Goal: Information Seeking & Learning: Learn about a topic

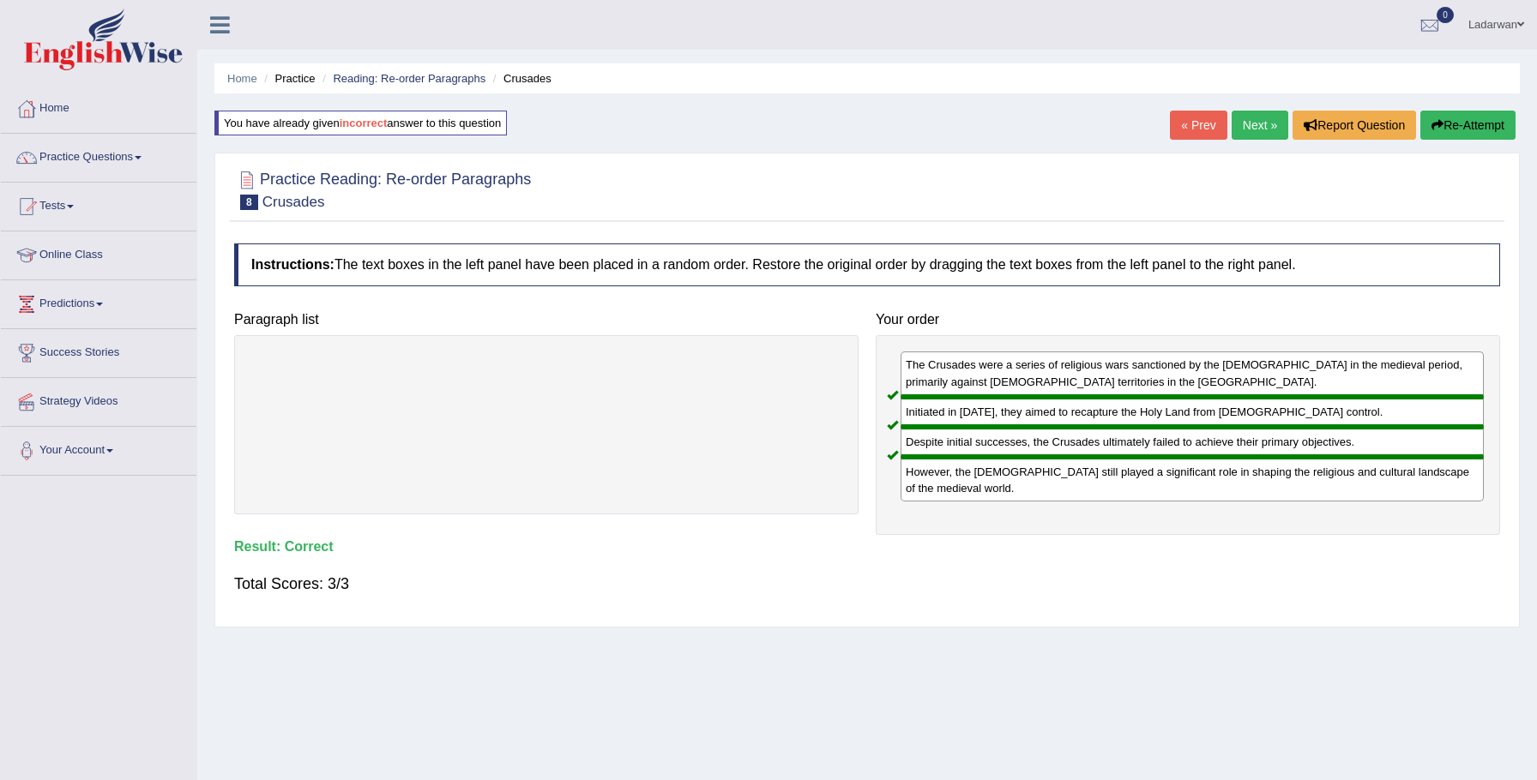
click at [1261, 124] on link "Next »" at bounding box center [1260, 125] width 57 height 29
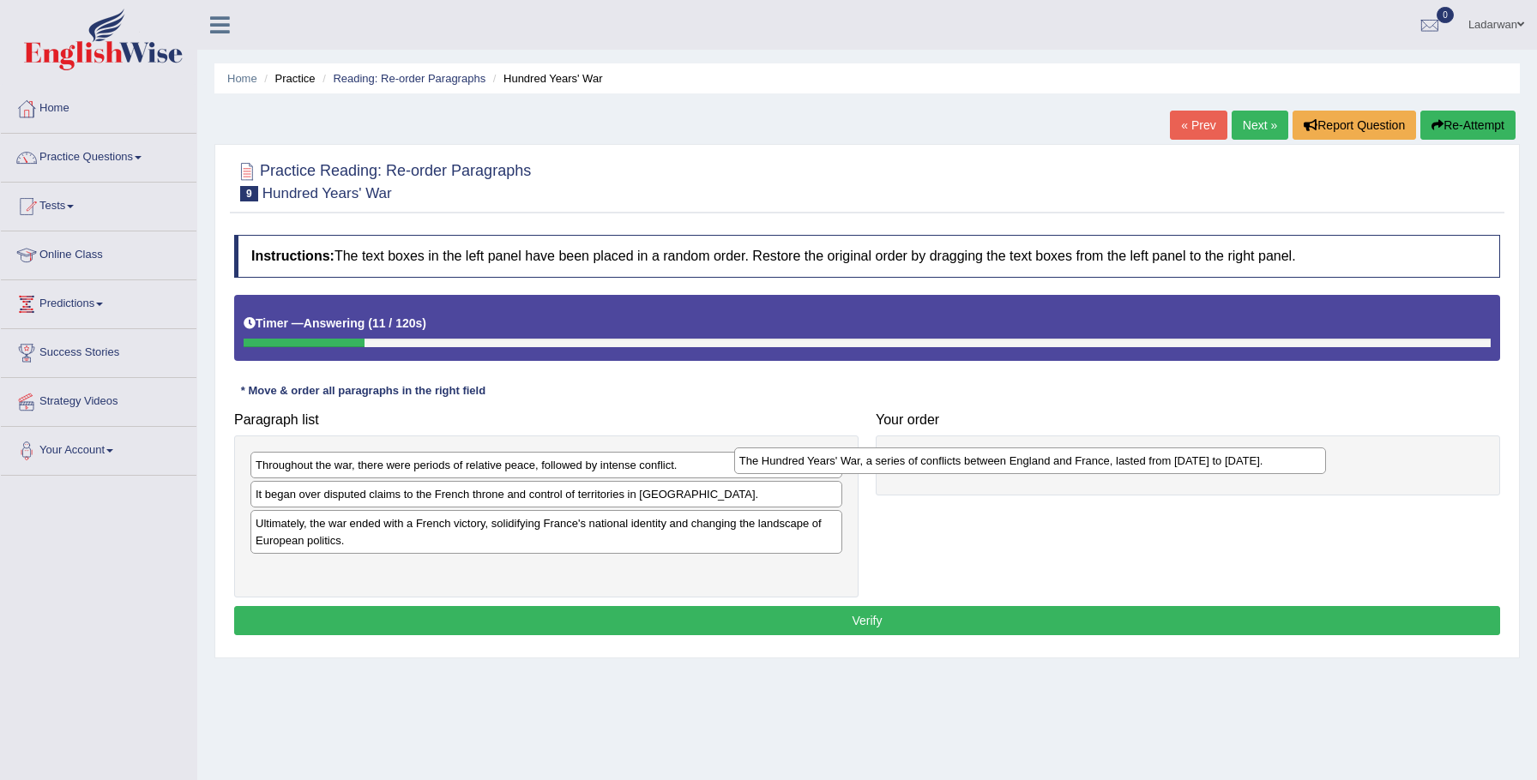
drag, startPoint x: 424, startPoint y: 570, endPoint x: 909, endPoint y: 461, distance: 497.5
click at [908, 461] on div "The Hundred Years' War, a series of conflicts between England and France, laste…" at bounding box center [1030, 461] width 593 height 27
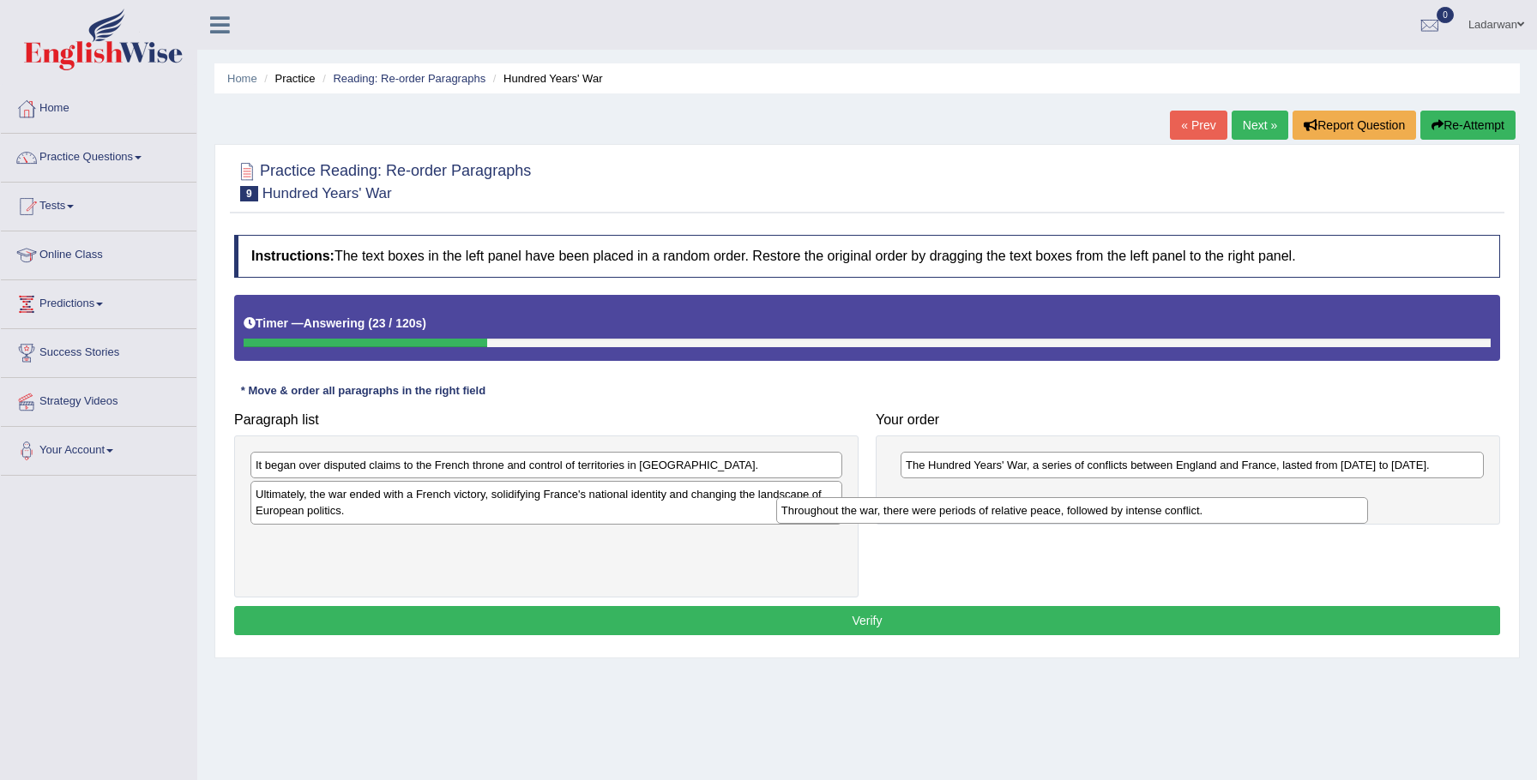
drag, startPoint x: 461, startPoint y: 466, endPoint x: 990, endPoint y: 509, distance: 530.0
click at [990, 509] on div "Throughout the war, there were periods of relative peace, followed by intense c…" at bounding box center [1072, 510] width 593 height 27
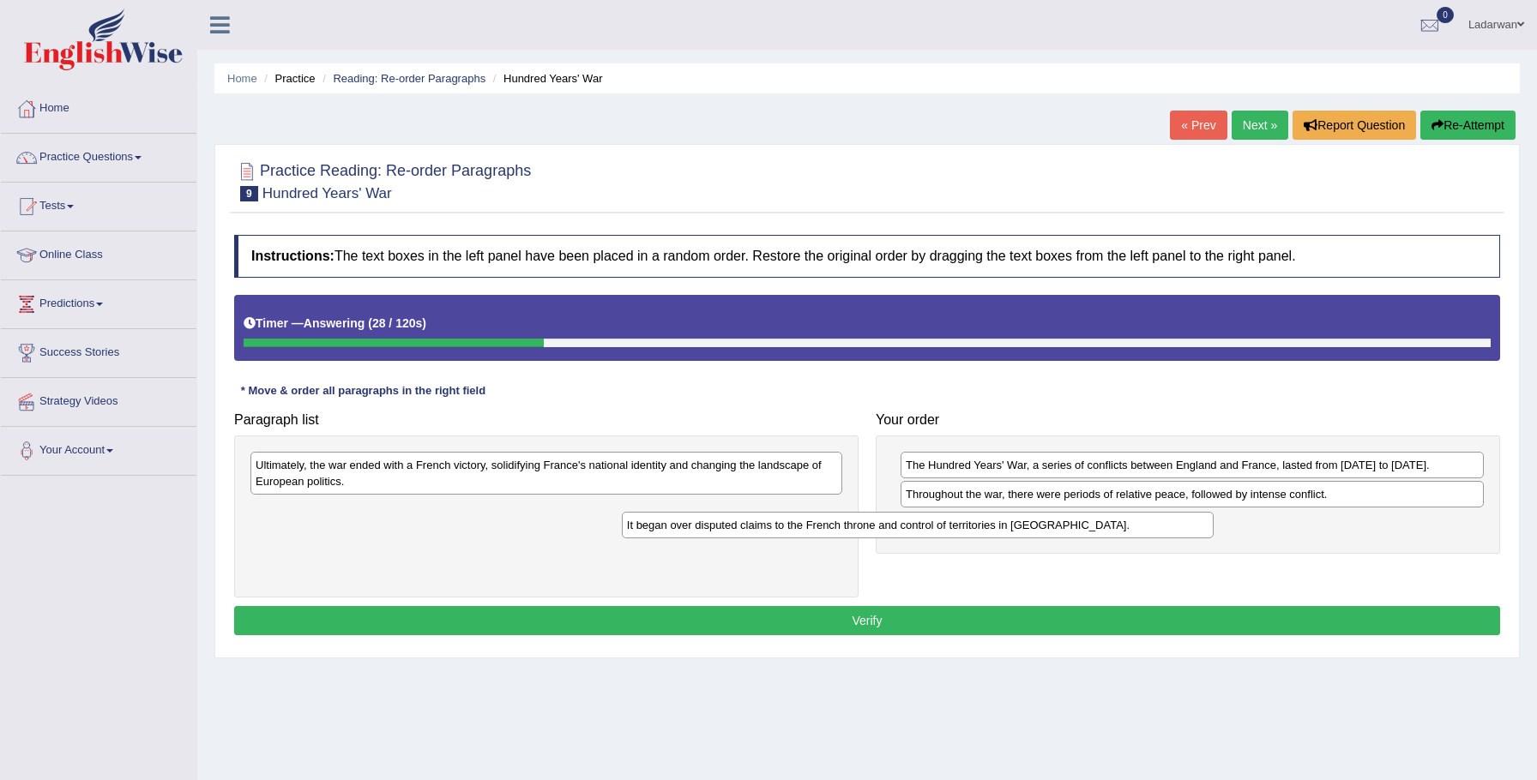
drag, startPoint x: 525, startPoint y: 468, endPoint x: 970, endPoint y: 533, distance: 449.9
click at [970, 533] on div "It began over disputed claims to the French throne and control of territories i…" at bounding box center [918, 525] width 593 height 27
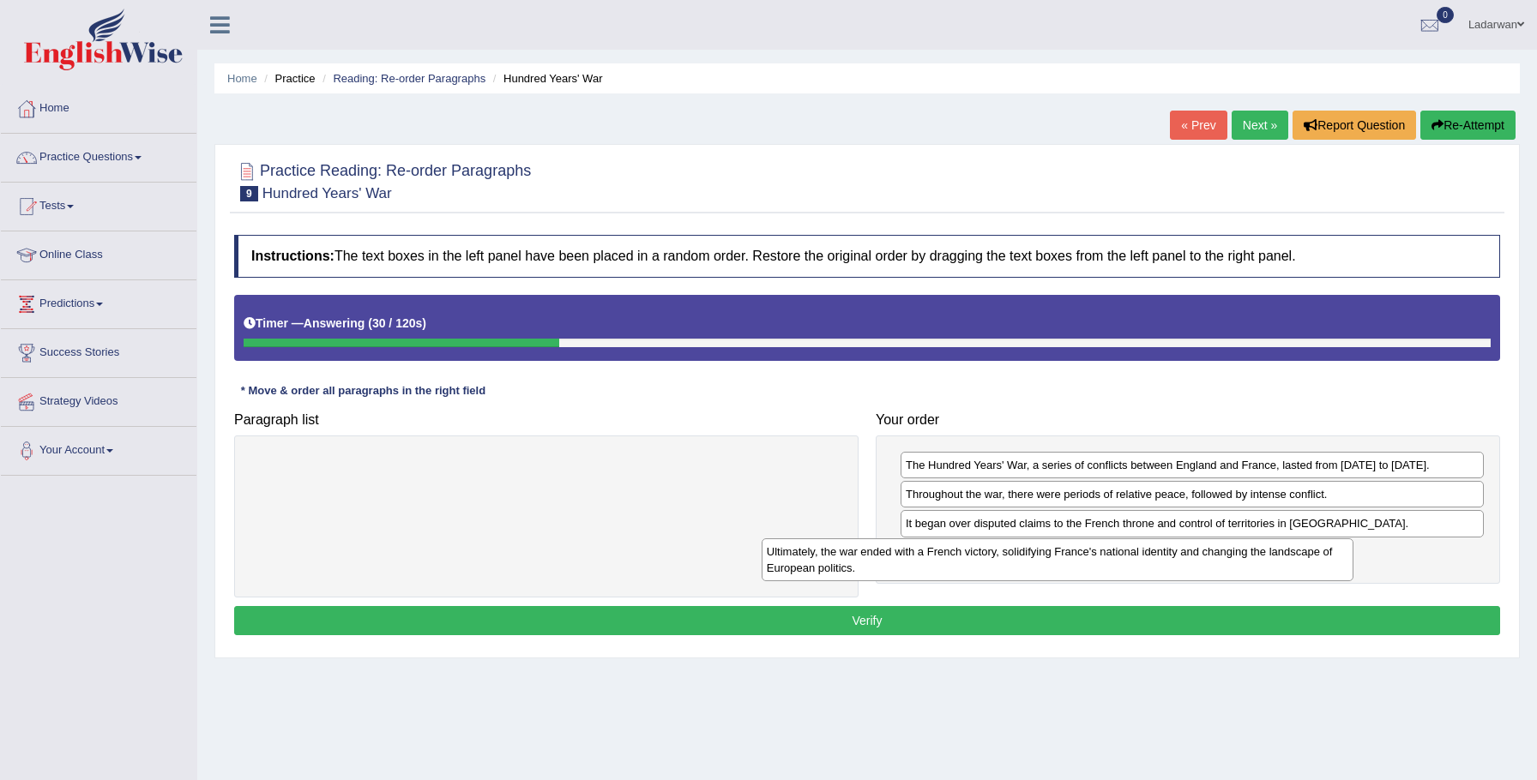
drag, startPoint x: 507, startPoint y: 466, endPoint x: 1015, endPoint y: 550, distance: 515.5
click at [1027, 550] on div "Ultimately, the war ended with a French victory, solidifying France's national …" at bounding box center [1058, 560] width 593 height 43
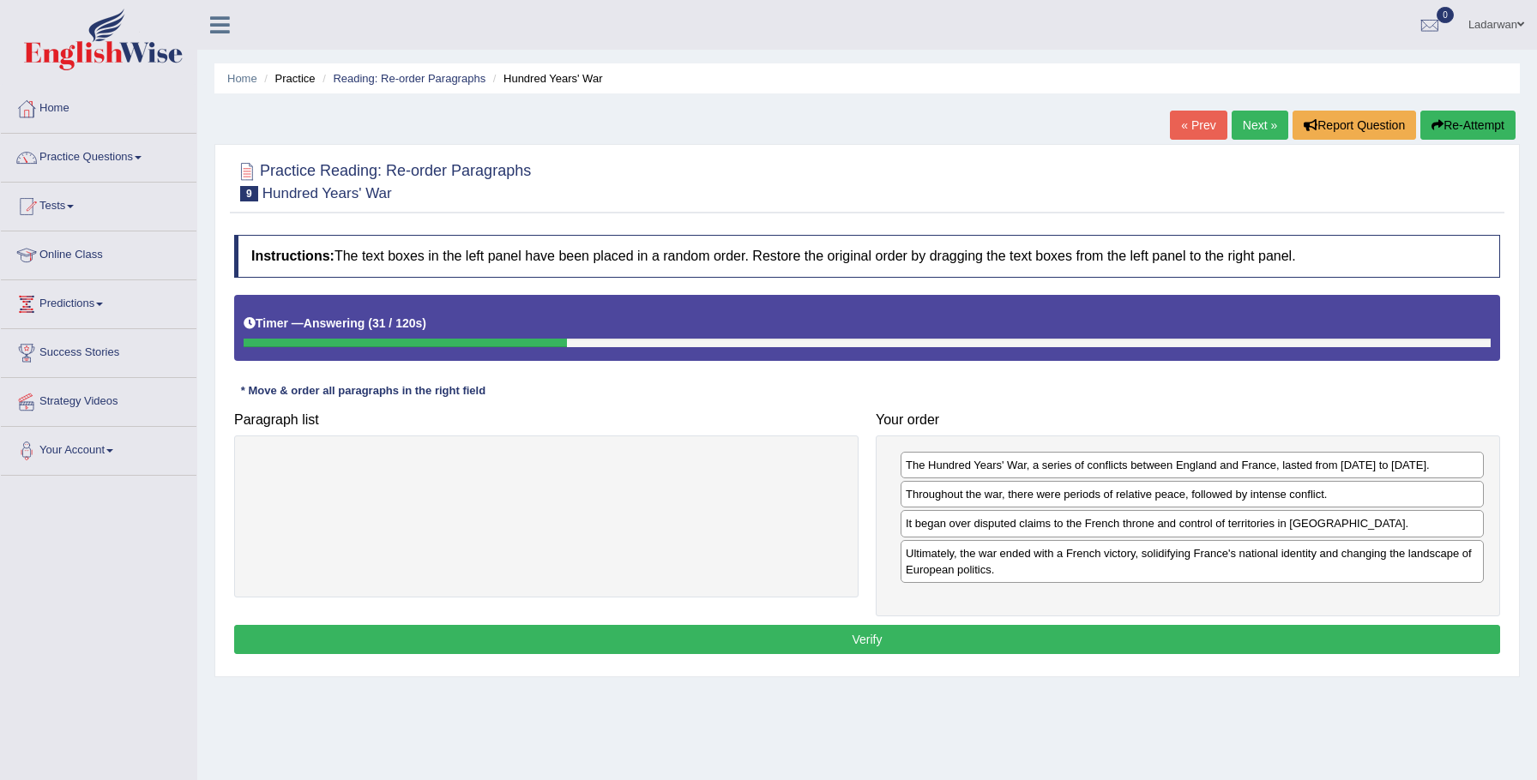
drag, startPoint x: 960, startPoint y: 632, endPoint x: 902, endPoint y: 625, distance: 57.9
click at [960, 631] on button "Verify" at bounding box center [867, 639] width 1266 height 29
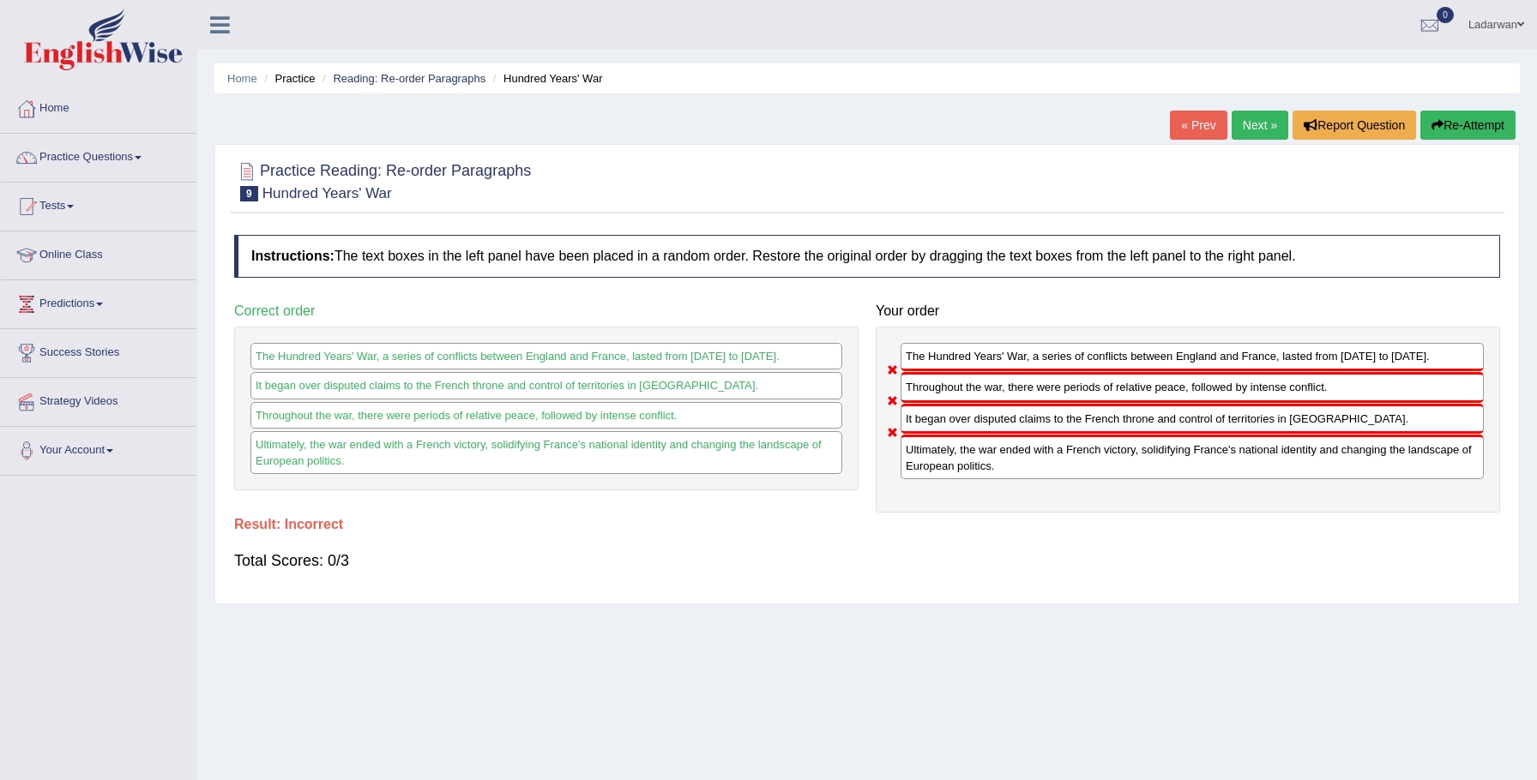
click at [1449, 130] on button "Re-Attempt" at bounding box center [1467, 125] width 95 height 29
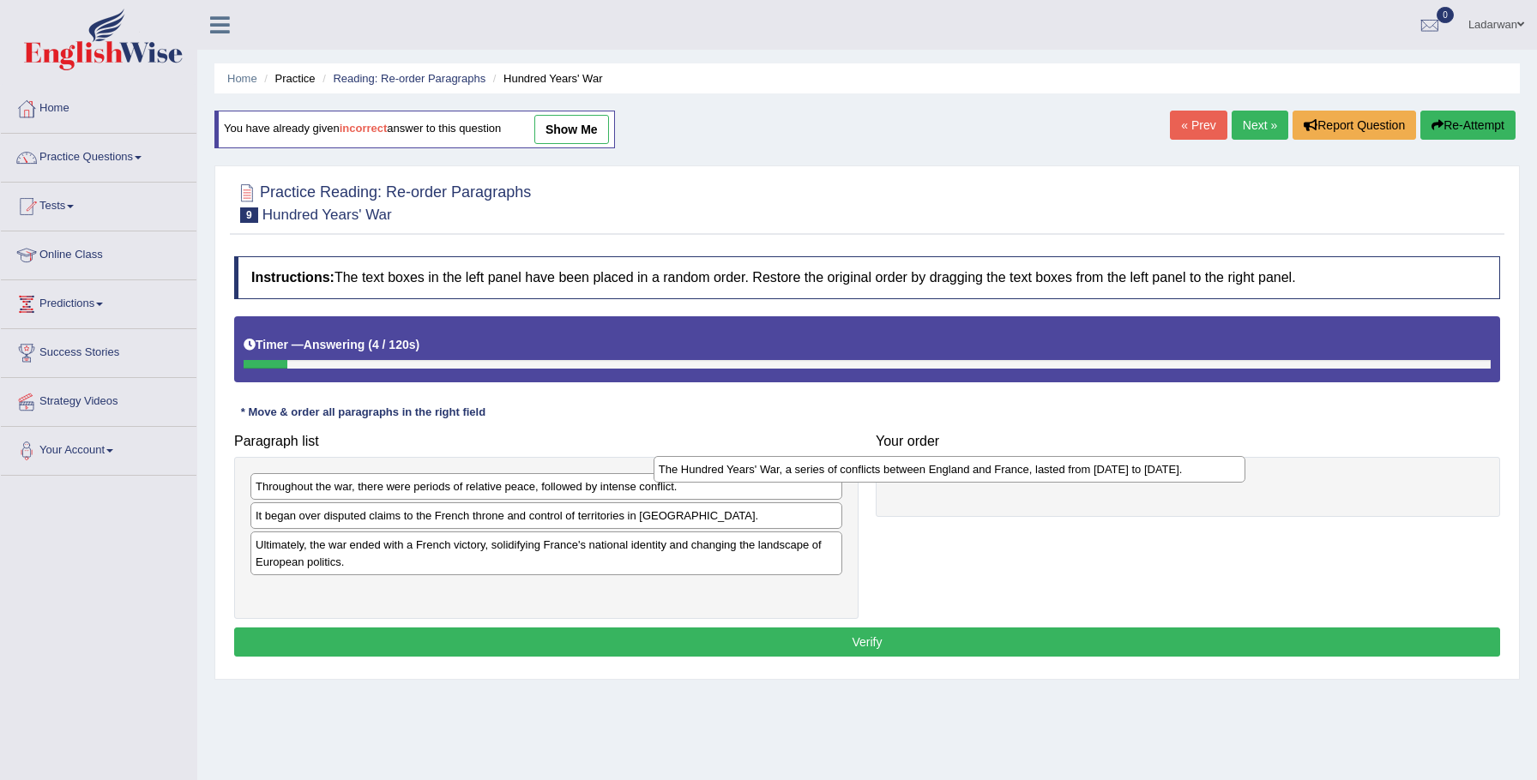
drag, startPoint x: 595, startPoint y: 591, endPoint x: 998, endPoint y: 471, distance: 420.6
click at [998, 471] on div "The Hundred Years' War, a series of conflicts between England and France, laste…" at bounding box center [950, 469] width 593 height 27
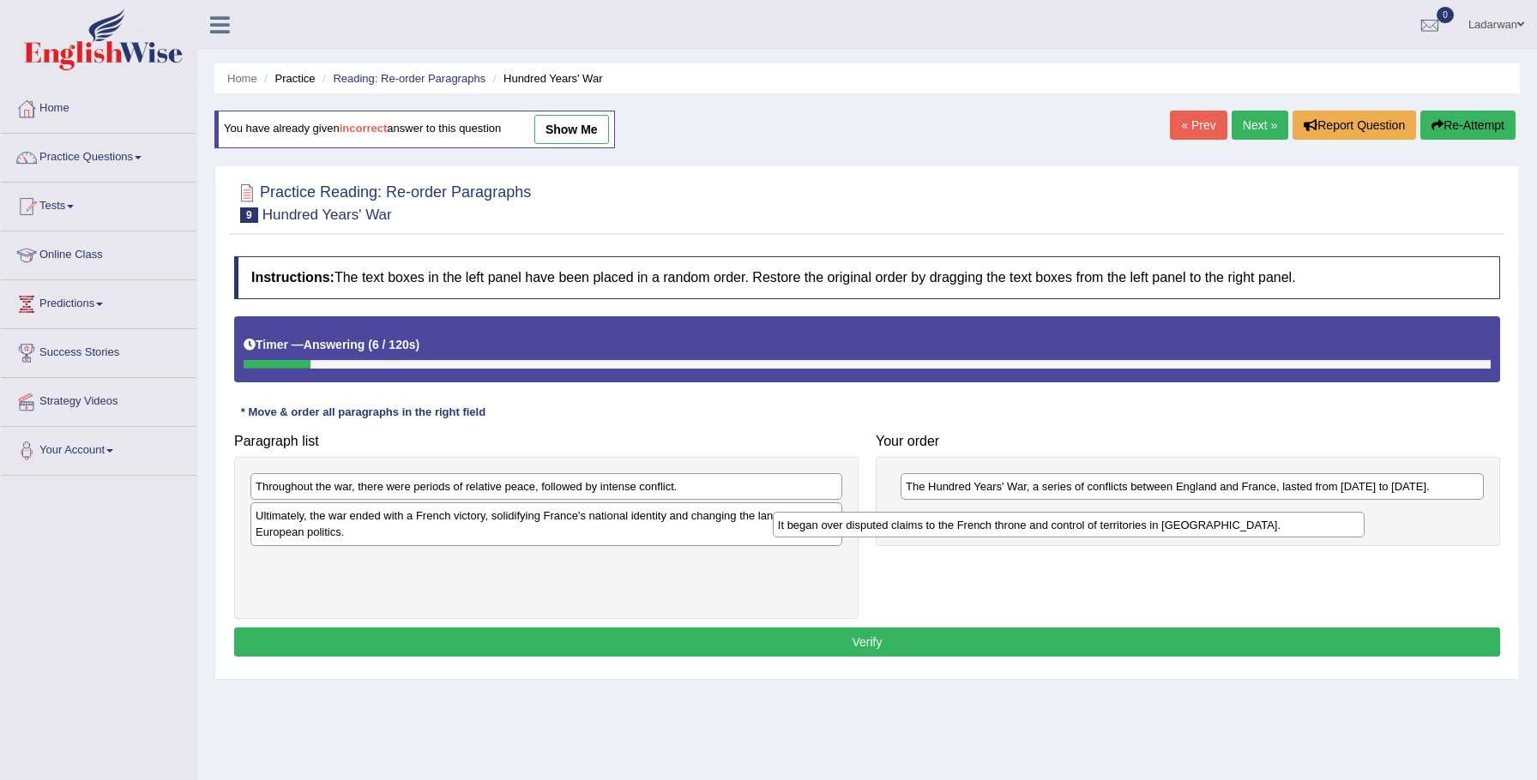
drag, startPoint x: 568, startPoint y: 520, endPoint x: 1103, endPoint y: 520, distance: 535.2
click at [1103, 520] on div "It began over disputed claims to the French throne and control of territories i…" at bounding box center [1069, 525] width 593 height 27
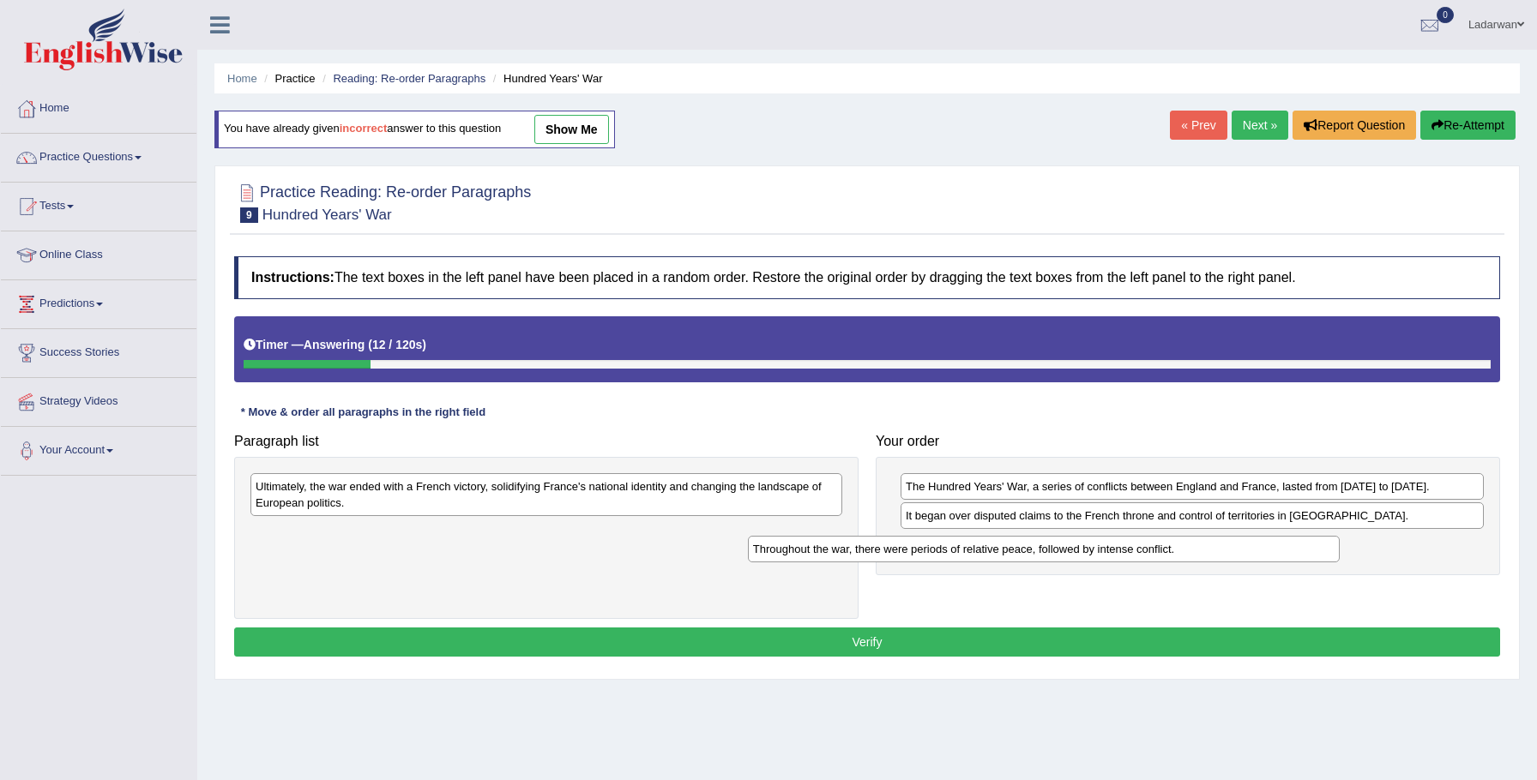
drag, startPoint x: 521, startPoint y: 485, endPoint x: 1018, endPoint y: 547, distance: 501.4
click at [1018, 547] on div "Throughout the war, there were periods of relative peace, followed by intense c…" at bounding box center [1044, 549] width 593 height 27
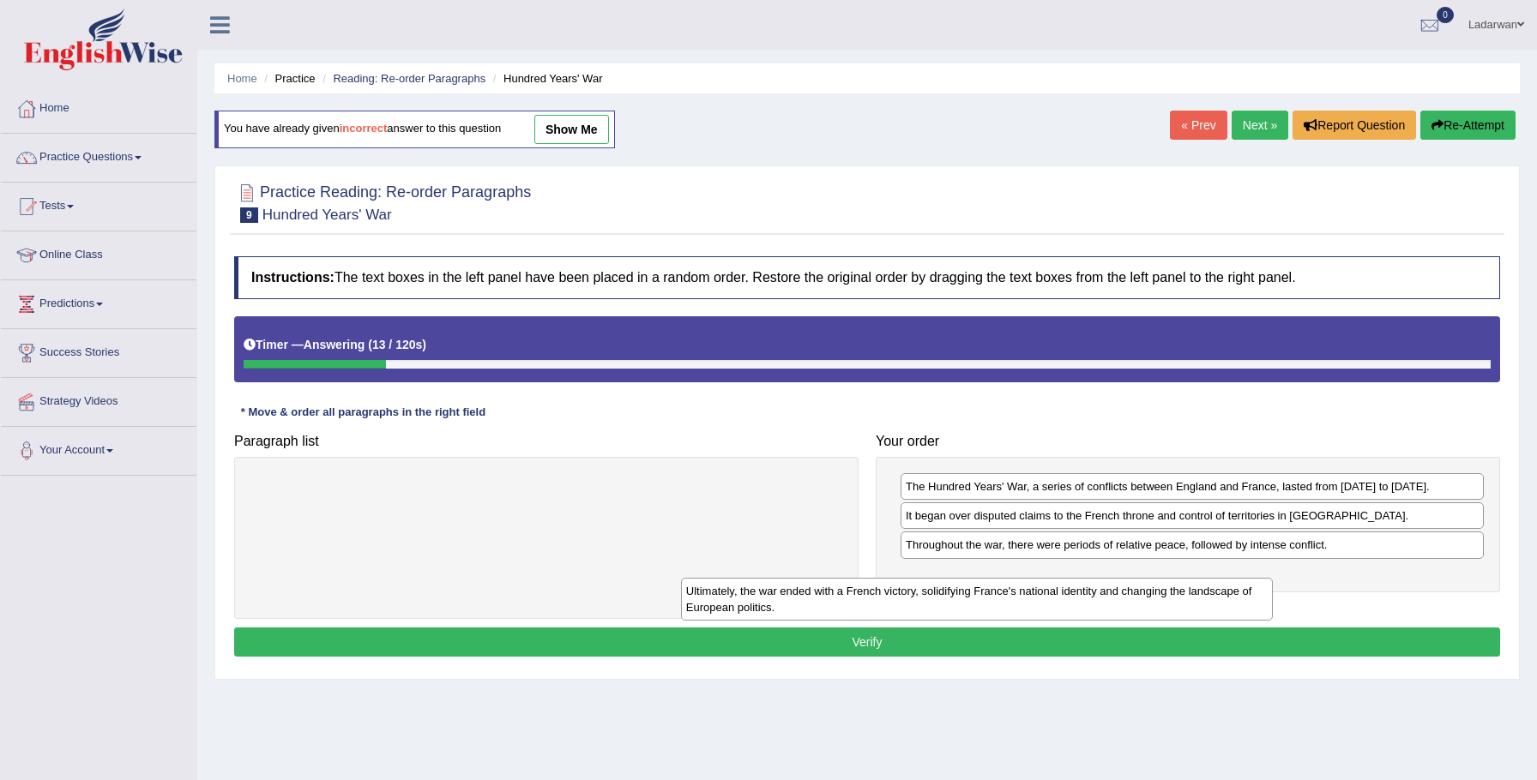
drag, startPoint x: 566, startPoint y: 493, endPoint x: 1009, endPoint y: 590, distance: 453.9
click at [1009, 591] on div "Ultimately, the war ended with a French victory, solidifying France's national …" at bounding box center [977, 599] width 593 height 43
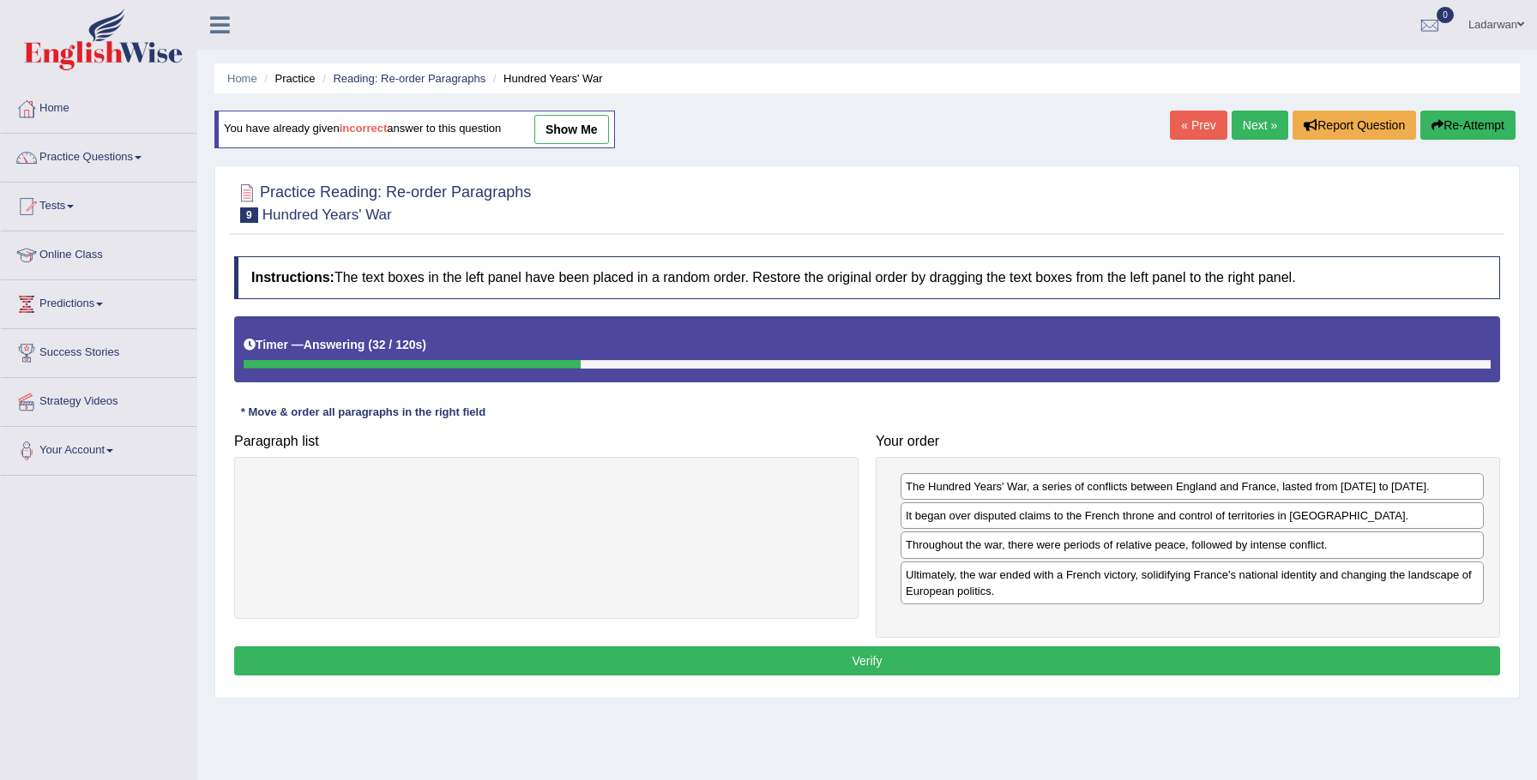
click at [895, 657] on button "Verify" at bounding box center [867, 661] width 1266 height 29
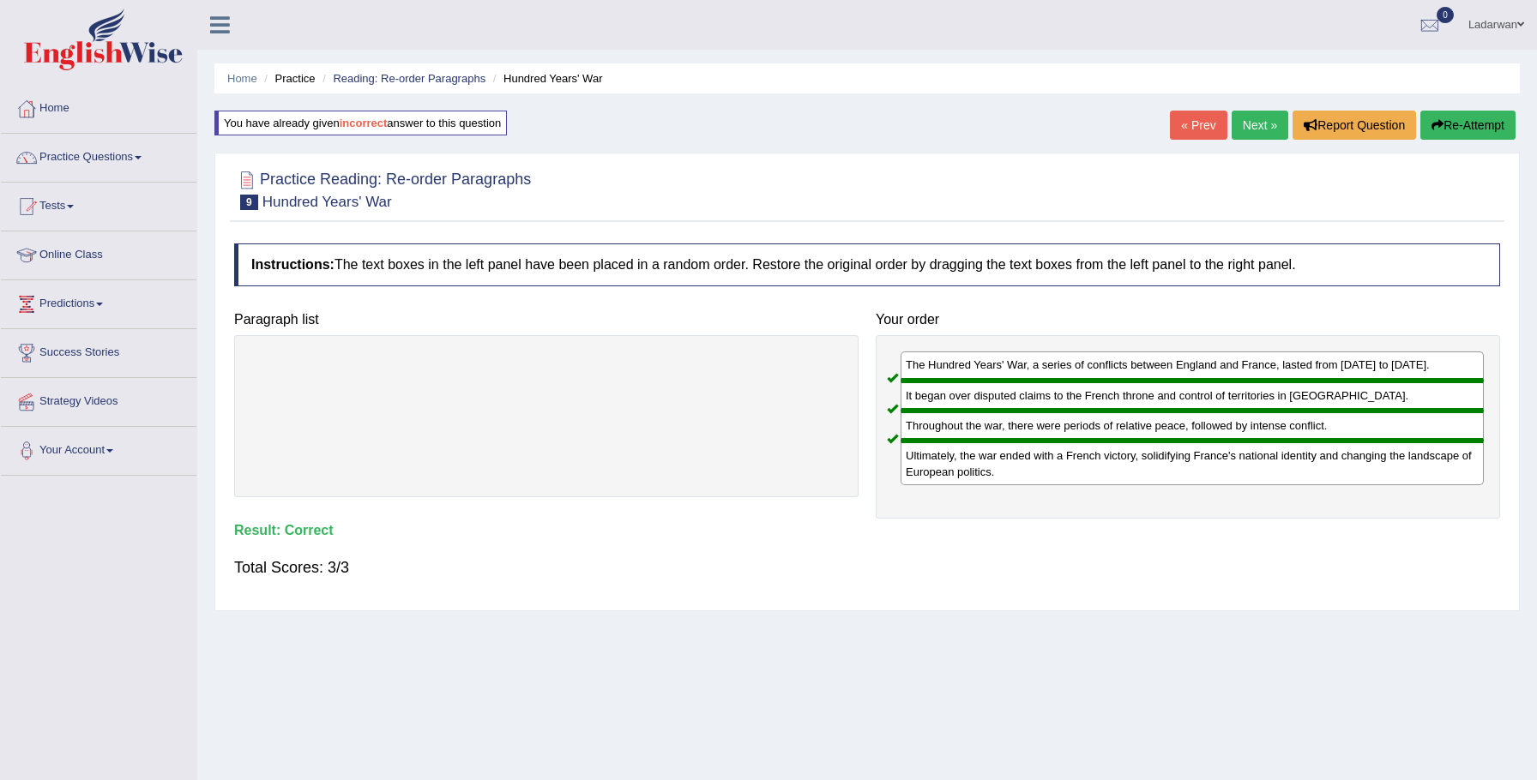
click at [1244, 123] on link "Next »" at bounding box center [1260, 125] width 57 height 29
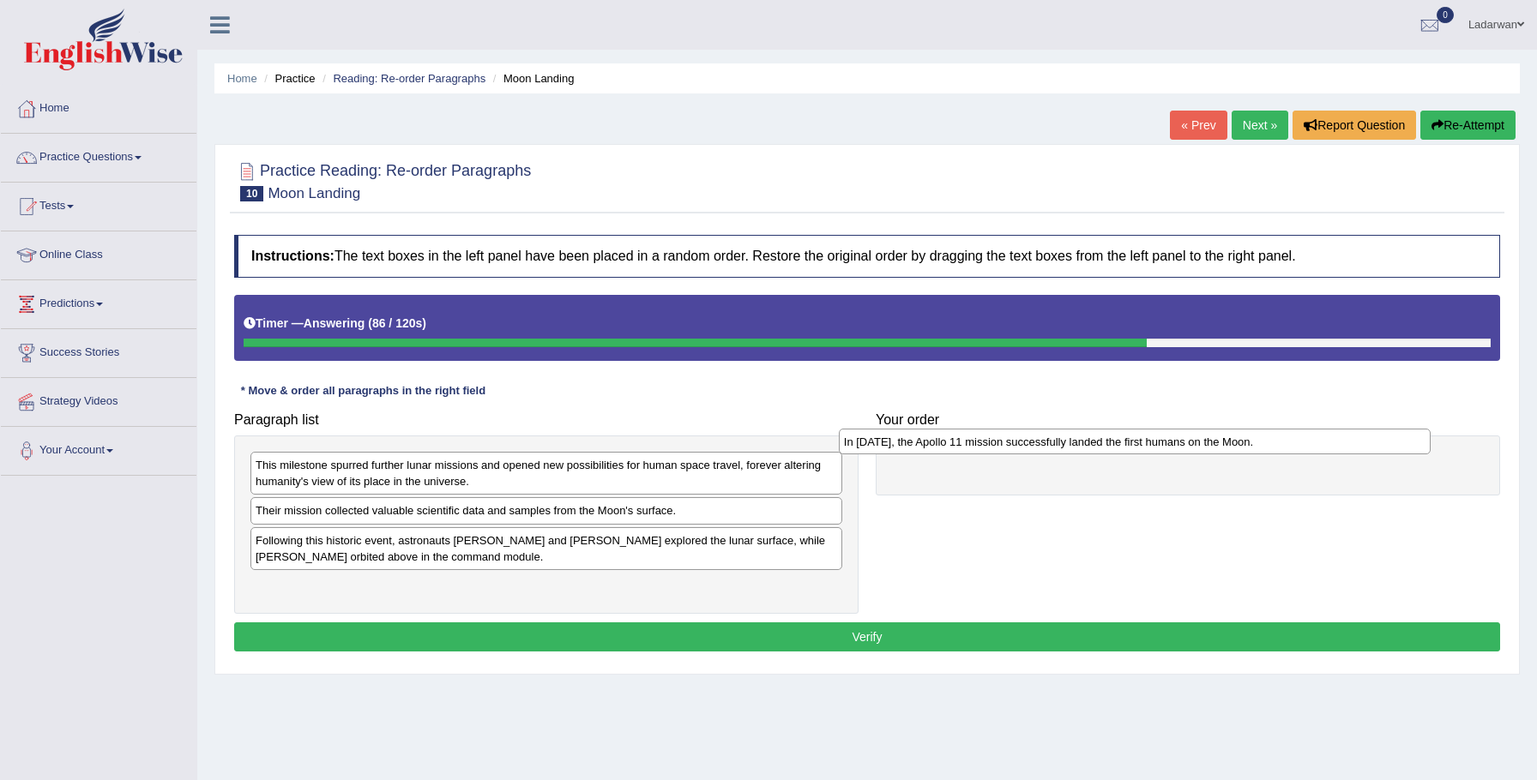
drag, startPoint x: 371, startPoint y: 542, endPoint x: 950, endPoint y: 448, distance: 586.5
click at [950, 448] on div "In [DATE], the Apollo 11 mission successfully landed the first humans on the Mo…" at bounding box center [1135, 442] width 593 height 27
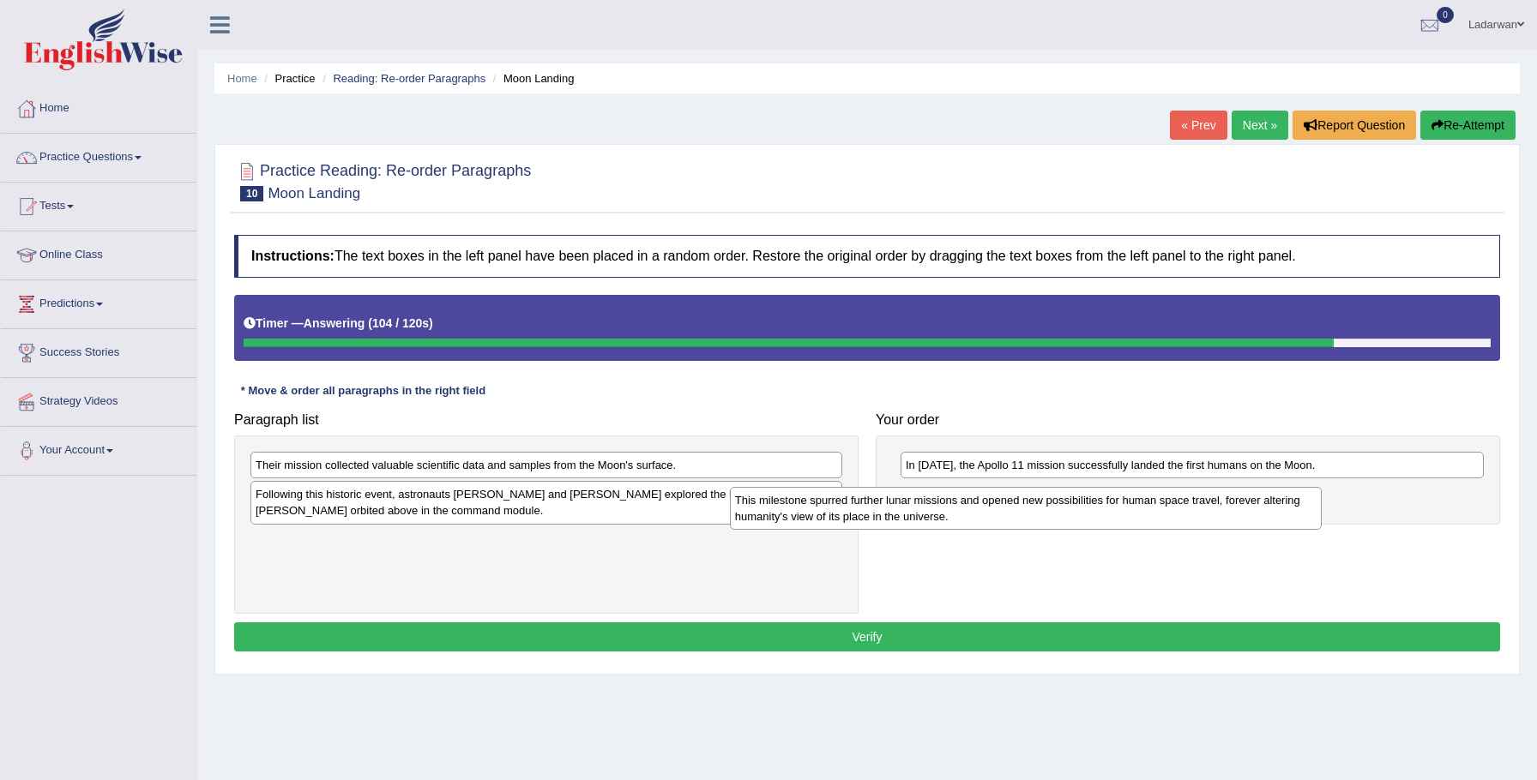
drag, startPoint x: 374, startPoint y: 479, endPoint x: 884, endPoint y: 509, distance: 511.2
click at [884, 509] on div "This milestone spurred further lunar missions and opened new possibilities for …" at bounding box center [1026, 508] width 593 height 43
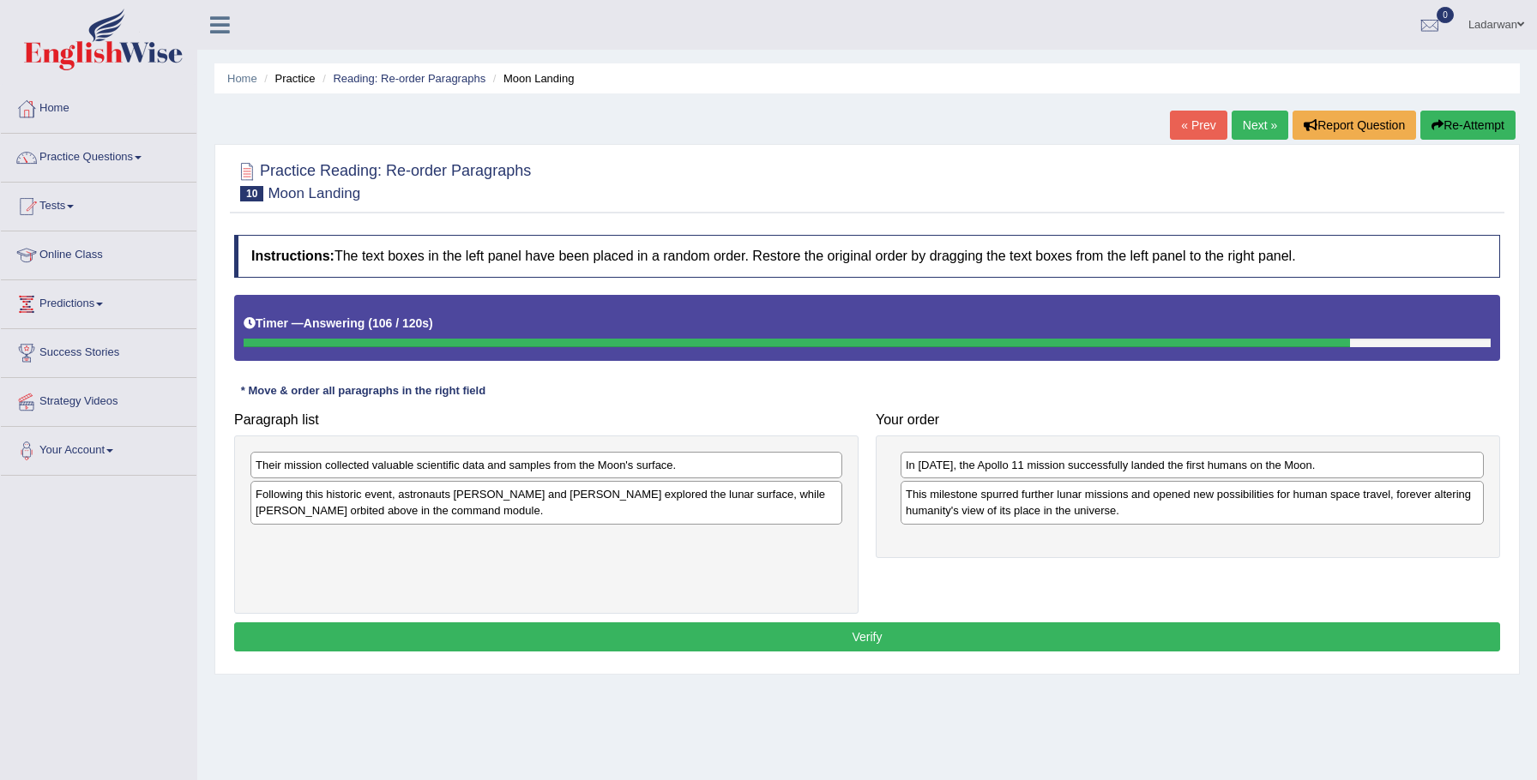
scroll to position [6, 0]
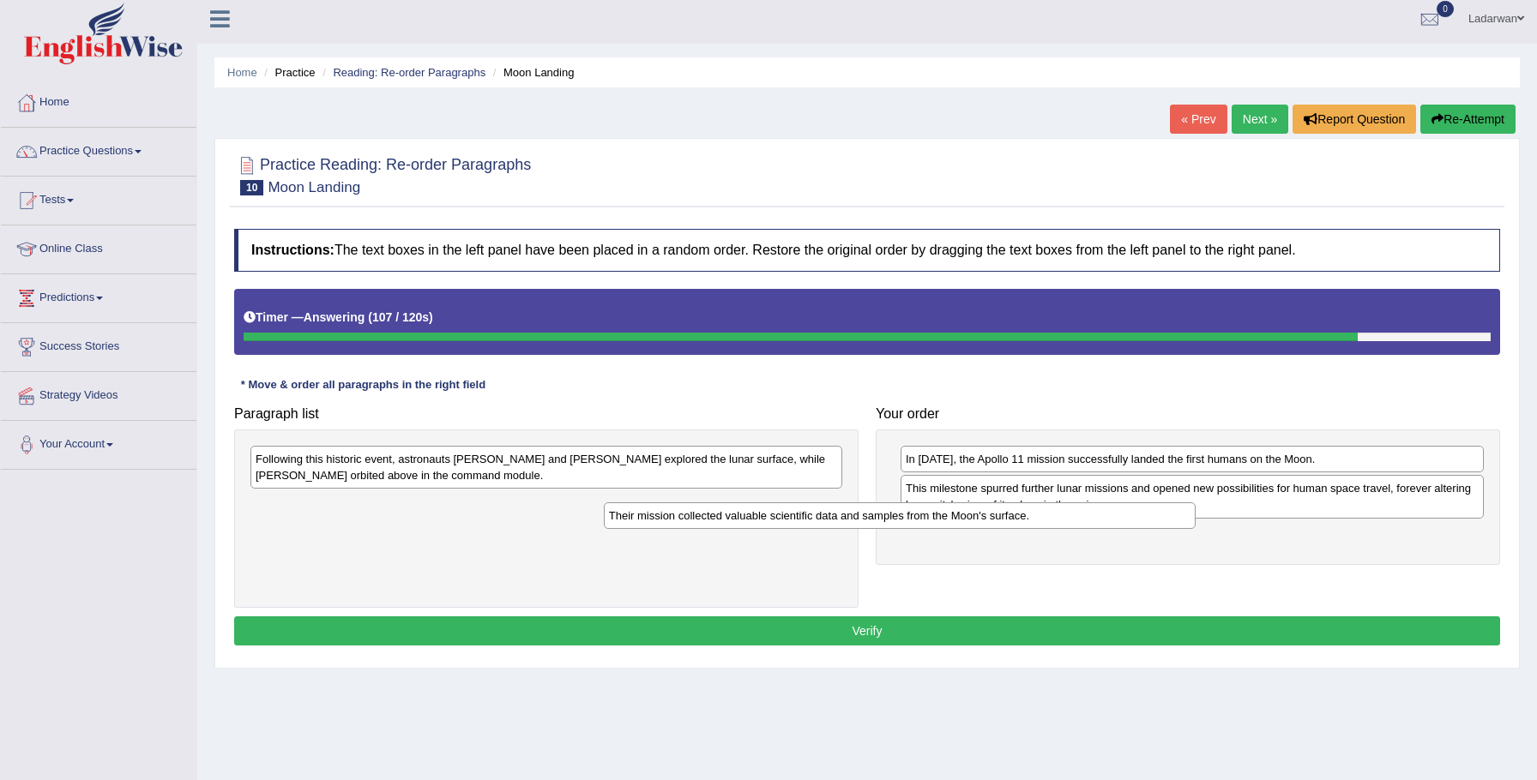
drag, startPoint x: 720, startPoint y: 467, endPoint x: 995, endPoint y: 514, distance: 278.5
click at [1079, 517] on div "Their mission collected valuable scientific data and samples from the Moon's su…" at bounding box center [900, 516] width 593 height 27
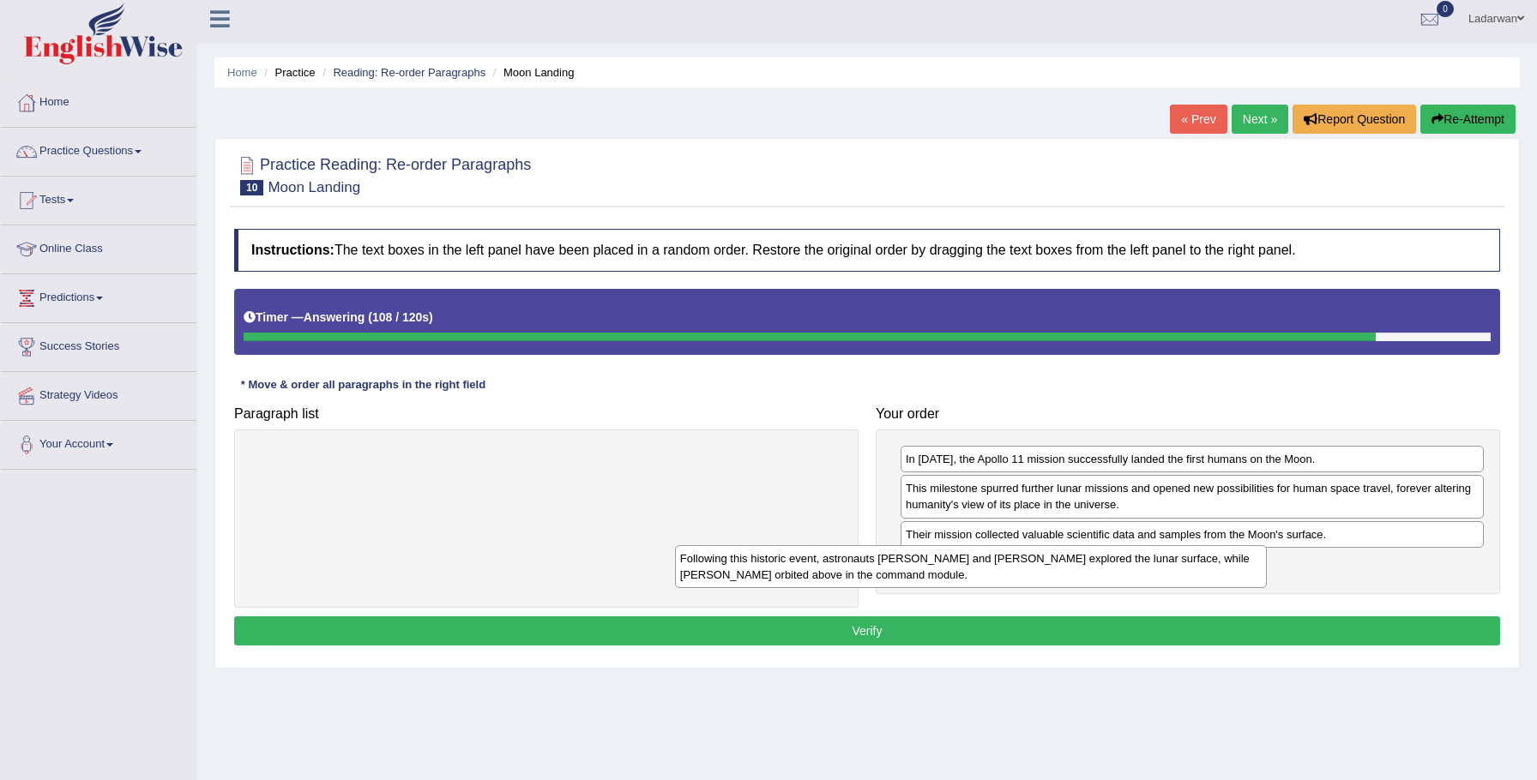
drag, startPoint x: 745, startPoint y: 461, endPoint x: 1167, endPoint y: 560, distance: 433.5
click at [1170, 561] on div "Following this historic event, astronauts [PERSON_NAME] and [PERSON_NAME] explo…" at bounding box center [971, 566] width 593 height 43
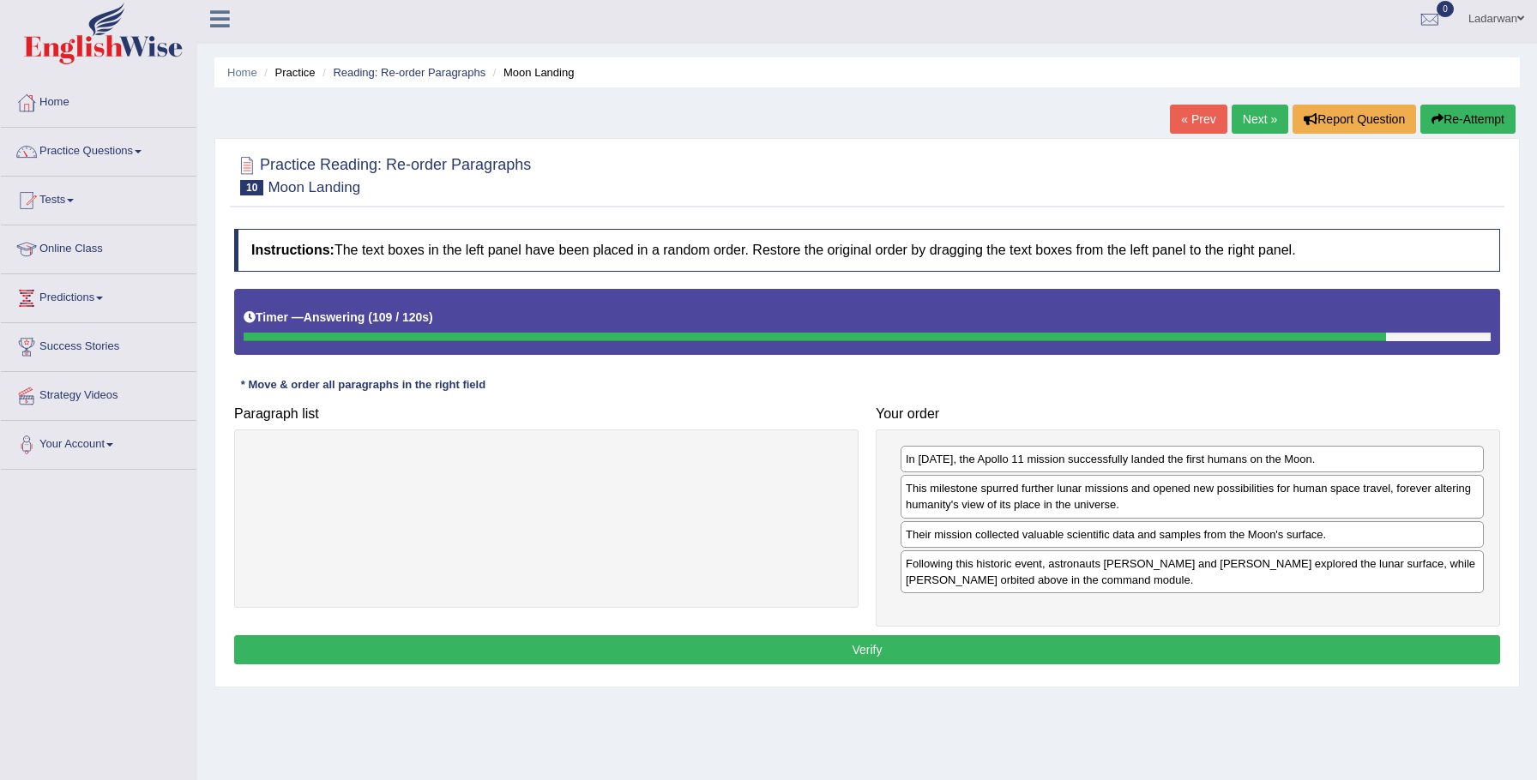
click at [987, 656] on button "Verify" at bounding box center [867, 650] width 1266 height 29
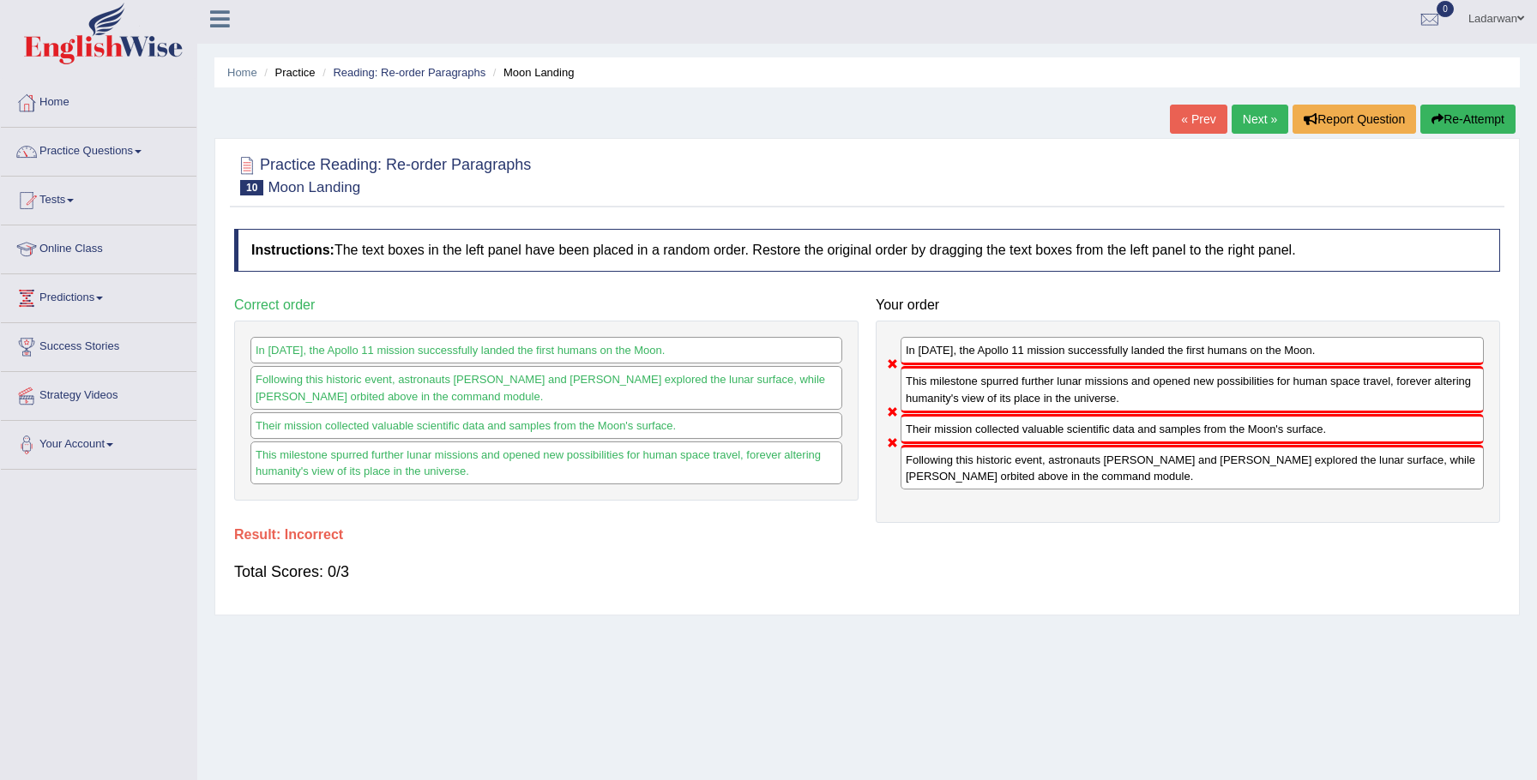
click at [1467, 111] on button "Re-Attempt" at bounding box center [1467, 119] width 95 height 29
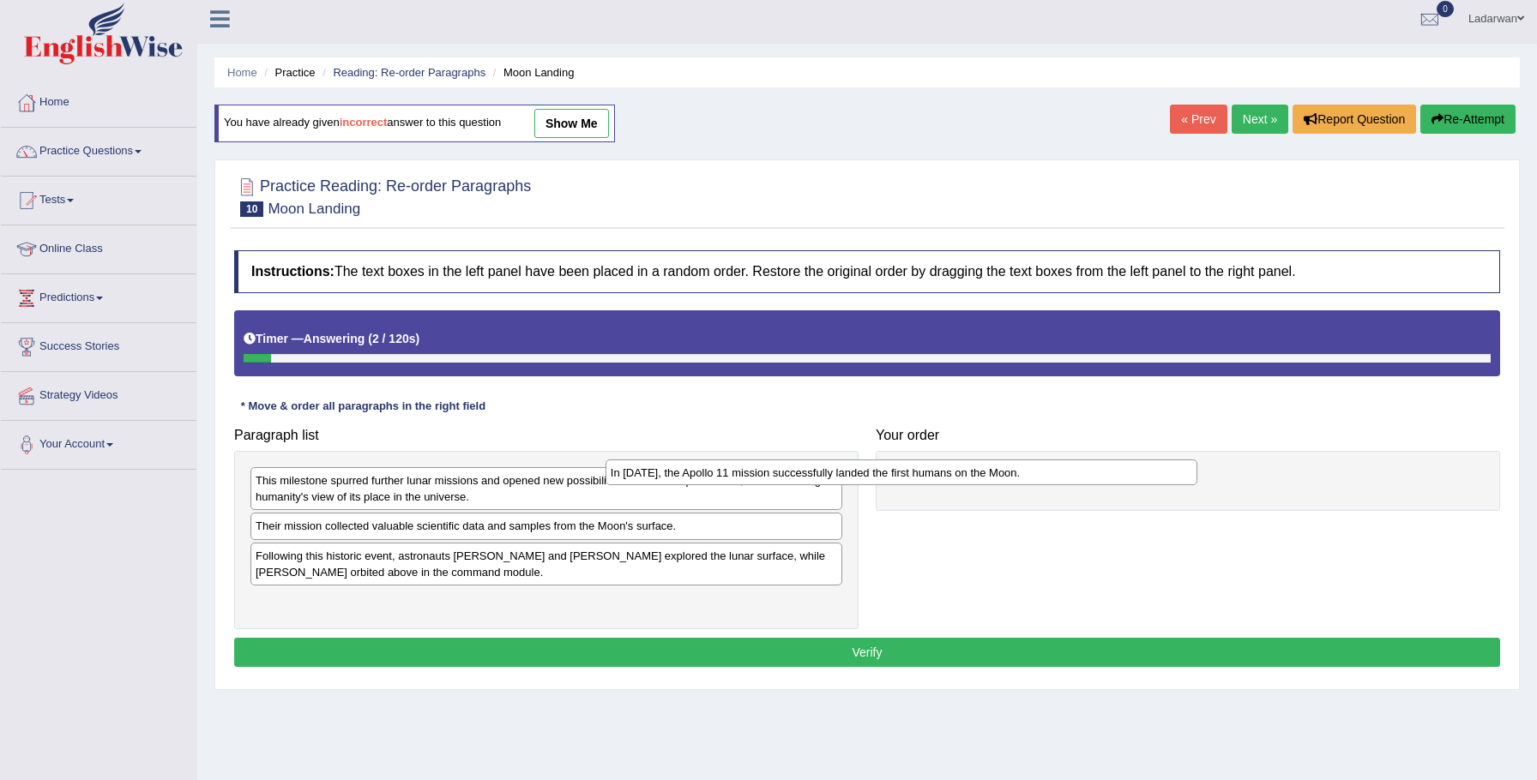
drag, startPoint x: 677, startPoint y: 557, endPoint x: 1033, endPoint y: 474, distance: 365.3
click at [1032, 474] on div "In 1969, the Apollo 11 mission successfully landed the first humans on the Moon." at bounding box center [902, 473] width 593 height 27
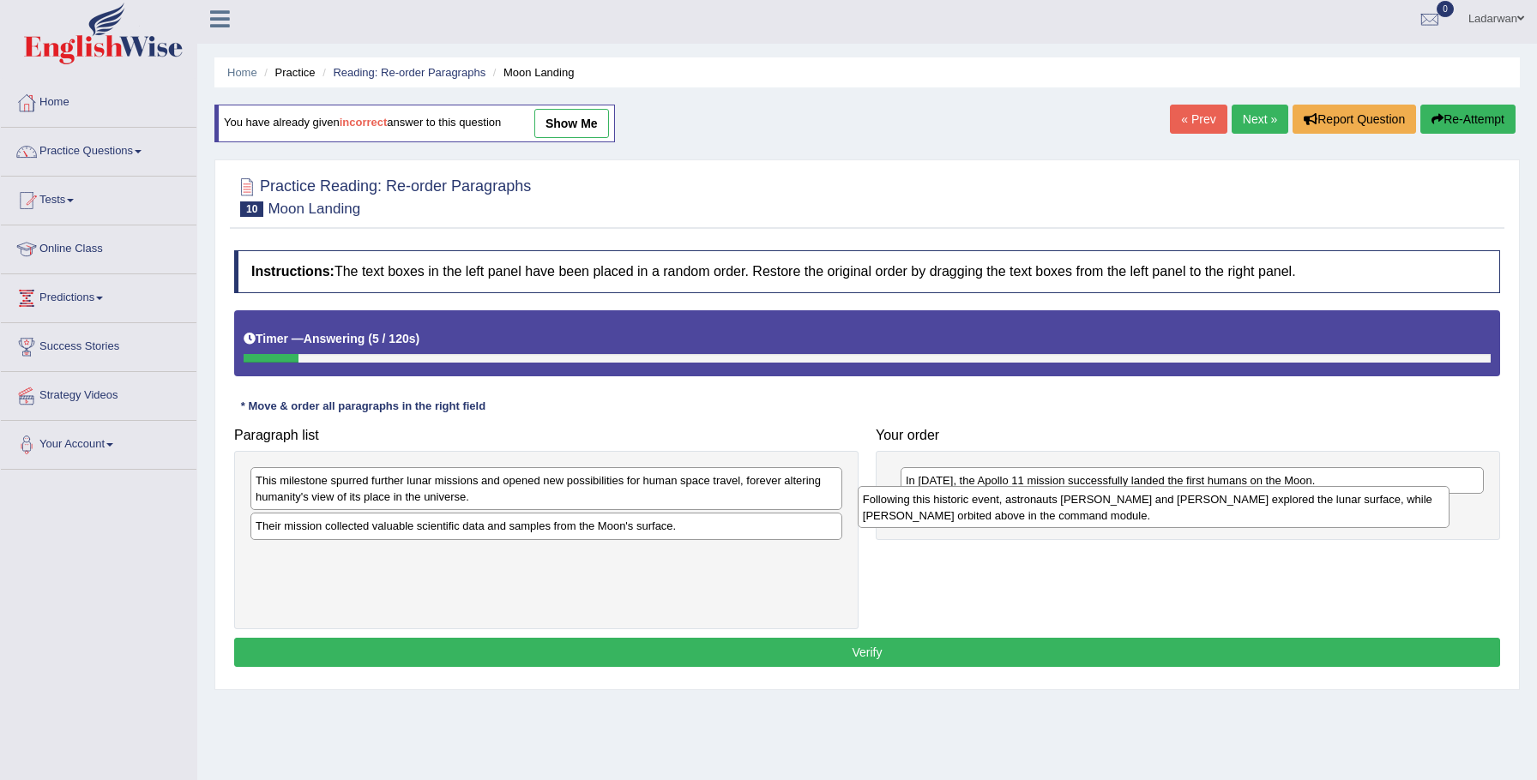
drag, startPoint x: 737, startPoint y: 539, endPoint x: 1194, endPoint y: 515, distance: 457.8
click at [1265, 507] on div "Following this historic event, astronauts Neil Armstrong and Buzz Aldrin explor…" at bounding box center [1154, 507] width 593 height 43
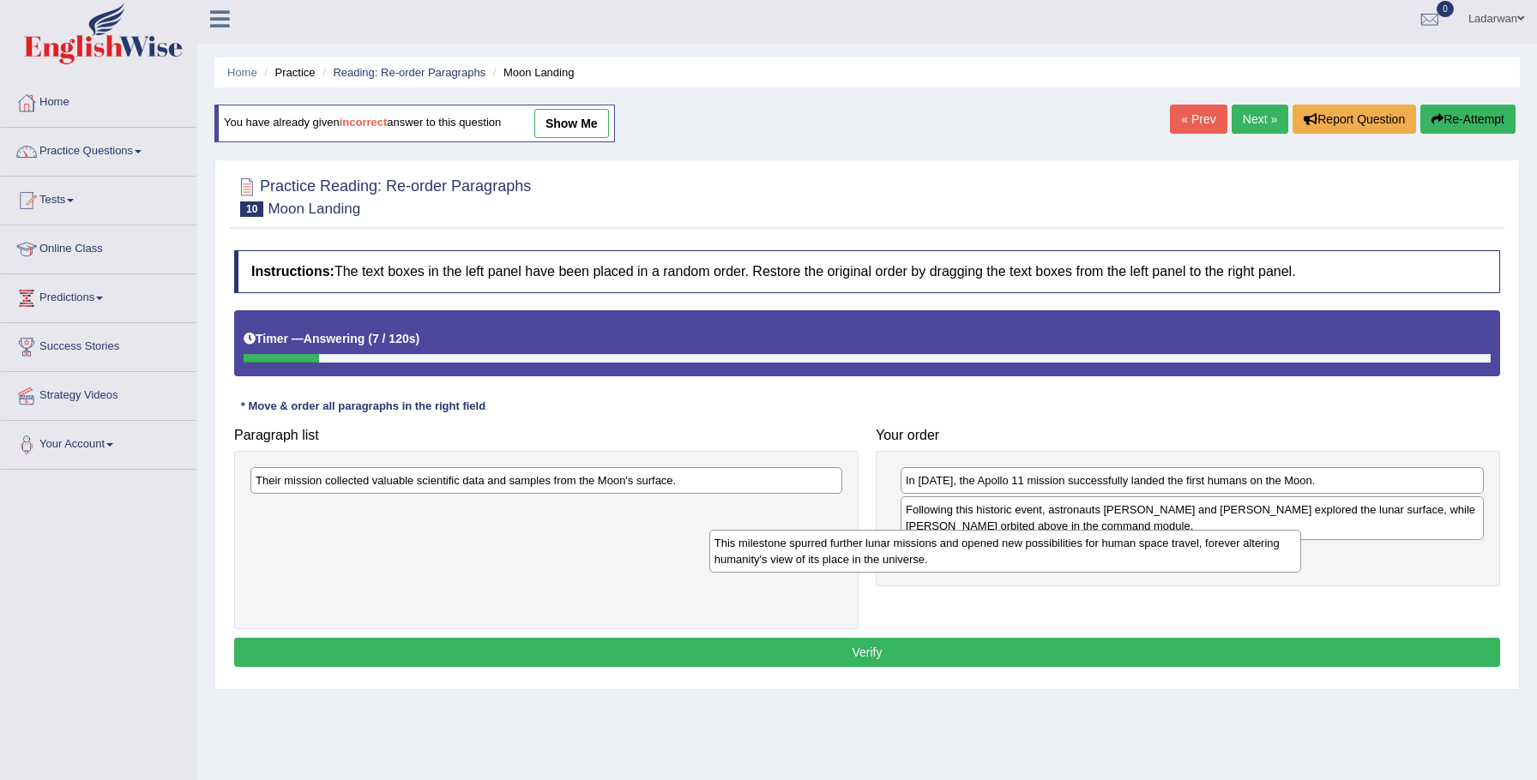
drag, startPoint x: 733, startPoint y: 491, endPoint x: 1203, endPoint y: 554, distance: 474.1
click at [1204, 553] on div "This milestone spurred further lunar missions and opened new possibilities for …" at bounding box center [1005, 551] width 593 height 43
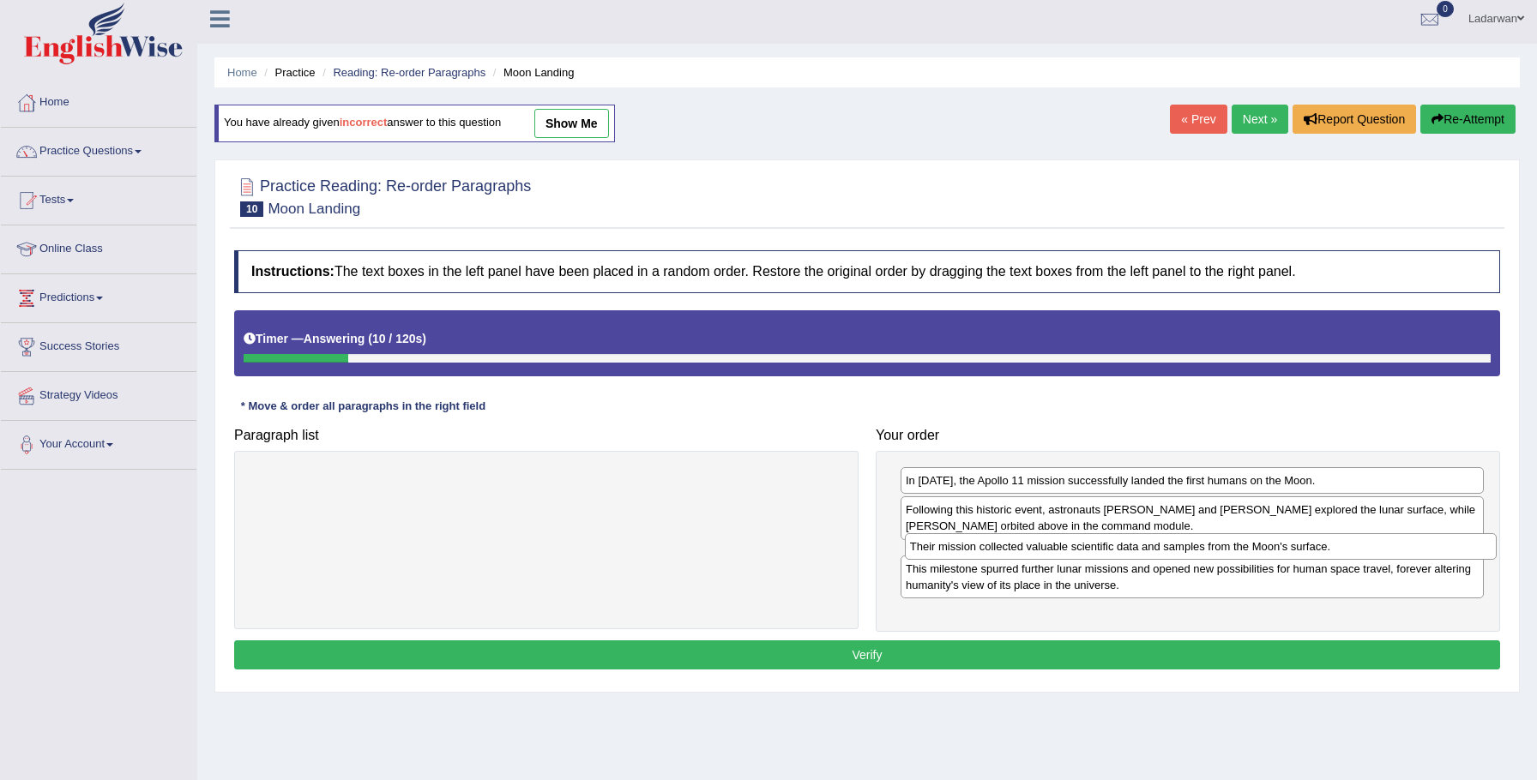
drag, startPoint x: 715, startPoint y: 480, endPoint x: 1370, endPoint y: 546, distance: 657.7
click at [1370, 546] on div "Their mission collected valuable scientific data and samples from the Moon's su…" at bounding box center [1201, 546] width 593 height 27
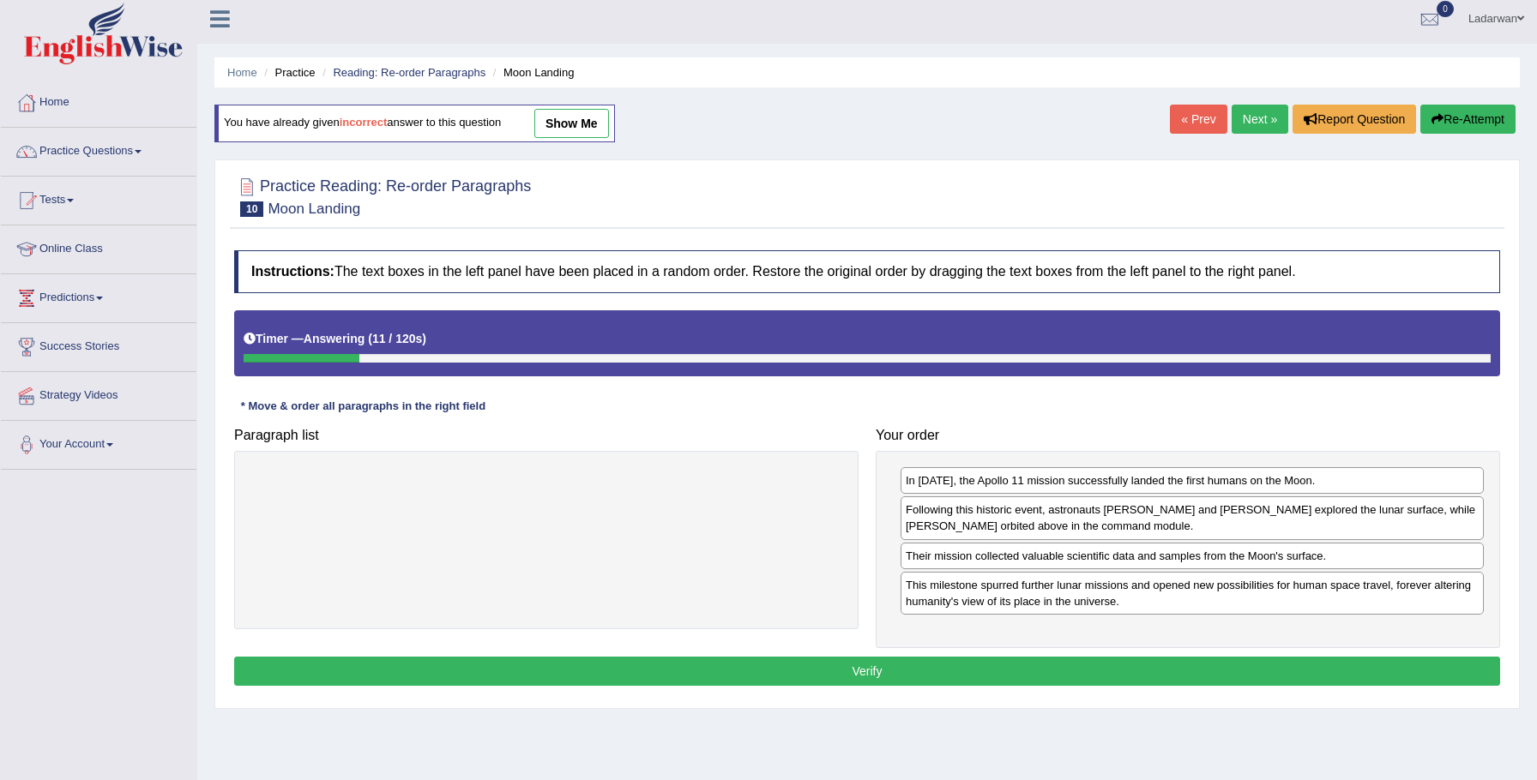
click at [1348, 666] on button "Verify" at bounding box center [867, 671] width 1266 height 29
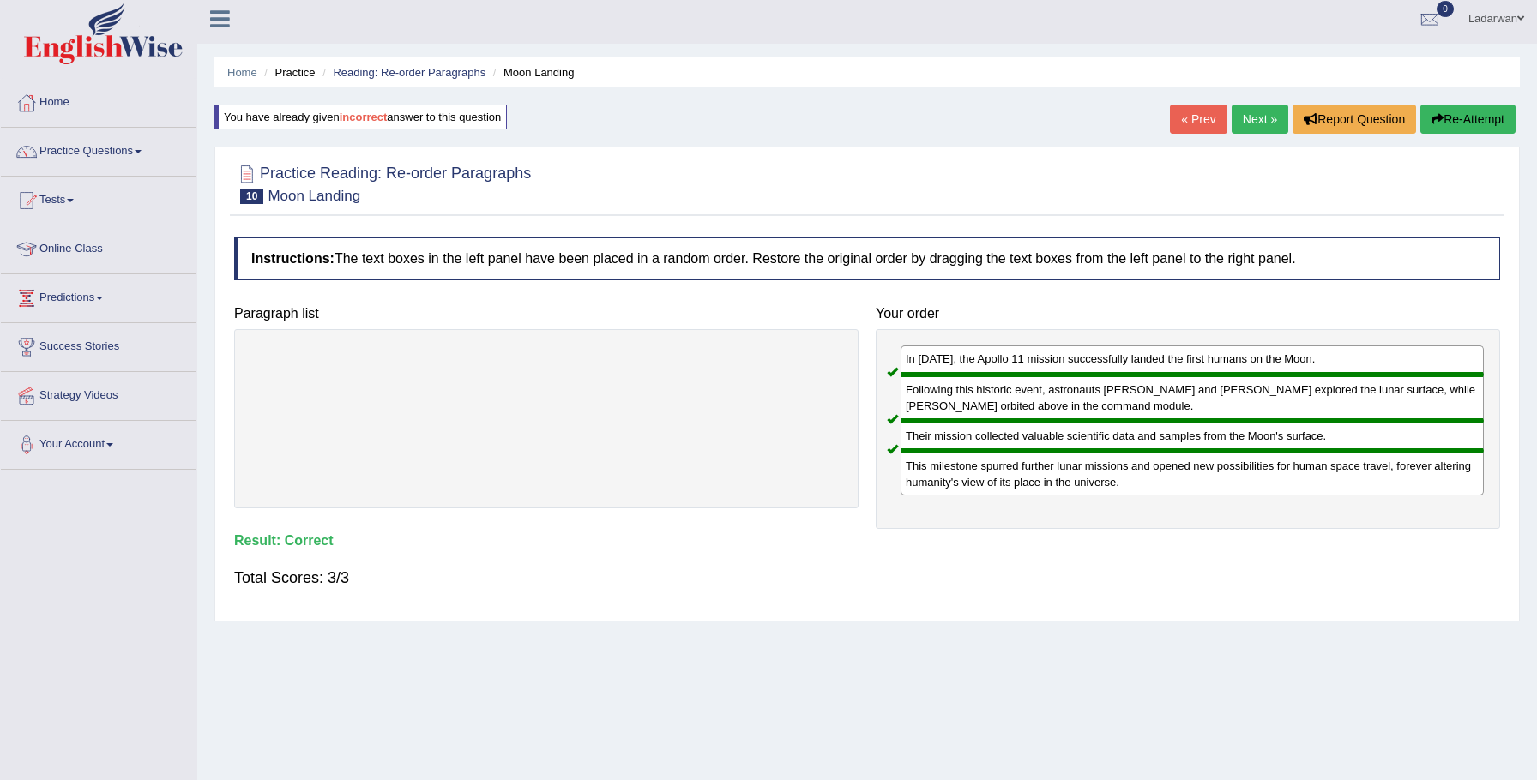
click at [1262, 123] on link "Next »" at bounding box center [1260, 119] width 57 height 29
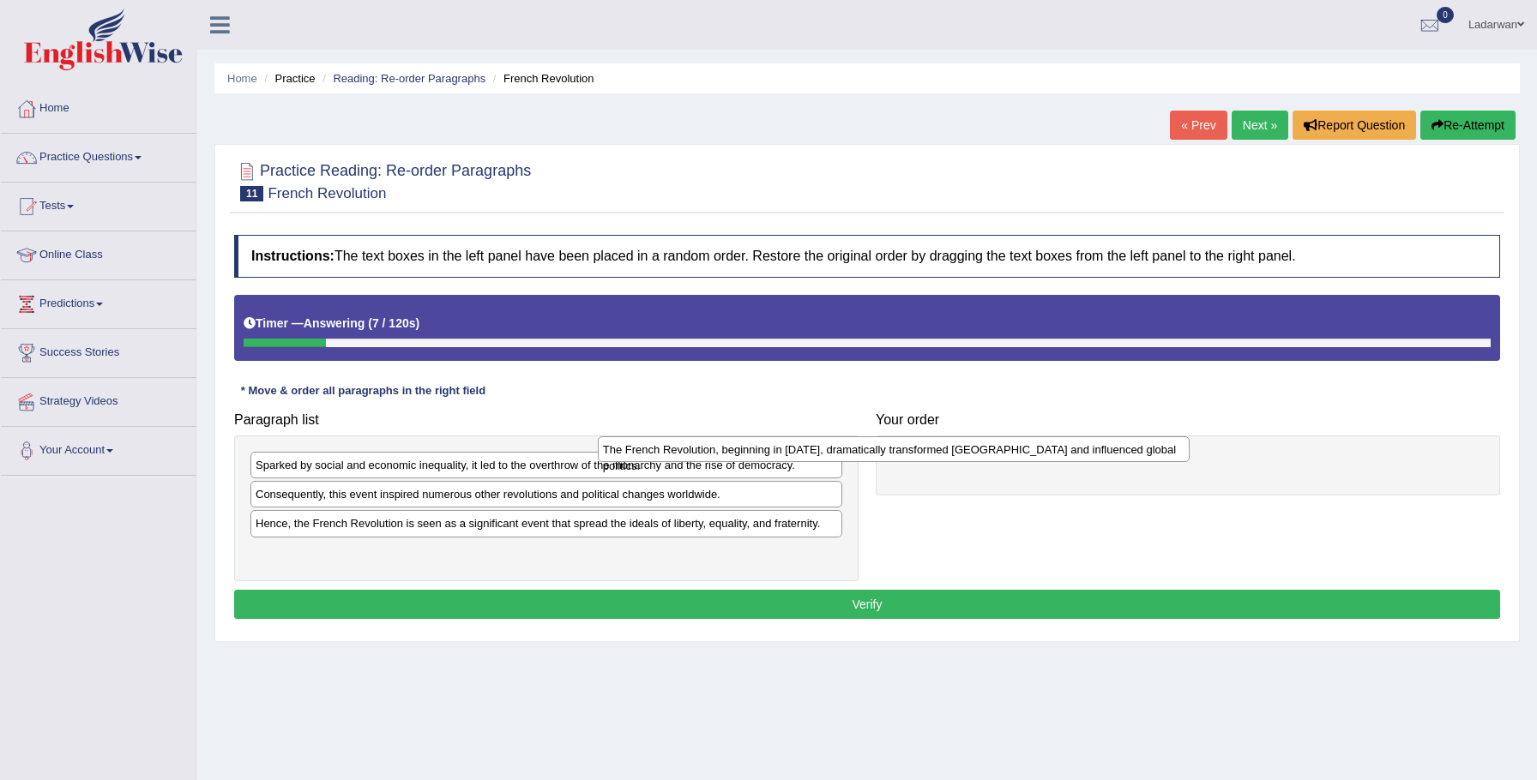
drag, startPoint x: 672, startPoint y: 495, endPoint x: 1023, endPoint y: 449, distance: 354.6
click at [1023, 449] on div "The French Revolution, beginning in 1789, dramatically transformed France and i…" at bounding box center [894, 450] width 593 height 27
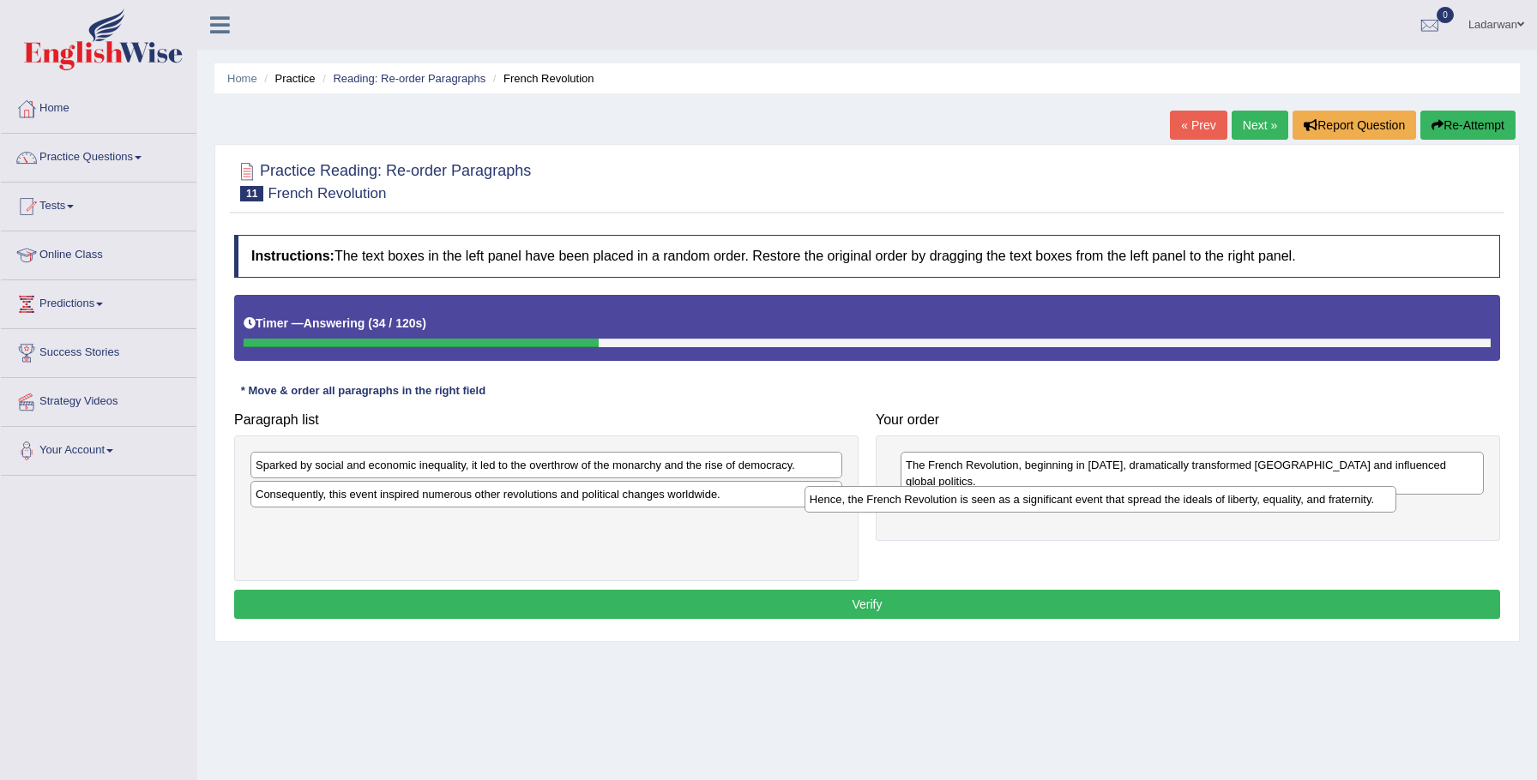
drag, startPoint x: 748, startPoint y: 530, endPoint x: 1302, endPoint y: 506, distance: 554.6
click at [1302, 507] on div "Hence, the French Revolution is seen as a significant event that spread the ide…" at bounding box center [1100, 499] width 593 height 27
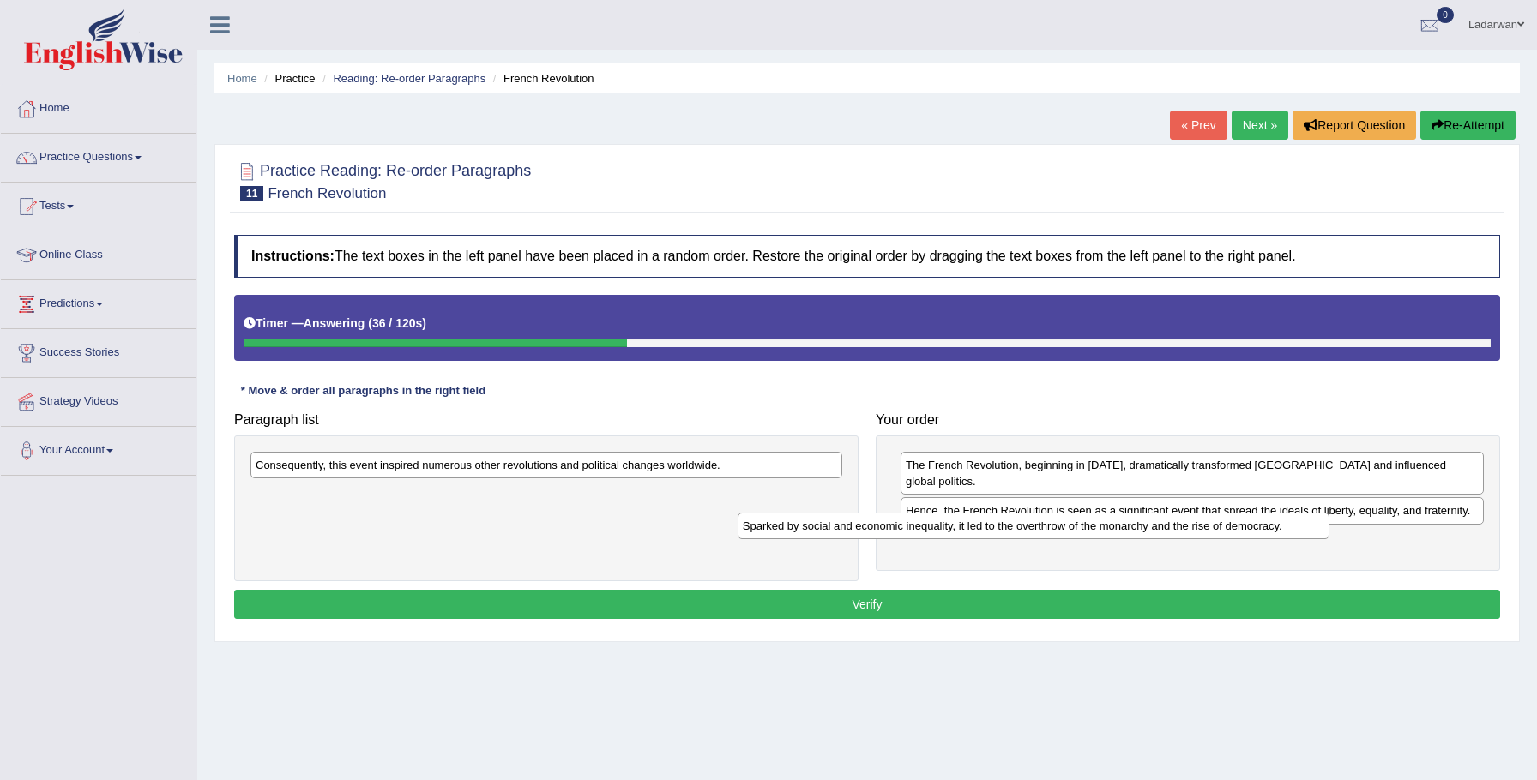
drag, startPoint x: 768, startPoint y: 467, endPoint x: 1262, endPoint y: 521, distance: 497.8
click at [1264, 522] on div "Sparked by social and economic inequality, it led to the overthrow of the monar…" at bounding box center [1034, 526] width 593 height 27
drag, startPoint x: 948, startPoint y: 498, endPoint x: 960, endPoint y: 533, distance: 36.3
click at [961, 533] on div "Hence, the French Revolution is seen as a significant event that spread the ide…" at bounding box center [1205, 530] width 584 height 27
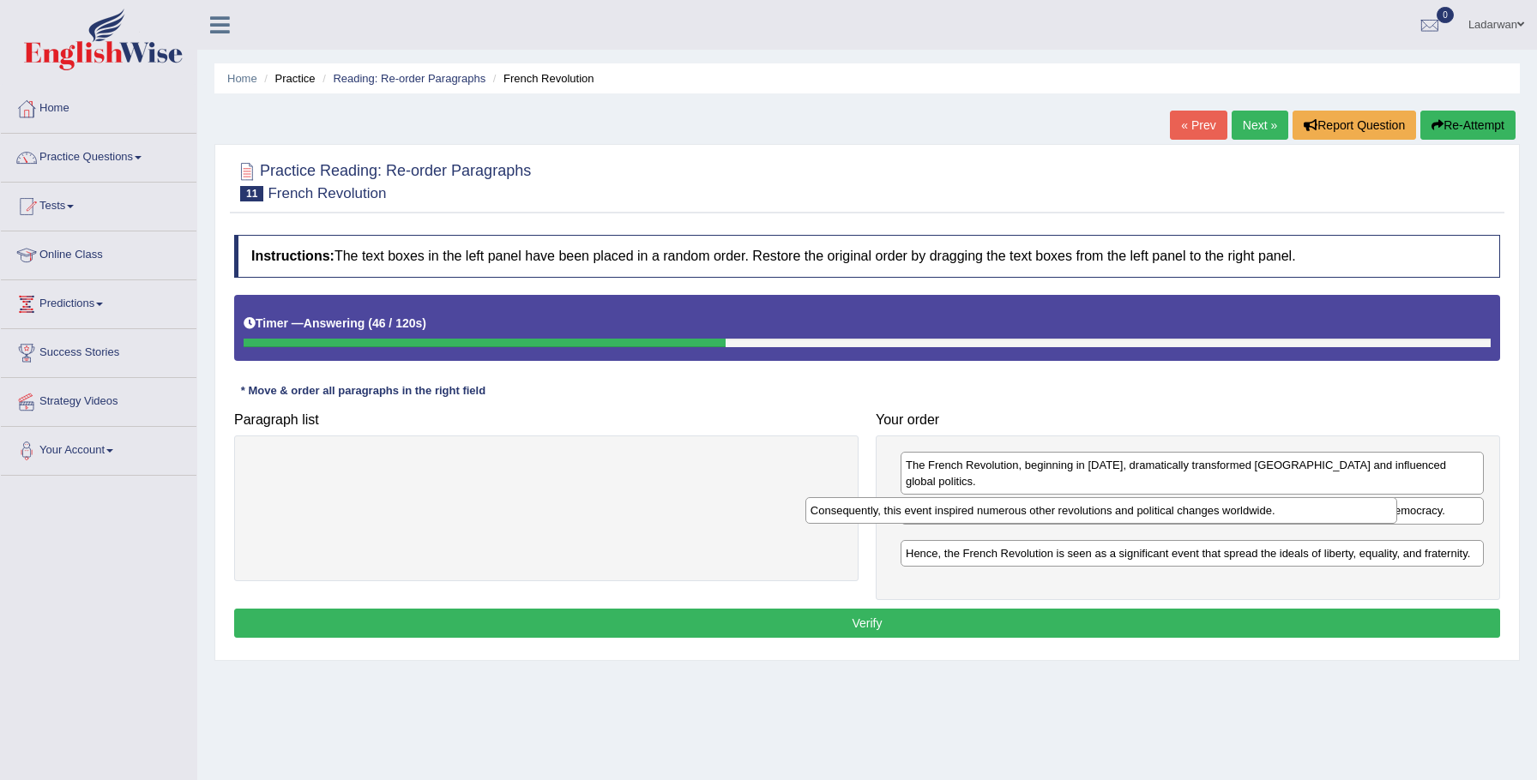
drag, startPoint x: 745, startPoint y: 467, endPoint x: 1298, endPoint y: 515, distance: 554.4
click at [1300, 513] on div "Consequently, this event inspired numerous other revolutions and political chan…" at bounding box center [1101, 510] width 593 height 27
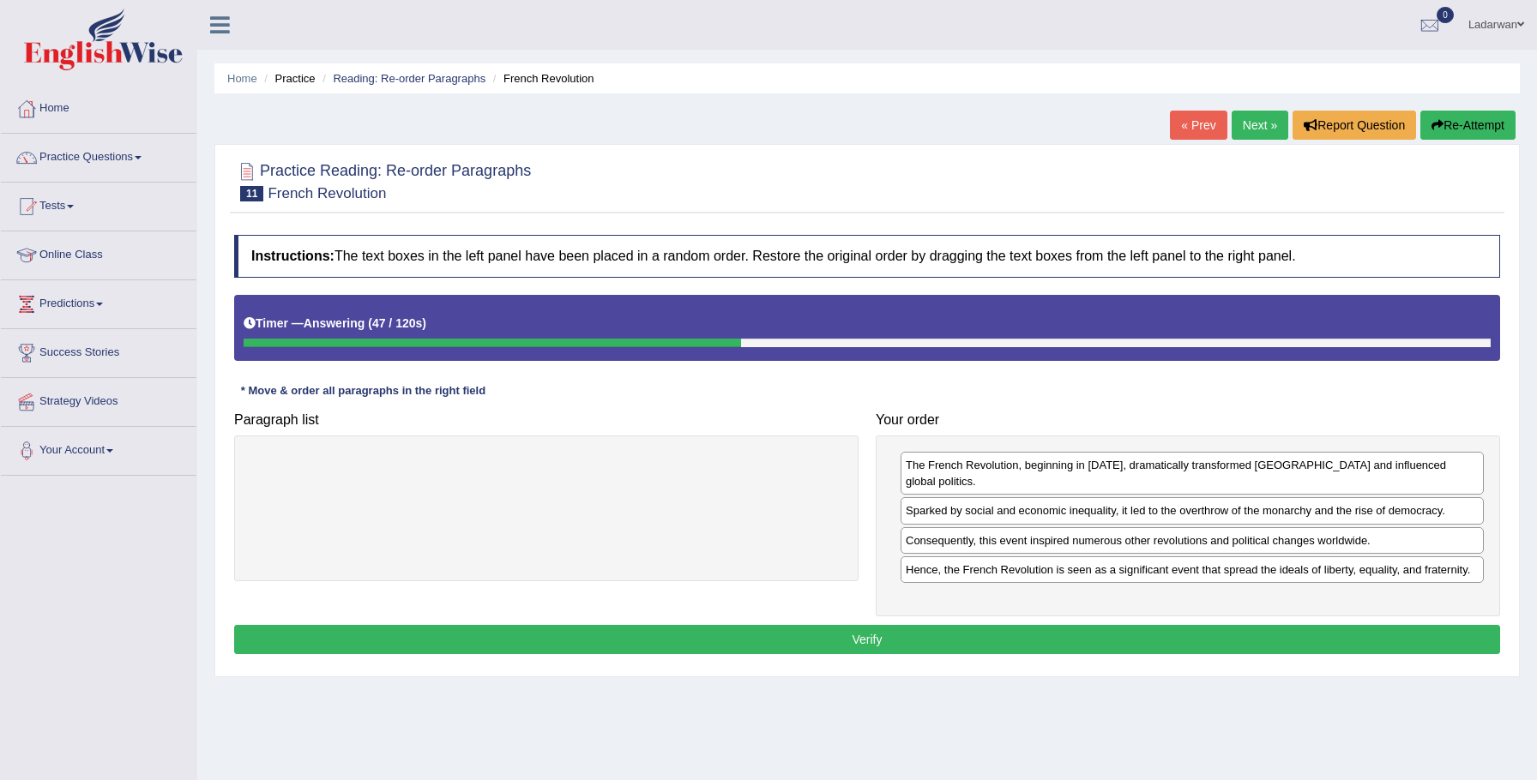
click at [1025, 625] on button "Verify" at bounding box center [867, 639] width 1266 height 29
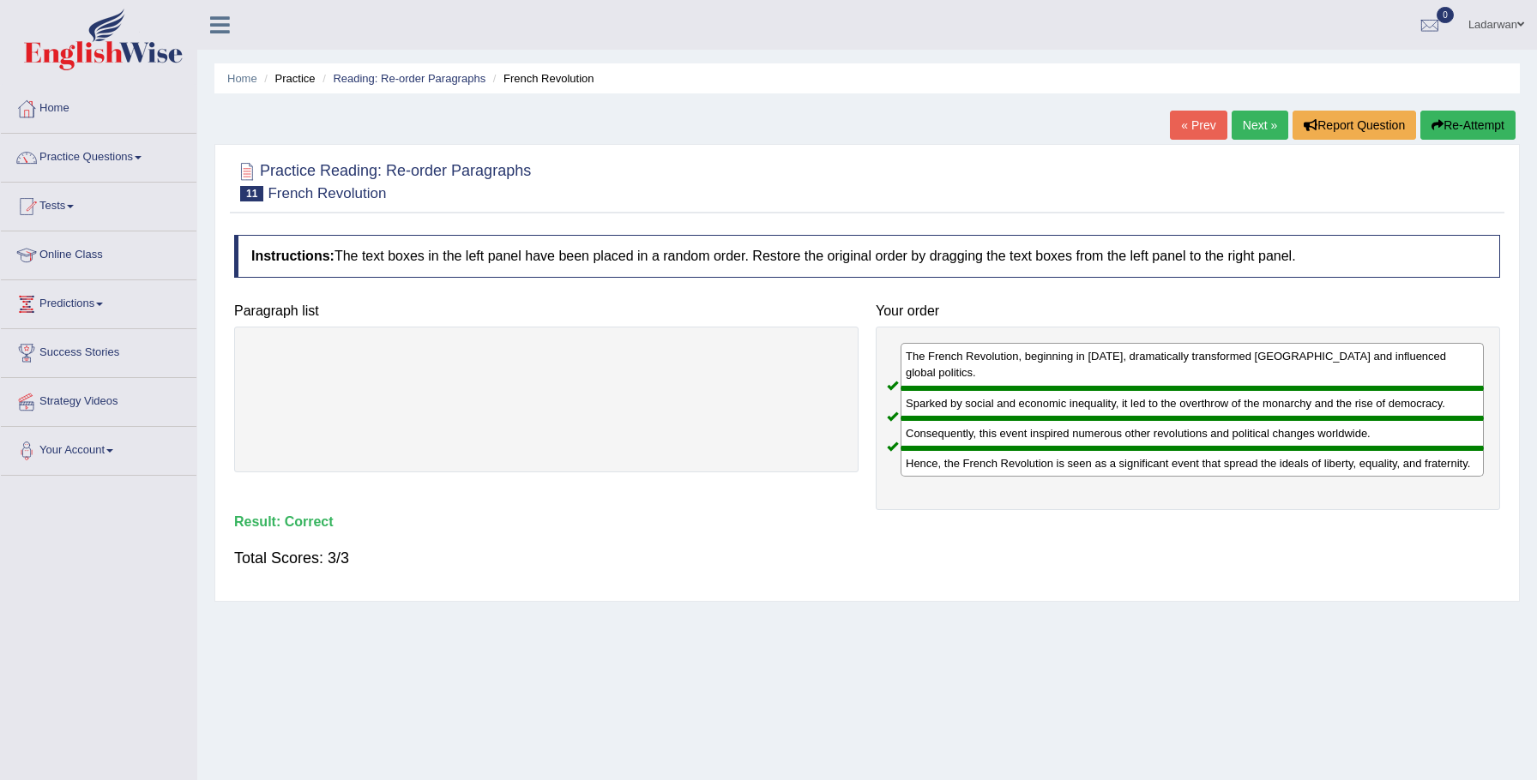
click at [1257, 134] on link "Next »" at bounding box center [1260, 125] width 57 height 29
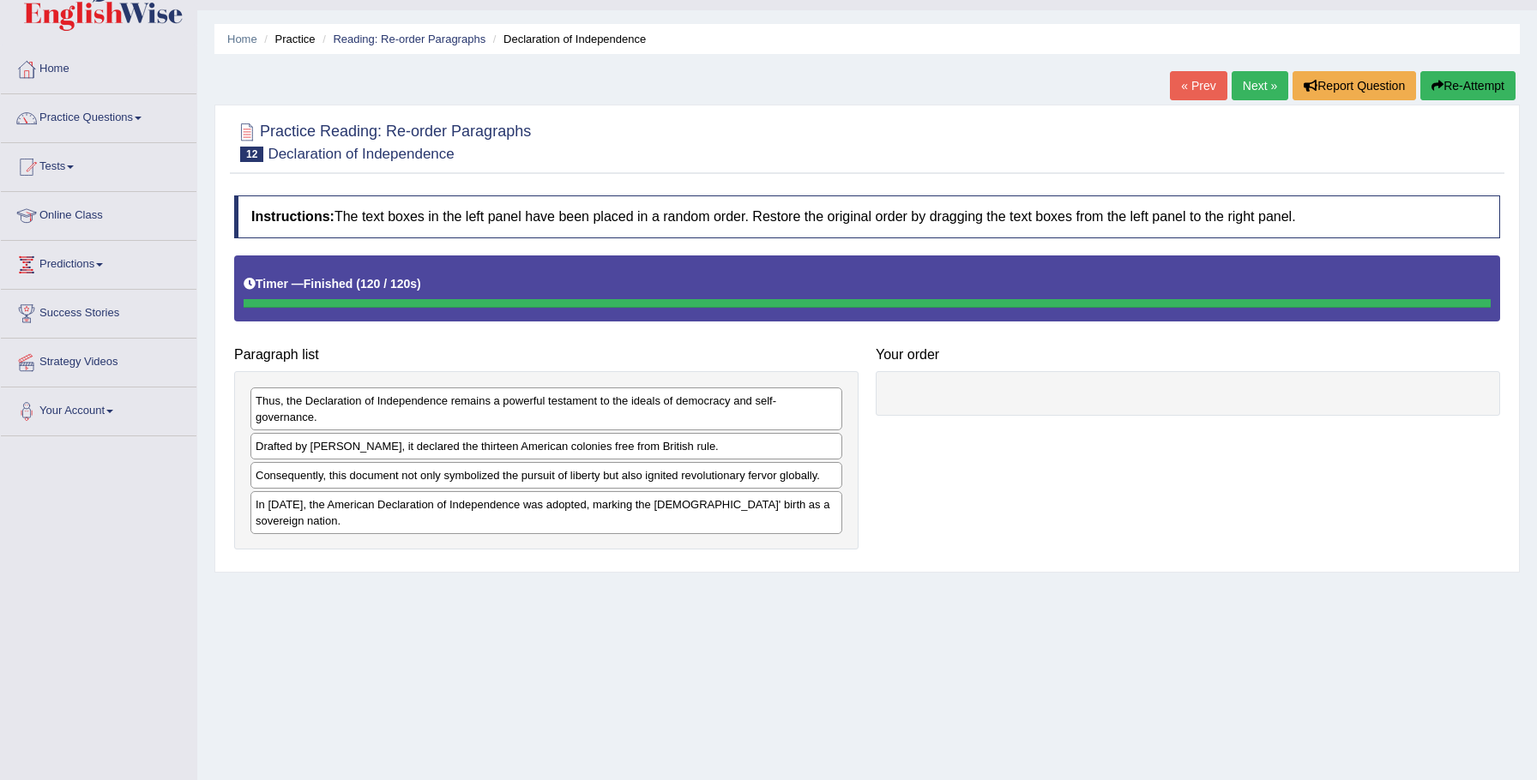
scroll to position [40, 0]
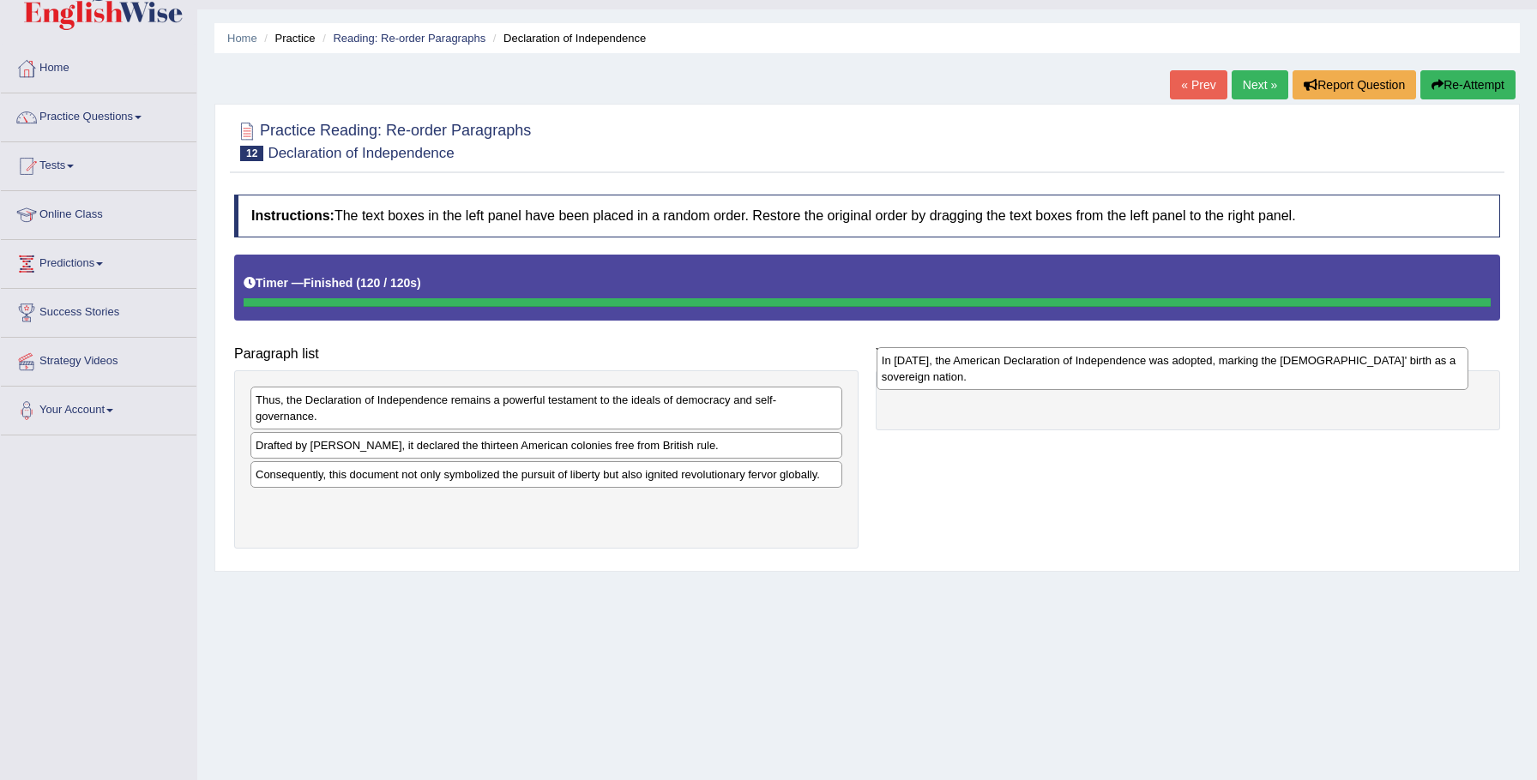
drag, startPoint x: 445, startPoint y: 503, endPoint x: 1069, endPoint y: 361, distance: 639.4
click at [1069, 361] on div "In 1776, the American Declaration of Independence was adopted, marking the Unit…" at bounding box center [1173, 368] width 593 height 43
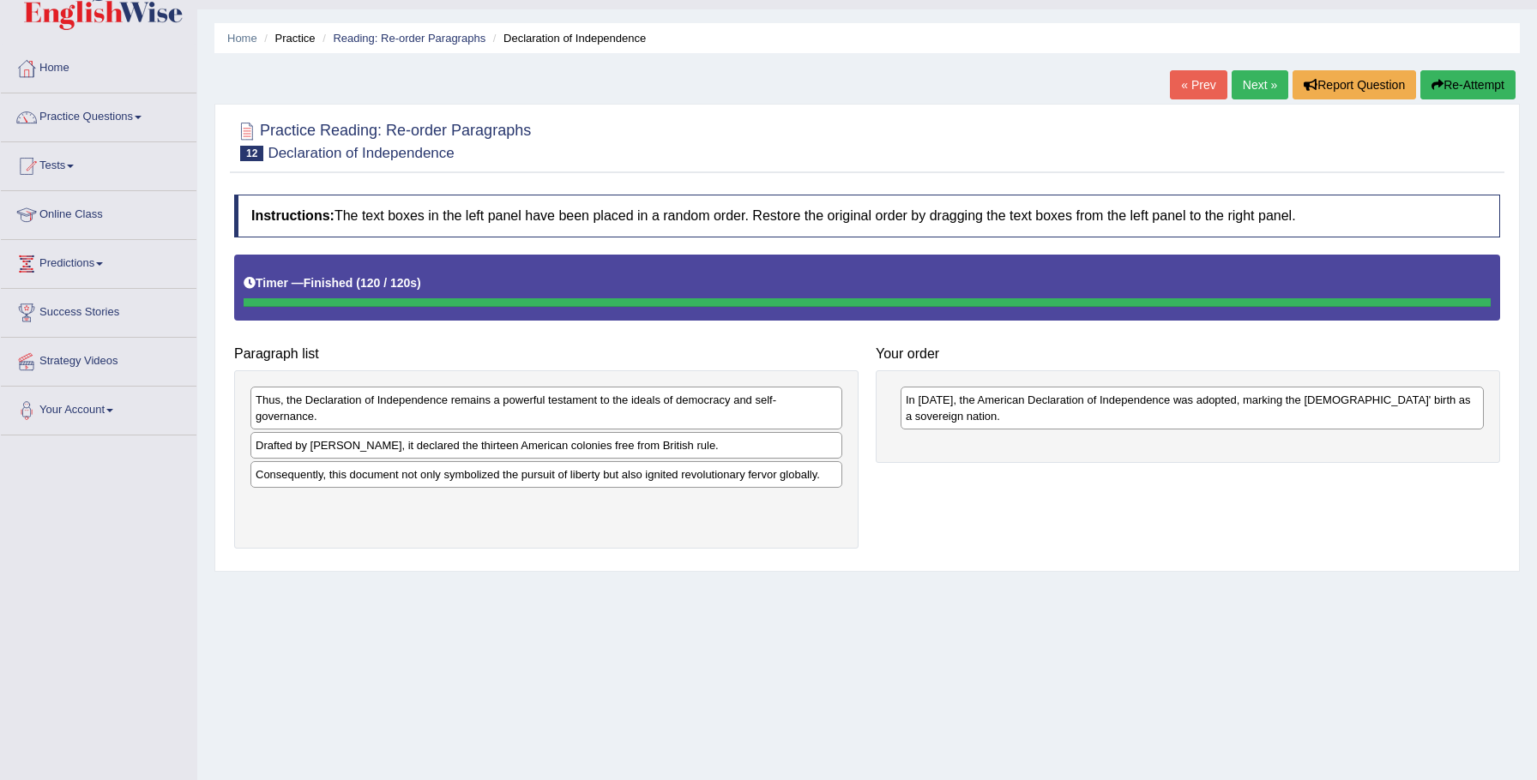
click at [1443, 87] on button "Re-Attempt" at bounding box center [1467, 84] width 95 height 29
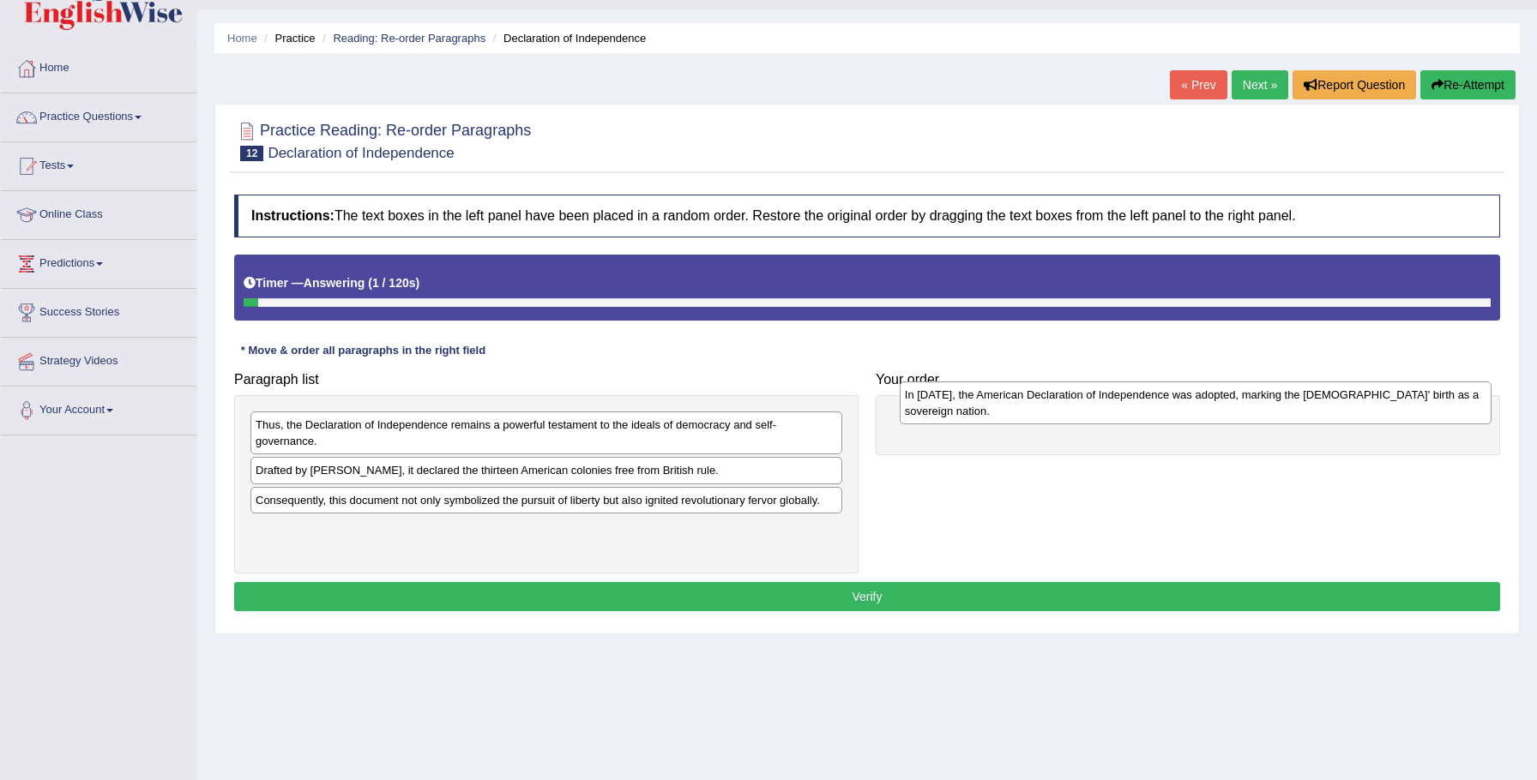
drag, startPoint x: 312, startPoint y: 537, endPoint x: 946, endPoint y: 423, distance: 644.0
click at [946, 423] on div "In [DATE], the American Declaration of Independence was adopted, marking the [D…" at bounding box center [1196, 403] width 593 height 43
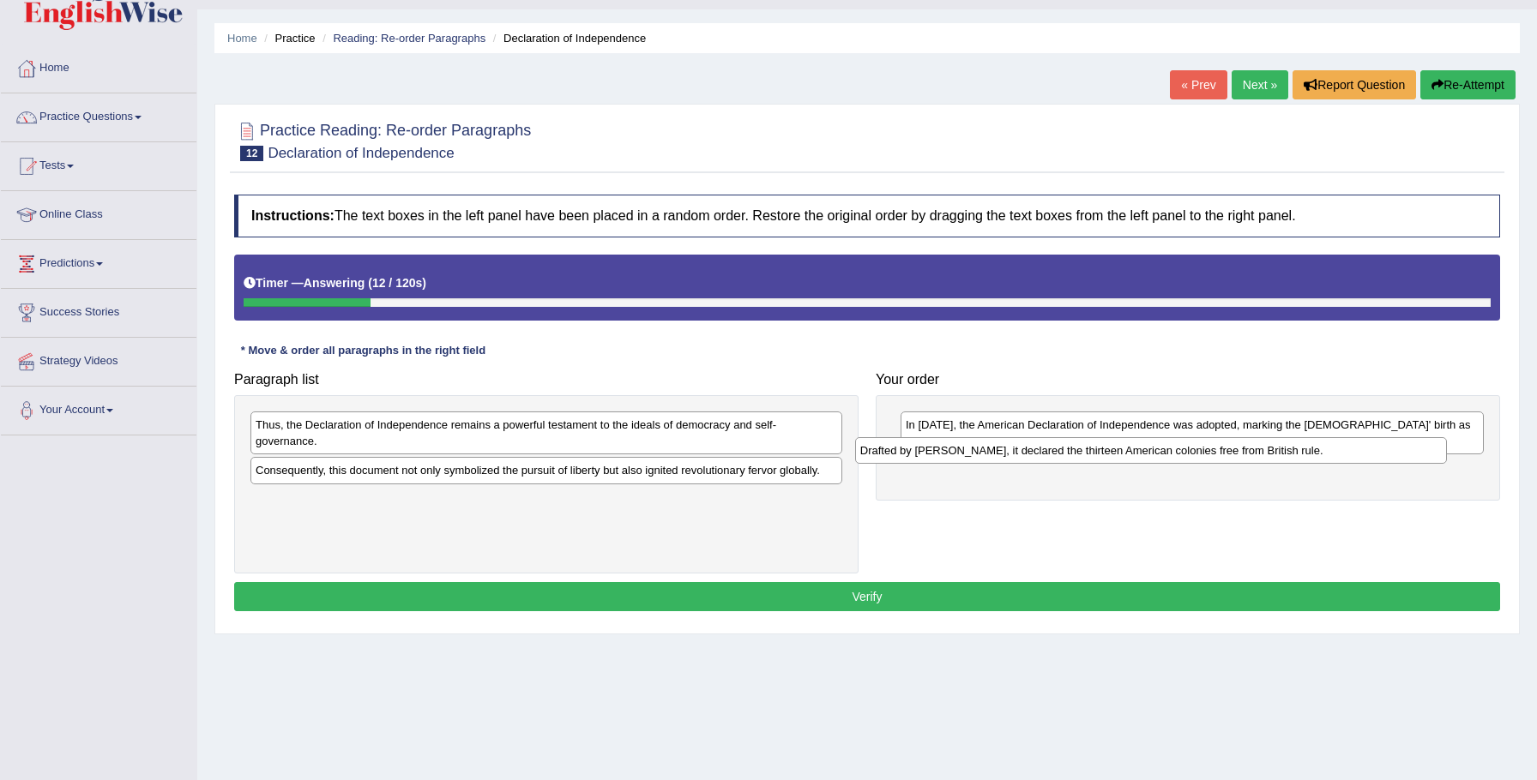
drag, startPoint x: 460, startPoint y: 479, endPoint x: 1056, endPoint y: 459, distance: 596.4
click at [1072, 458] on div "Drafted by [PERSON_NAME], it declared the thirteen American colonies free from …" at bounding box center [1151, 450] width 593 height 27
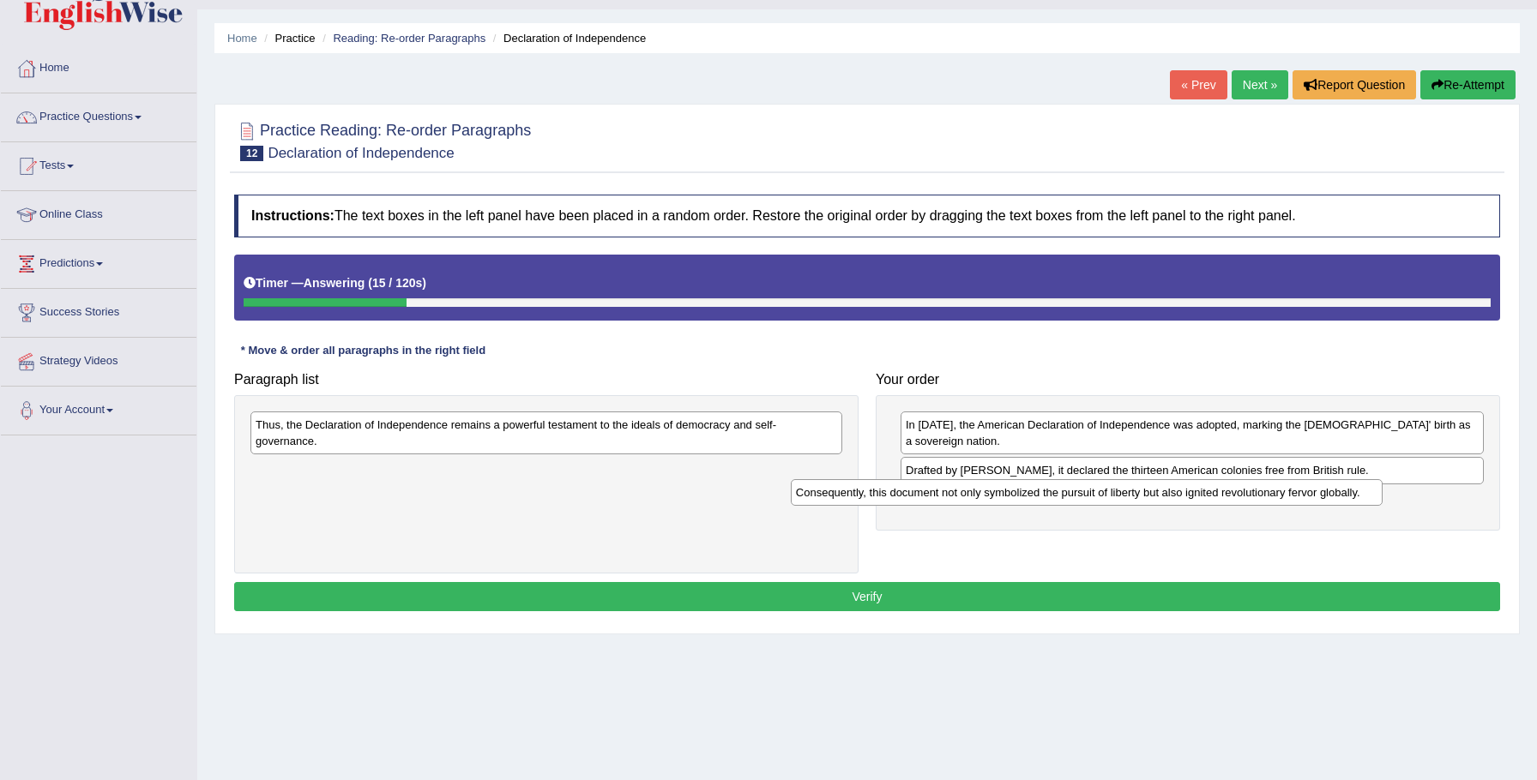
drag, startPoint x: 457, startPoint y: 474, endPoint x: 991, endPoint y: 497, distance: 534.8
click at [997, 497] on div "Consequently, this document not only symbolized the pursuit of liberty but also…" at bounding box center [1087, 492] width 593 height 27
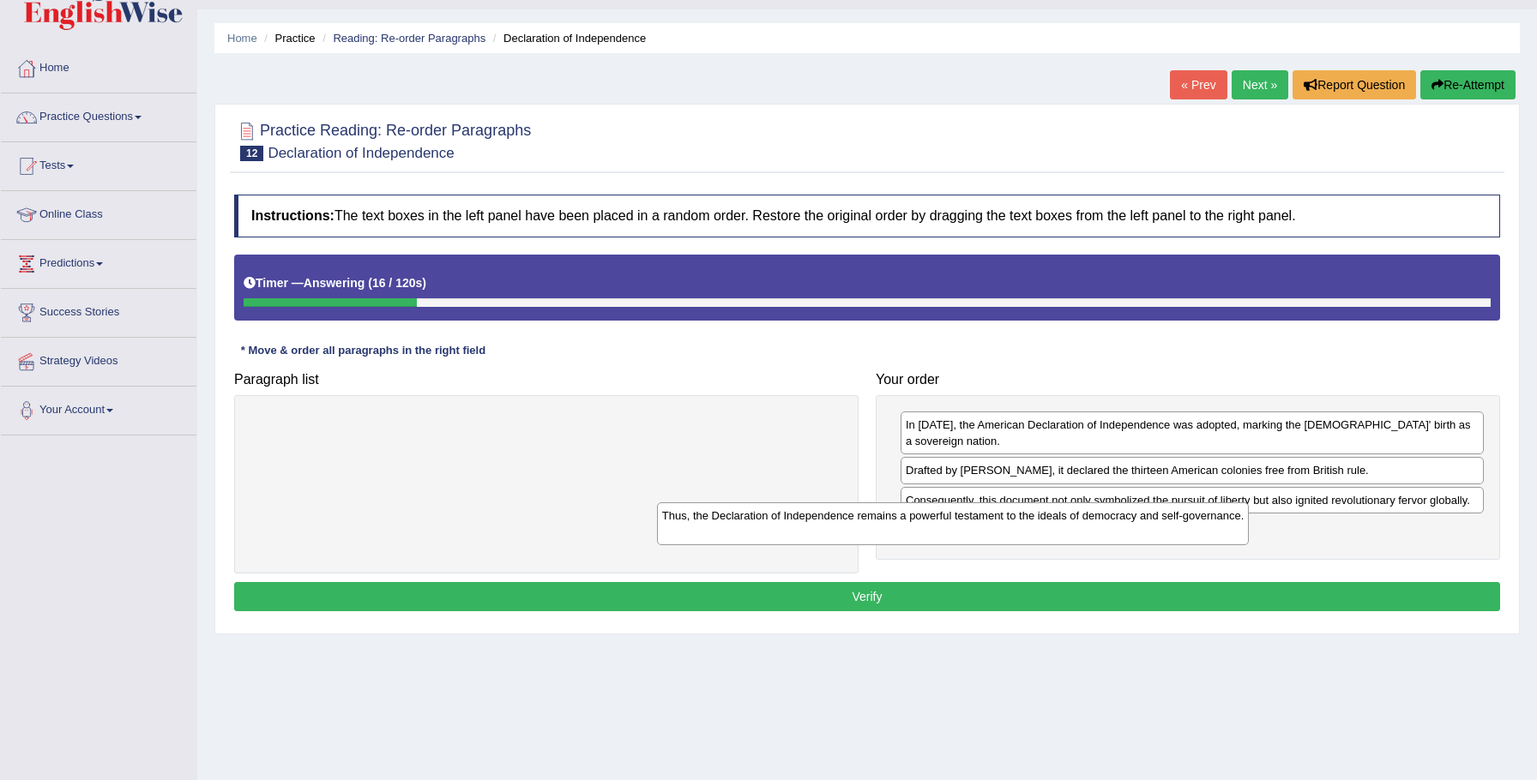
drag, startPoint x: 711, startPoint y: 424, endPoint x: 1155, endPoint y: 517, distance: 454.0
click at [1155, 517] on div "Thus, the Declaration of Independence remains a powerful testament to the ideal…" at bounding box center [953, 524] width 593 height 43
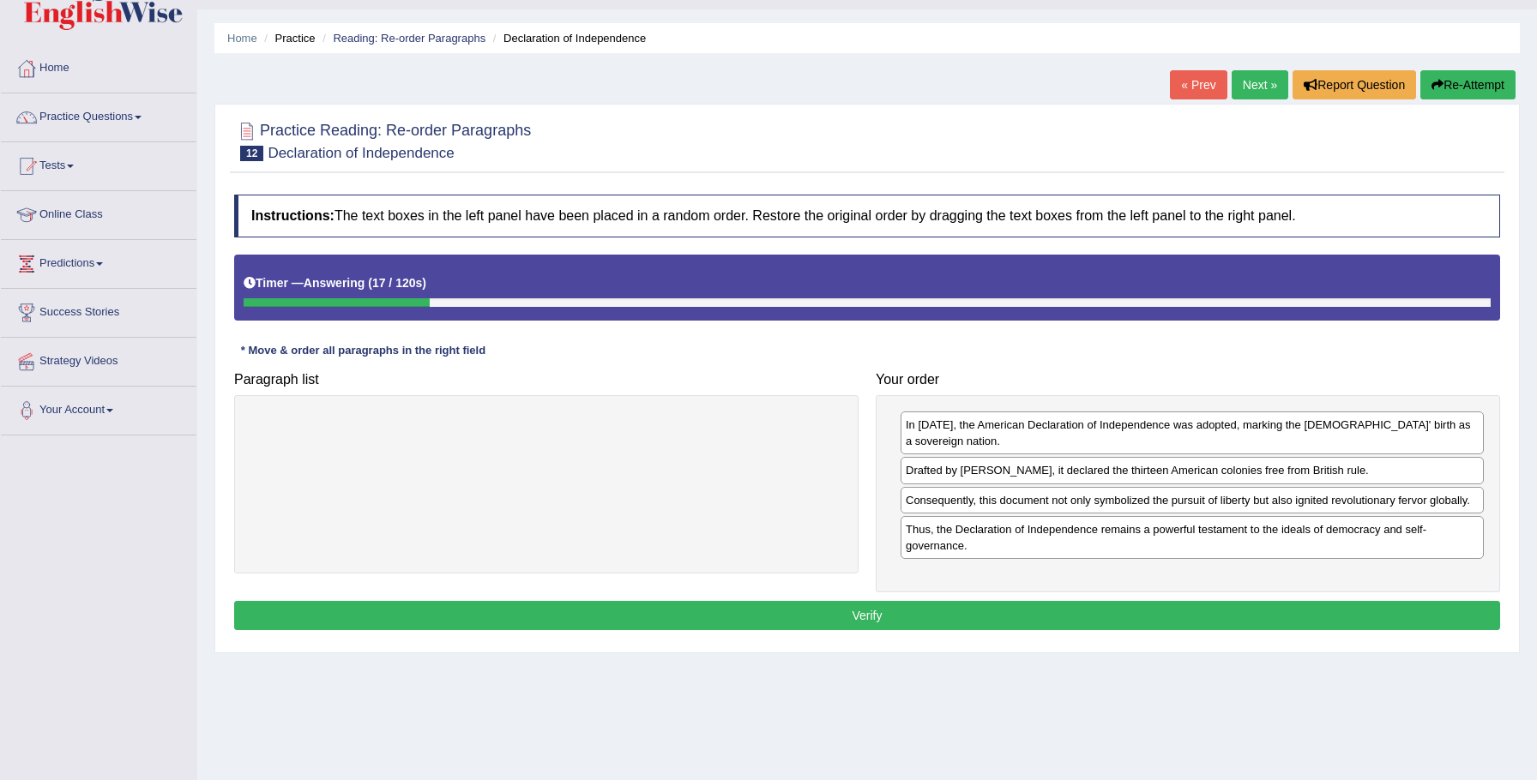
click at [936, 619] on button "Verify" at bounding box center [867, 615] width 1266 height 29
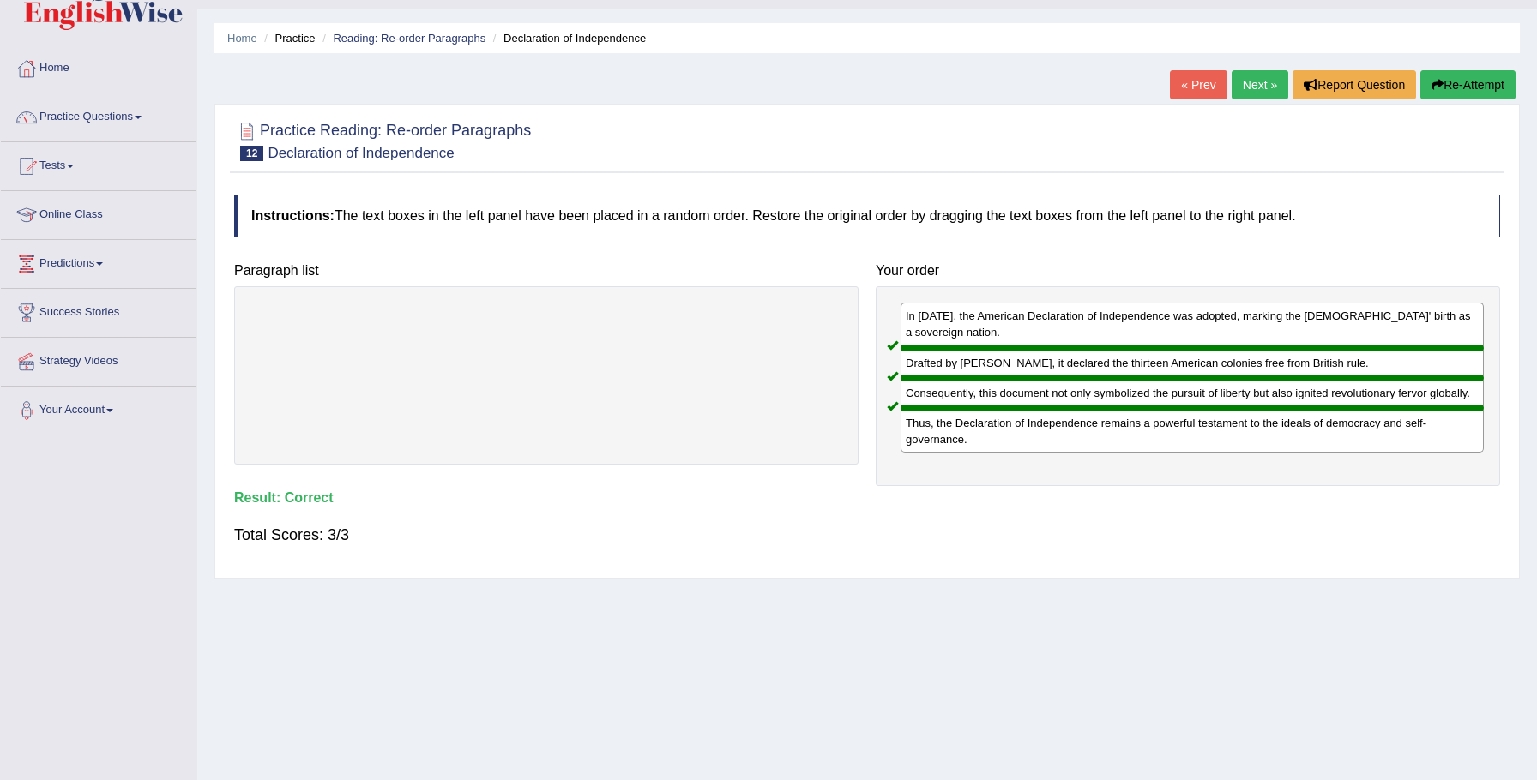
click at [1240, 90] on link "Next »" at bounding box center [1260, 84] width 57 height 29
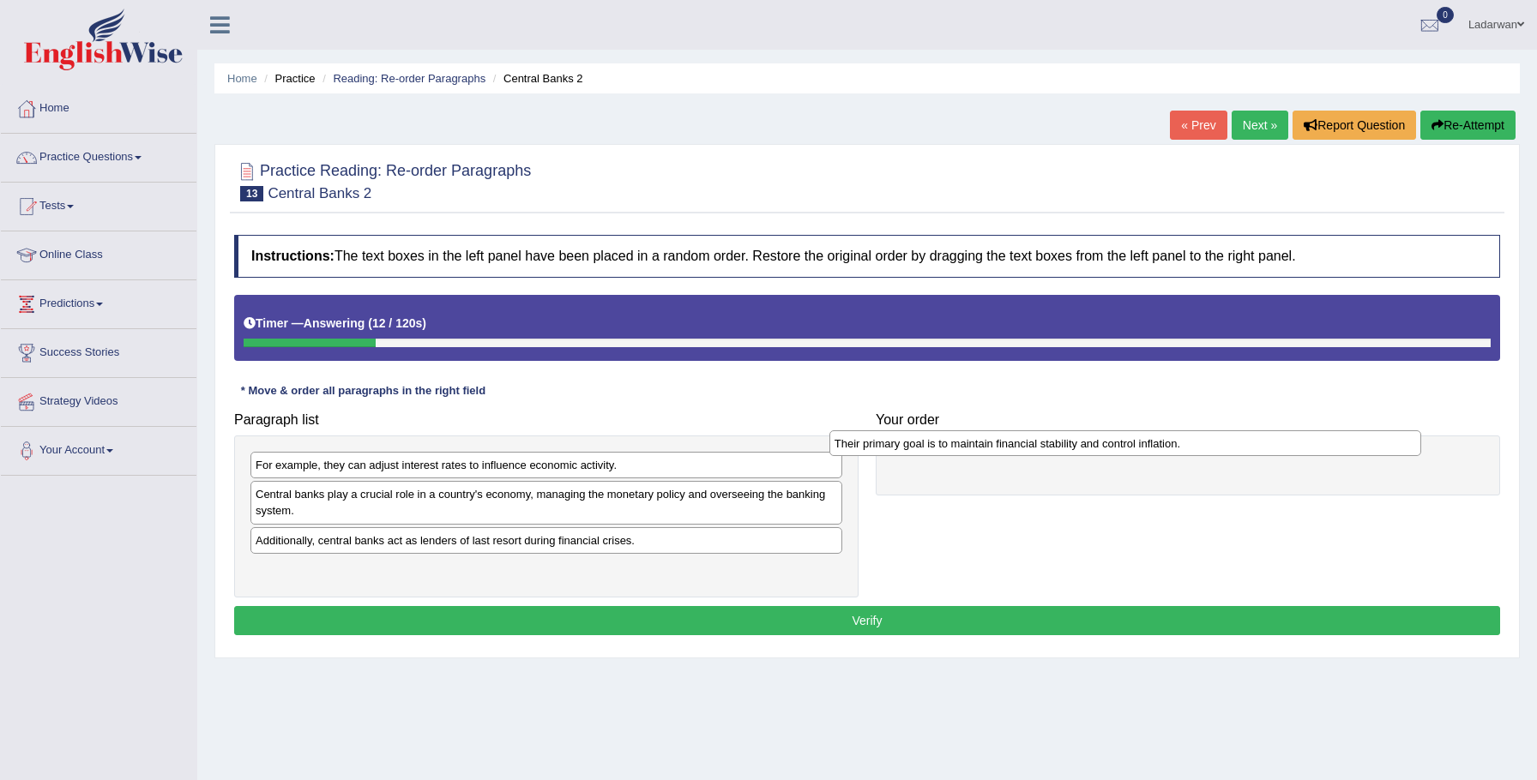
drag, startPoint x: 358, startPoint y: 541, endPoint x: 937, endPoint y: 445, distance: 586.8
click at [937, 445] on div "Their primary goal is to maintain financial stability and control inflation." at bounding box center [1125, 444] width 593 height 27
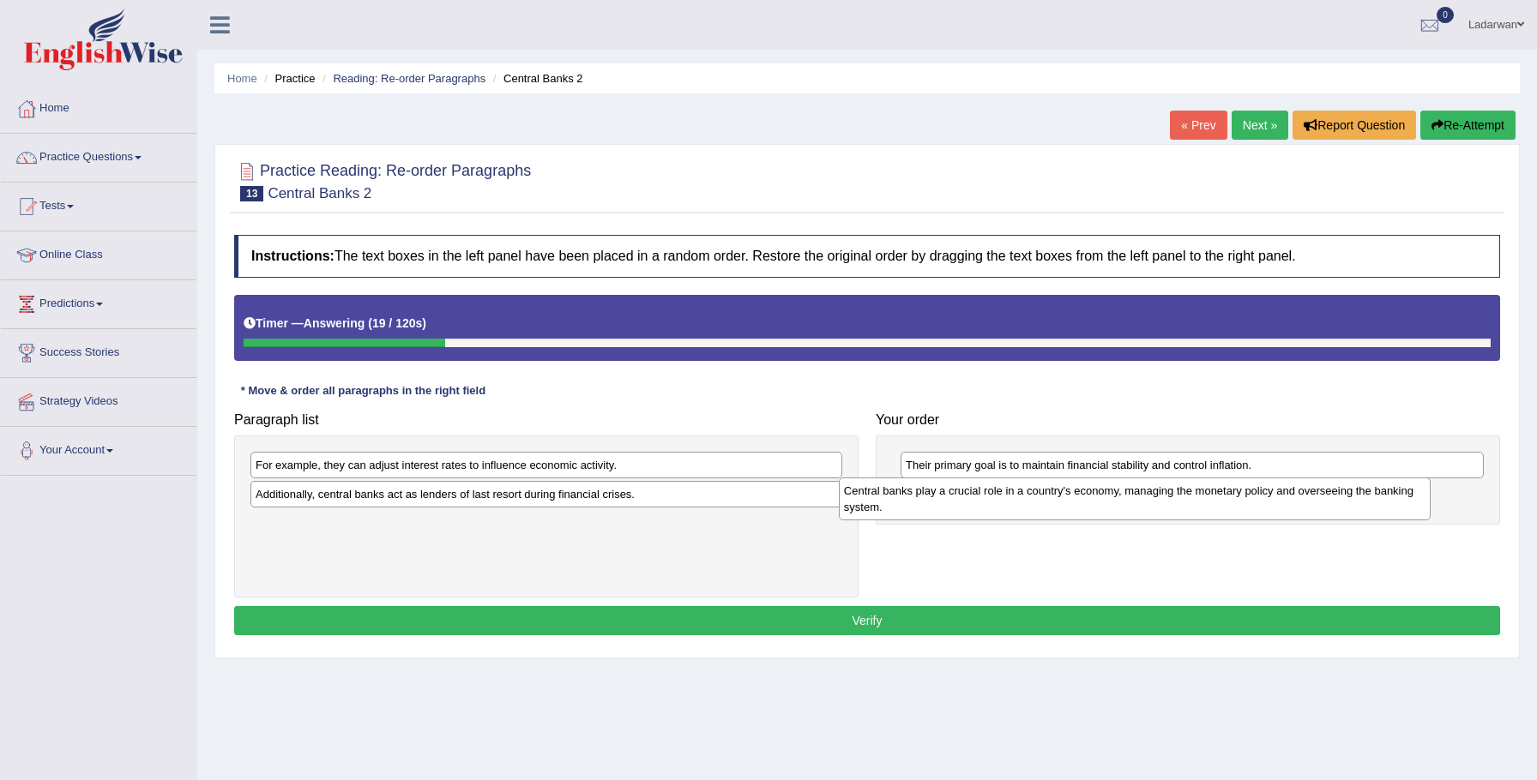
drag, startPoint x: 609, startPoint y: 509, endPoint x: 1196, endPoint y: 503, distance: 586.7
click at [1197, 503] on div "Central banks play a crucial role in a country's economy, managing the monetary…" at bounding box center [1135, 499] width 593 height 43
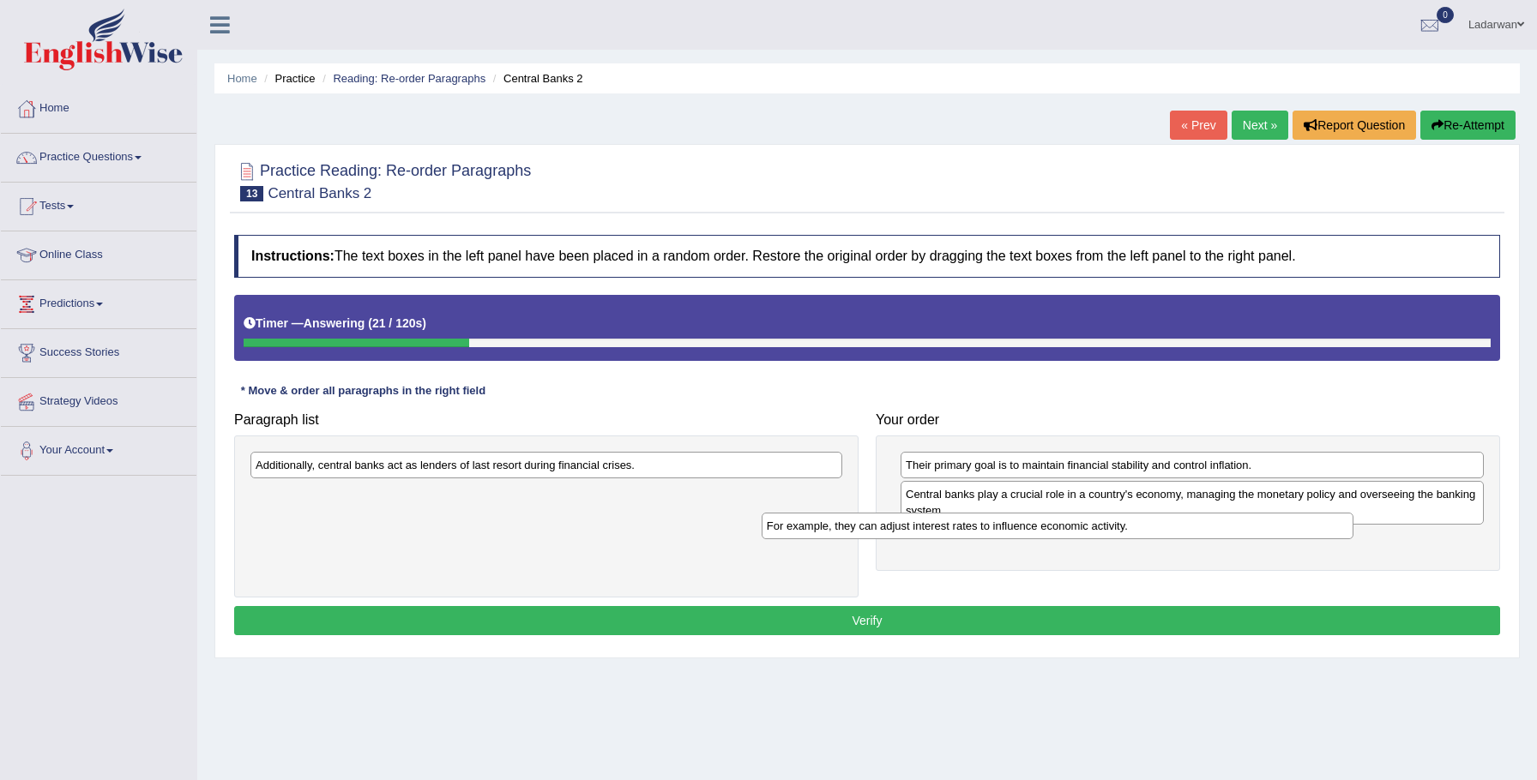
drag, startPoint x: 679, startPoint y: 461, endPoint x: 1184, endPoint y: 522, distance: 508.8
click at [1190, 522] on div "For example, they can adjust interest rates to influence economic activity." at bounding box center [1058, 526] width 593 height 27
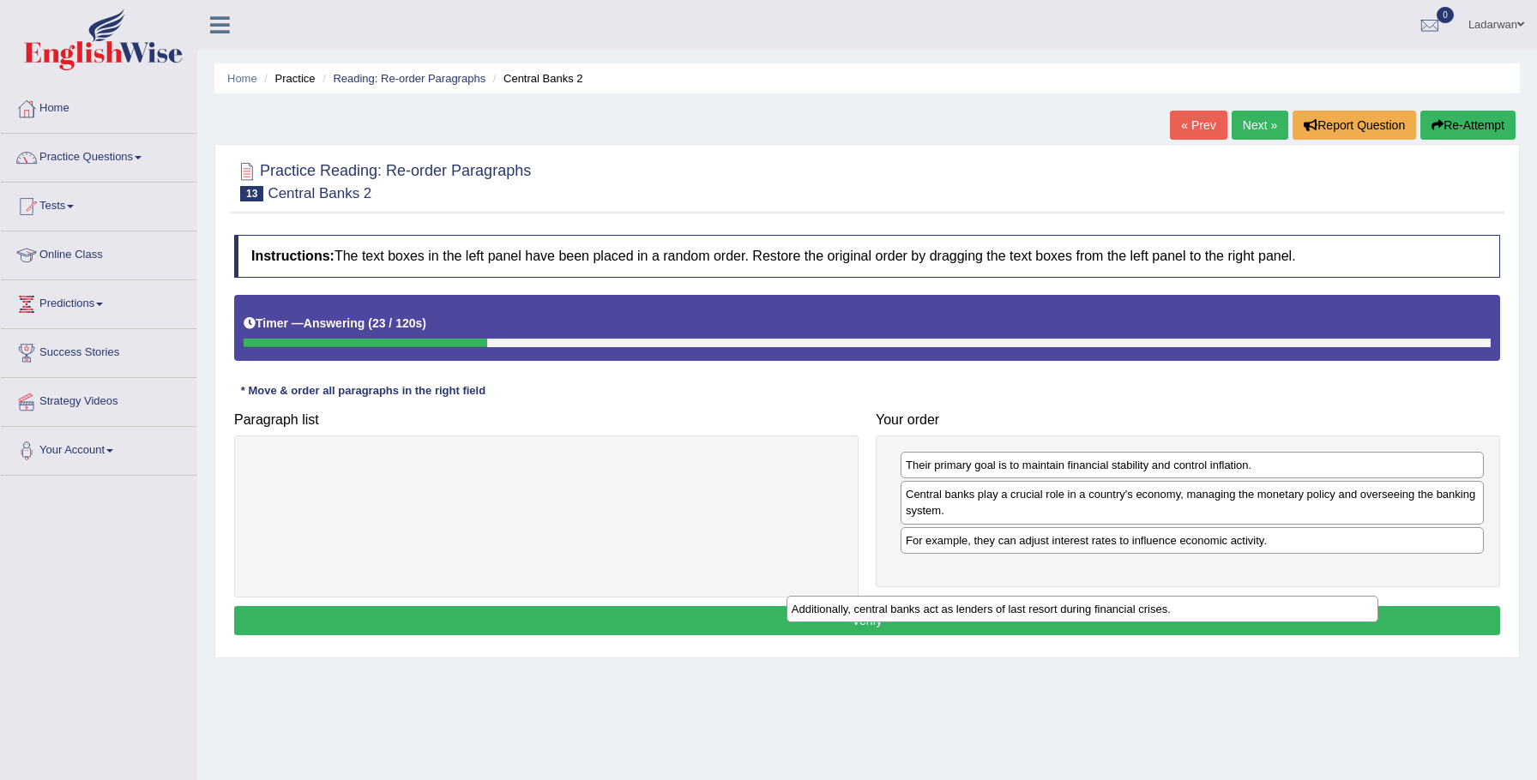
drag, startPoint x: 769, startPoint y: 469, endPoint x: 1309, endPoint y: 587, distance: 552.3
click at [1309, 596] on div "Additionally, central banks act as lenders of last resort during financial cris…" at bounding box center [1082, 609] width 593 height 27
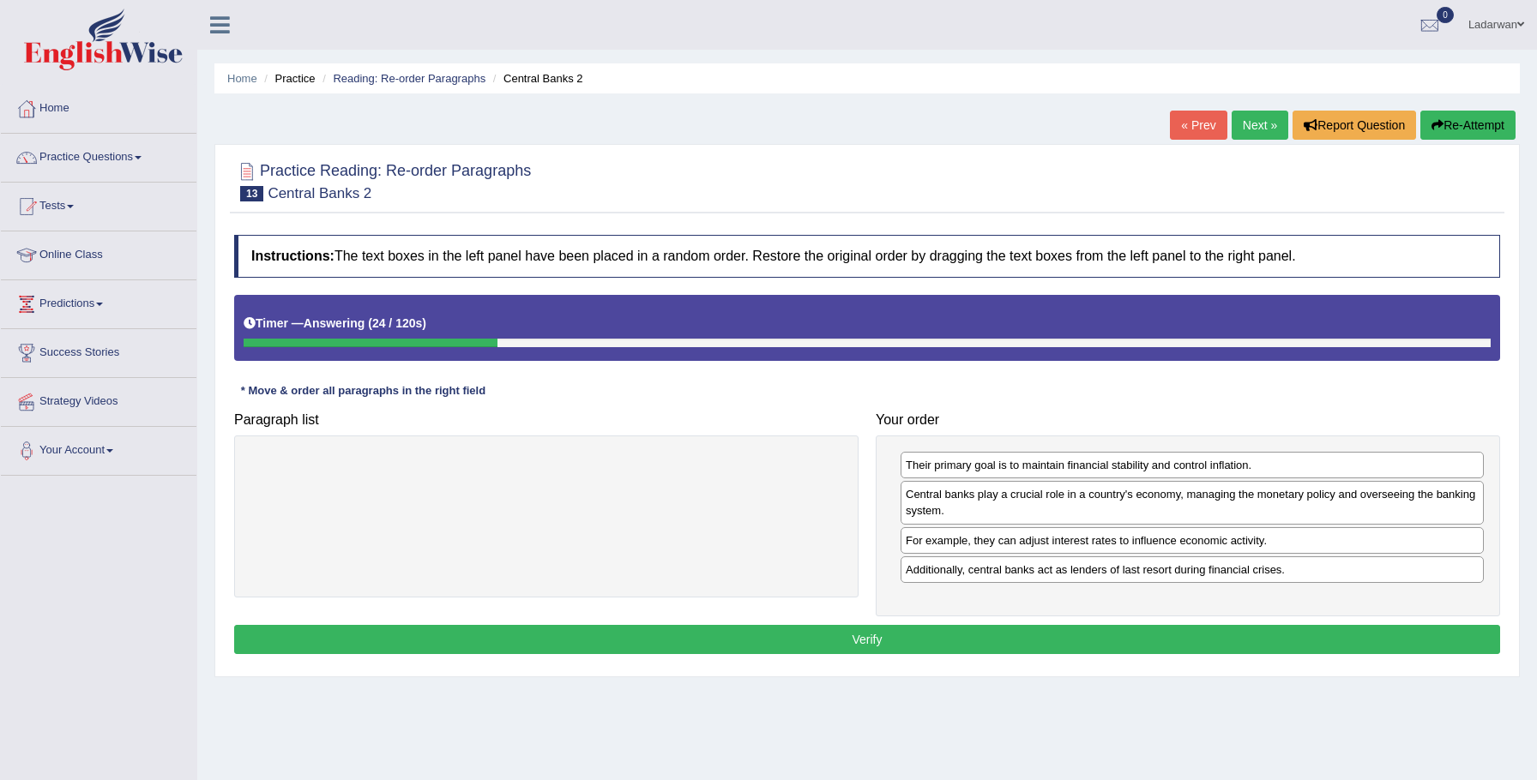
click at [1086, 644] on div "Instructions: The text boxes in the left panel have been placed in a random ord…" at bounding box center [867, 447] width 1274 height 442
drag, startPoint x: 1086, startPoint y: 629, endPoint x: 1047, endPoint y: 628, distance: 38.6
click at [1086, 628] on button "Verify" at bounding box center [867, 639] width 1266 height 29
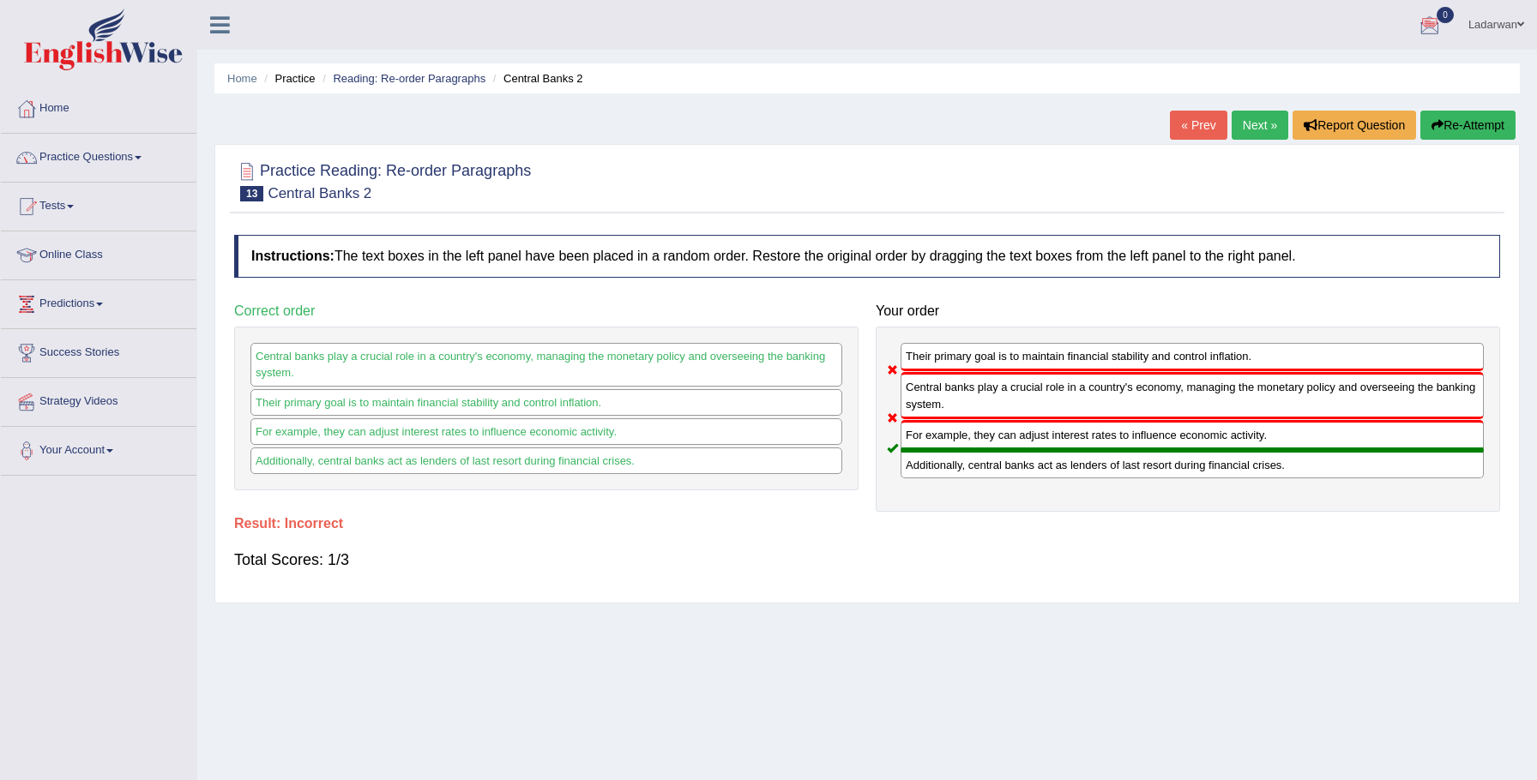
click at [124, 157] on link "Practice Questions" at bounding box center [99, 155] width 196 height 43
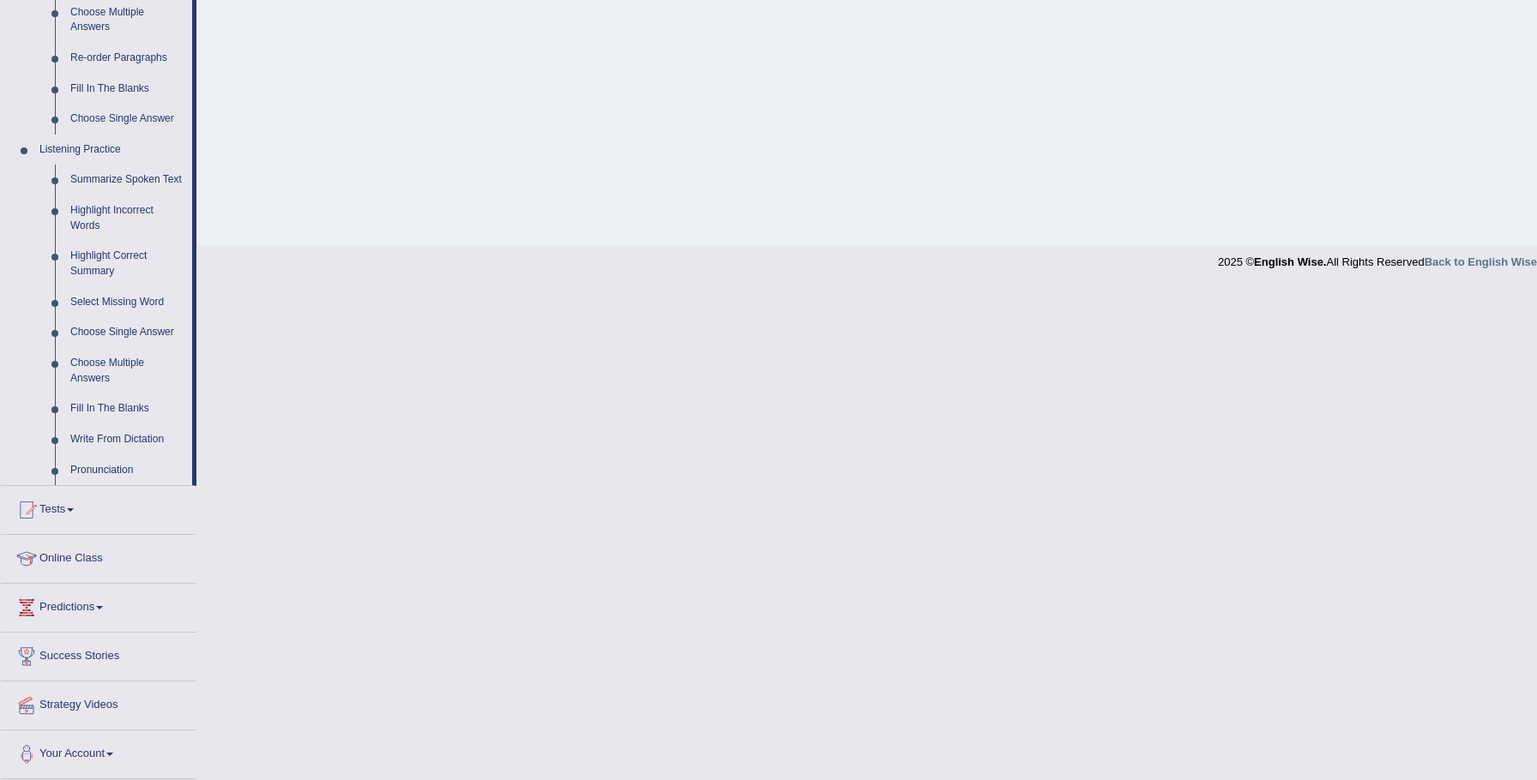
scroll to position [625, 0]
click at [139, 75] on link "Fill In The Blanks" at bounding box center [128, 89] width 130 height 31
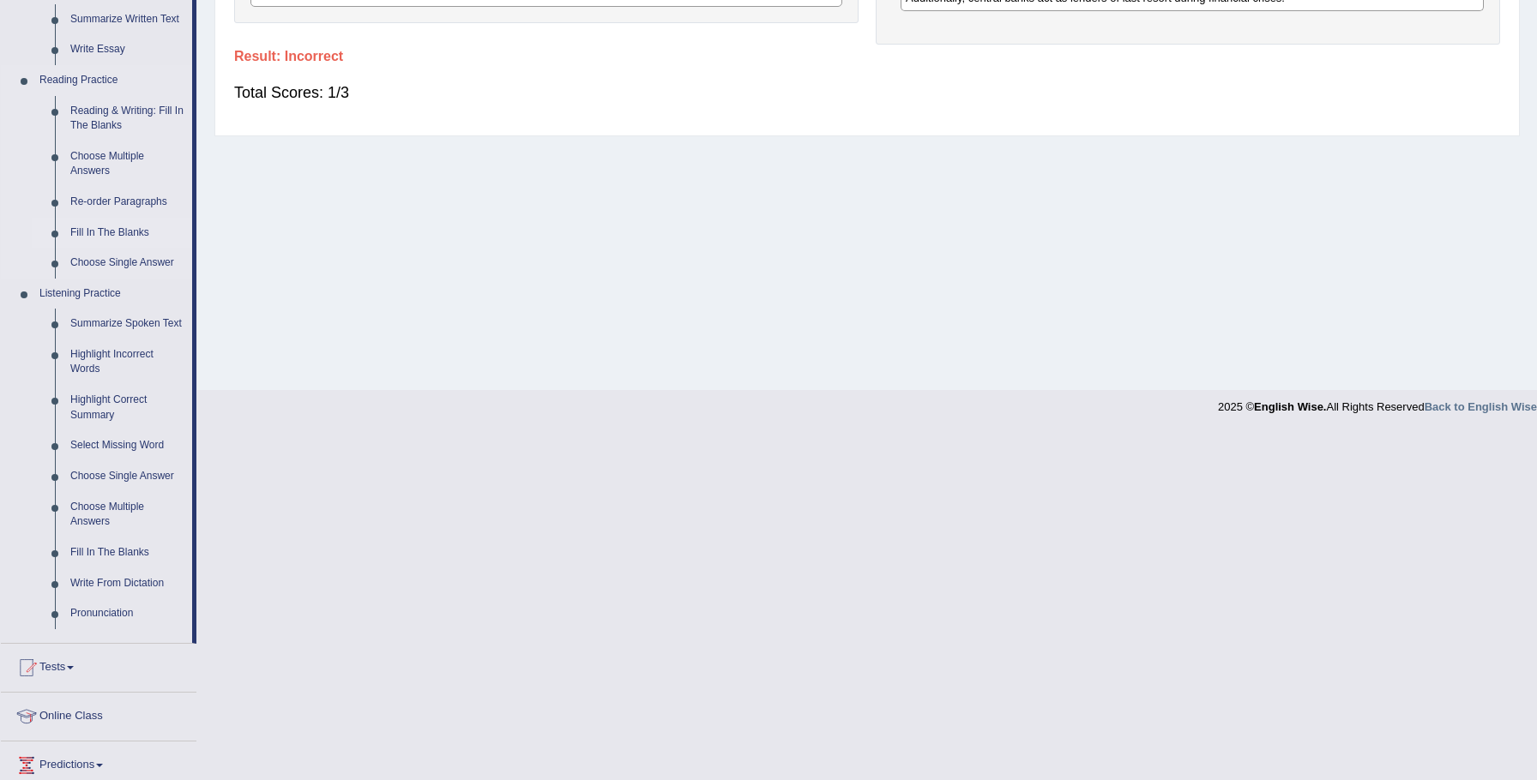
scroll to position [119, 0]
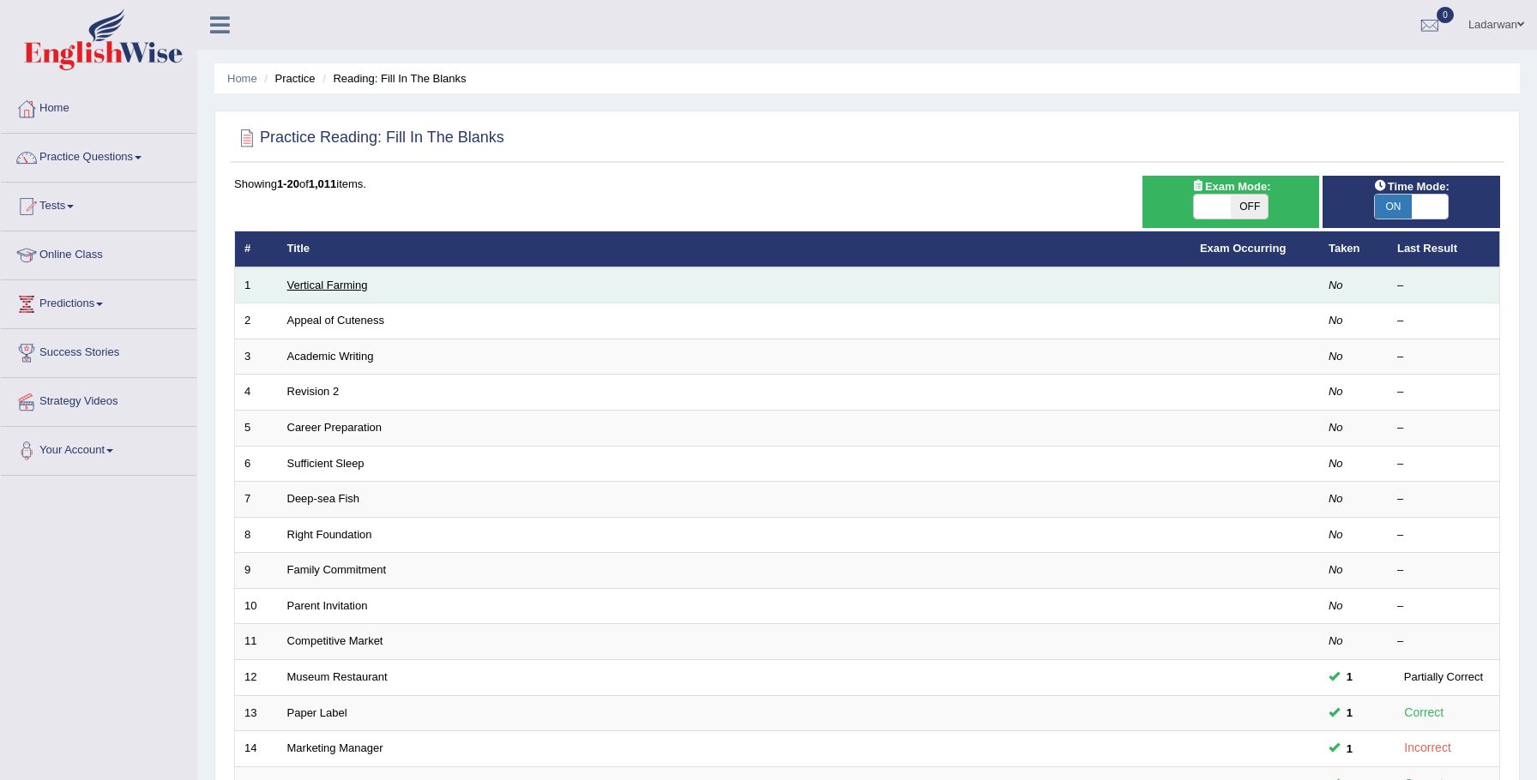
click at [310, 284] on link "Vertical Farming" at bounding box center [327, 285] width 81 height 13
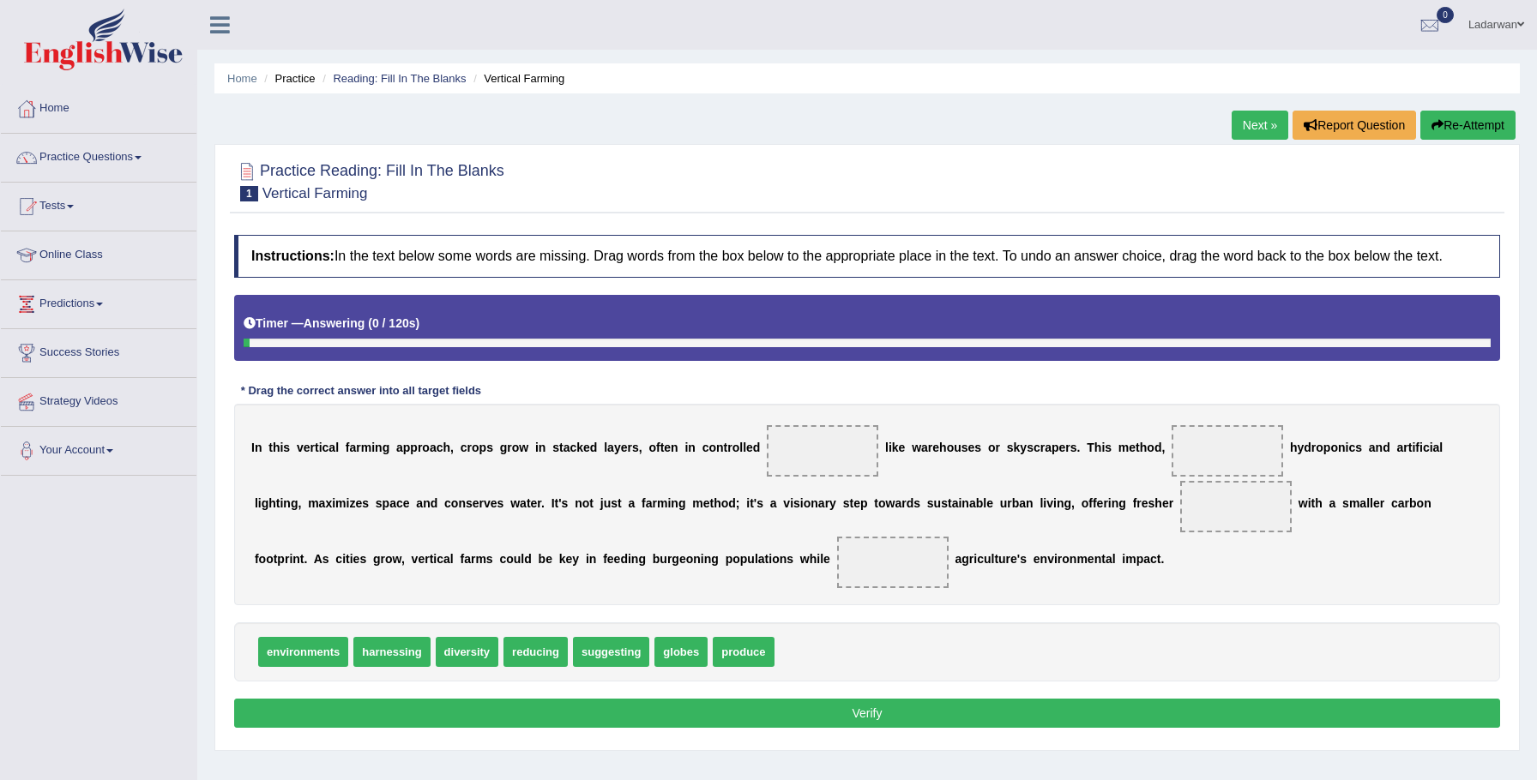
scroll to position [119, 0]
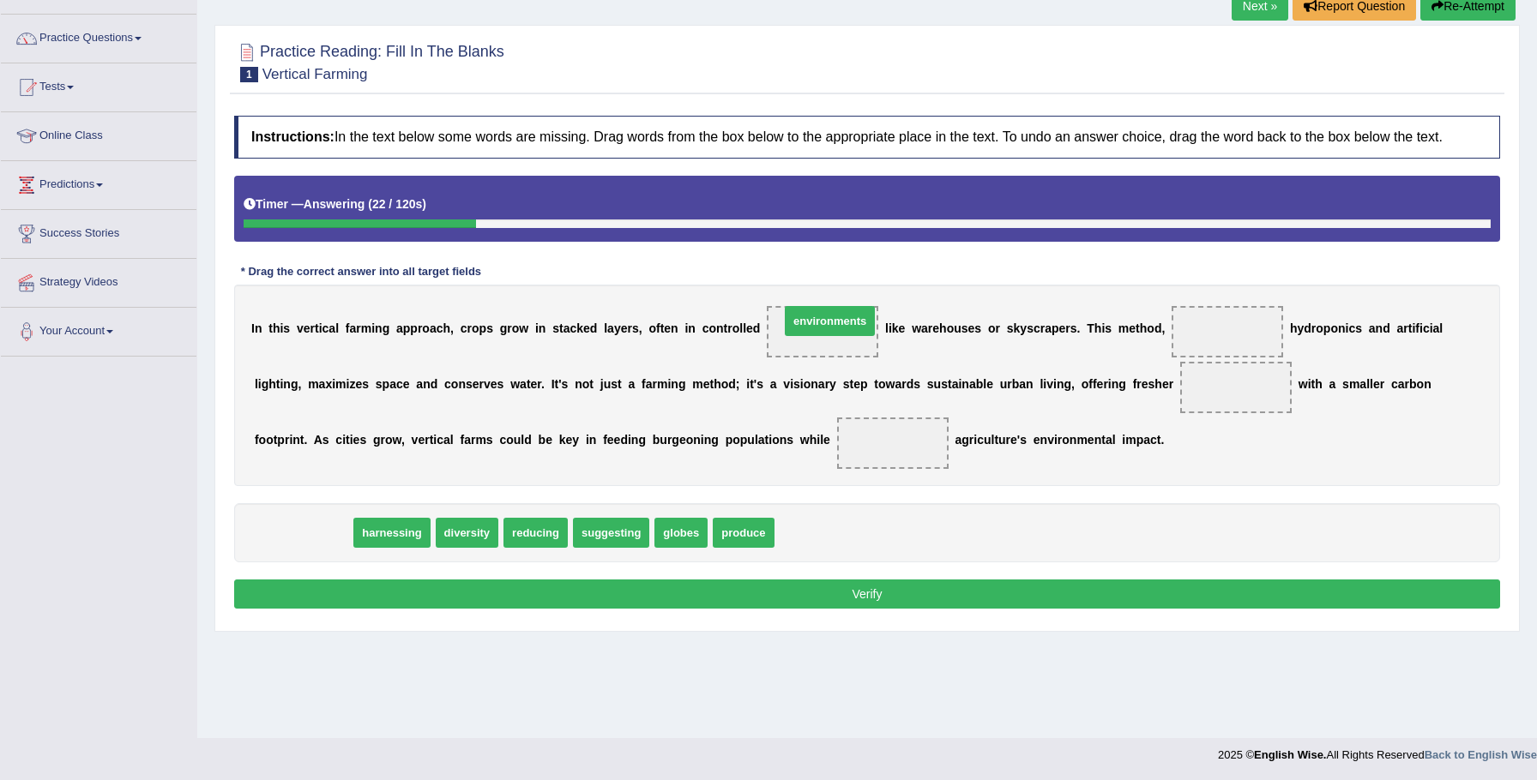
drag, startPoint x: 331, startPoint y: 539, endPoint x: 815, endPoint y: 332, distance: 526.4
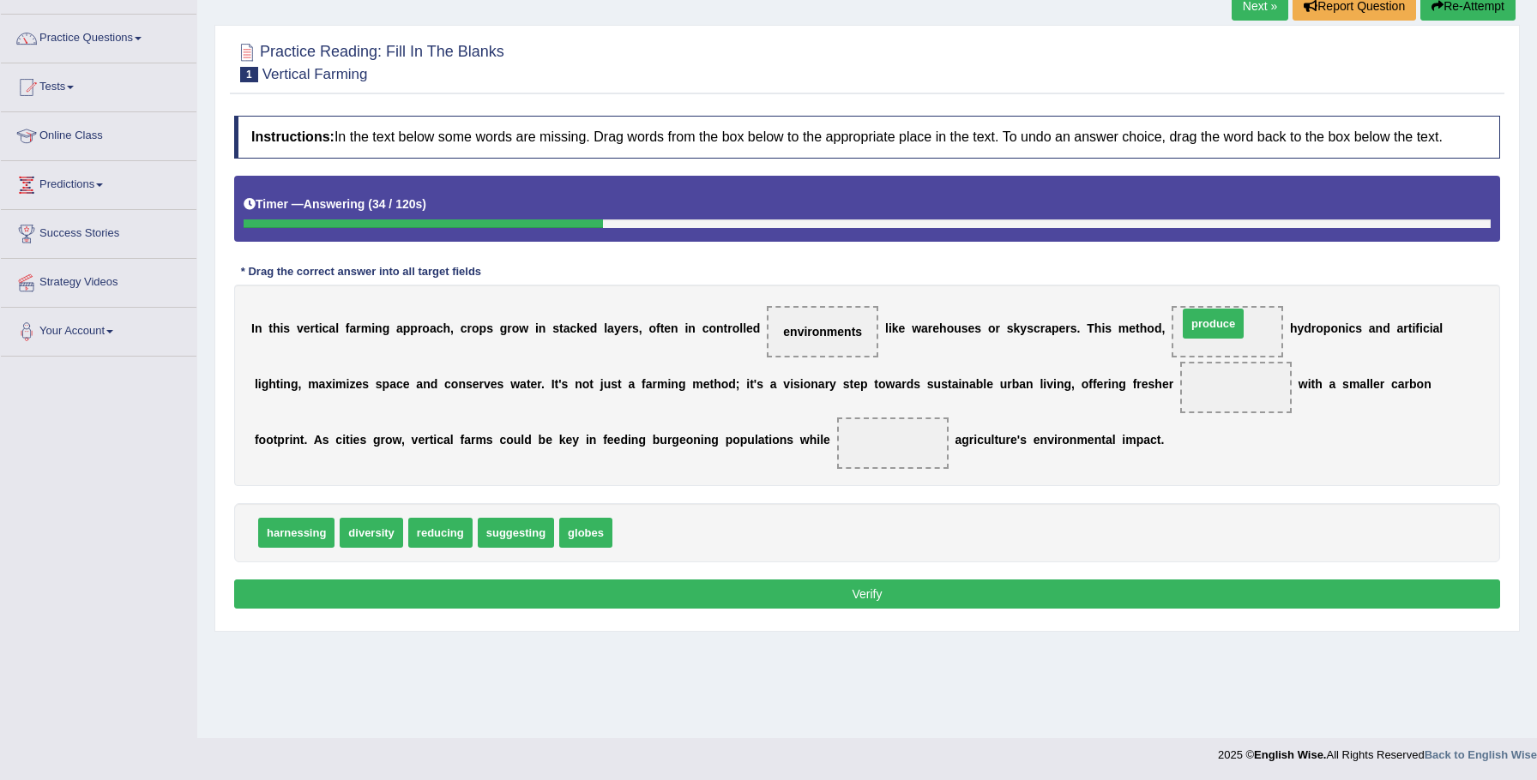
drag, startPoint x: 646, startPoint y: 554, endPoint x: 1214, endPoint y: 352, distance: 603.6
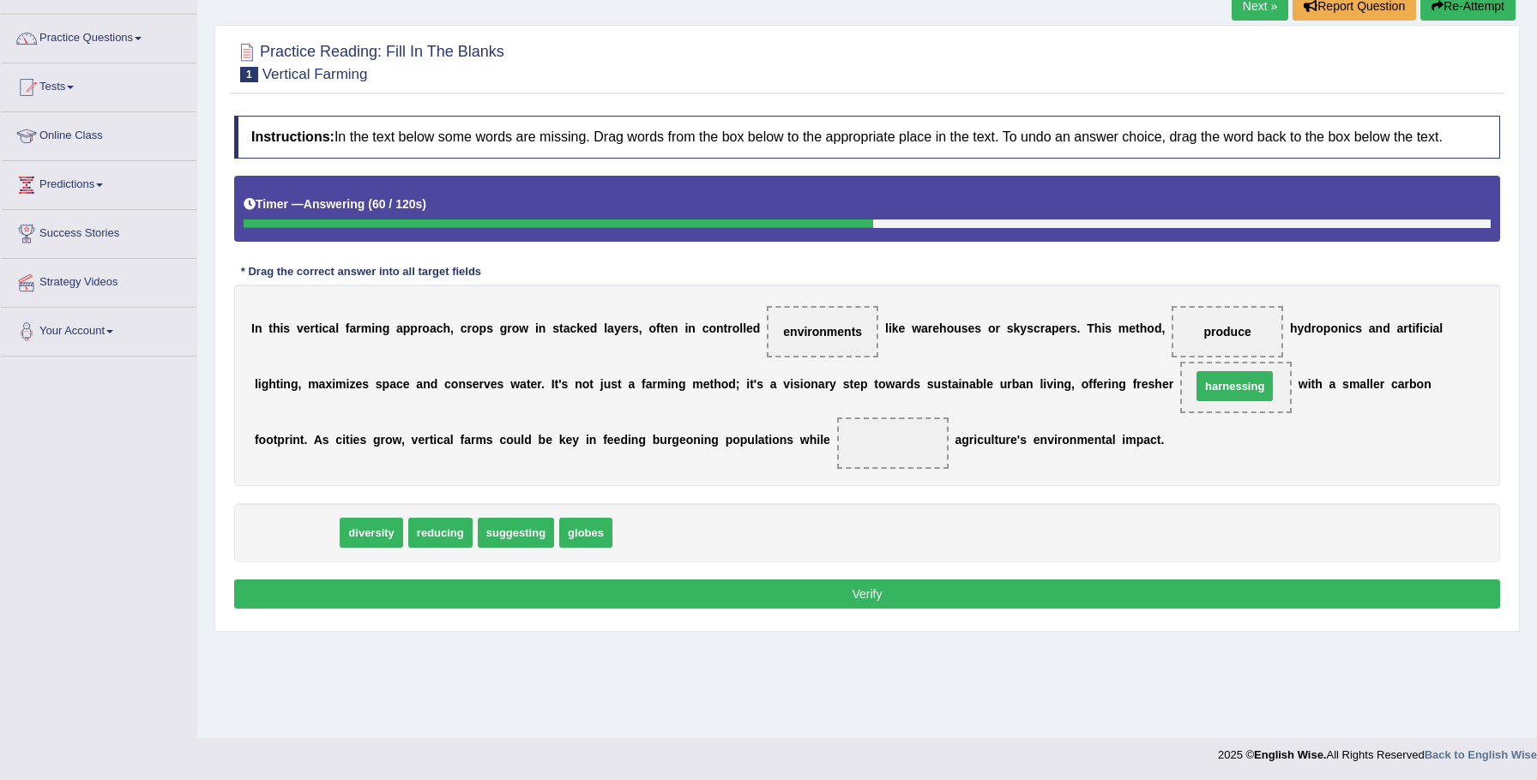
drag, startPoint x: 277, startPoint y: 547, endPoint x: 1212, endPoint y: 399, distance: 946.5
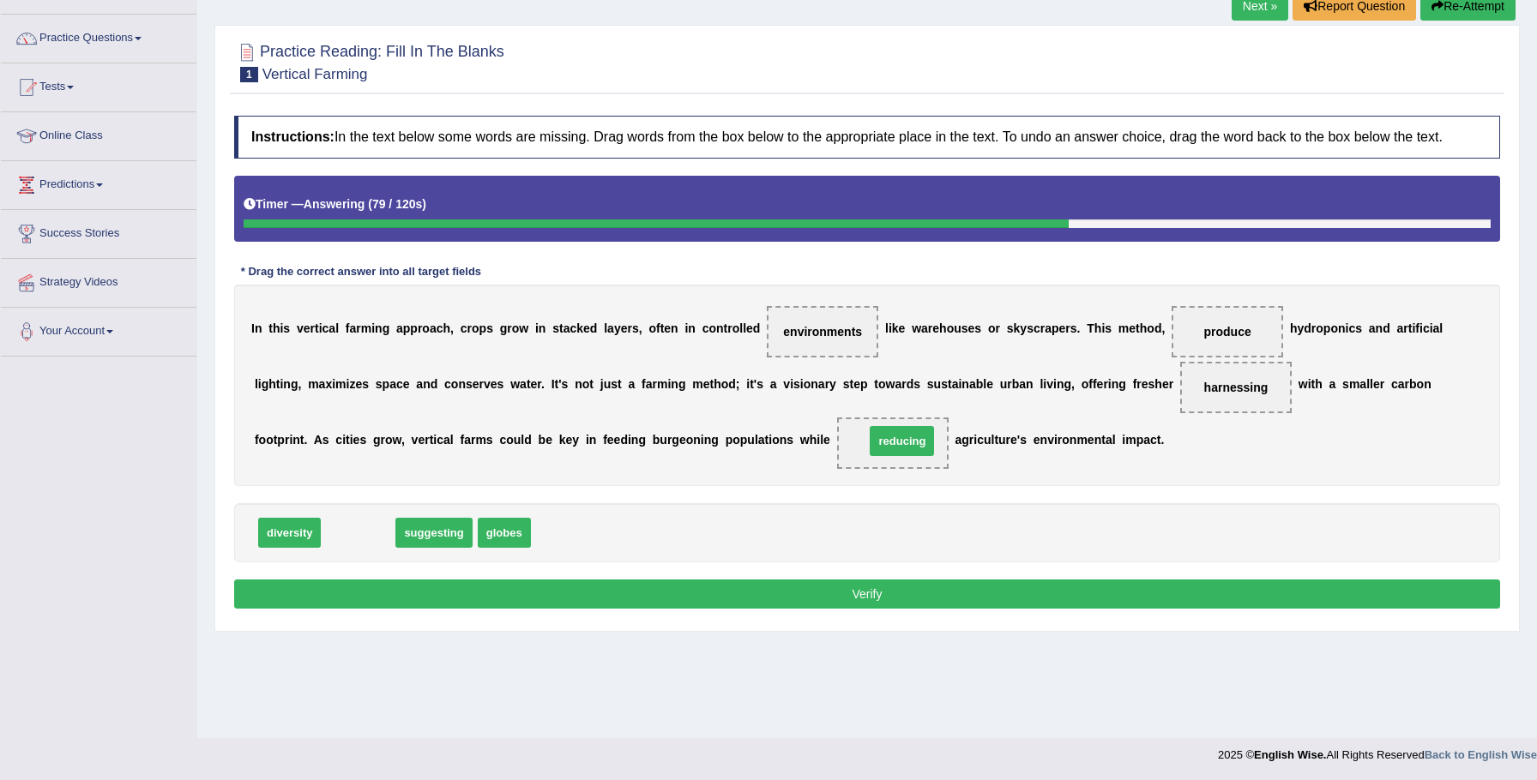
drag, startPoint x: 366, startPoint y: 549, endPoint x: 898, endPoint y: 461, distance: 538.9
click at [829, 609] on button "Verify" at bounding box center [867, 594] width 1266 height 29
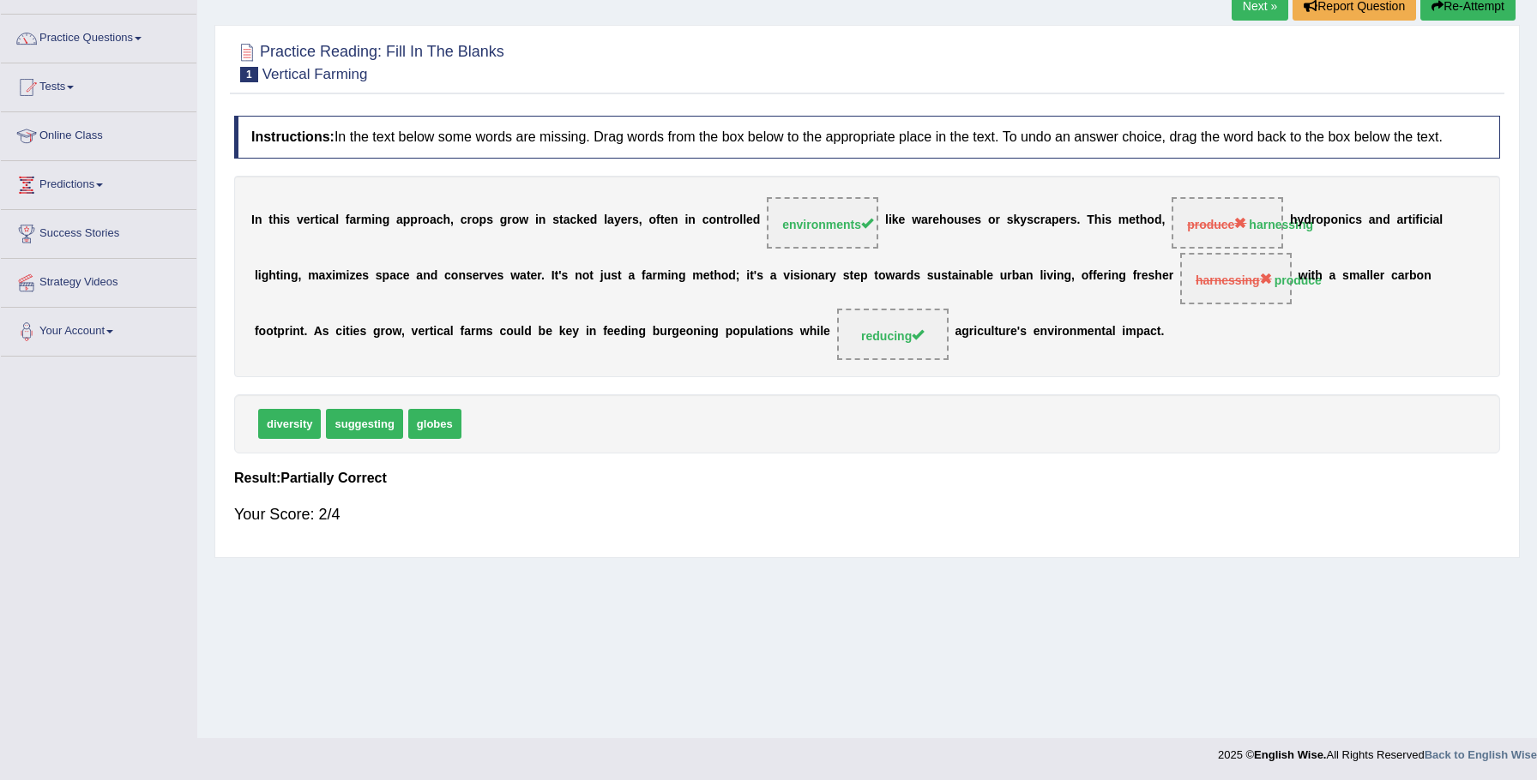
click at [1257, 11] on link "Next »" at bounding box center [1260, 5] width 57 height 29
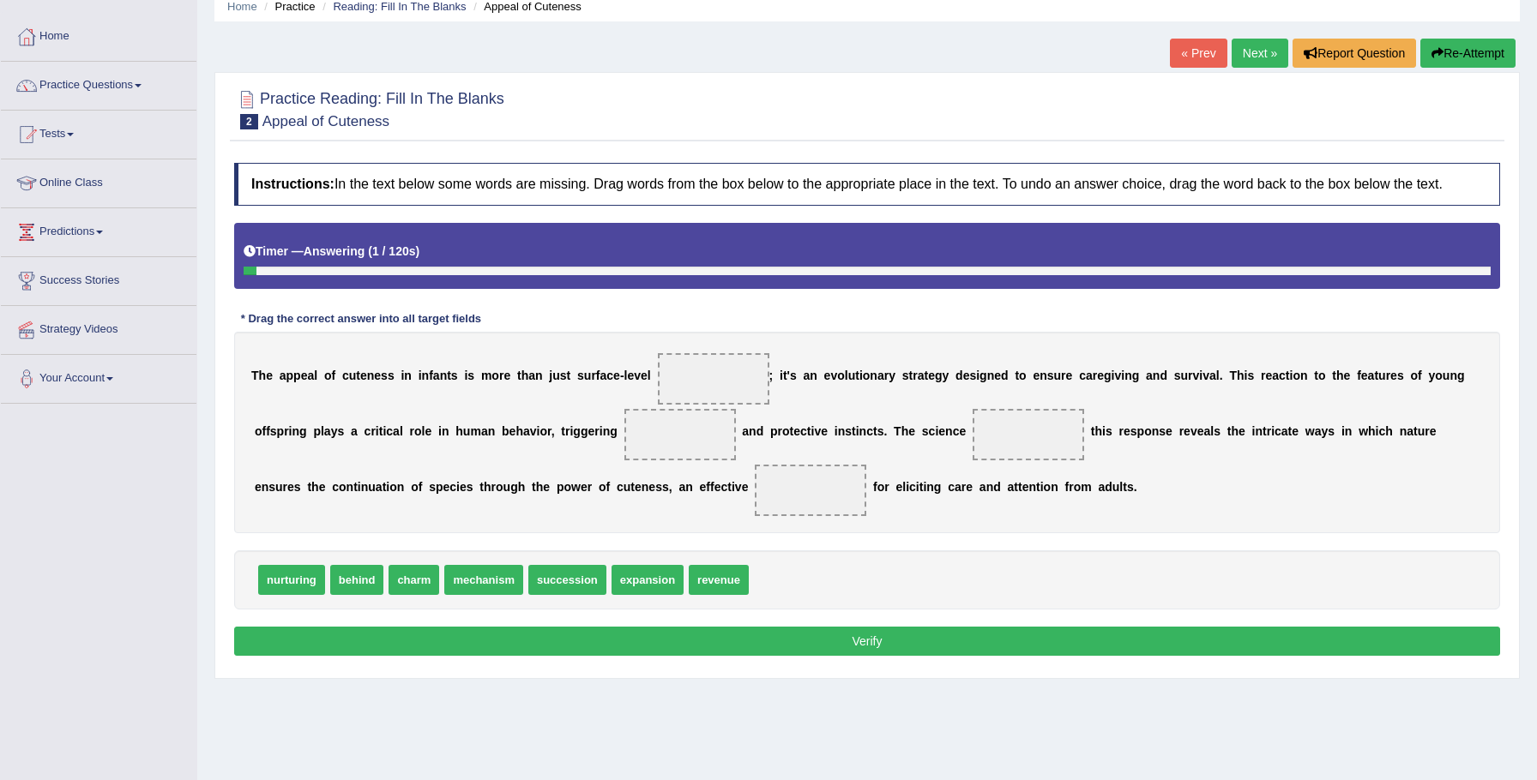
scroll to position [119, 0]
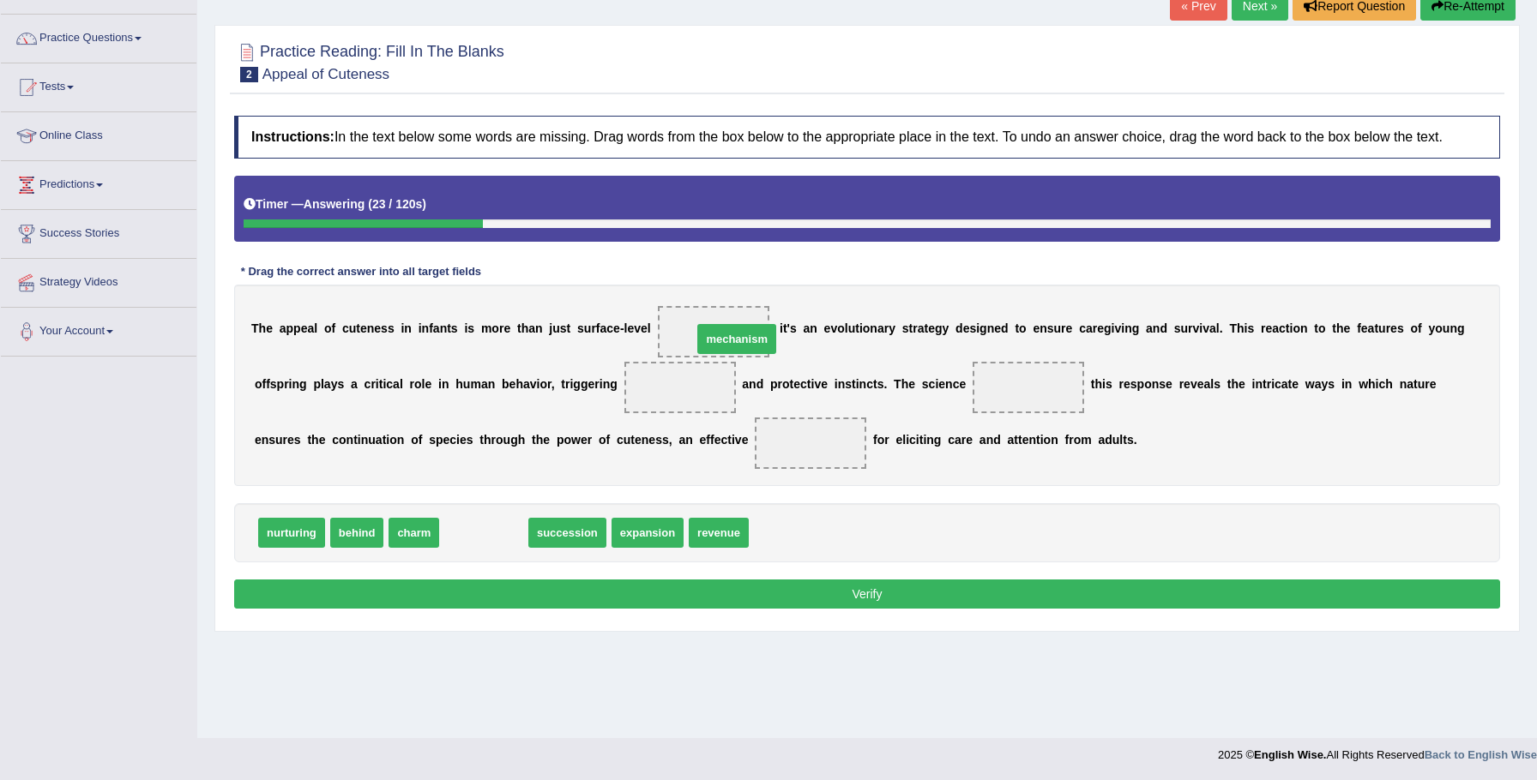
drag, startPoint x: 479, startPoint y: 552, endPoint x: 731, endPoint y: 358, distance: 317.4
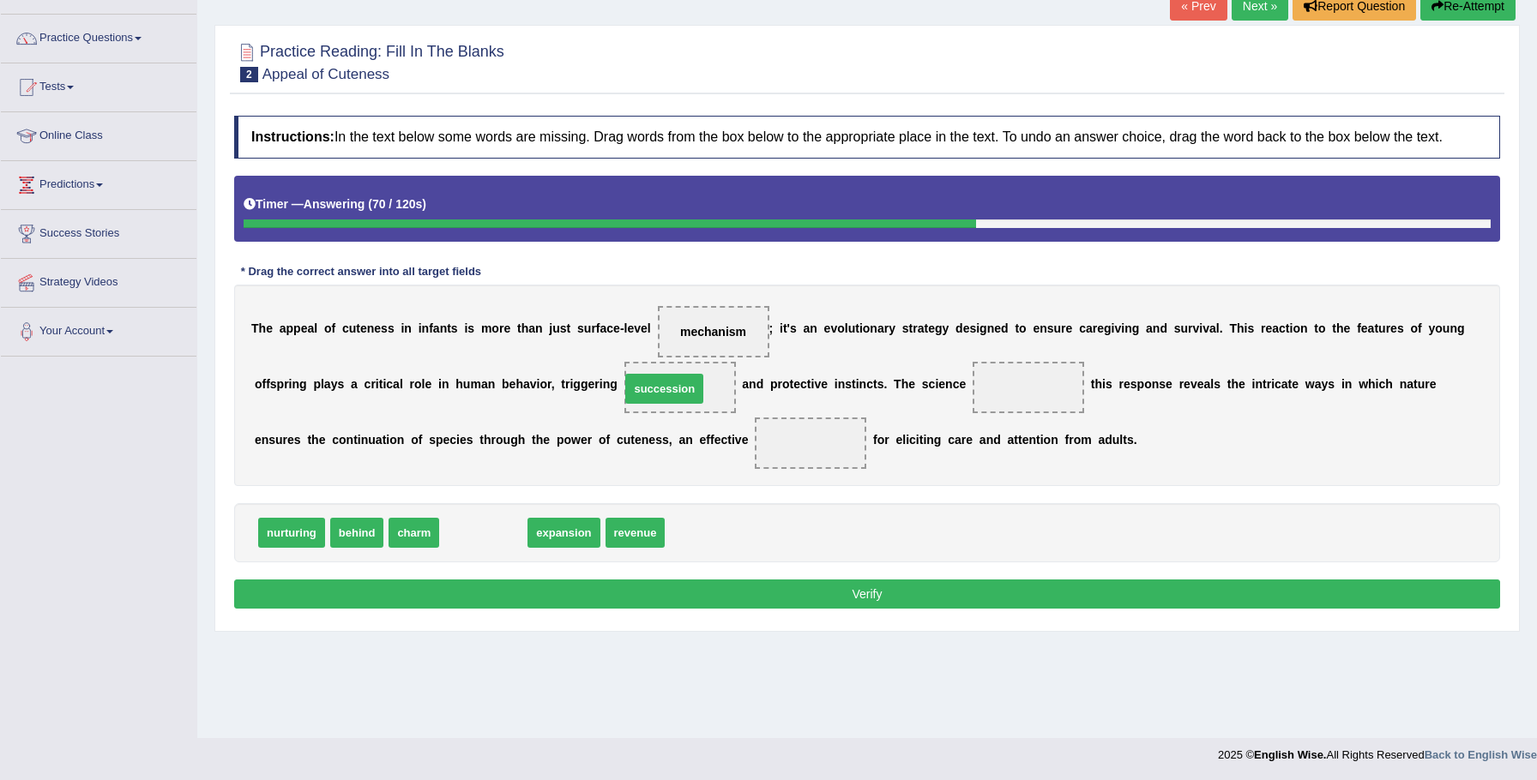
drag, startPoint x: 555, startPoint y: 495, endPoint x: 676, endPoint y: 405, distance: 150.8
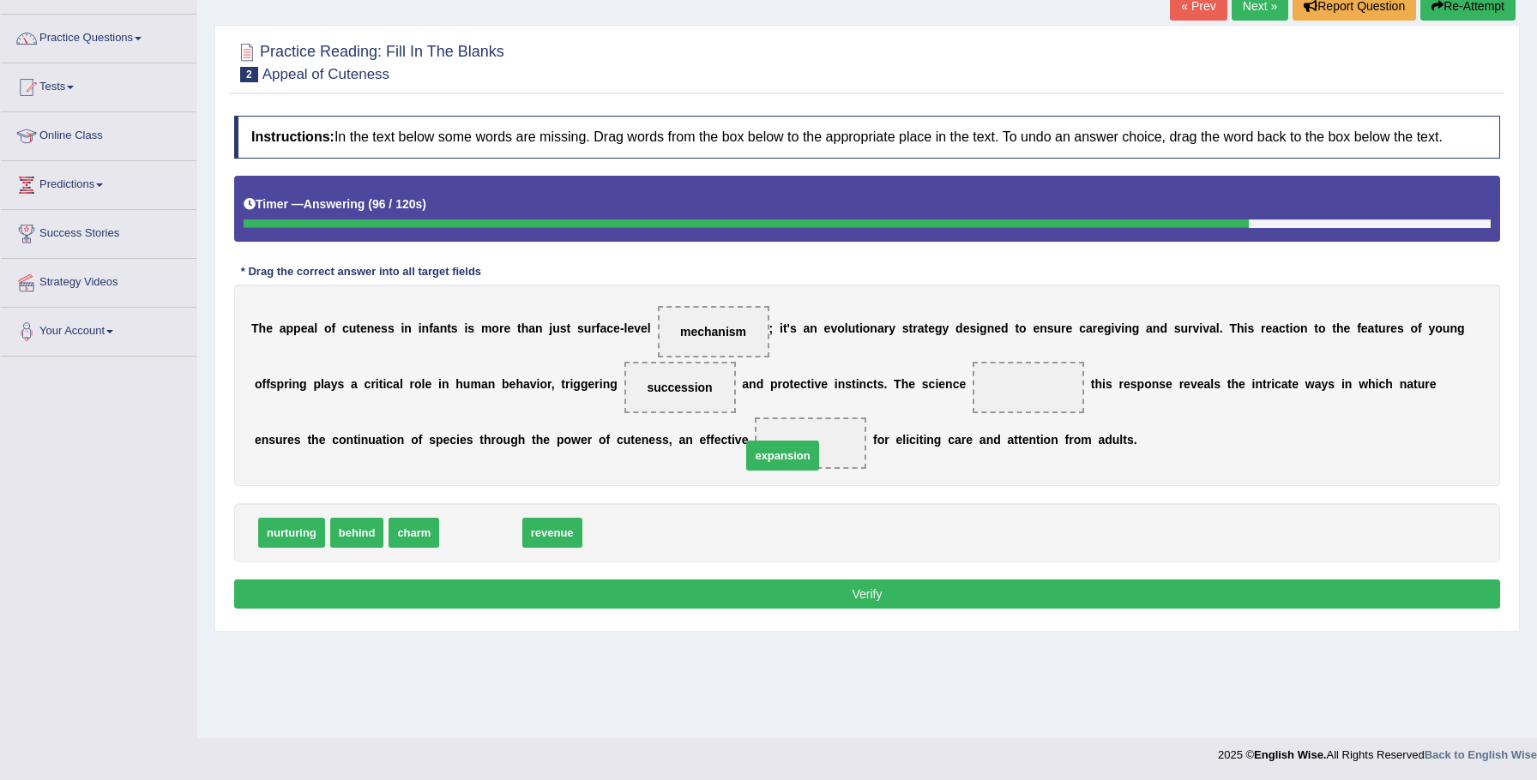
drag, startPoint x: 467, startPoint y: 545, endPoint x: 769, endPoint y: 459, distance: 314.7
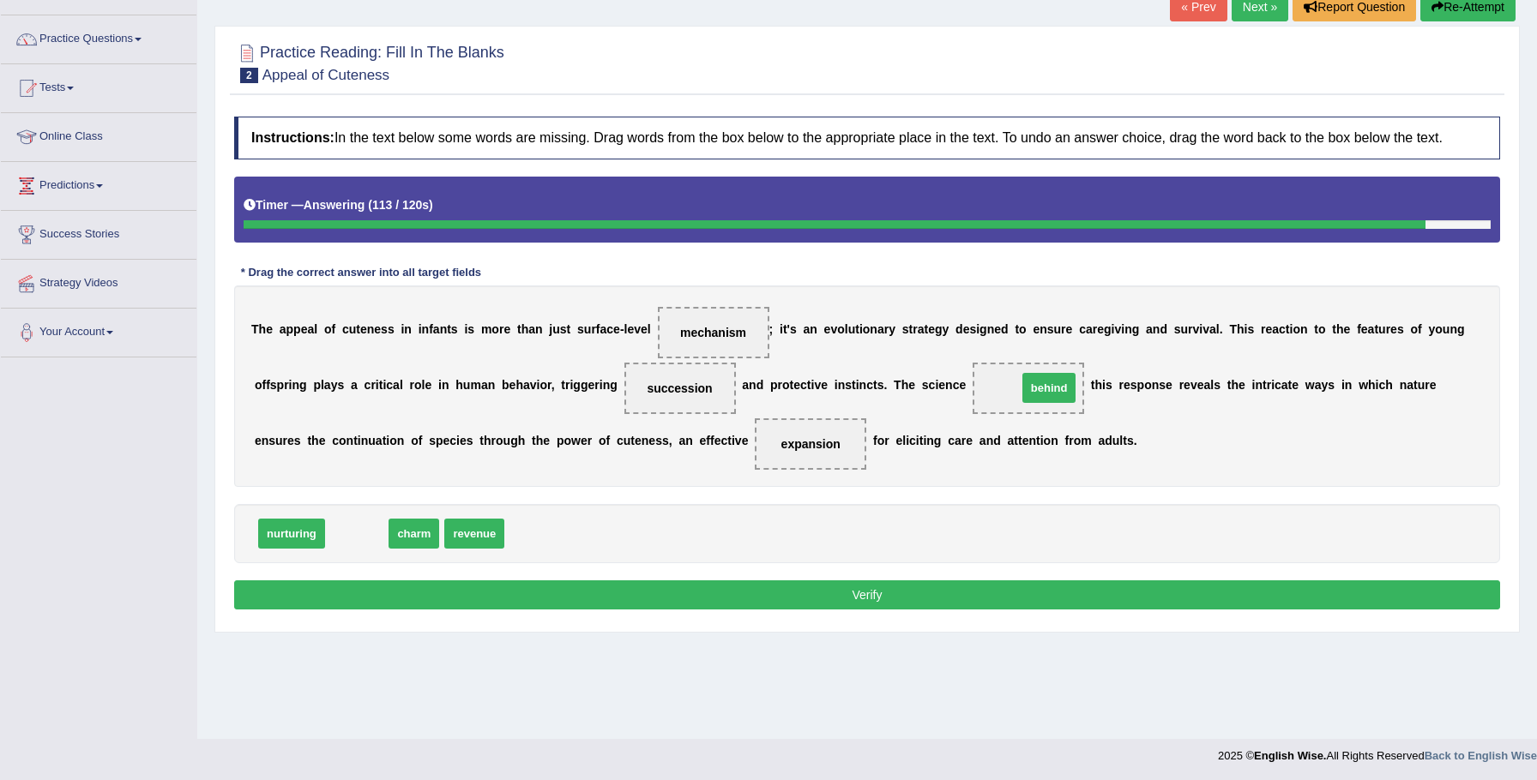
drag, startPoint x: 359, startPoint y: 555, endPoint x: 1051, endPoint y: 408, distance: 706.7
click at [765, 599] on button "Verify" at bounding box center [867, 595] width 1266 height 29
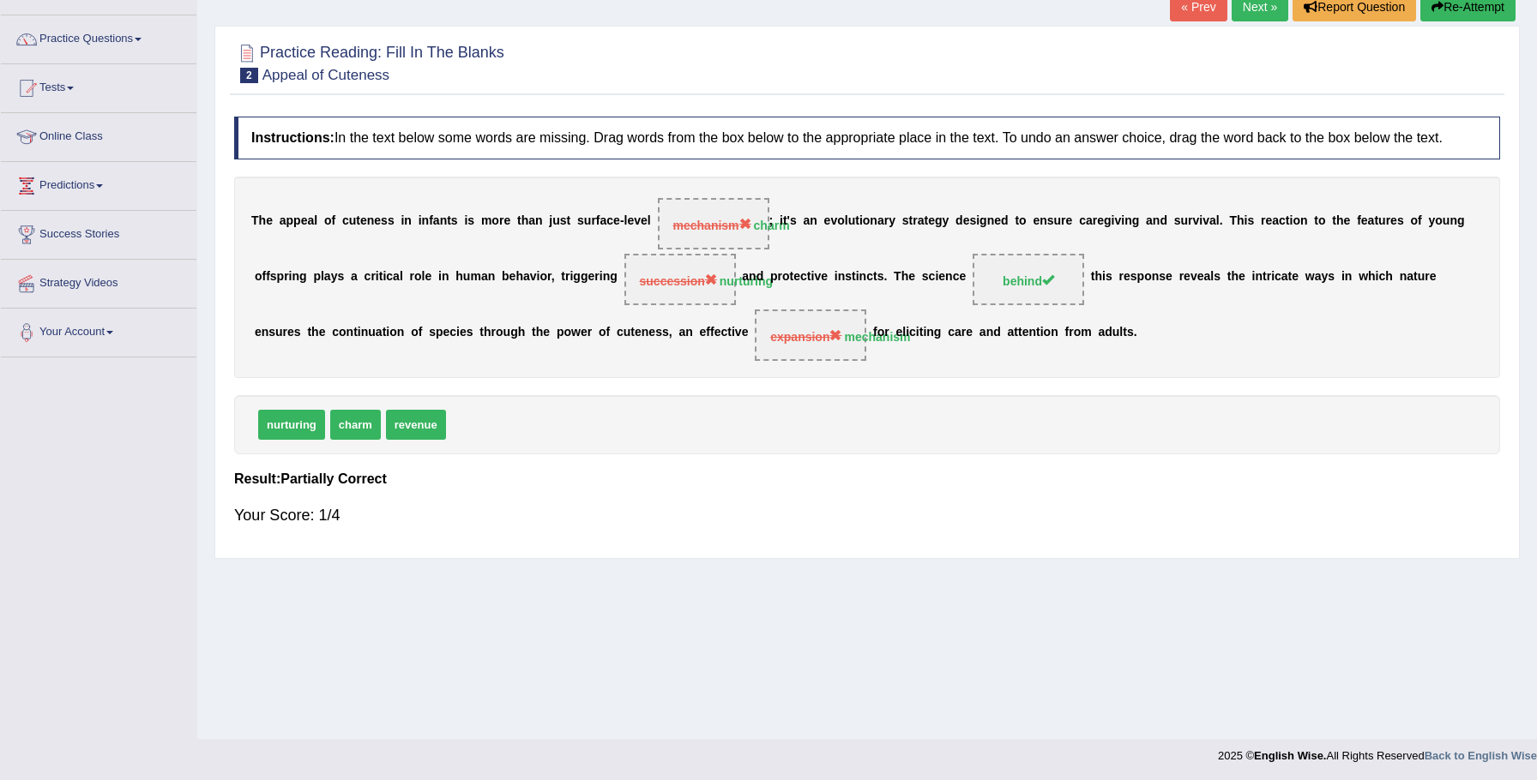
click at [1466, 5] on button "Re-Attempt" at bounding box center [1467, 6] width 95 height 29
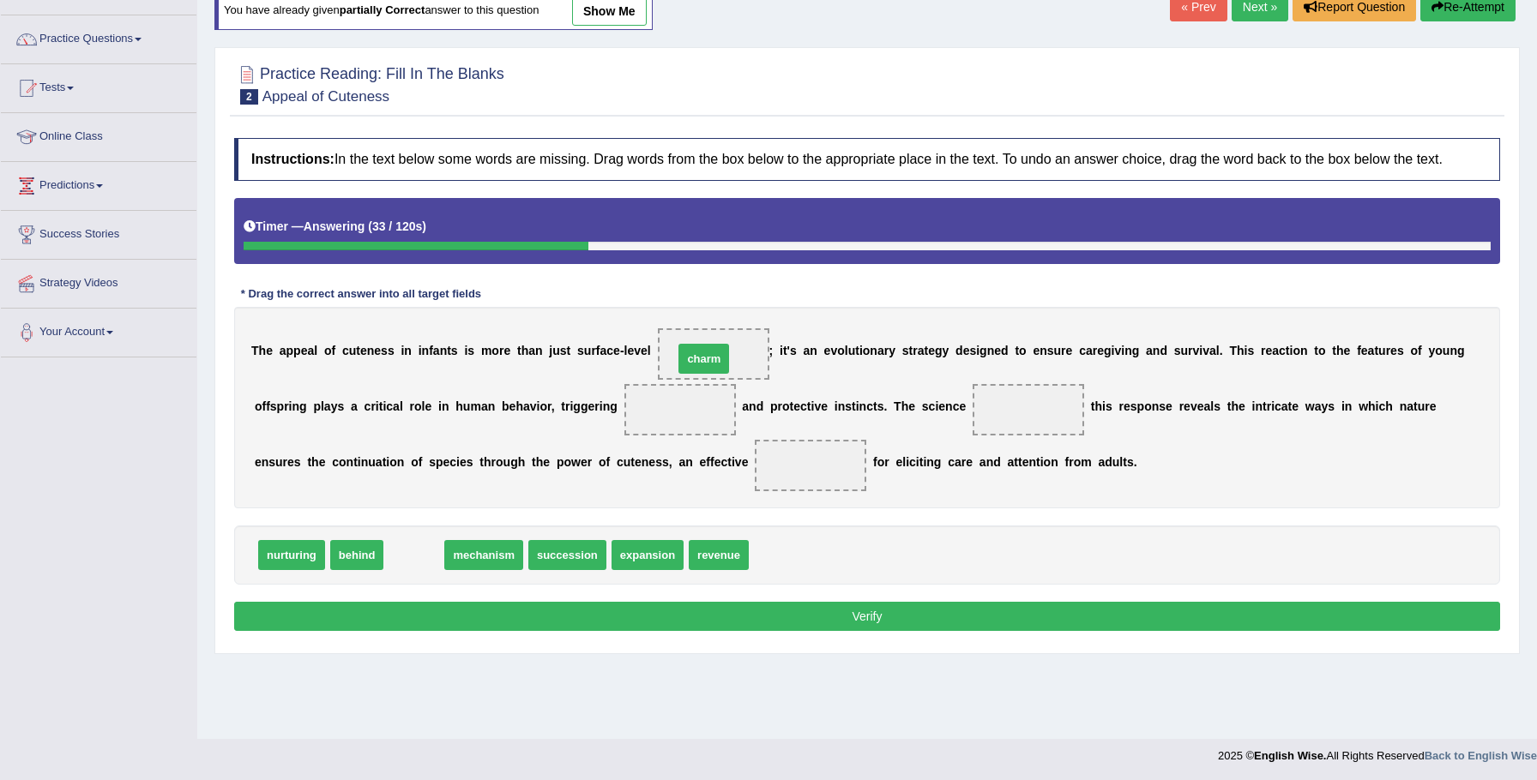
drag, startPoint x: 461, startPoint y: 546, endPoint x: 711, endPoint y: 379, distance: 300.4
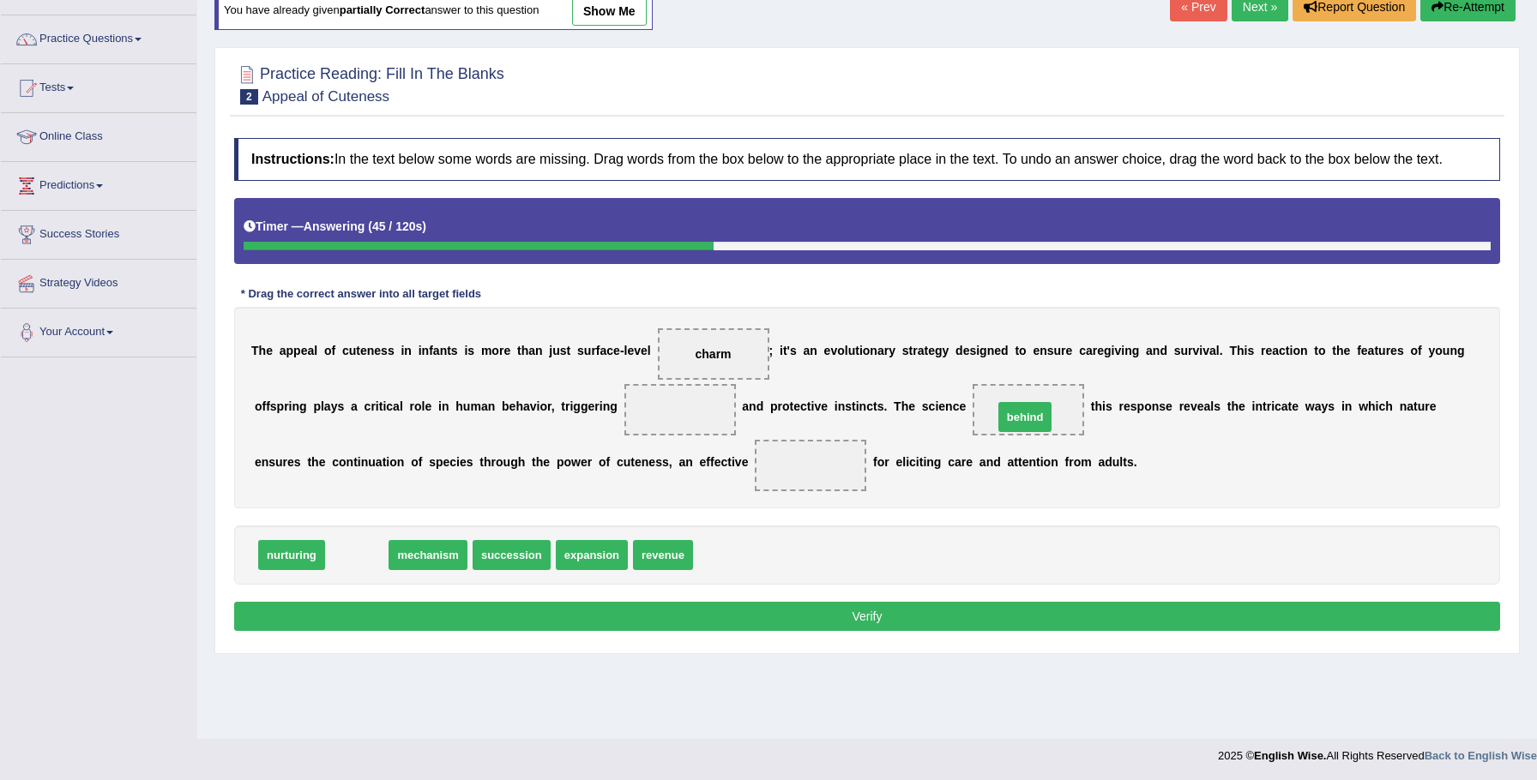
drag, startPoint x: 350, startPoint y: 575, endPoint x: 1017, endPoint y: 438, distance: 681.0
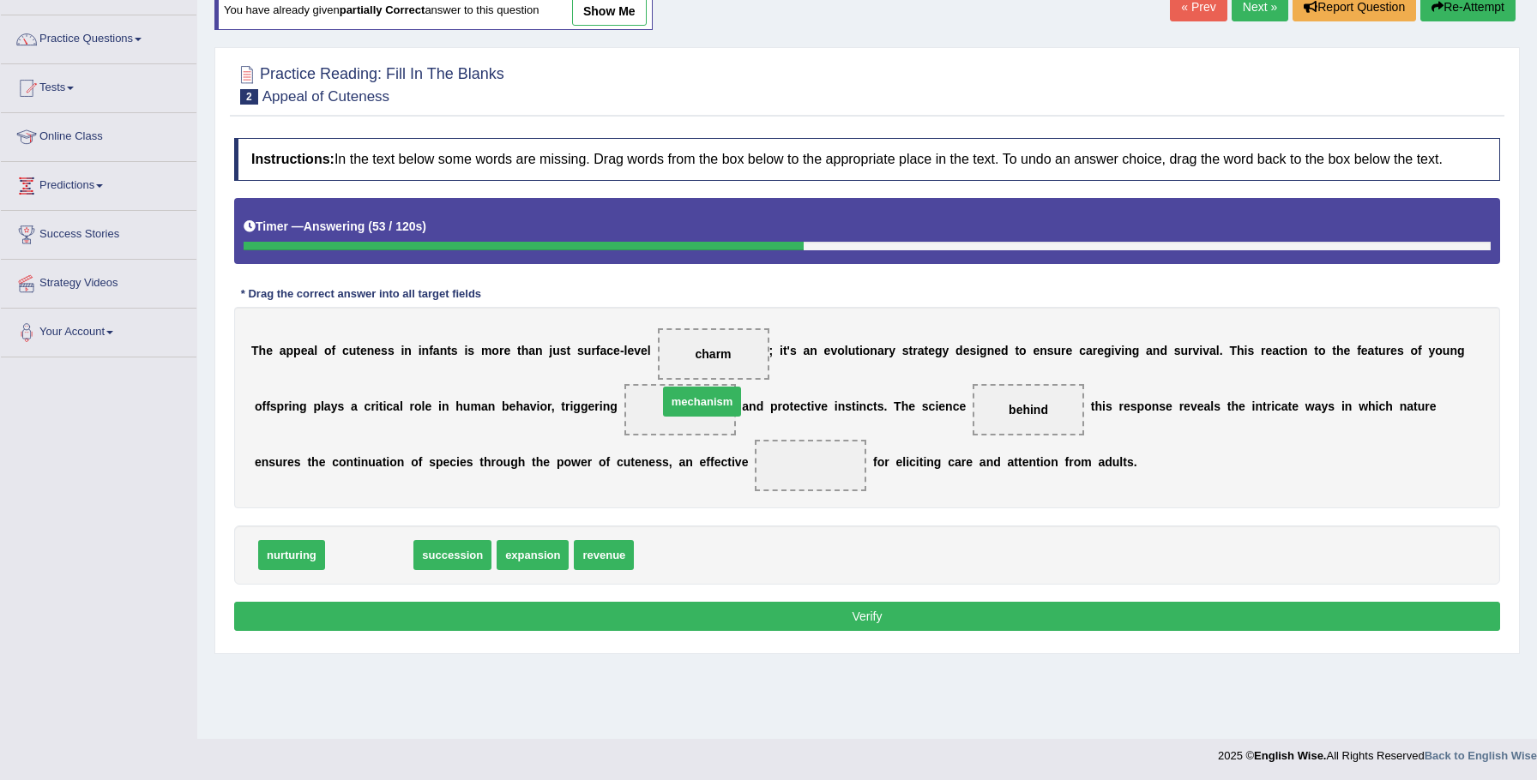
drag, startPoint x: 407, startPoint y: 564, endPoint x: 722, endPoint y: 423, distance: 345.9
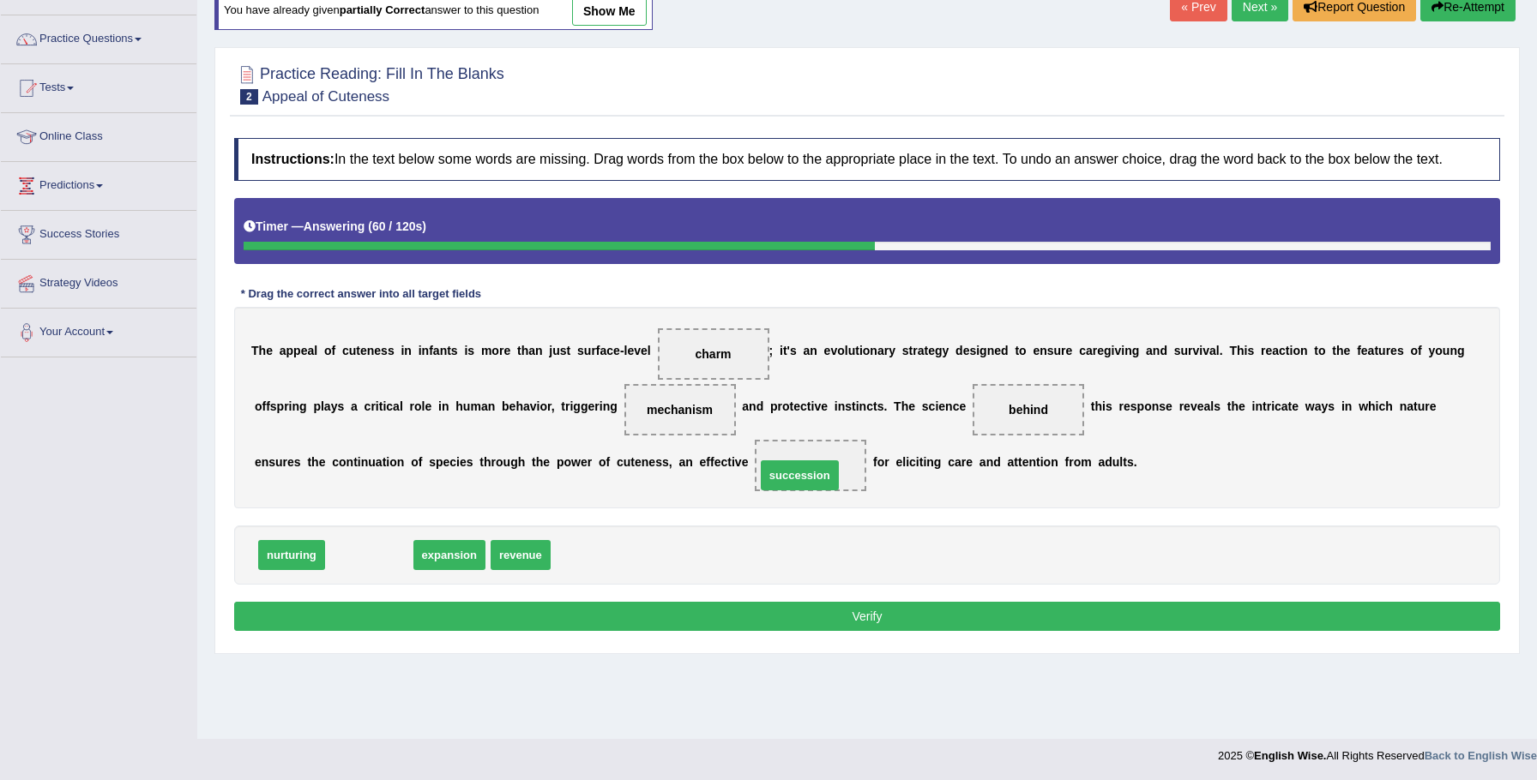
drag, startPoint x: 383, startPoint y: 574, endPoint x: 803, endPoint y: 484, distance: 428.9
click at [801, 626] on button "Verify" at bounding box center [867, 616] width 1266 height 29
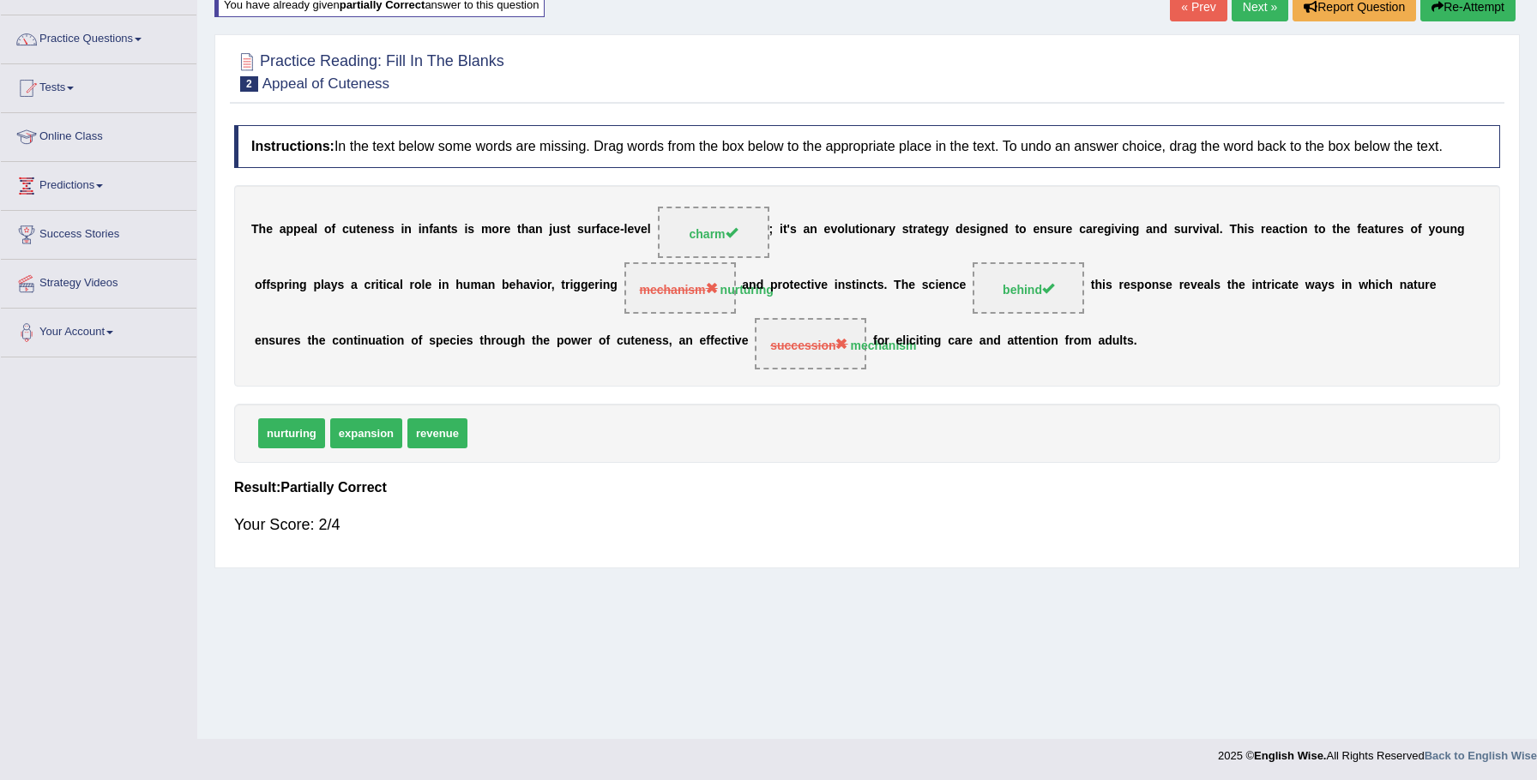
click at [1255, 11] on link "Next »" at bounding box center [1260, 6] width 57 height 29
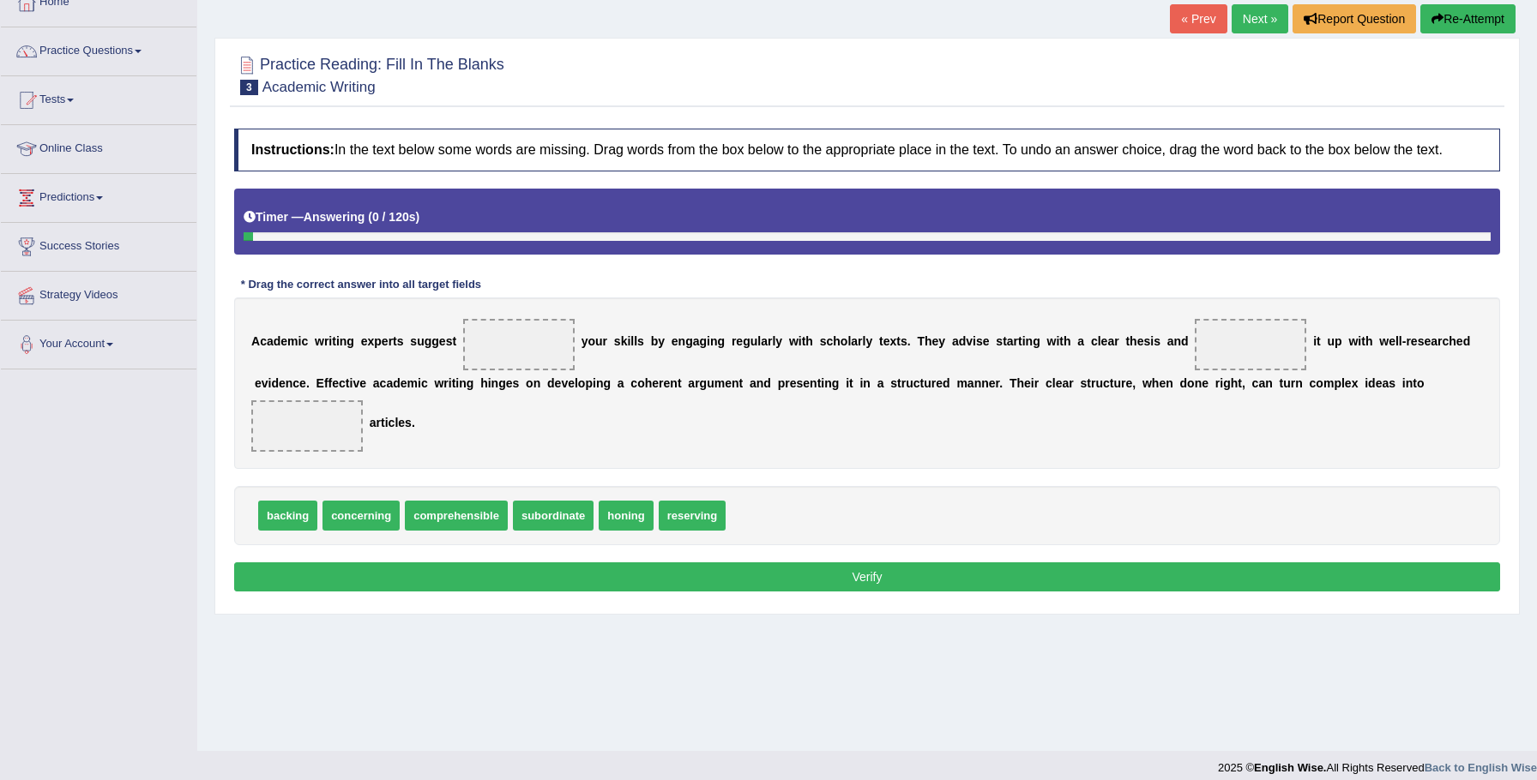
scroll to position [119, 0]
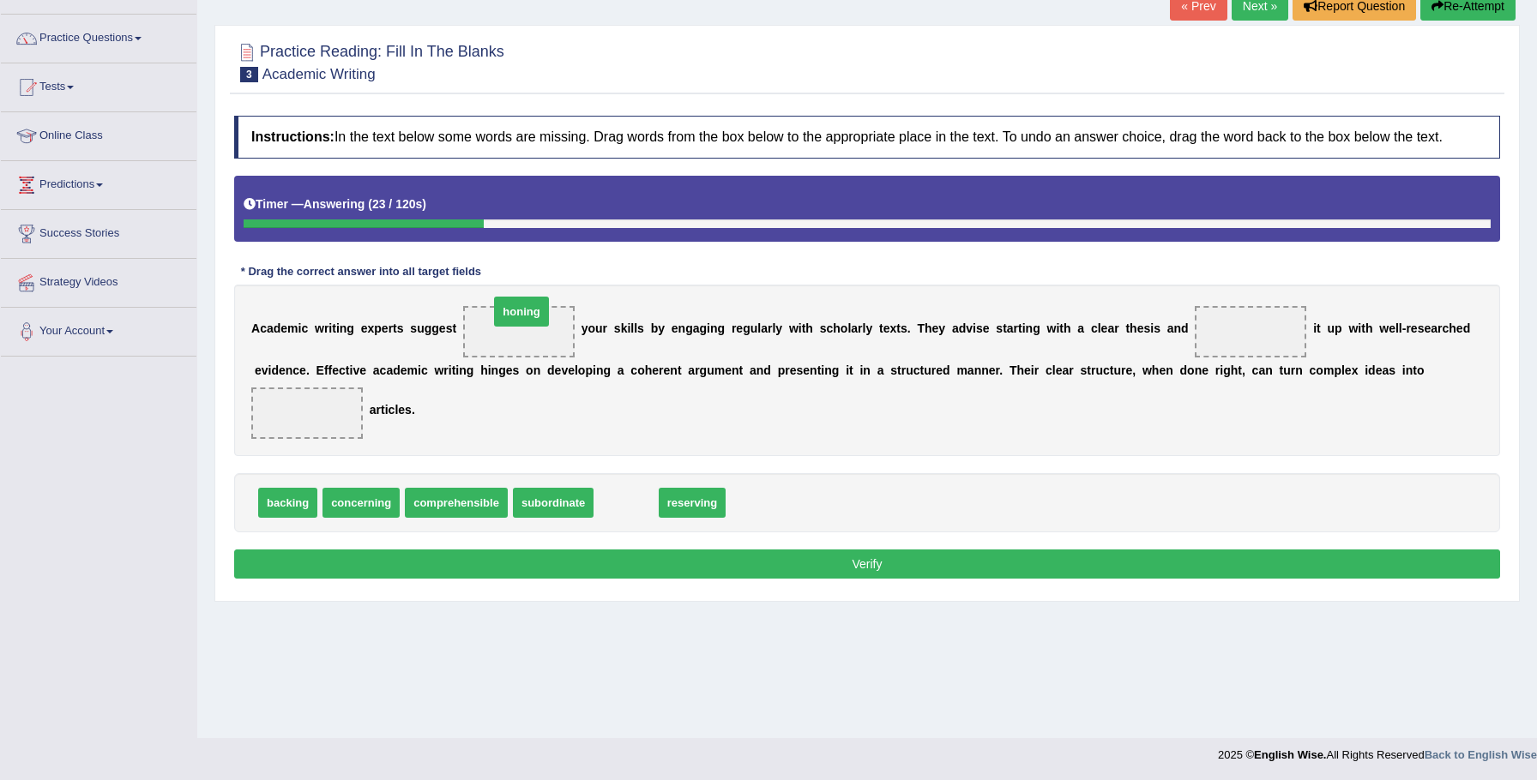
drag, startPoint x: 619, startPoint y: 498, endPoint x: 518, endPoint y: 344, distance: 184.6
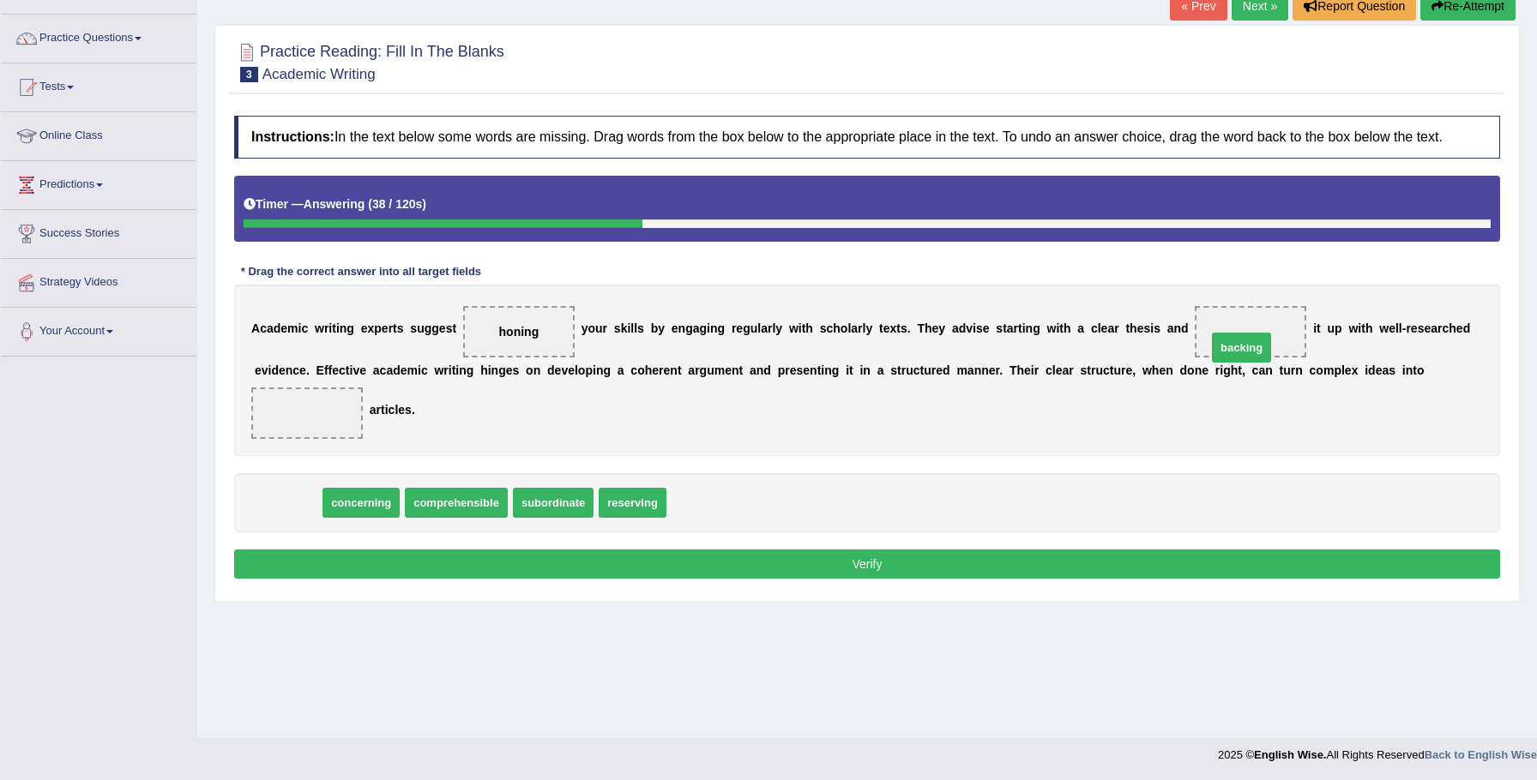
drag, startPoint x: 296, startPoint y: 521, endPoint x: 1249, endPoint y: 363, distance: 965.8
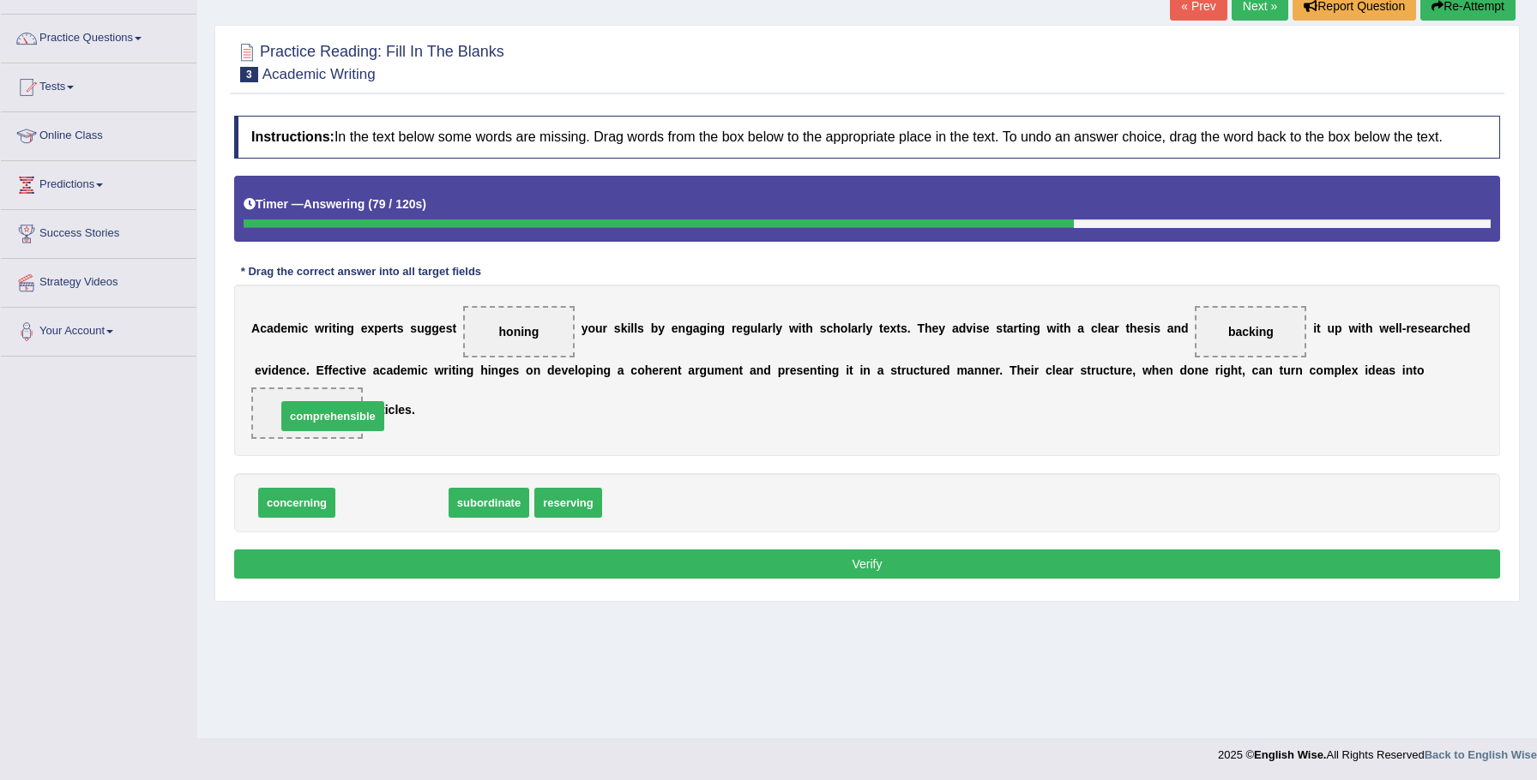
drag, startPoint x: 397, startPoint y: 492, endPoint x: 352, endPoint y: 427, distance: 79.0
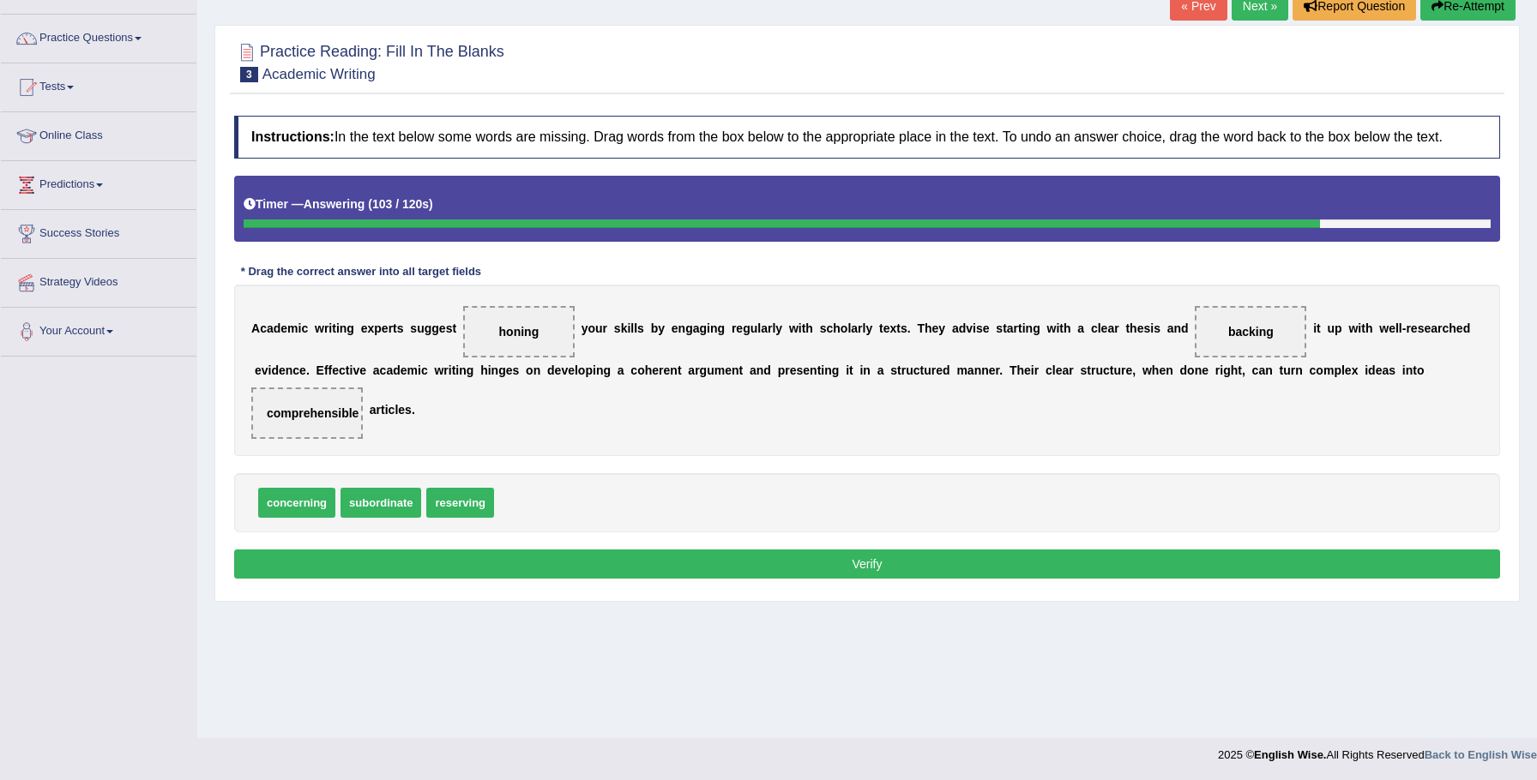
click at [537, 579] on button "Verify" at bounding box center [867, 564] width 1266 height 29
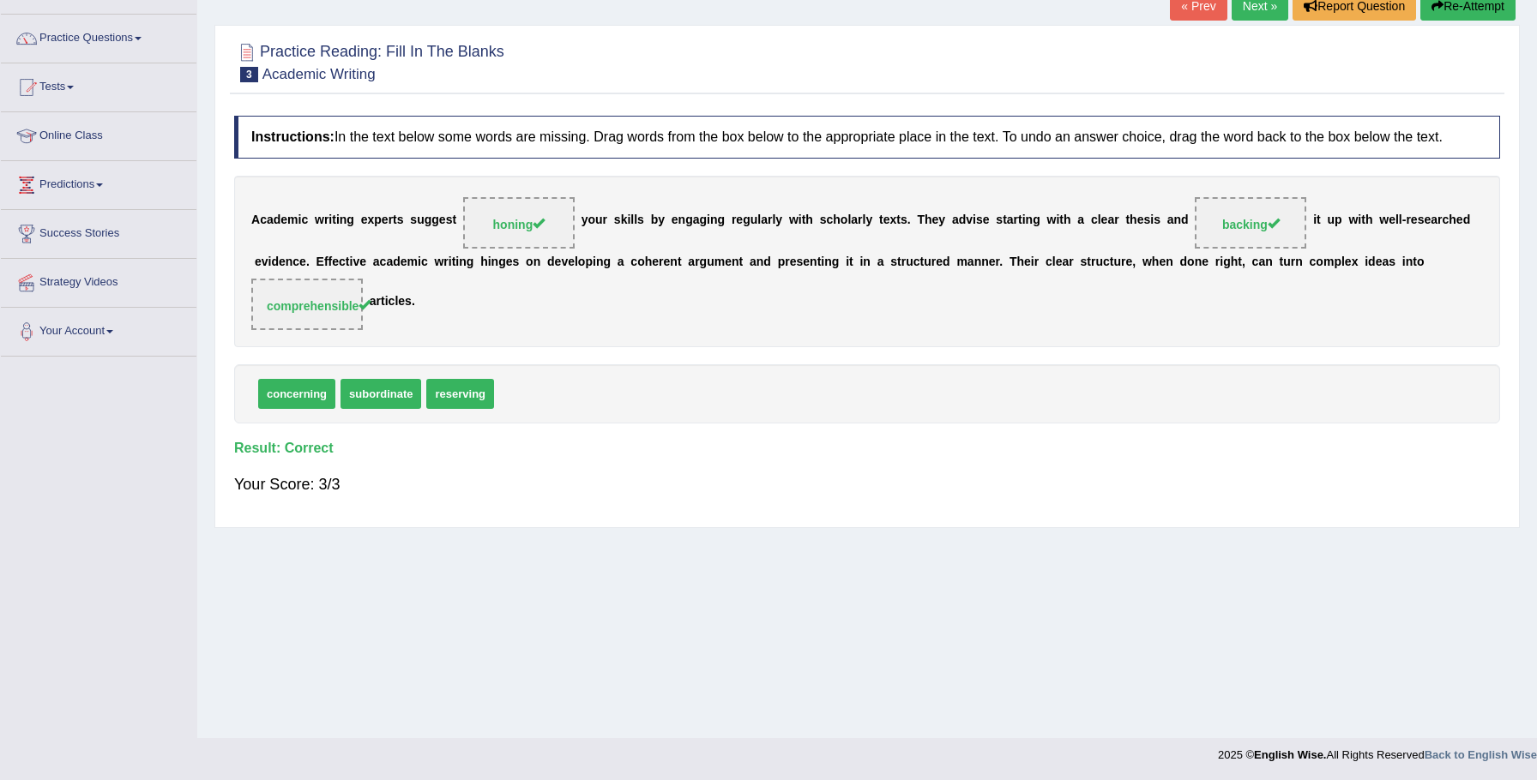
click at [1250, 7] on link "Next »" at bounding box center [1260, 5] width 57 height 29
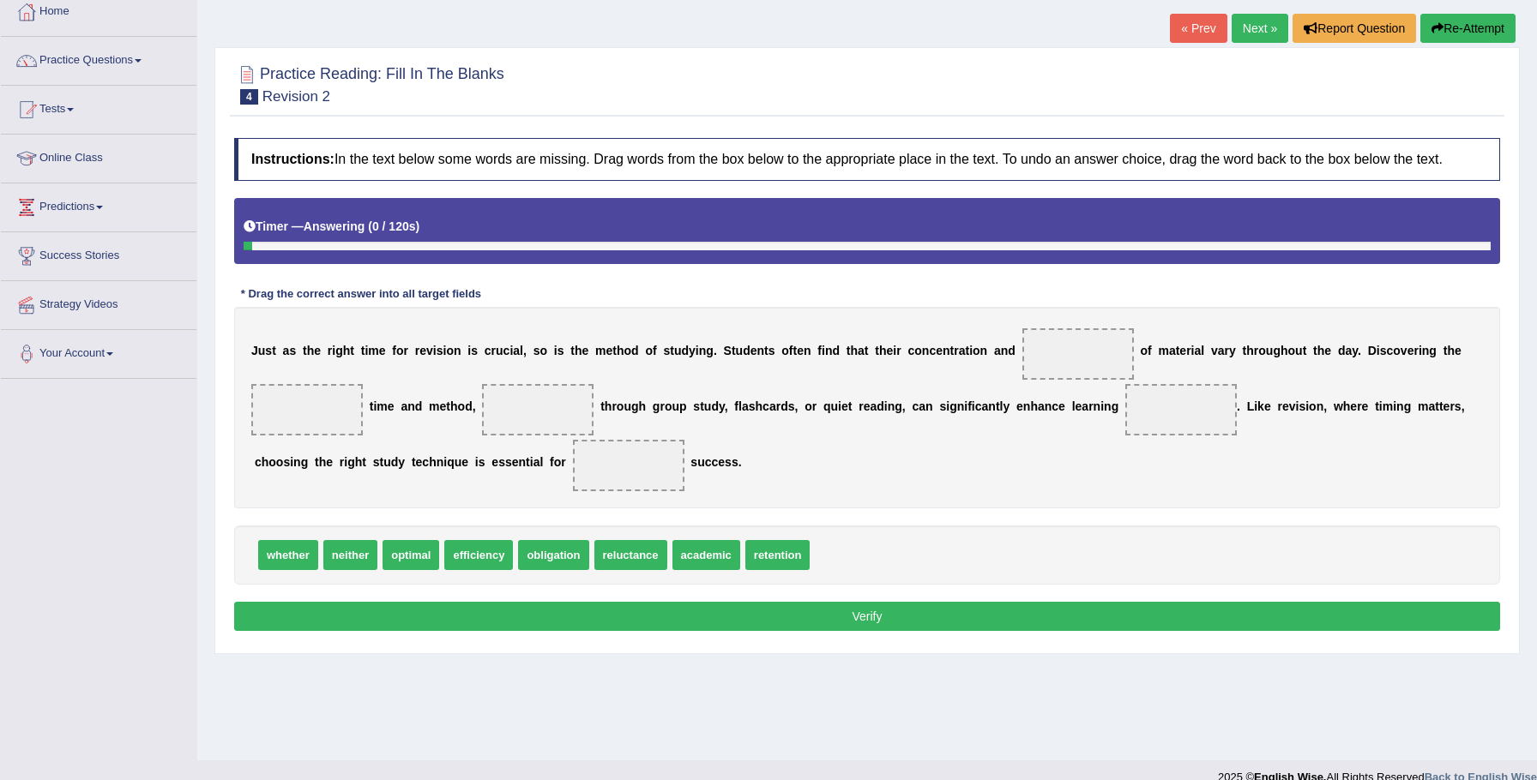
scroll to position [119, 0]
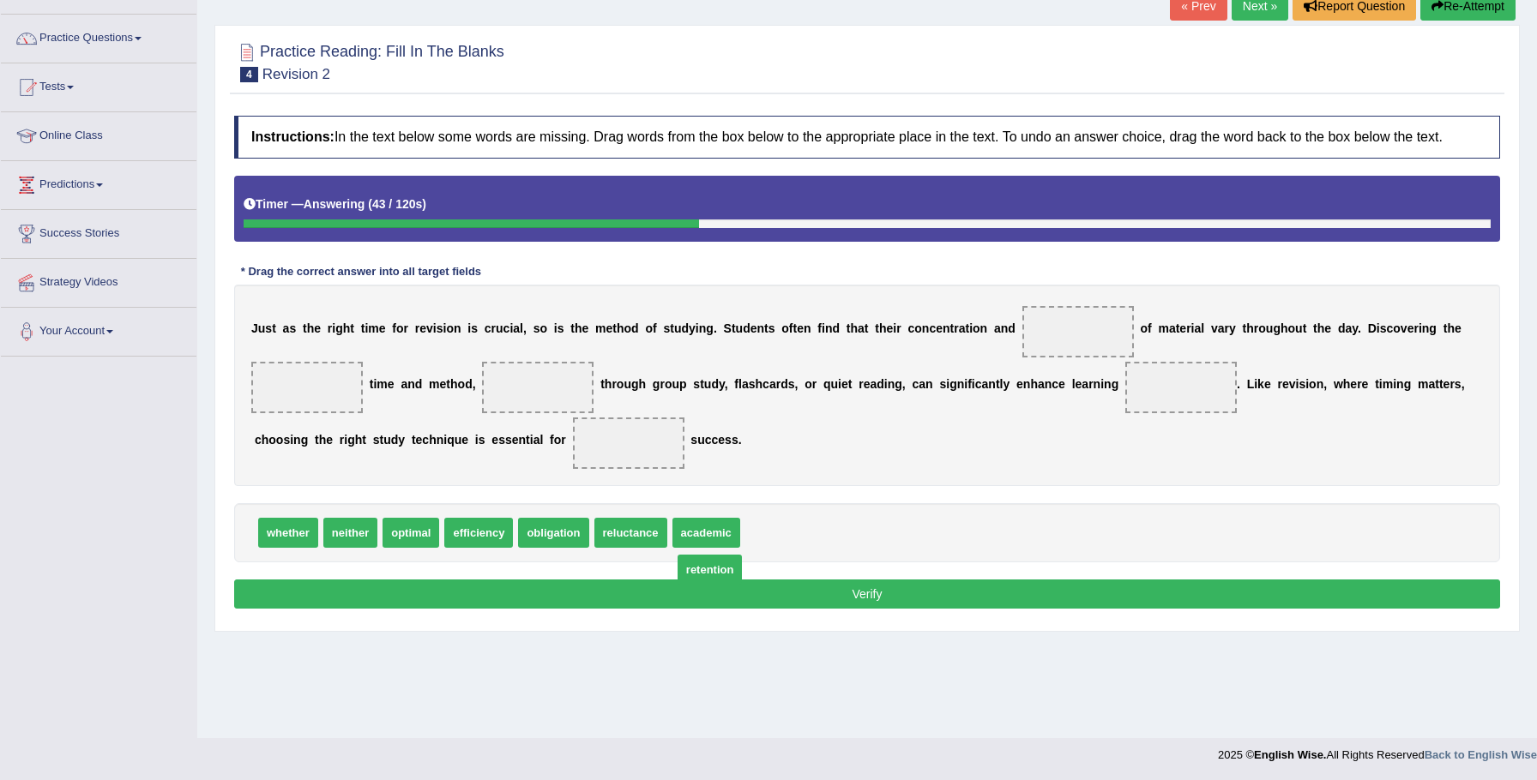
drag, startPoint x: 754, startPoint y: 551, endPoint x: 683, endPoint y: 584, distance: 78.3
drag, startPoint x: 773, startPoint y: 550, endPoint x: 1064, endPoint y: 367, distance: 344.1
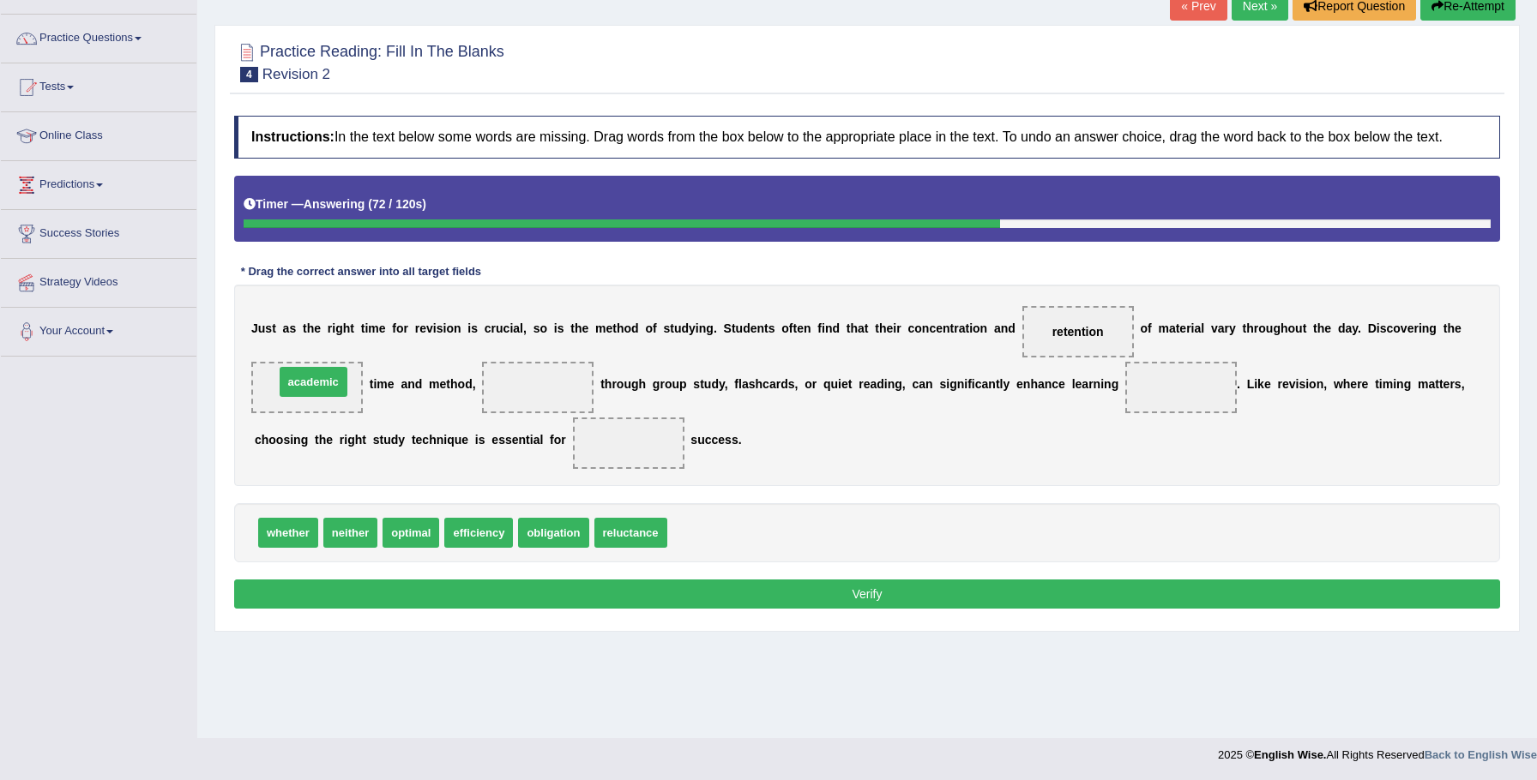
drag, startPoint x: 696, startPoint y: 544, endPoint x: 301, endPoint y: 401, distance: 420.2
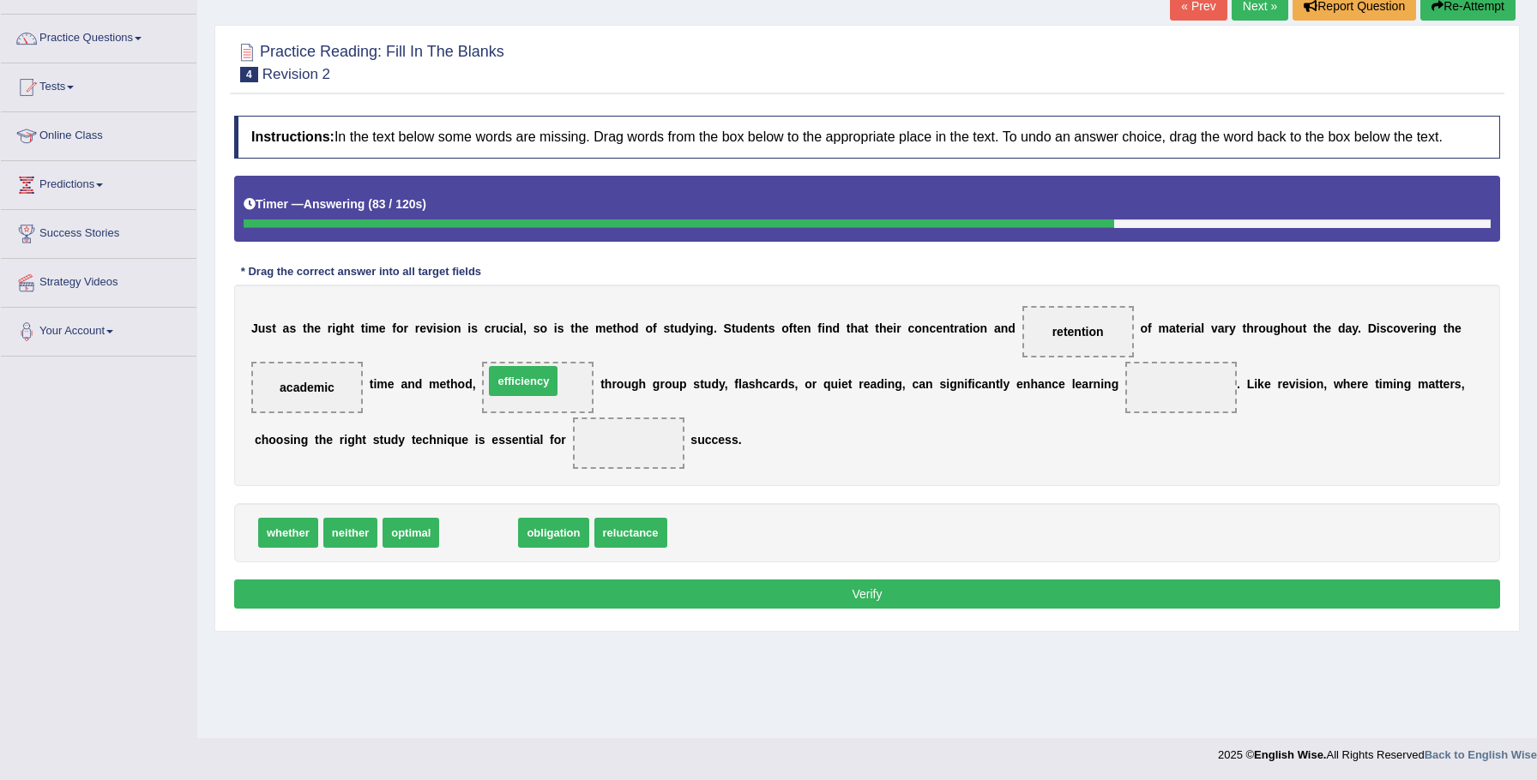
drag, startPoint x: 478, startPoint y: 554, endPoint x: 525, endPoint y: 405, distance: 156.5
drag, startPoint x: 415, startPoint y: 549, endPoint x: 537, endPoint y: 399, distance: 193.3
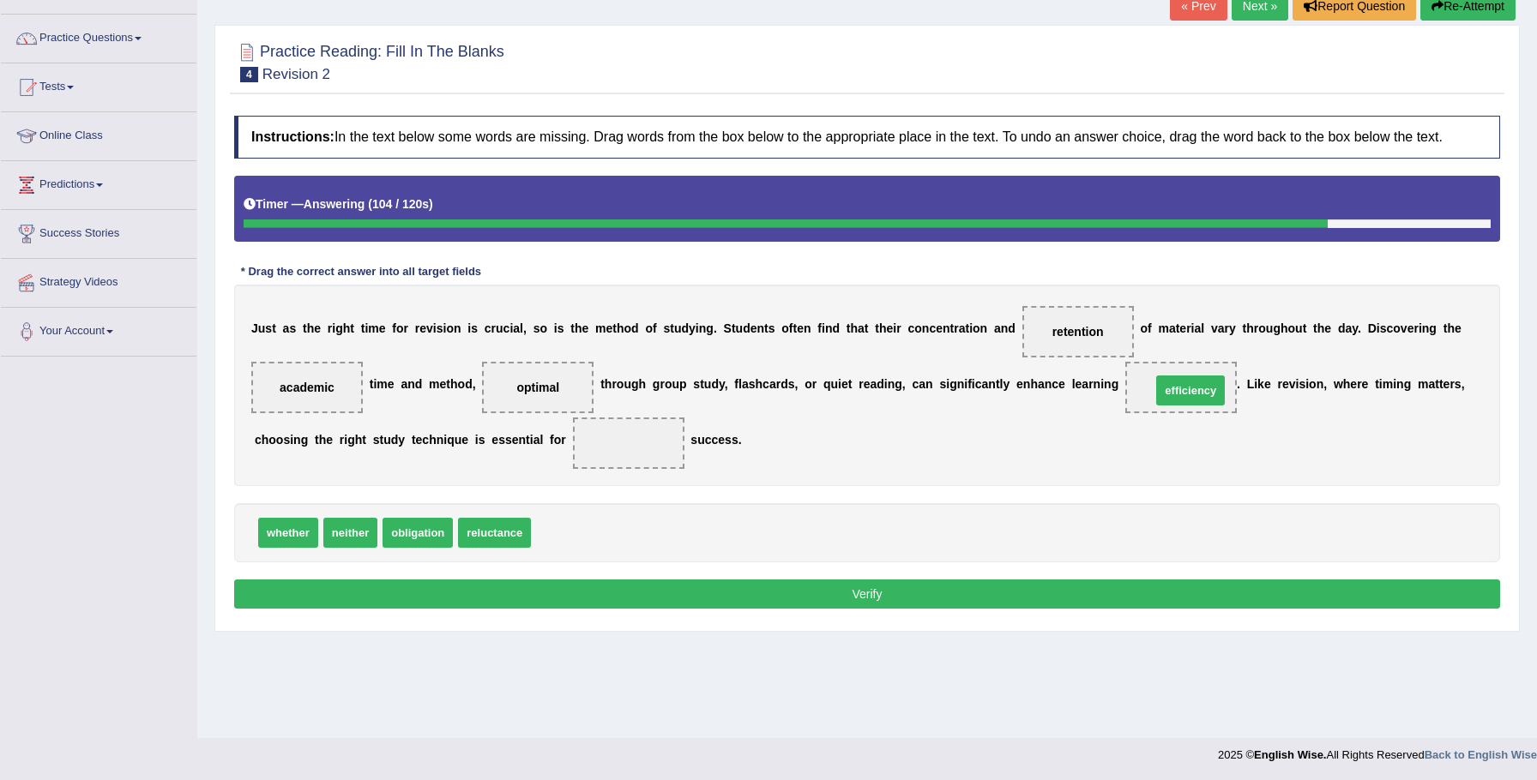
drag, startPoint x: 563, startPoint y: 548, endPoint x: 1183, endPoint y: 405, distance: 636.4
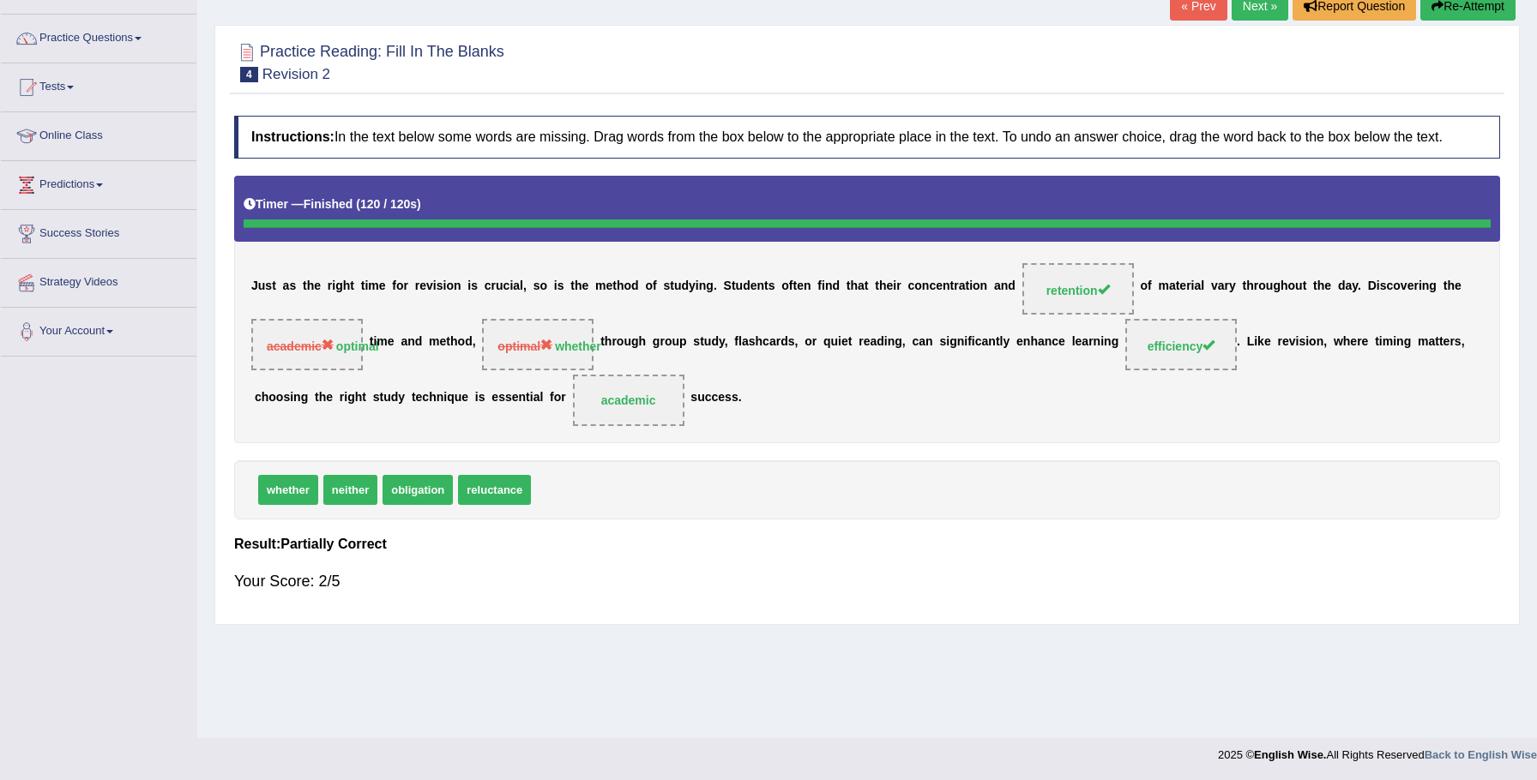
click at [1449, 14] on button "Re-Attempt" at bounding box center [1467, 5] width 95 height 29
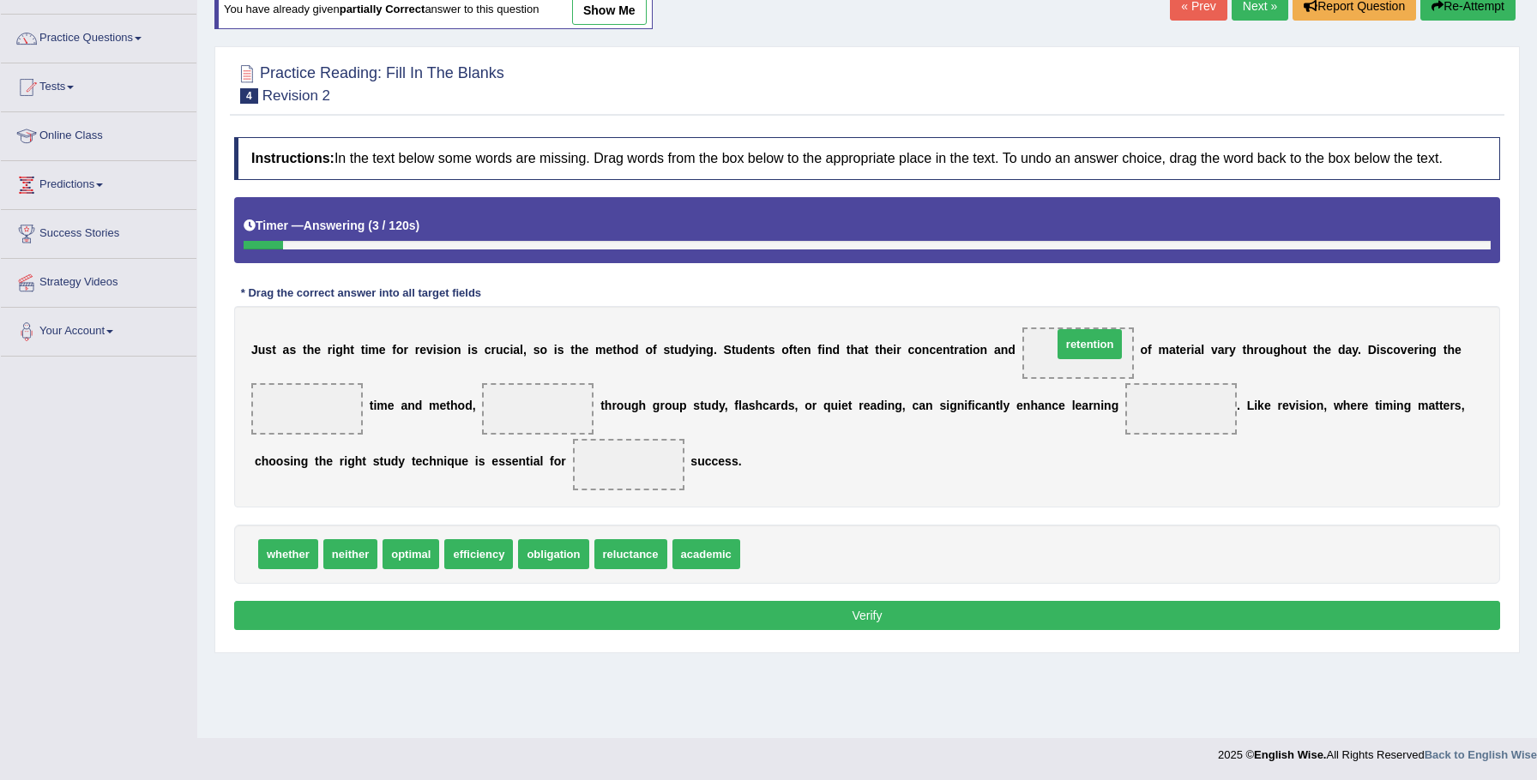
drag, startPoint x: 772, startPoint y: 573, endPoint x: 1084, endPoint y: 365, distance: 374.9
drag, startPoint x: 466, startPoint y: 573, endPoint x: 513, endPoint y: 565, distance: 47.8
drag, startPoint x: 463, startPoint y: 562, endPoint x: 1130, endPoint y: 425, distance: 681.2
click at [508, 425] on span at bounding box center [537, 408] width 111 height 51
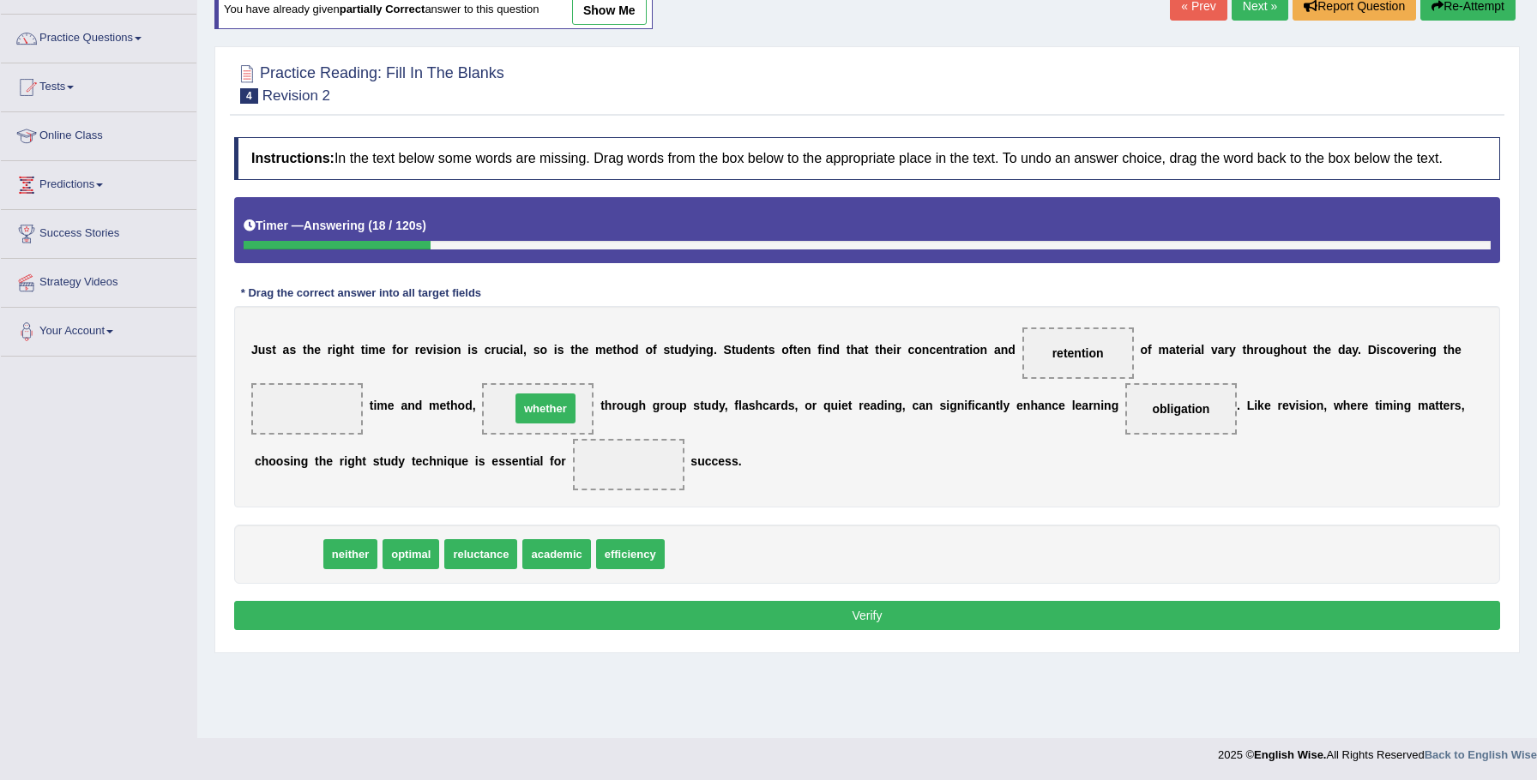
drag, startPoint x: 366, startPoint y: 529, endPoint x: 540, endPoint y: 420, distance: 205.4
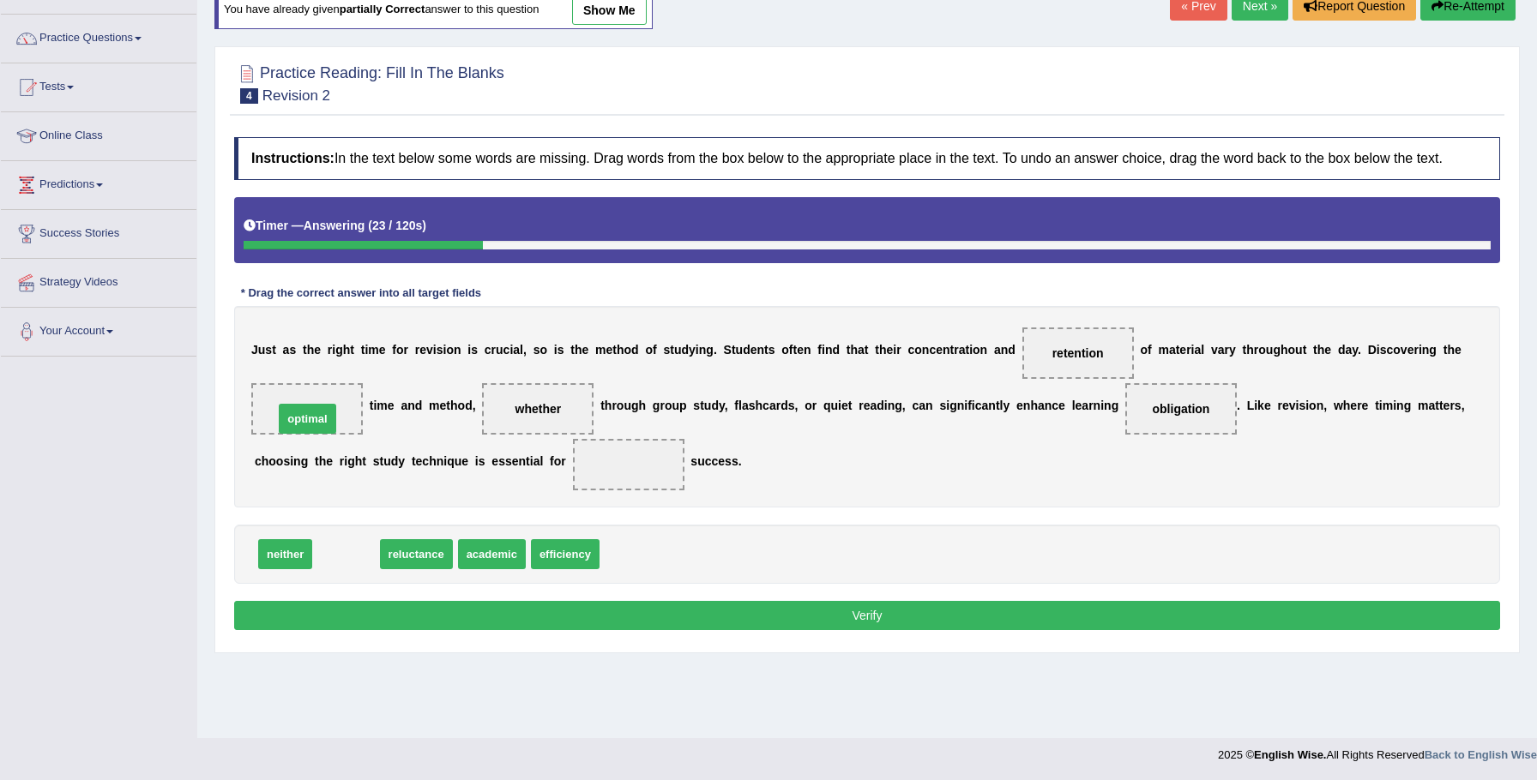
drag, startPoint x: 352, startPoint y: 577, endPoint x: 313, endPoint y: 442, distance: 141.1
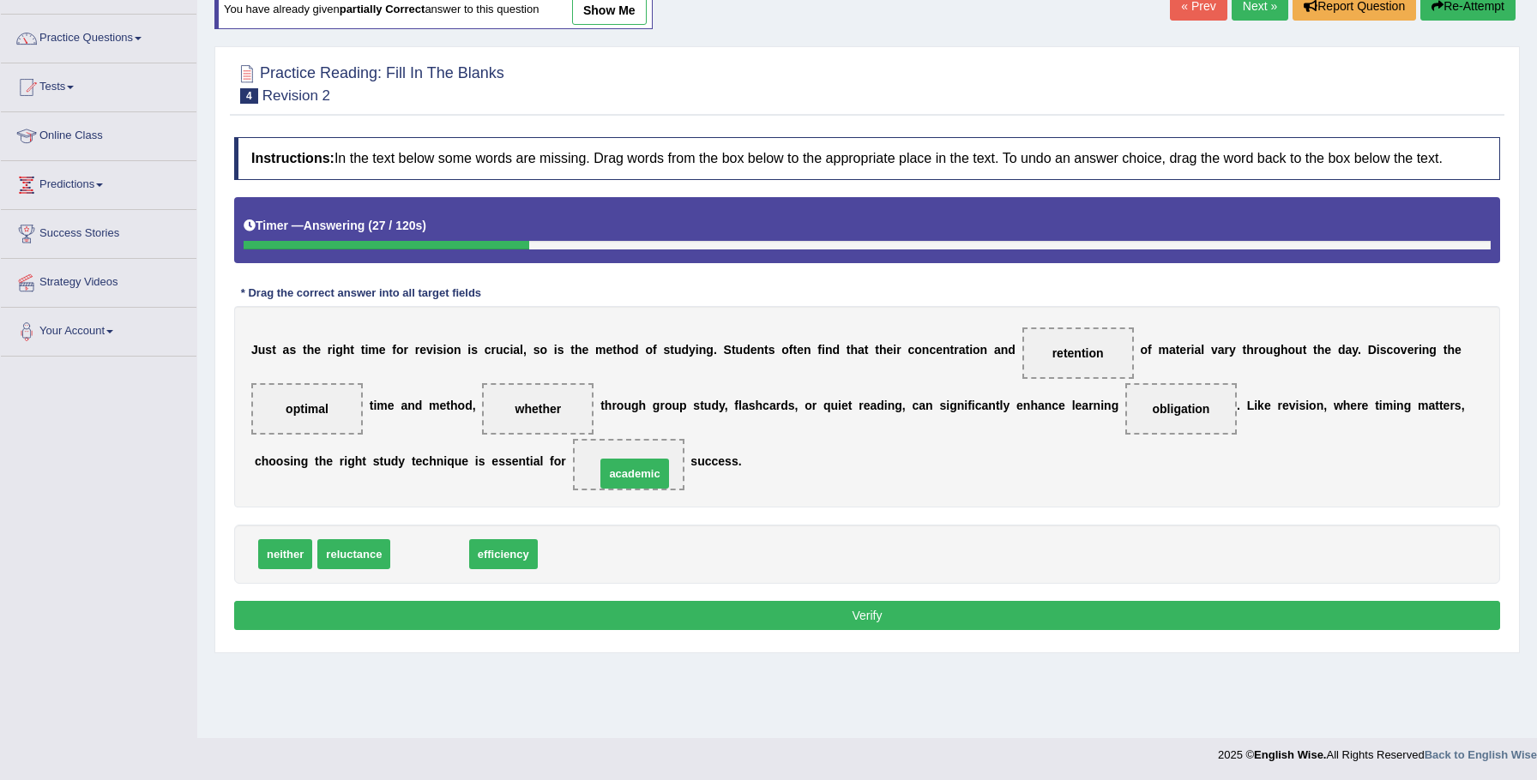
drag, startPoint x: 476, startPoint y: 557, endPoint x: 657, endPoint y: 492, distance: 192.3
click at [698, 626] on button "Verify" at bounding box center [867, 615] width 1266 height 29
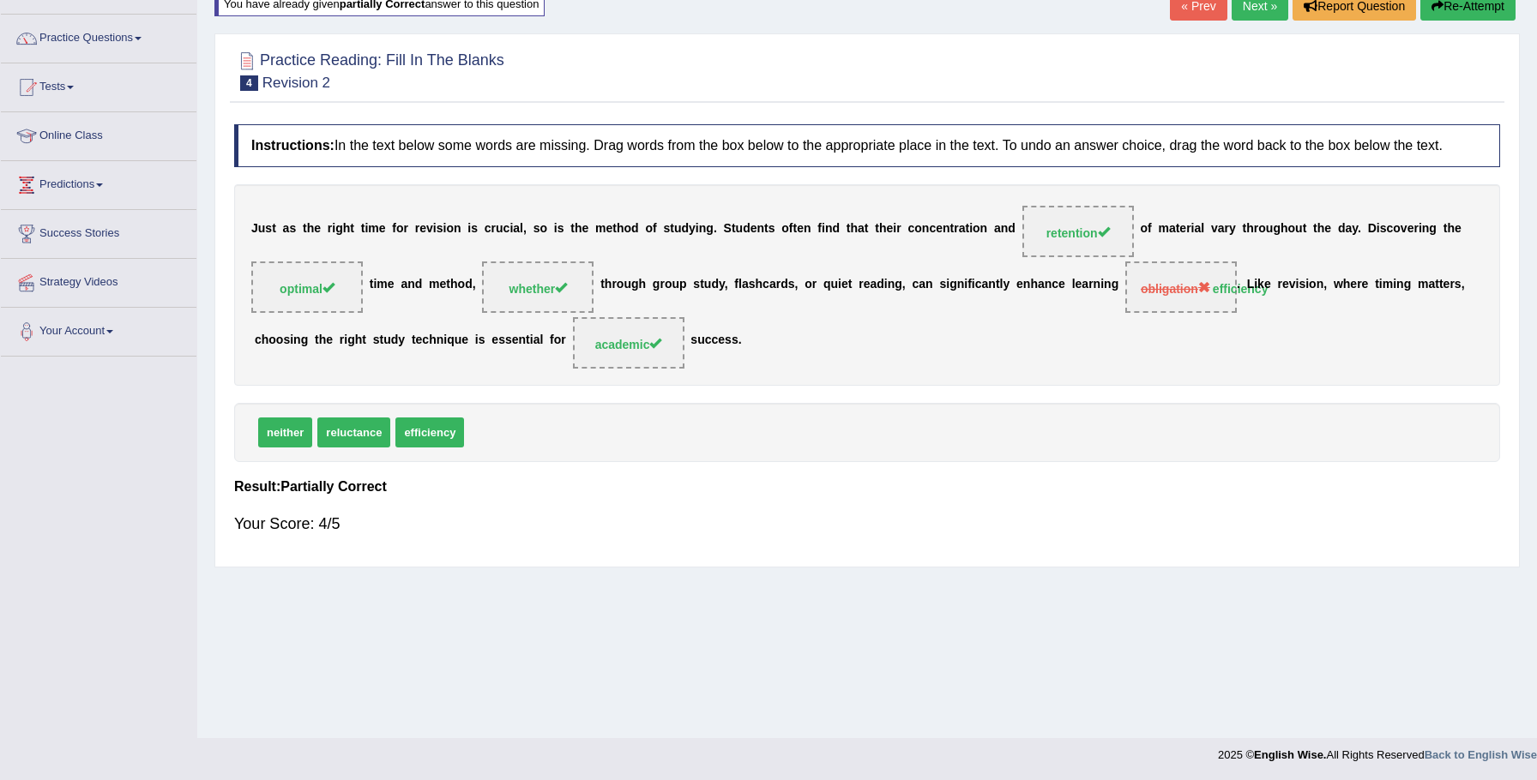
click at [1262, 10] on link "Next »" at bounding box center [1260, 5] width 57 height 29
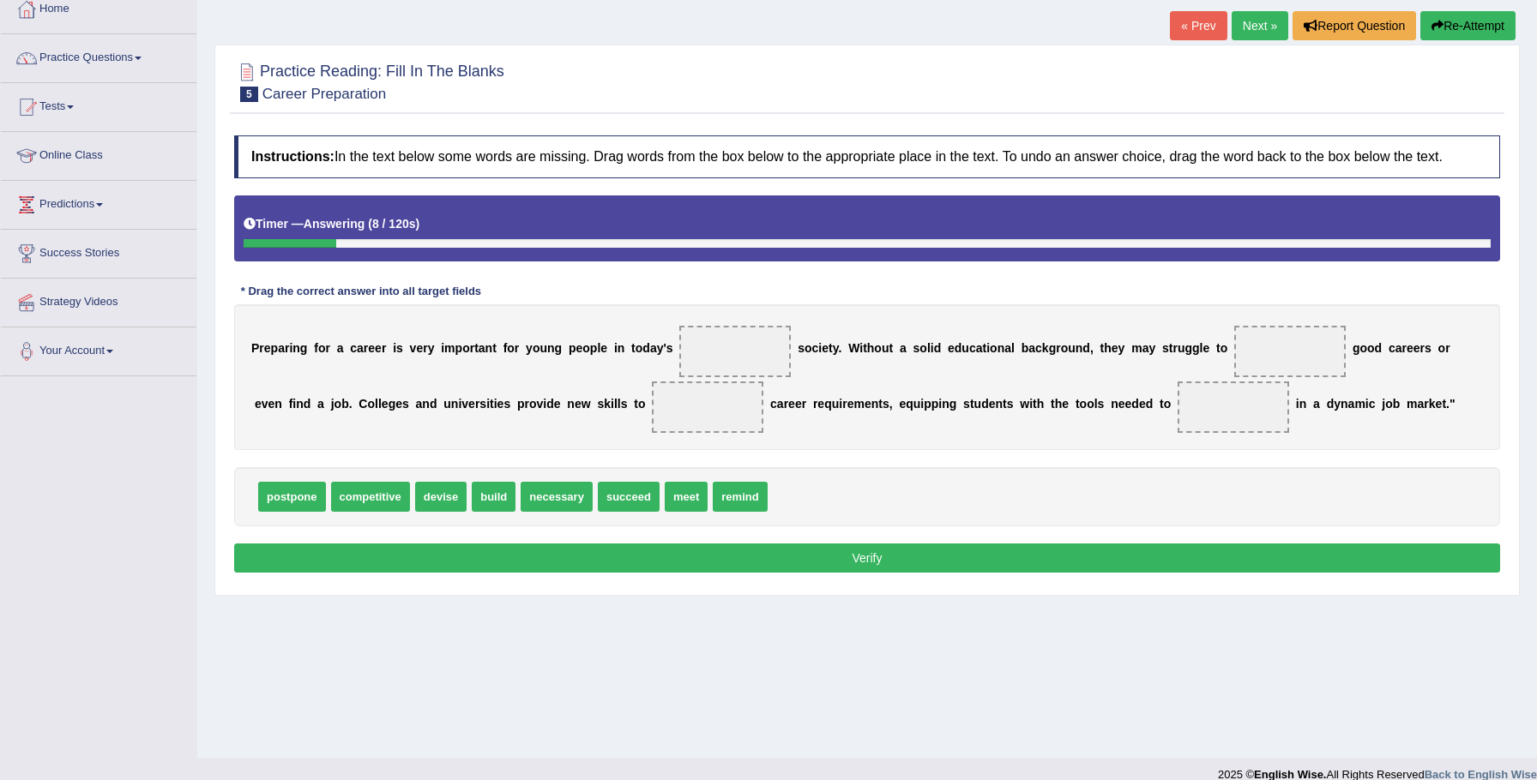
scroll to position [119, 0]
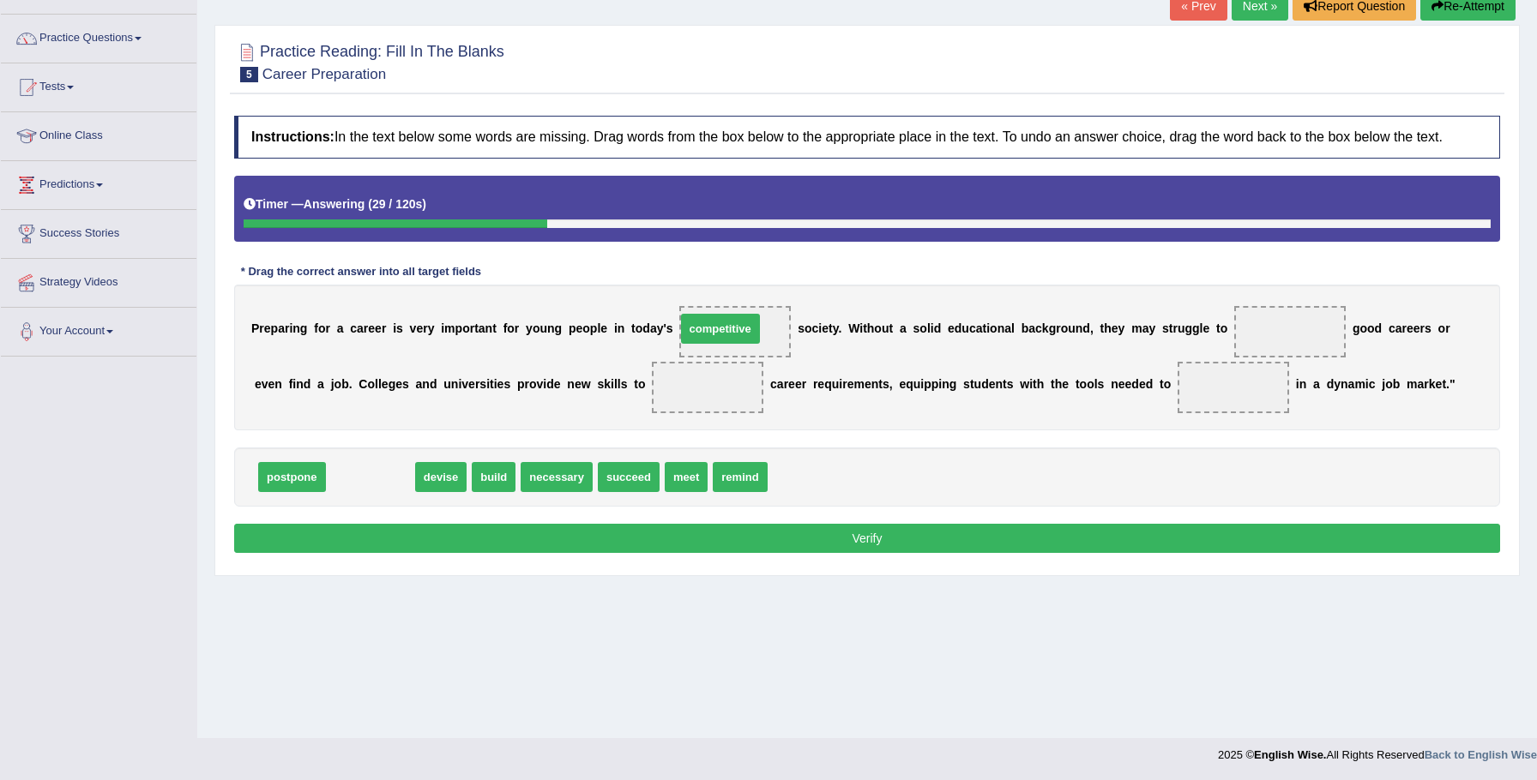
drag, startPoint x: 387, startPoint y: 496, endPoint x: 737, endPoint y: 348, distance: 379.7
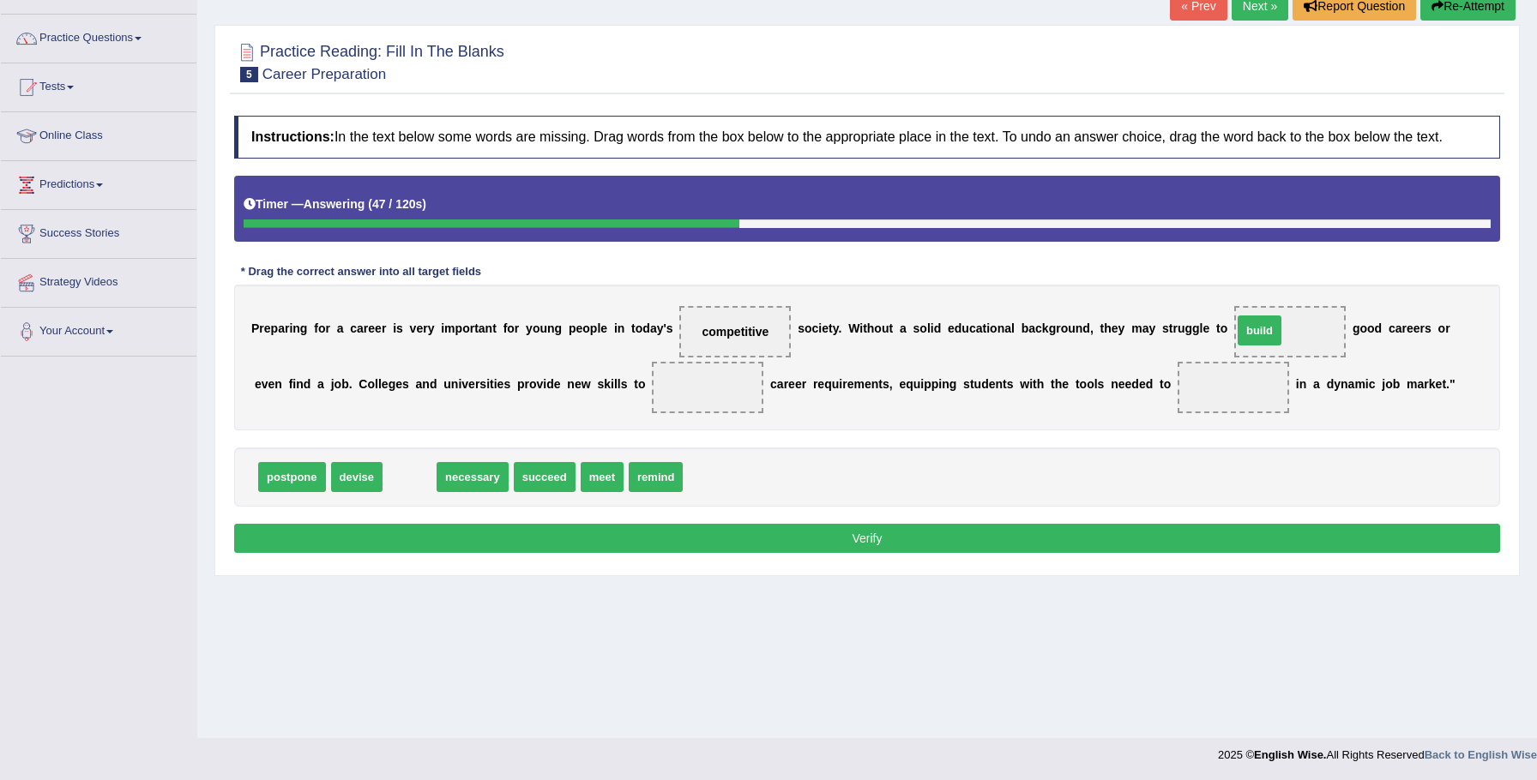
drag, startPoint x: 391, startPoint y: 499, endPoint x: 1241, endPoint y: 352, distance: 862.6
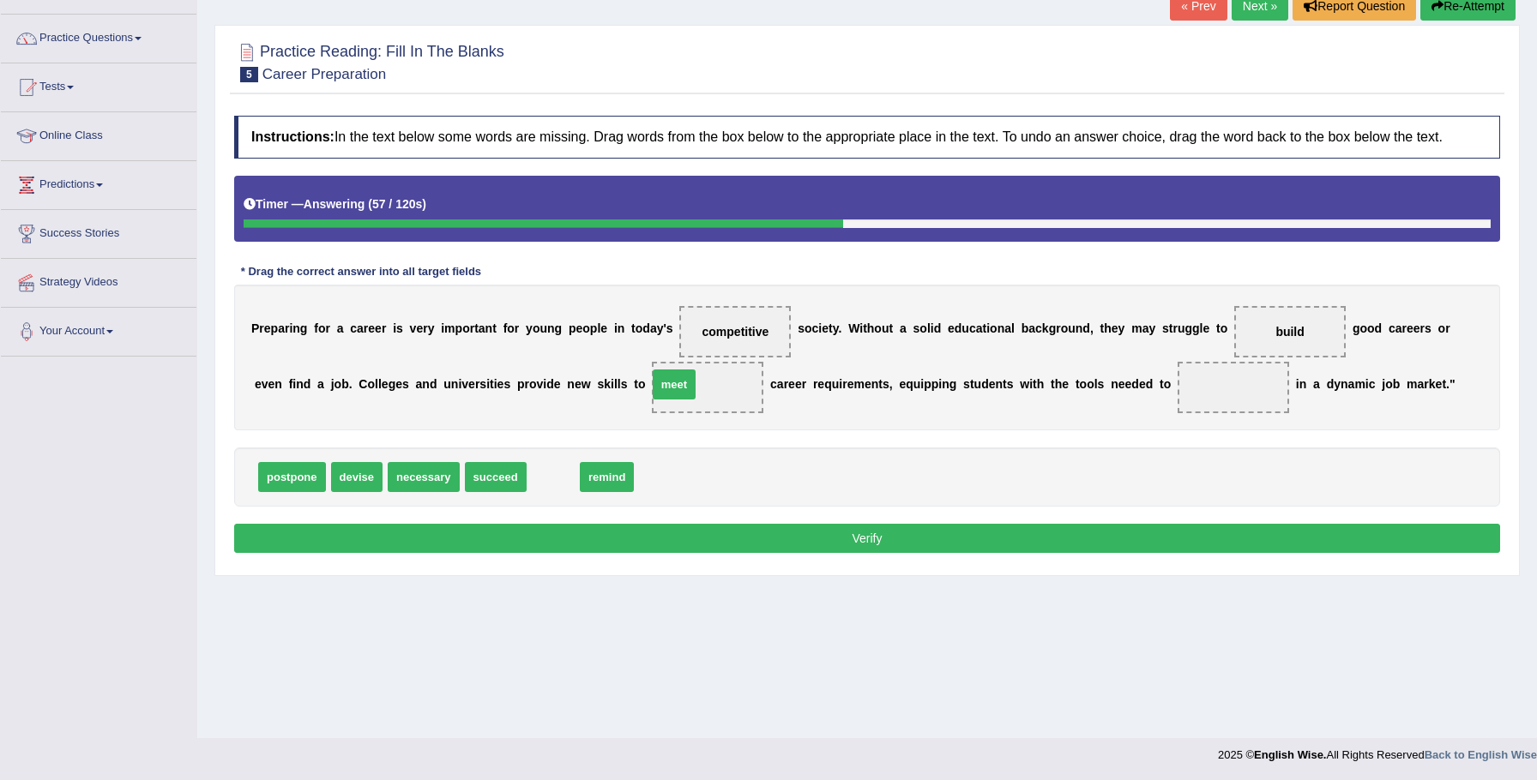
drag, startPoint x: 544, startPoint y: 491, endPoint x: 665, endPoint y: 398, distance: 152.8
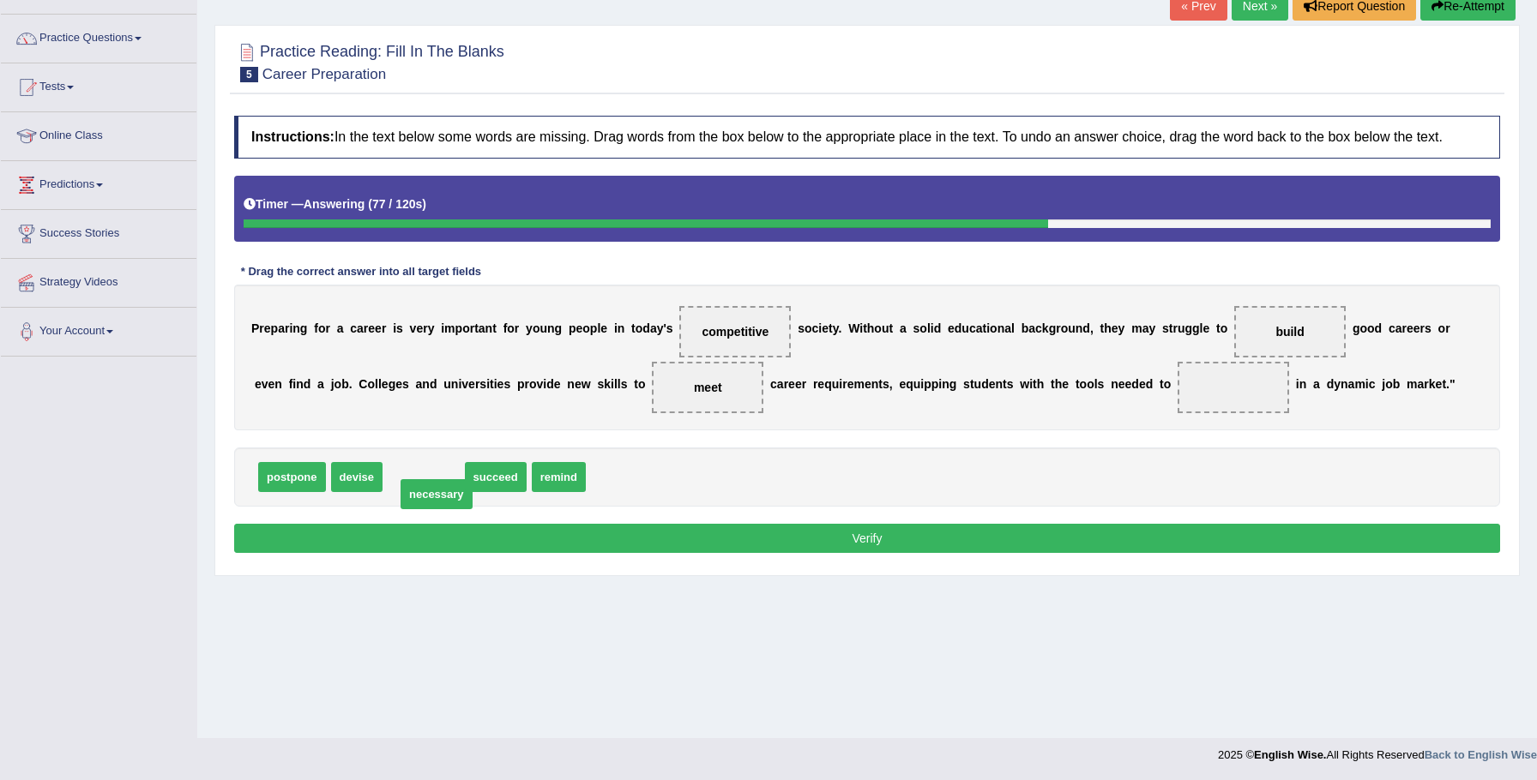
drag, startPoint x: 407, startPoint y: 492, endPoint x: 417, endPoint y: 503, distance: 14.6
drag, startPoint x: 408, startPoint y: 496, endPoint x: 1140, endPoint y: 410, distance: 736.6
drag, startPoint x: 1064, startPoint y: 549, endPoint x: 1044, endPoint y: 552, distance: 20.9
click at [1064, 549] on button "Verify" at bounding box center [867, 538] width 1266 height 29
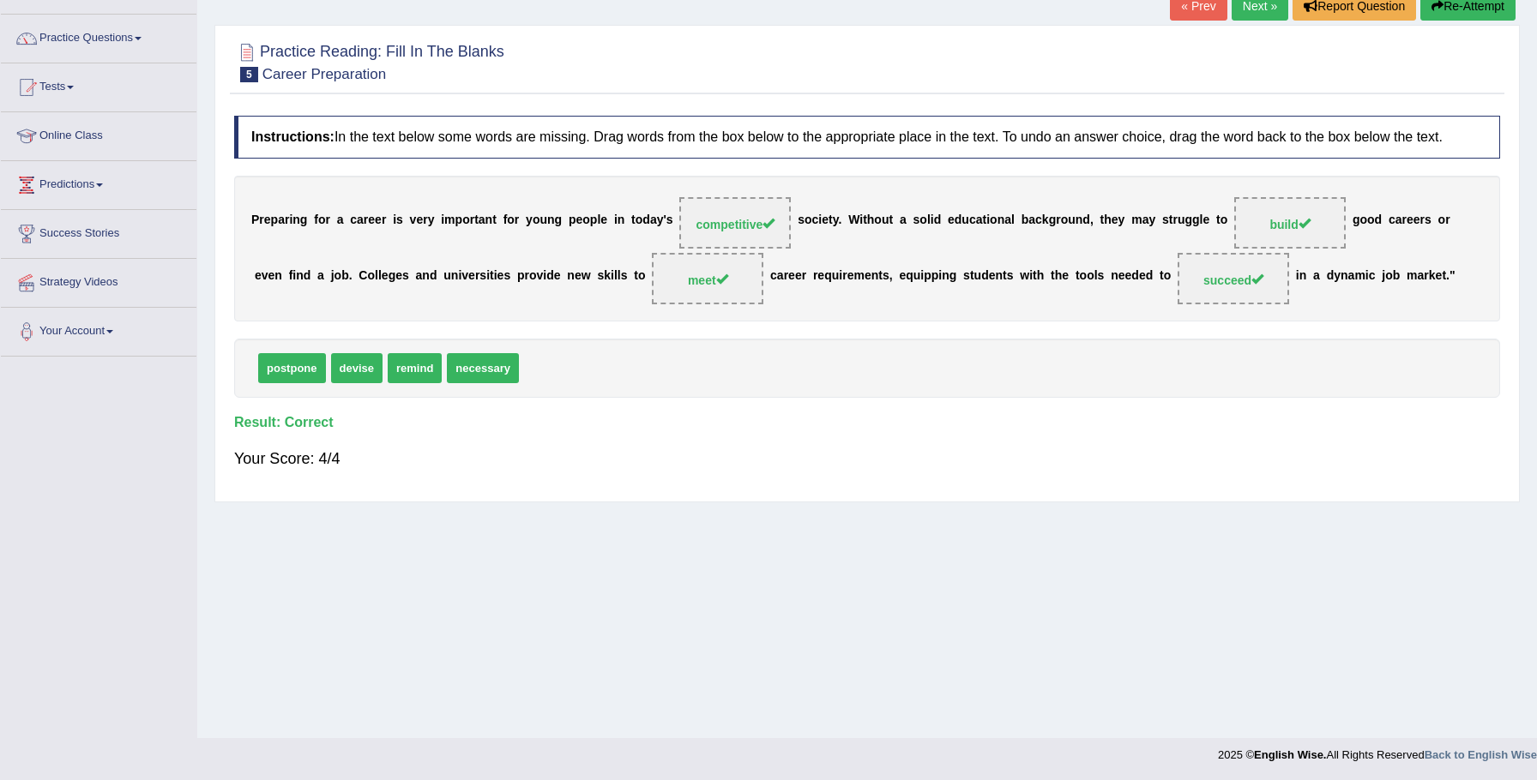
click at [1262, 13] on link "Next »" at bounding box center [1260, 5] width 57 height 29
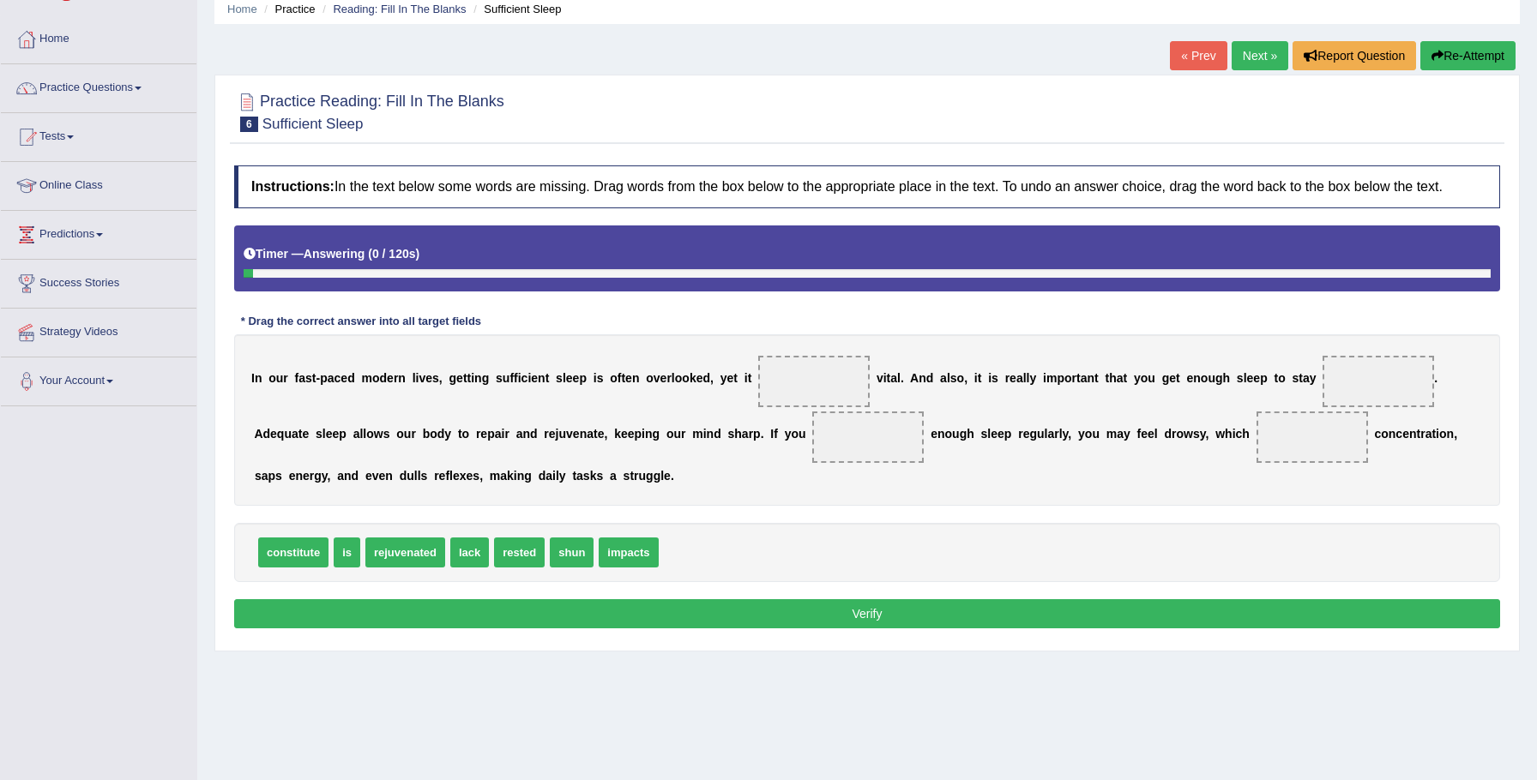
scroll to position [119, 0]
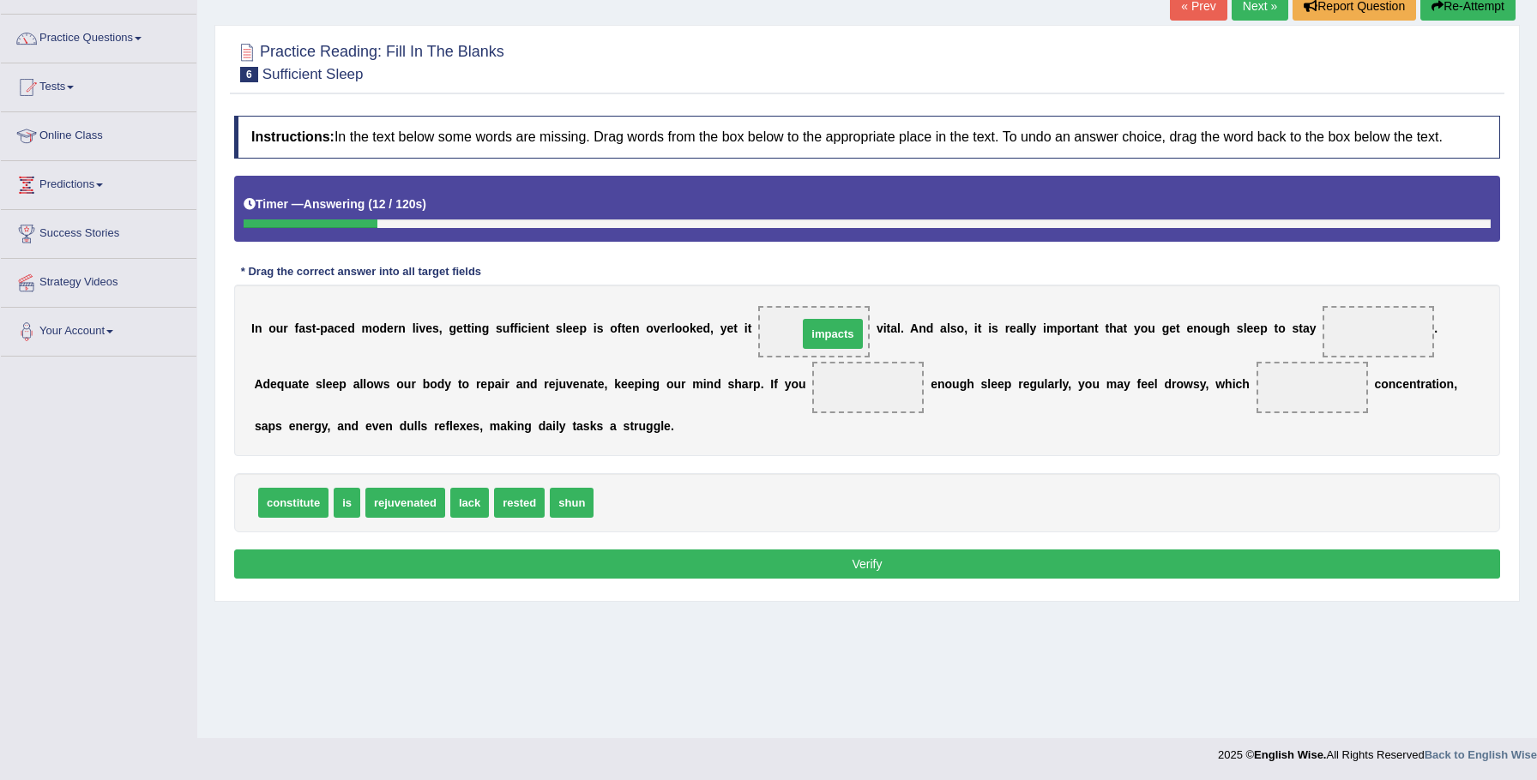
drag, startPoint x: 636, startPoint y: 524, endPoint x: 840, endPoint y: 356, distance: 264.4
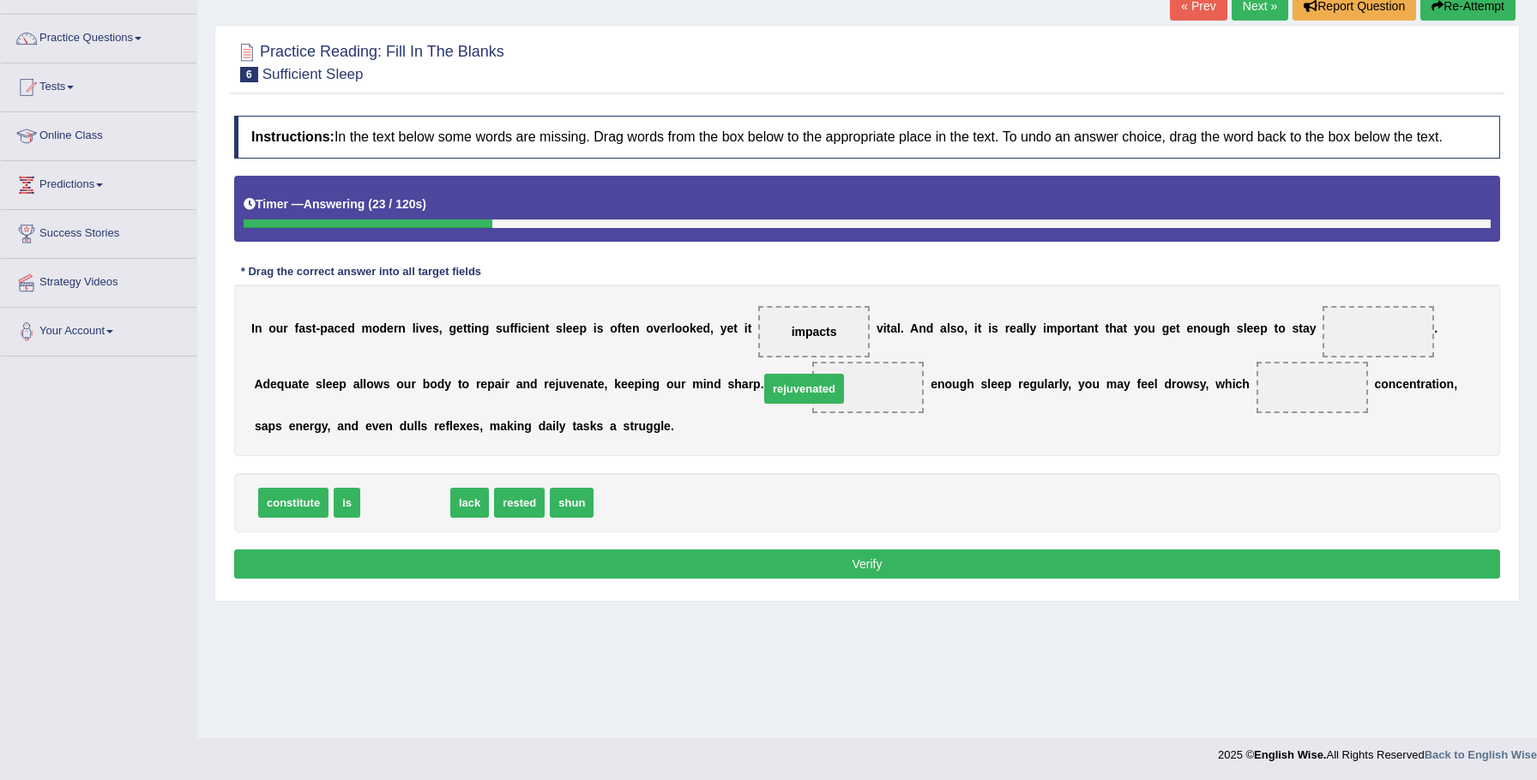
drag, startPoint x: 382, startPoint y: 510, endPoint x: 769, endPoint y: 407, distance: 401.1
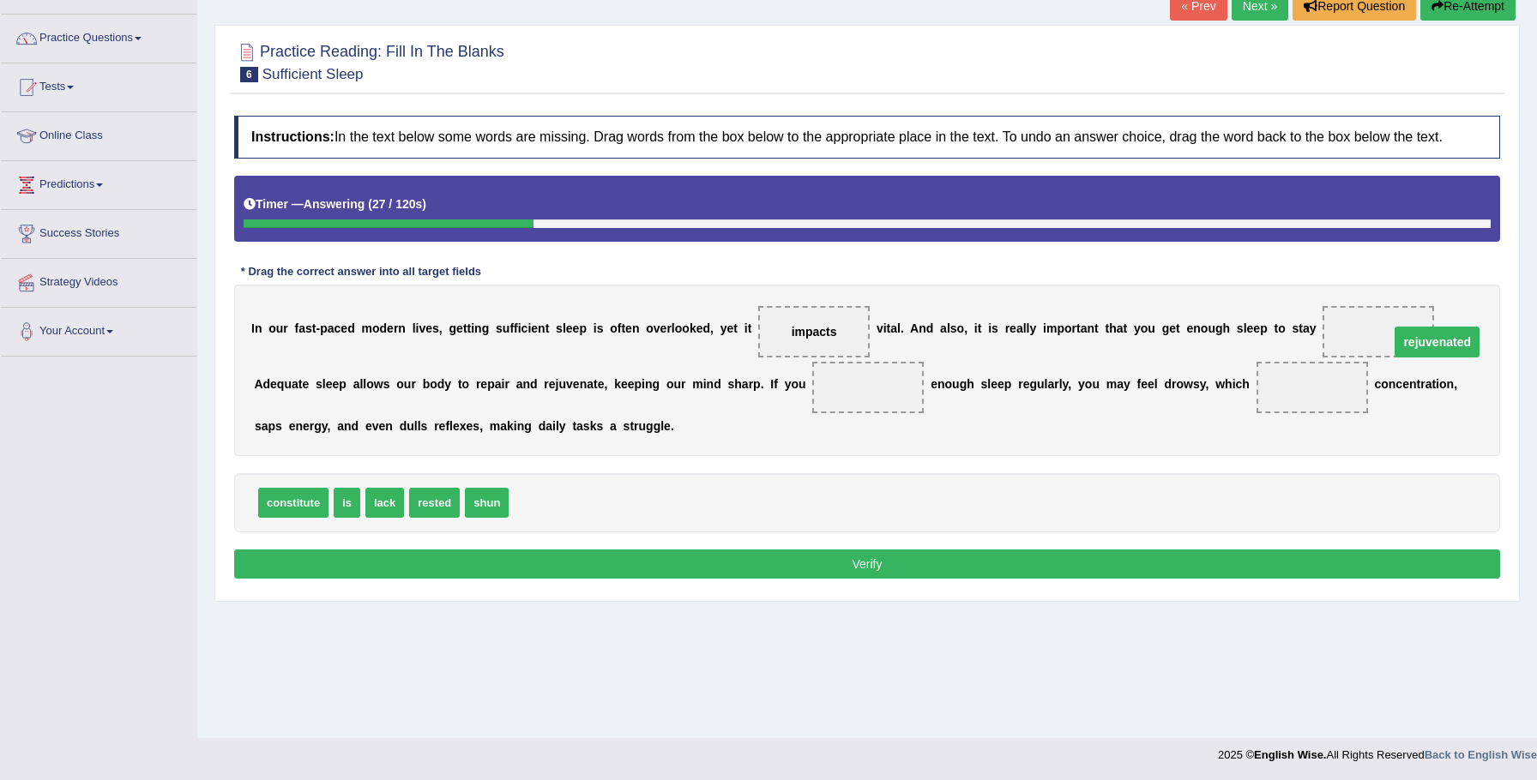
scroll to position [118, 0]
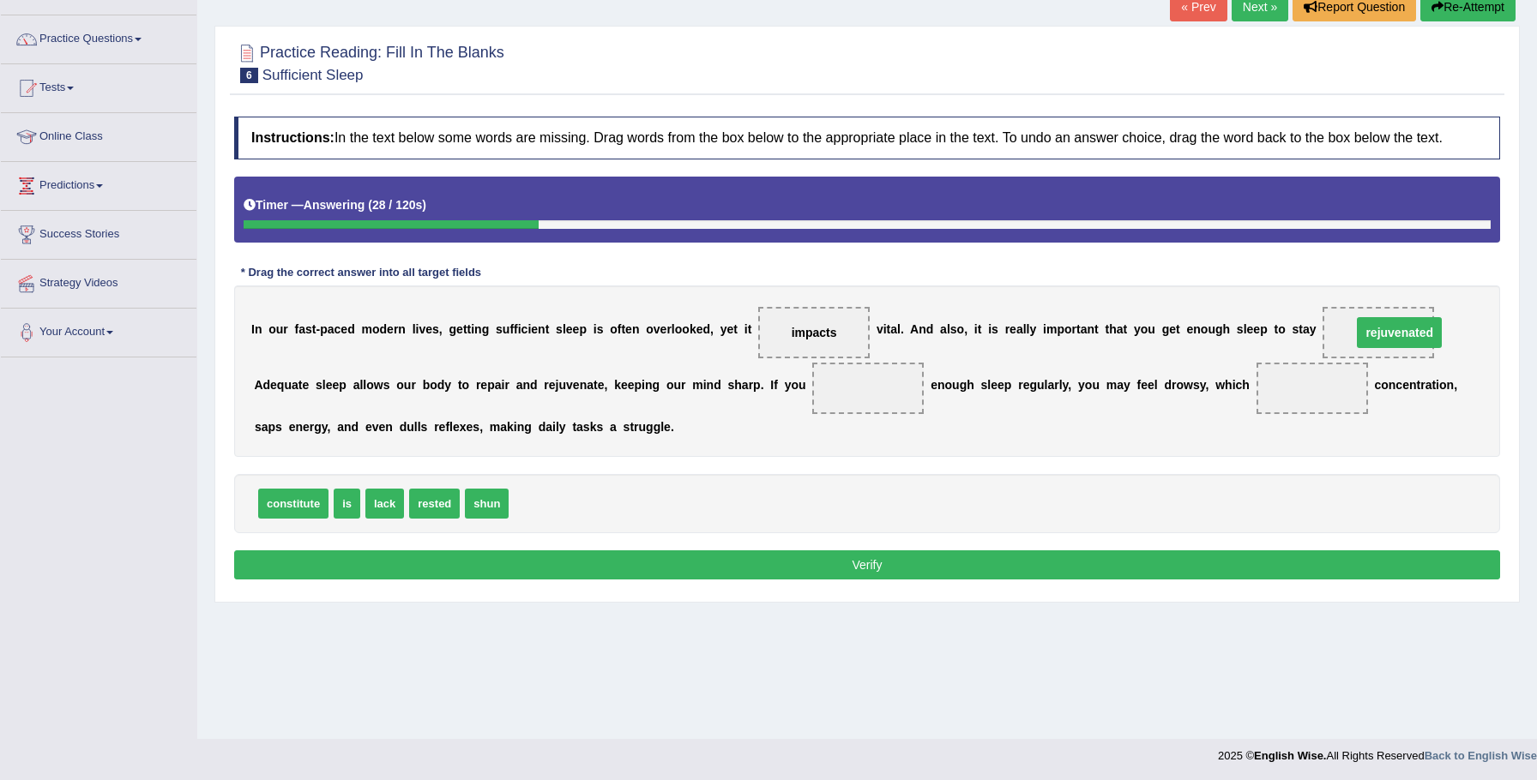
drag, startPoint x: 863, startPoint y: 406, endPoint x: 1392, endPoint y: 351, distance: 532.0
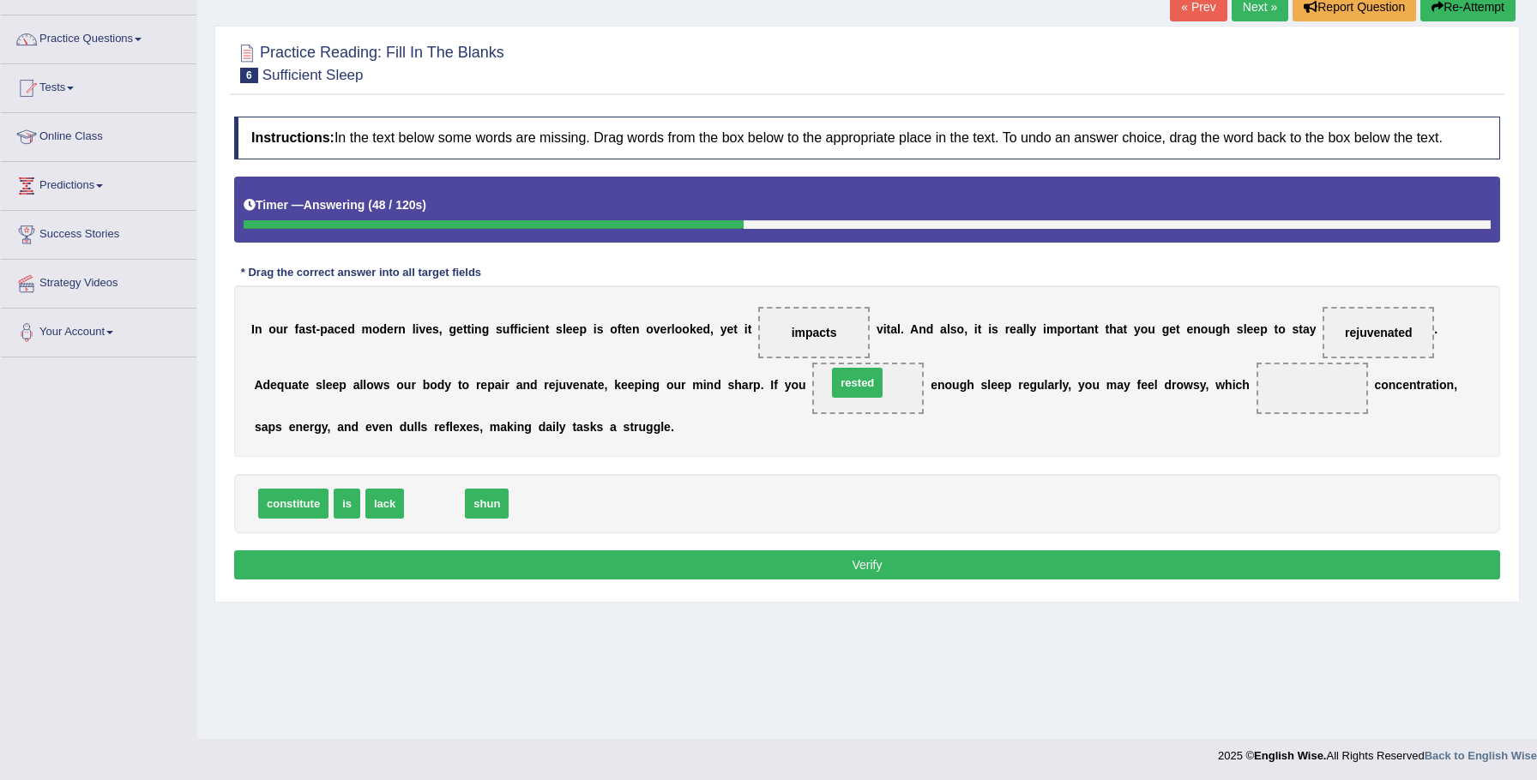
drag, startPoint x: 439, startPoint y: 521, endPoint x: 869, endPoint y: 401, distance: 446.4
drag, startPoint x: 379, startPoint y: 525, endPoint x: 1285, endPoint y: 413, distance: 912.5
click at [1127, 571] on button "Verify" at bounding box center [867, 565] width 1266 height 29
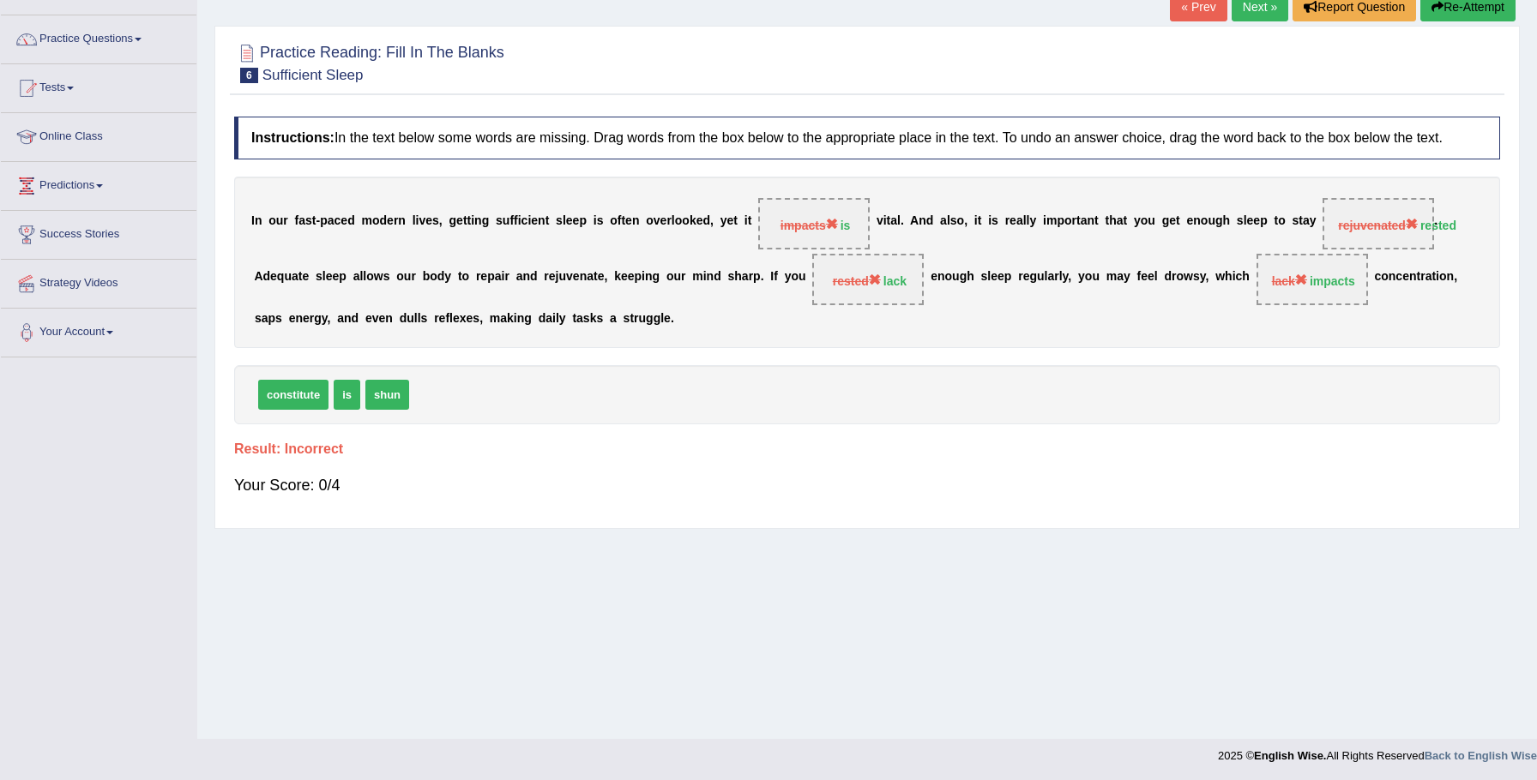
click at [1465, 15] on button "Re-Attempt" at bounding box center [1467, 6] width 95 height 29
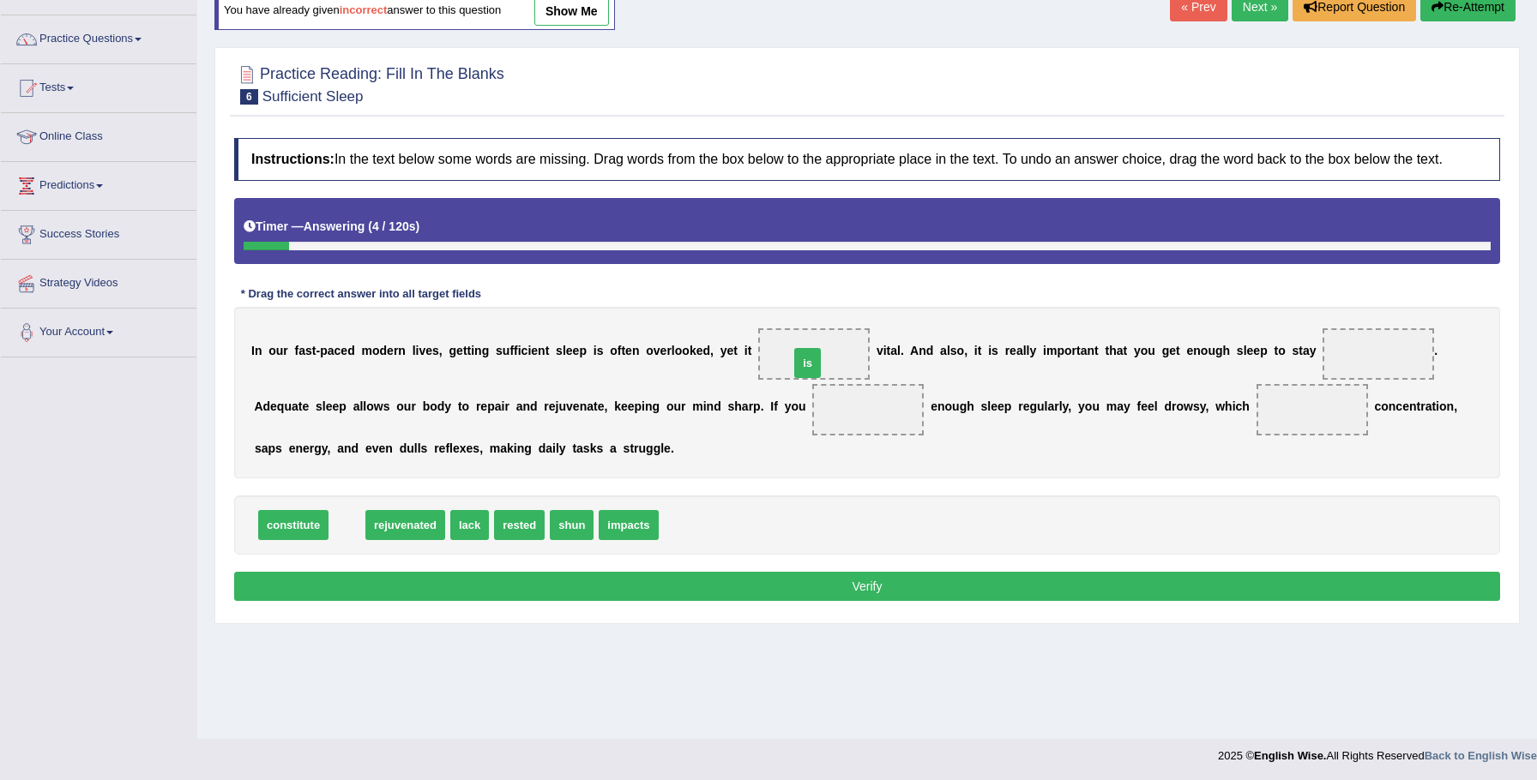
drag, startPoint x: 344, startPoint y: 546, endPoint x: 804, endPoint y: 384, distance: 488.3
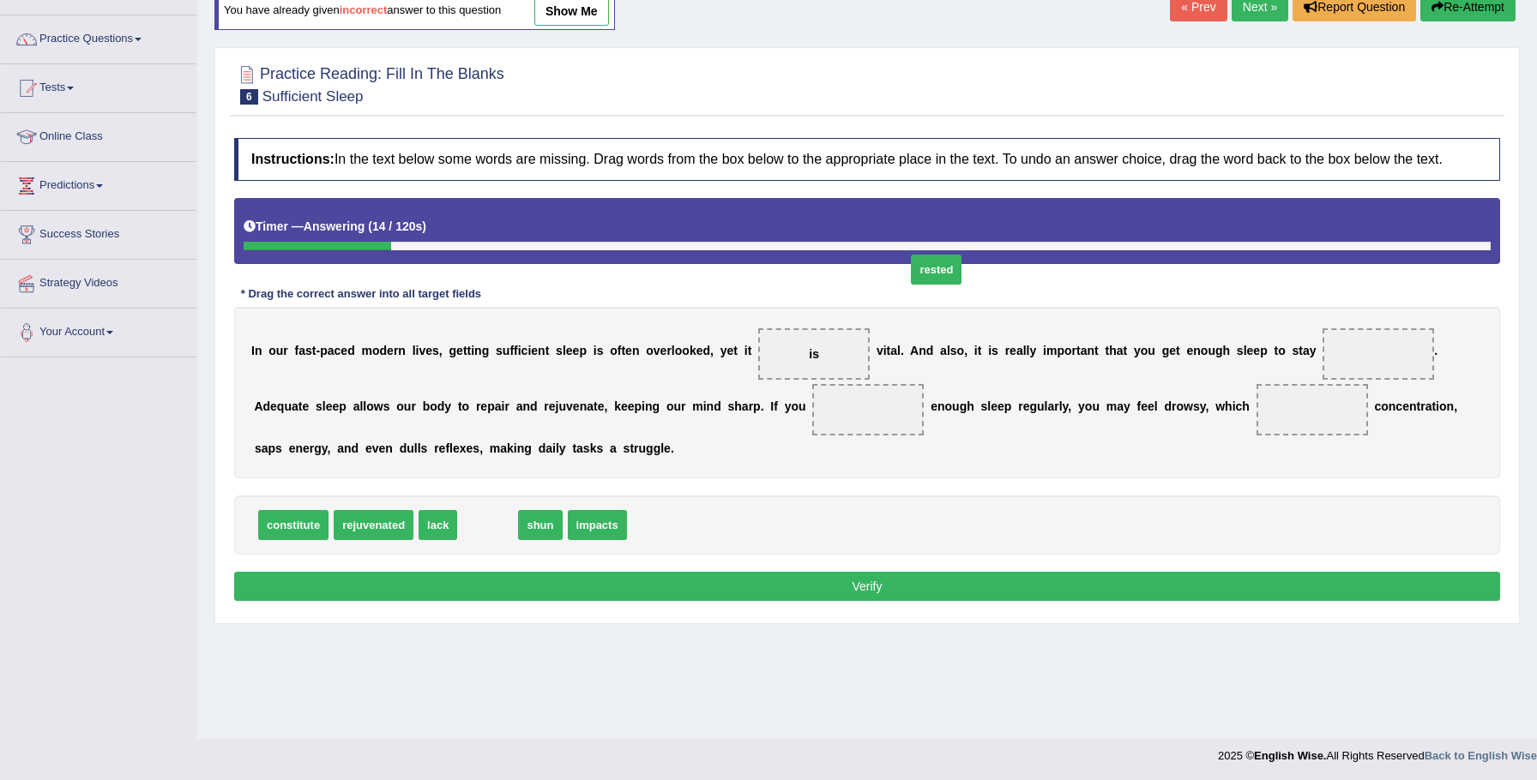
drag, startPoint x: 482, startPoint y: 545, endPoint x: 915, endPoint y: 296, distance: 499.4
click at [925, 285] on span "rested" at bounding box center [936, 270] width 51 height 30
drag, startPoint x: 488, startPoint y: 543, endPoint x: 1367, endPoint y: 375, distance: 895.0
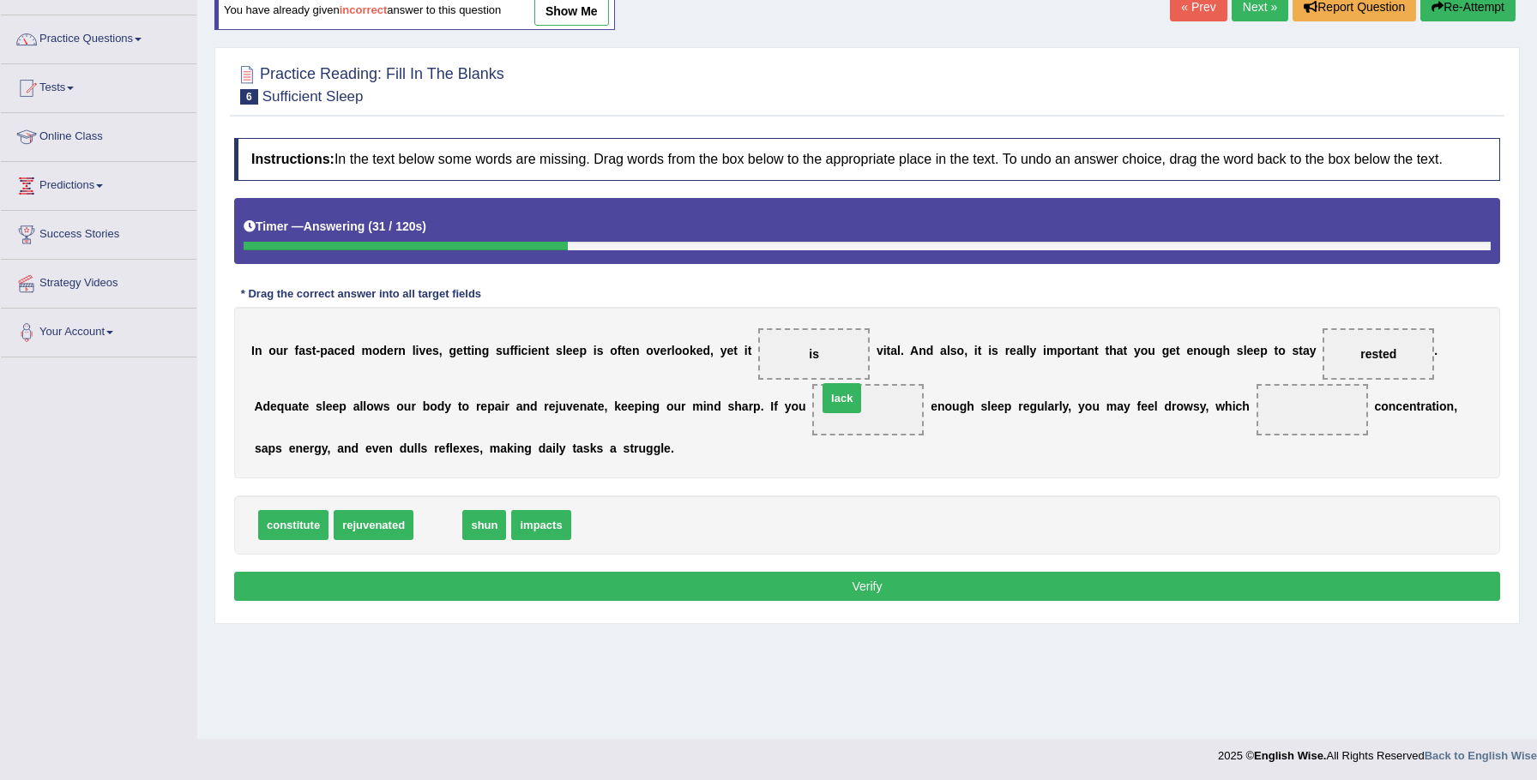
drag, startPoint x: 428, startPoint y: 539, endPoint x: 828, endPoint y: 413, distance: 419.1
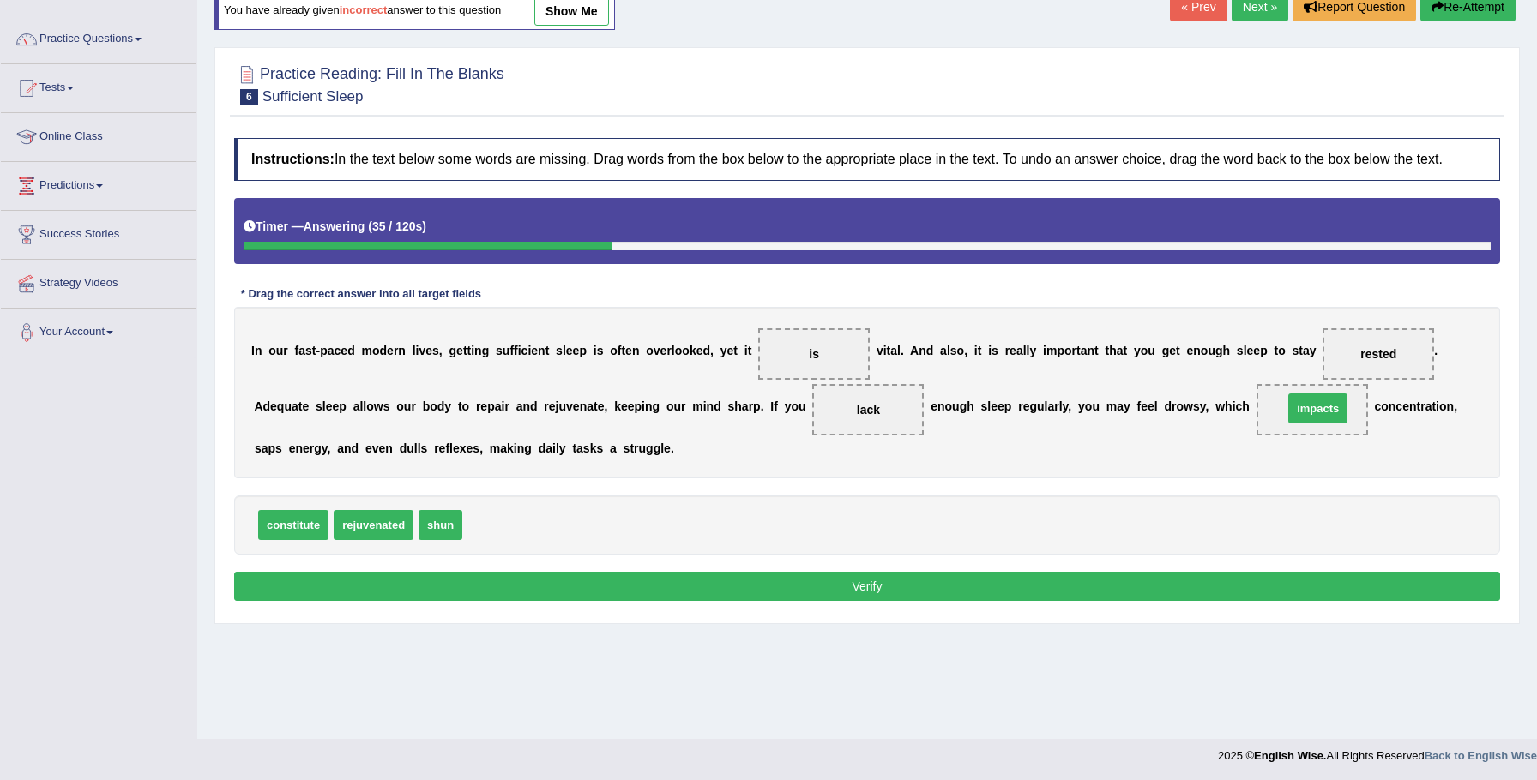
drag, startPoint x: 486, startPoint y: 544, endPoint x: 1309, endPoint y: 426, distance: 830.8
click at [1250, 593] on button "Verify" at bounding box center [867, 586] width 1266 height 29
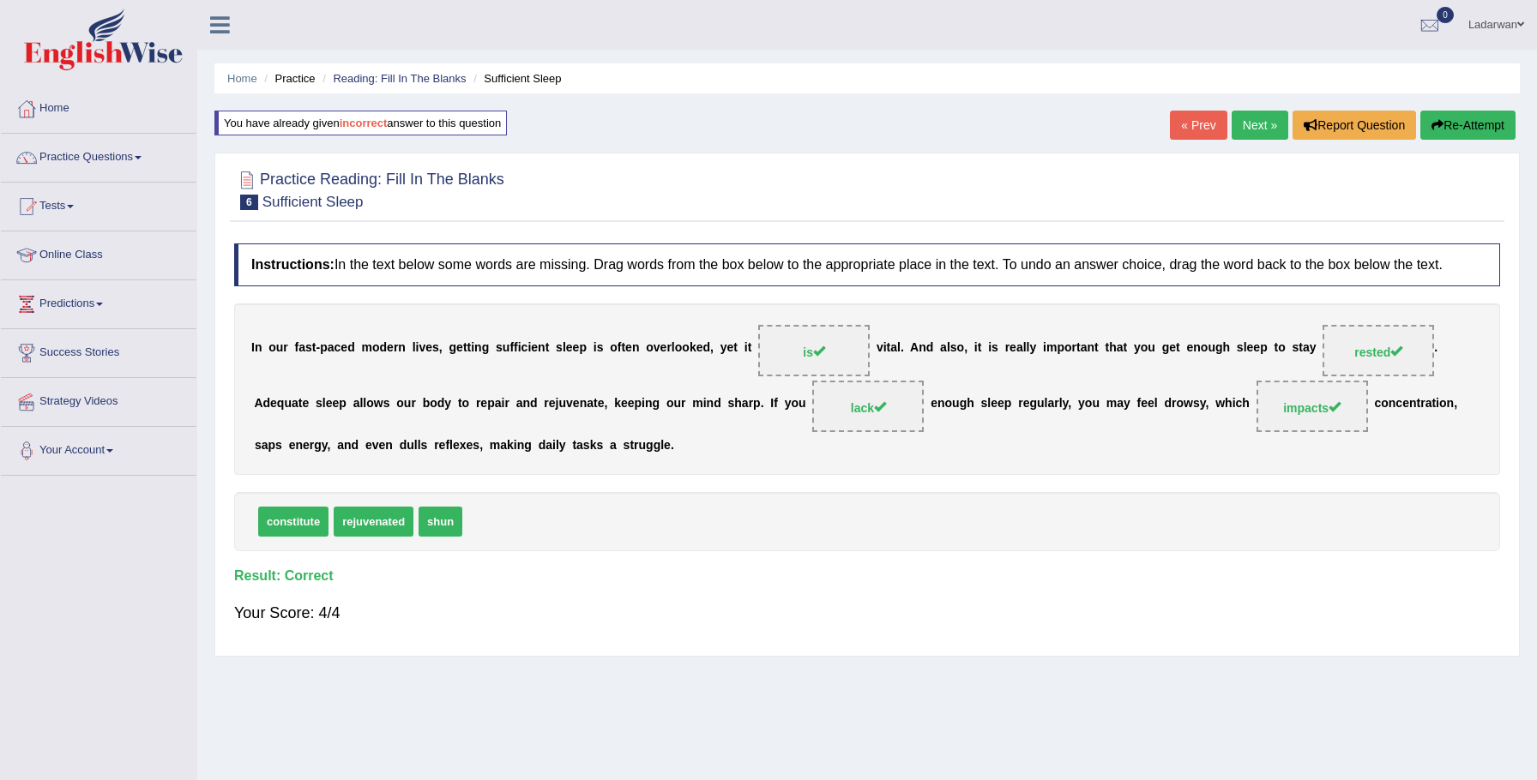
click at [1259, 126] on link "Next »" at bounding box center [1260, 125] width 57 height 29
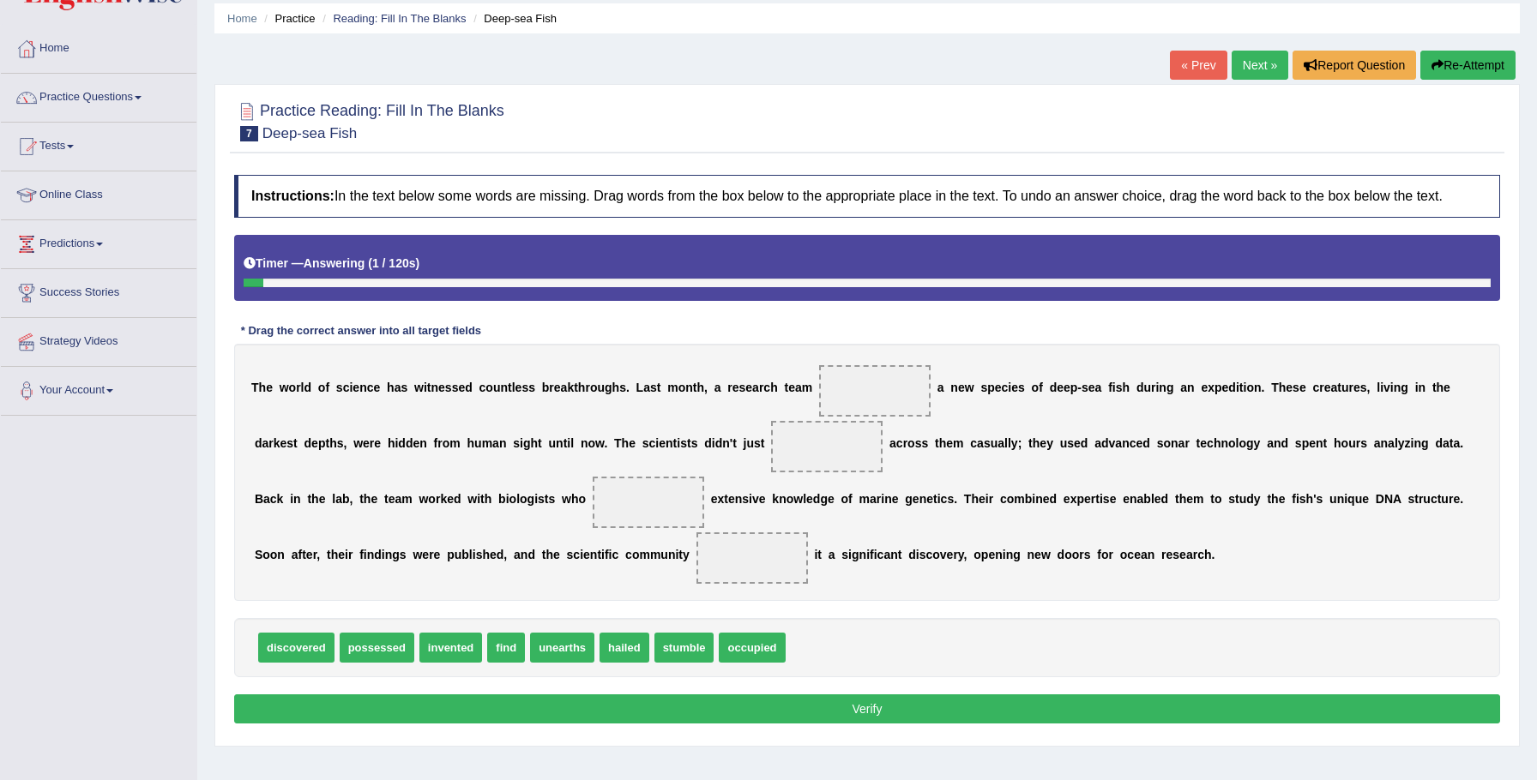
scroll to position [119, 0]
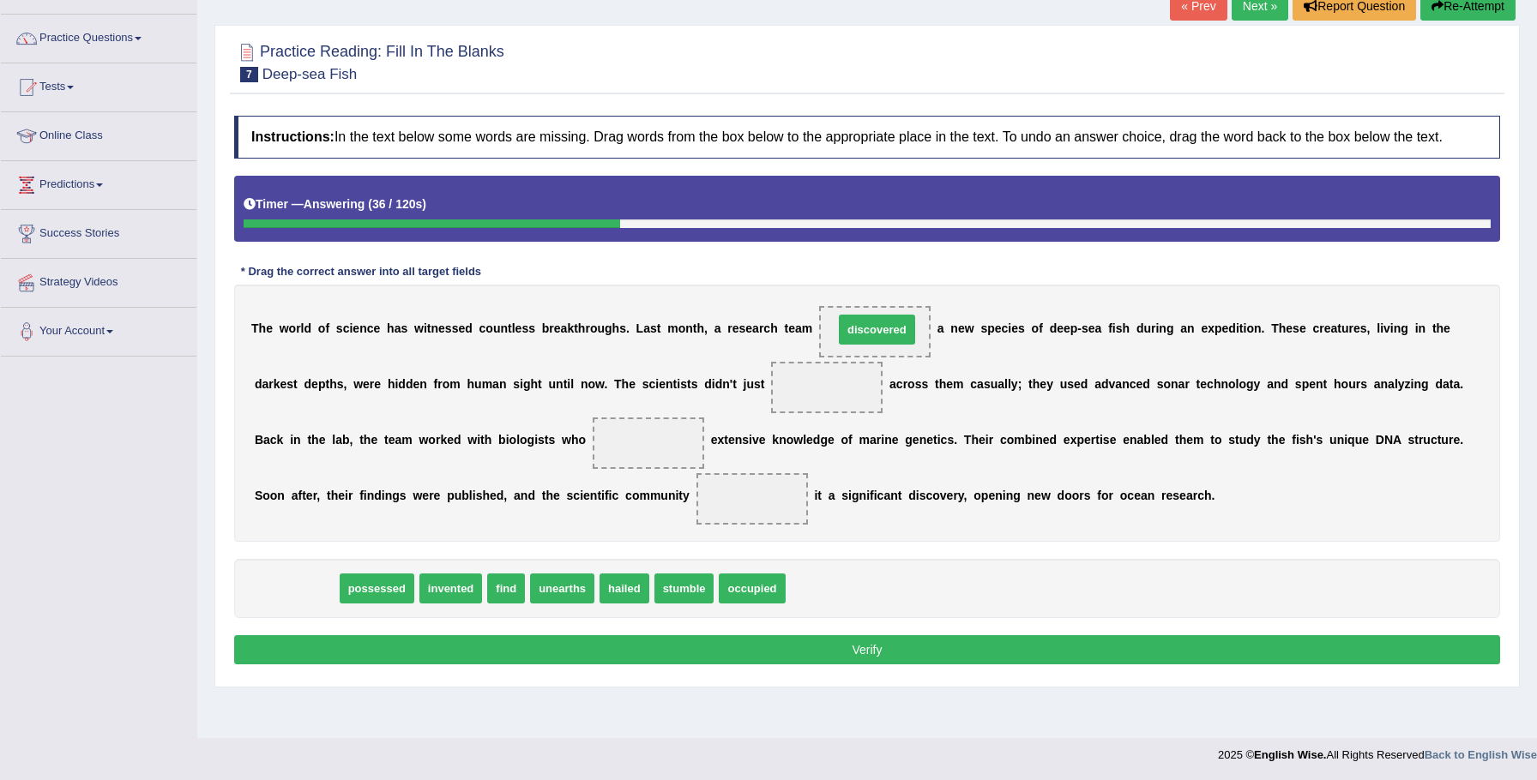
drag, startPoint x: 302, startPoint y: 603, endPoint x: 883, endPoint y: 344, distance: 635.8
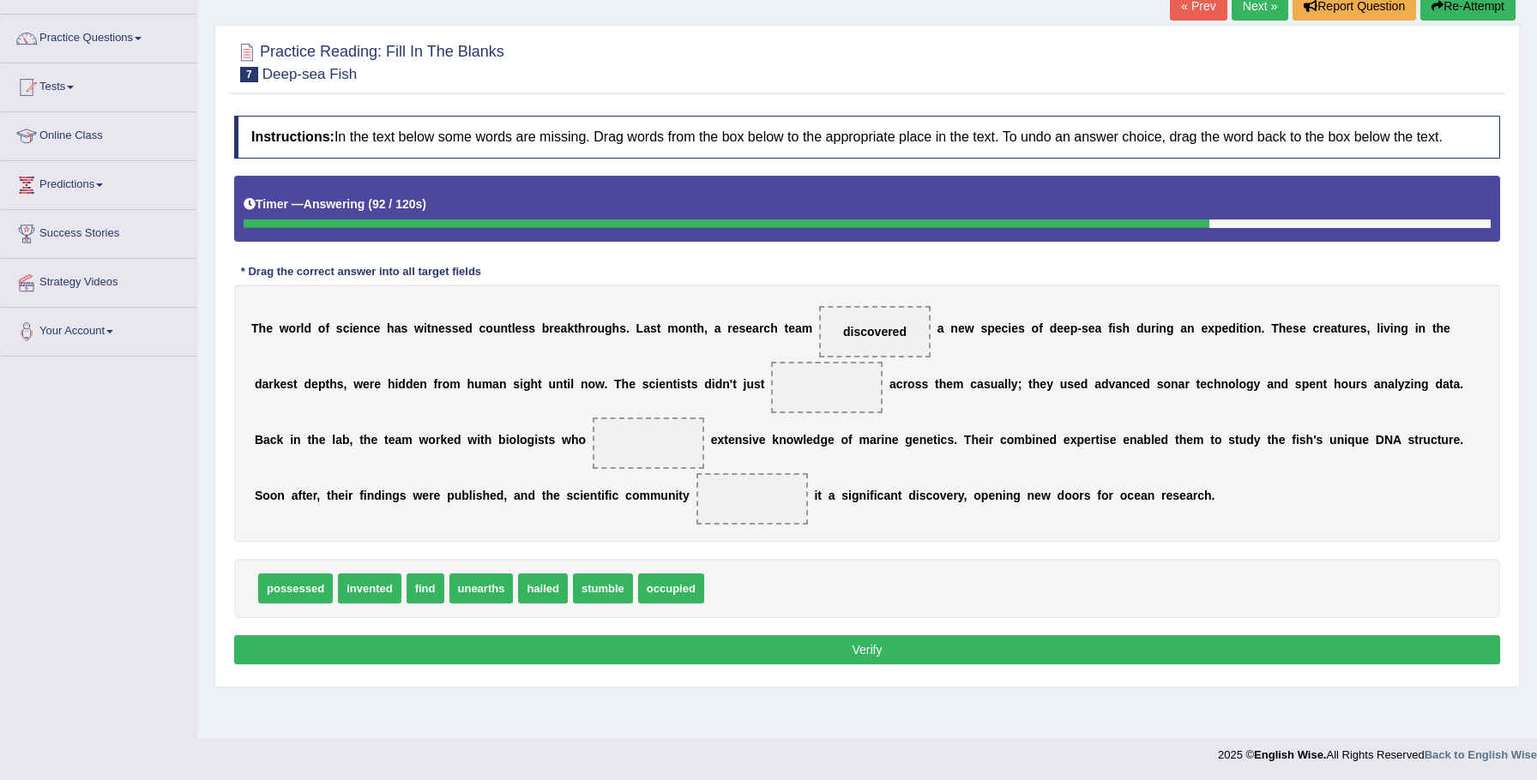
drag, startPoint x: 505, startPoint y: 538, endPoint x: 663, endPoint y: 467, distance: 172.8
click at [664, 467] on div "T h e w o r l d o f s c i e n c e h a s w i t n e s s e d c o u n t l e s s b r…" at bounding box center [867, 413] width 1266 height 257
drag, startPoint x: 414, startPoint y: 601, endPoint x: 798, endPoint y: 408, distance: 430.0
drag, startPoint x: 828, startPoint y: 403, endPoint x: 409, endPoint y: 607, distance: 465.7
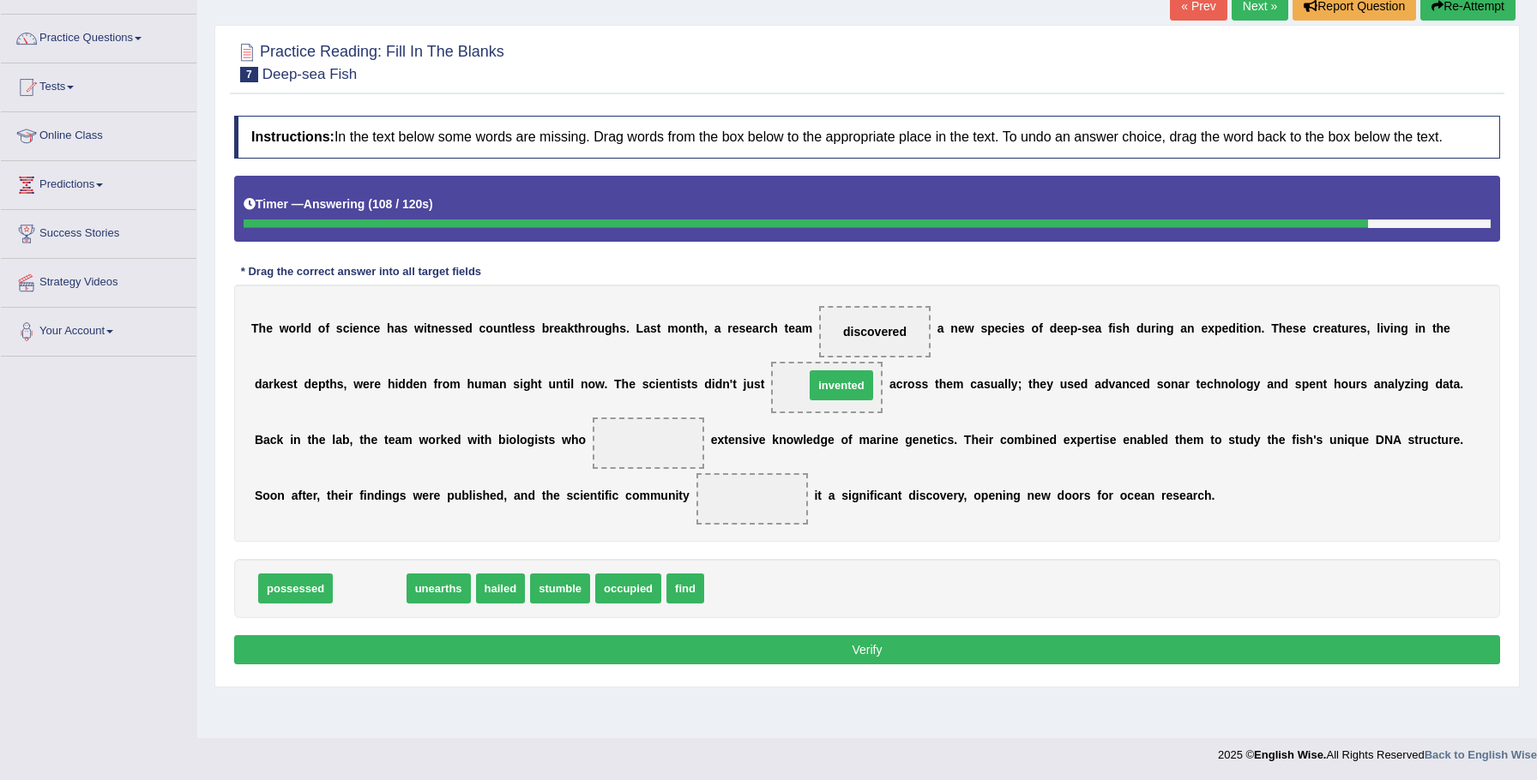
drag, startPoint x: 362, startPoint y: 607, endPoint x: 834, endPoint y: 403, distance: 514.0
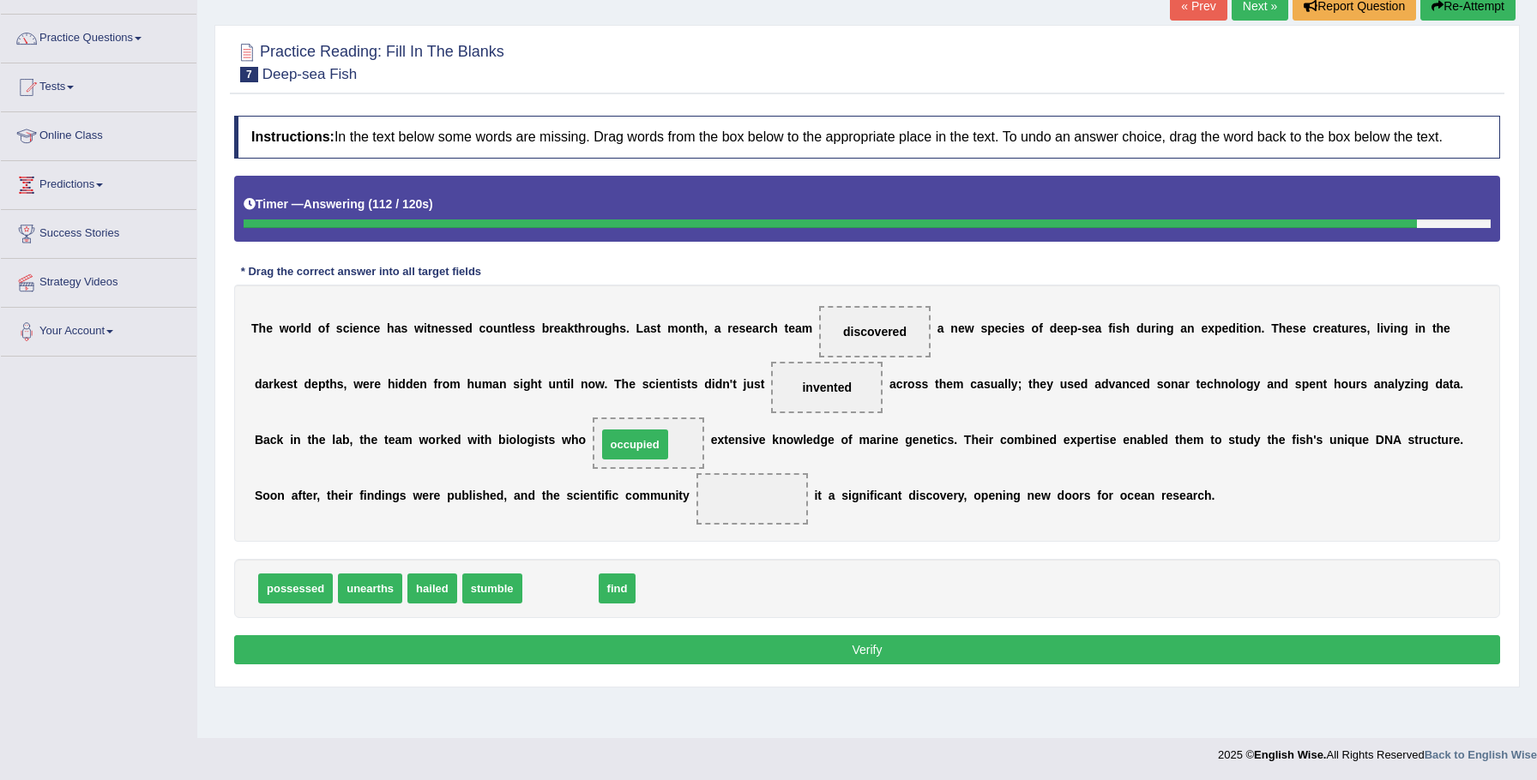
drag, startPoint x: 542, startPoint y: 611, endPoint x: 617, endPoint y: 466, distance: 163.0
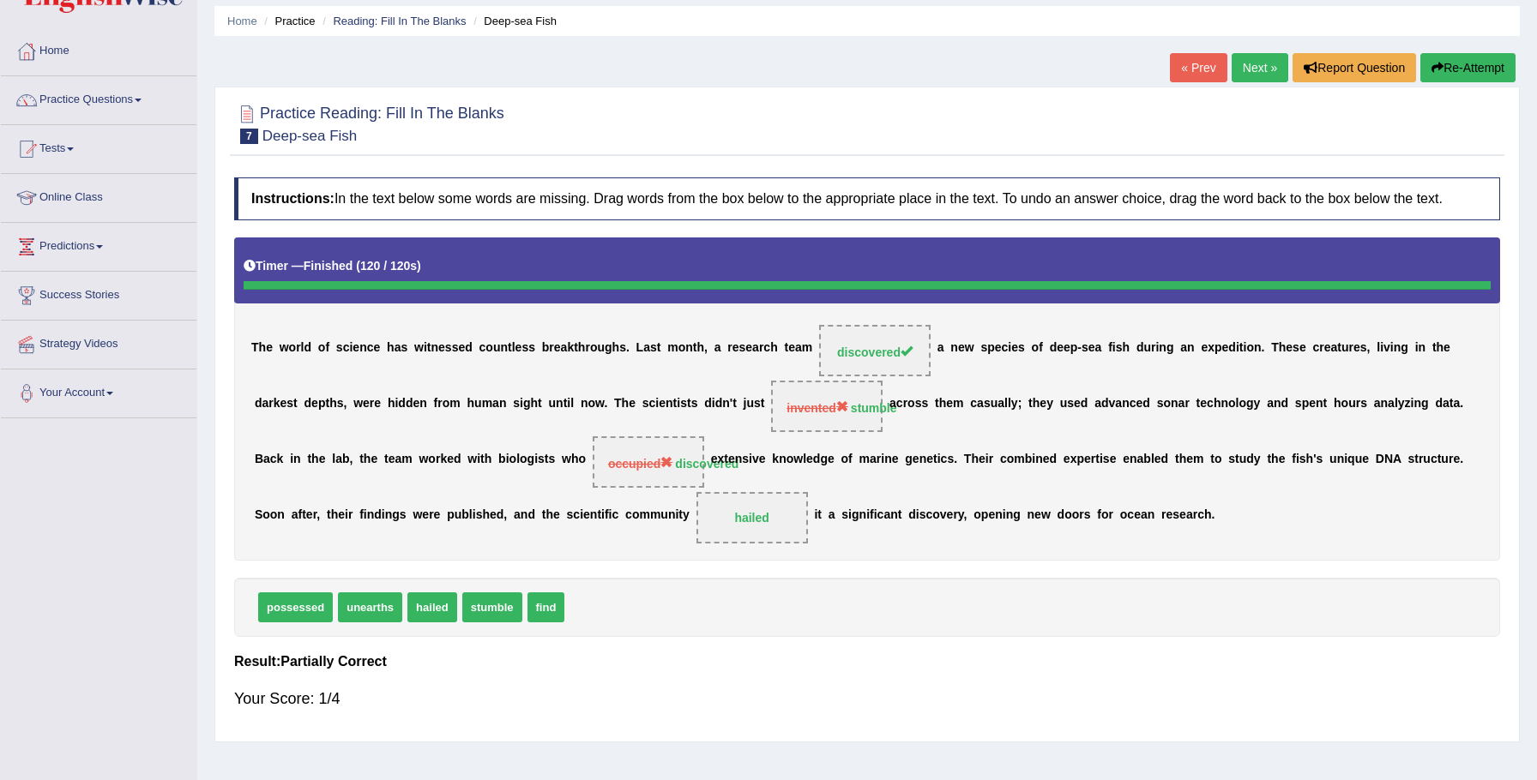
scroll to position [59, 0]
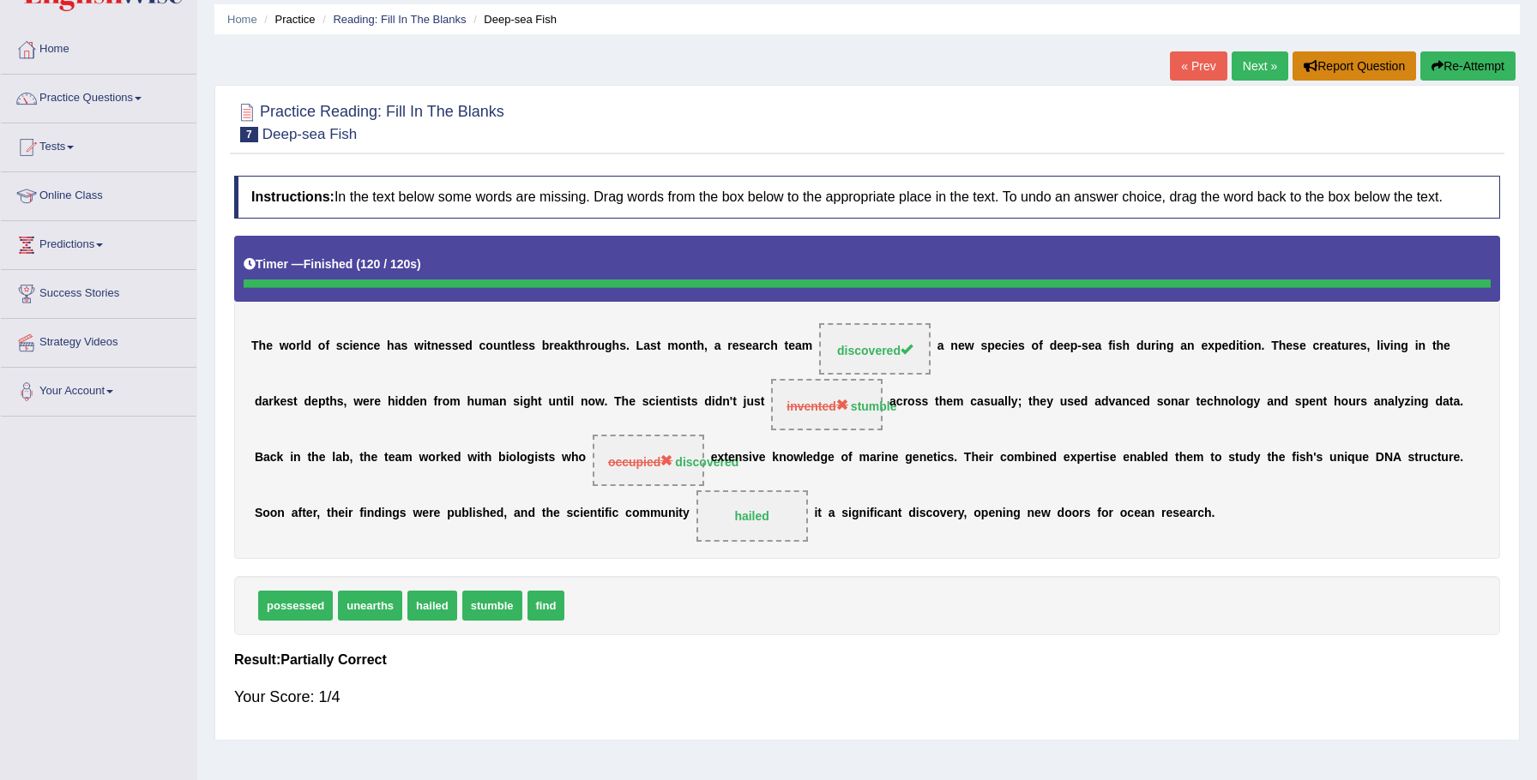
click at [1314, 65] on button "Report Question" at bounding box center [1354, 65] width 124 height 29
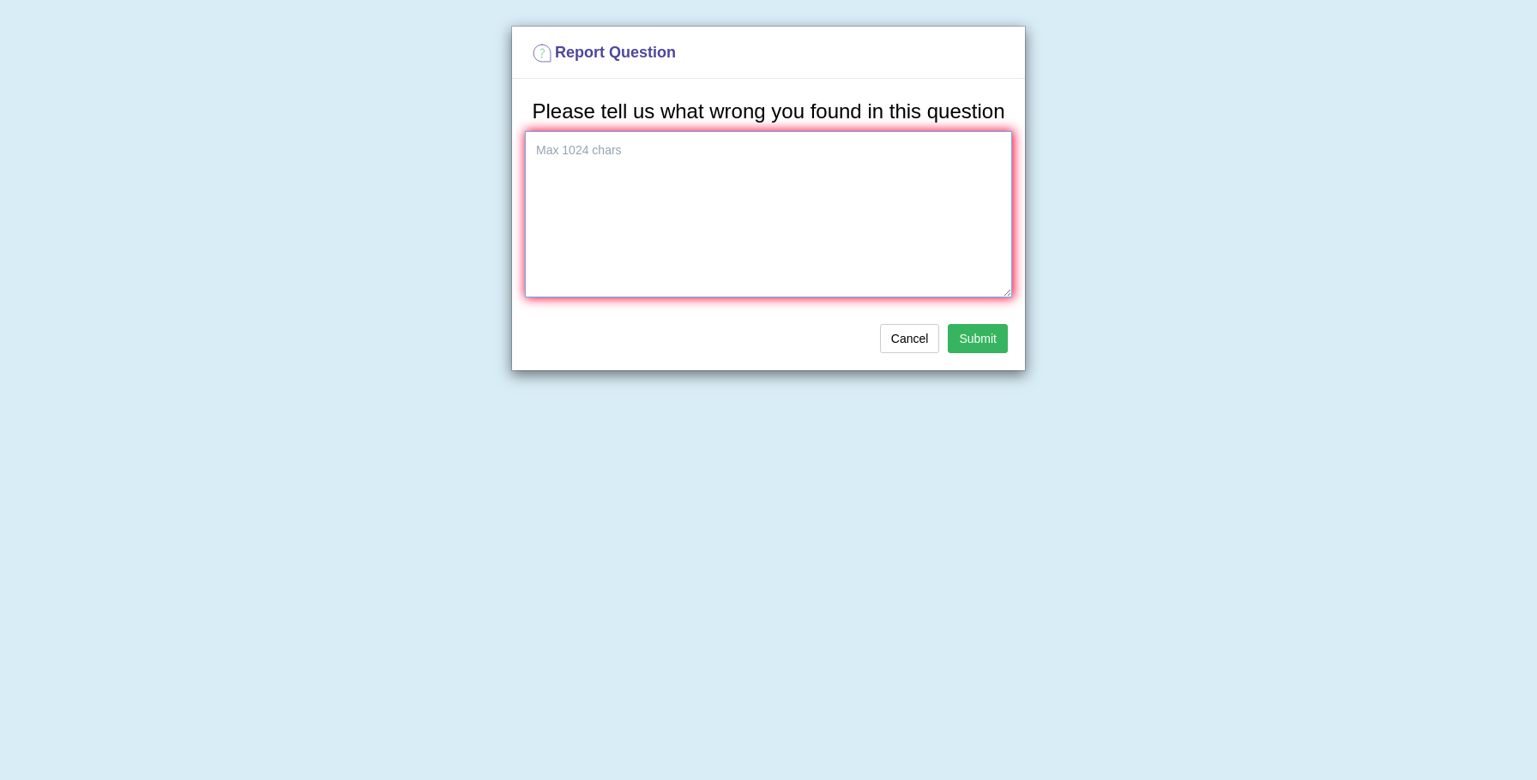
click at [828, 227] on textarea at bounding box center [768, 214] width 487 height 166
type textarea "discovered in blanks 1 and 3"
click at [1005, 353] on button "Submit" at bounding box center [978, 338] width 60 height 29
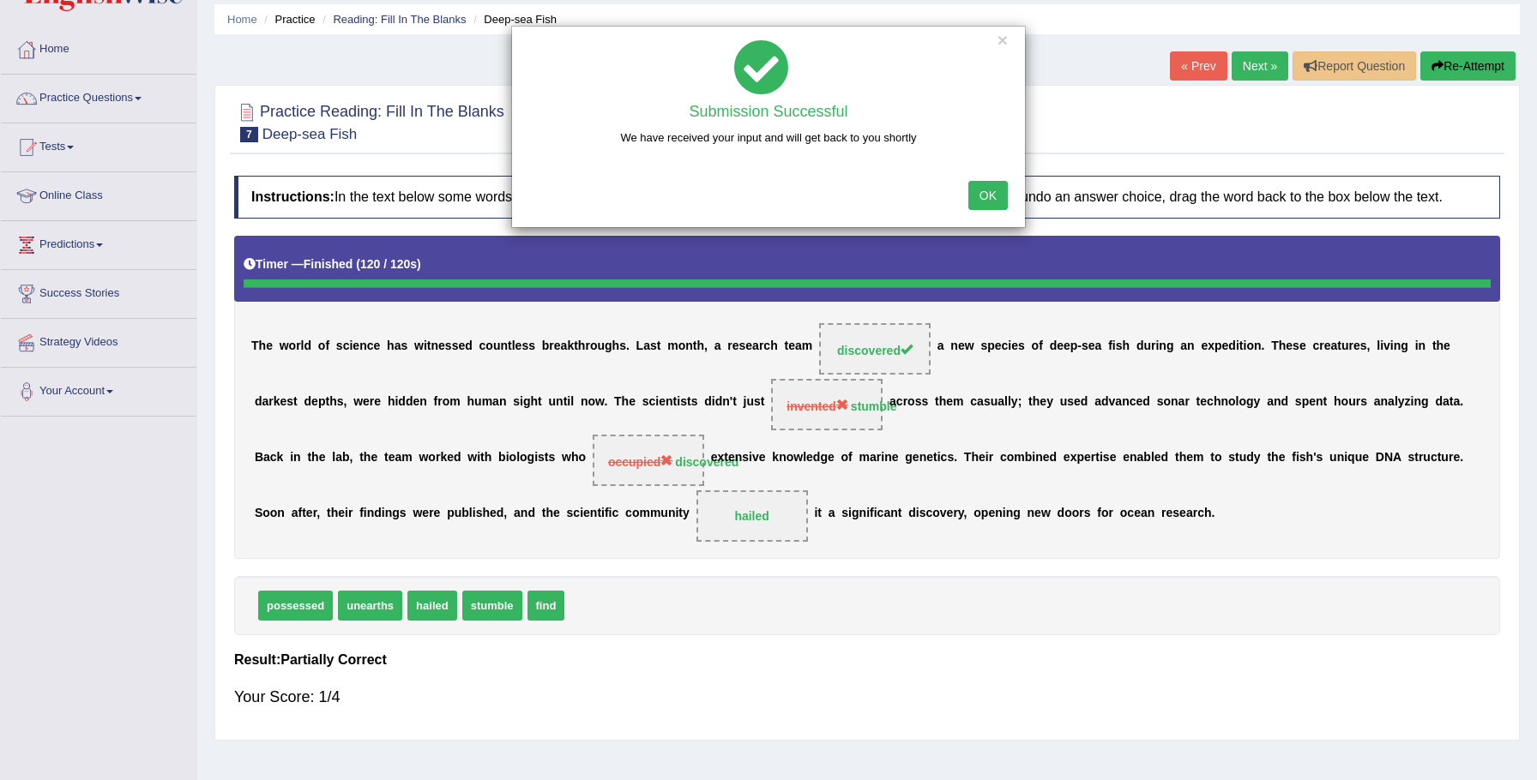
click at [997, 181] on button "OK" at bounding box center [987, 195] width 39 height 29
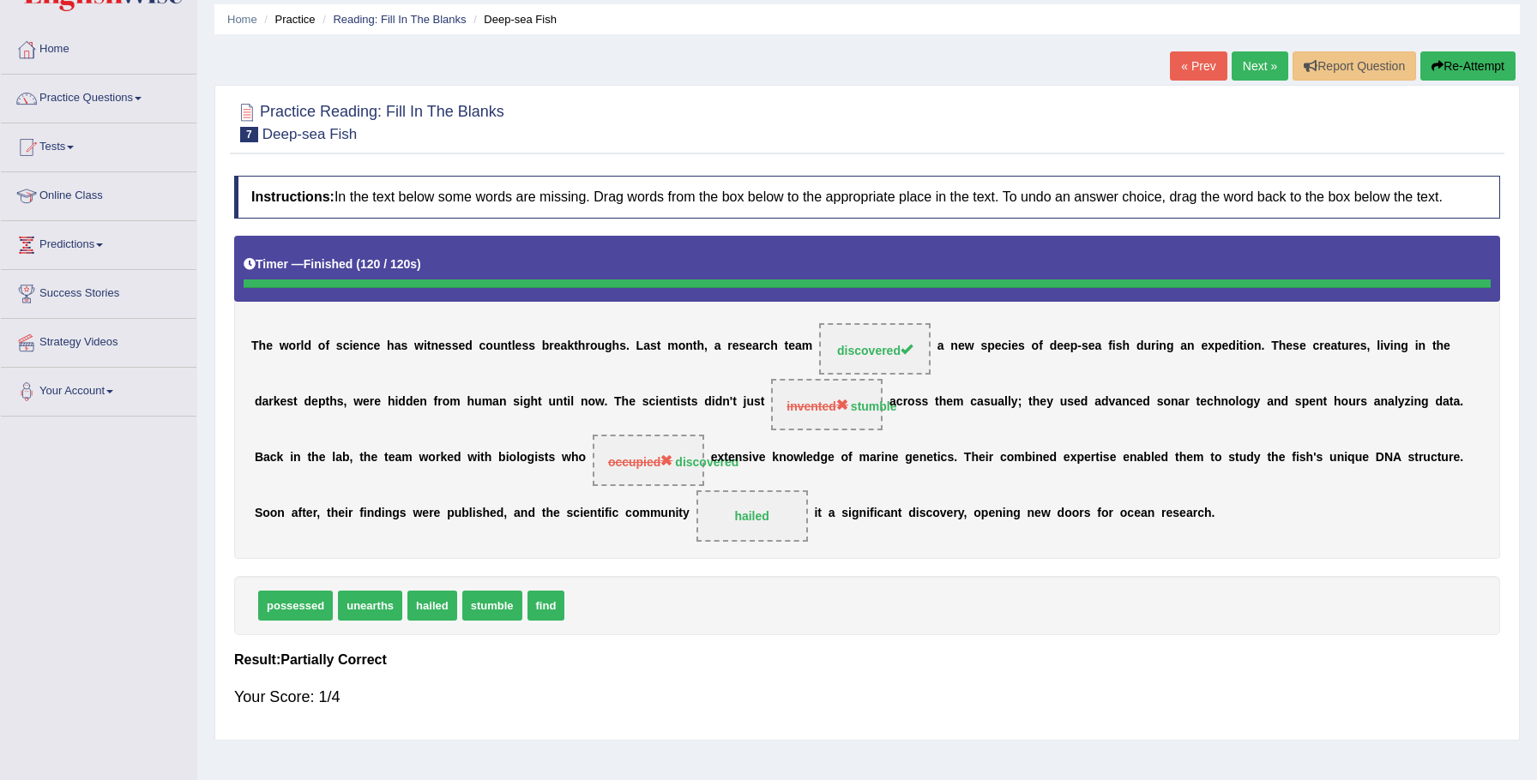
click at [1260, 69] on link "Next »" at bounding box center [1260, 65] width 57 height 29
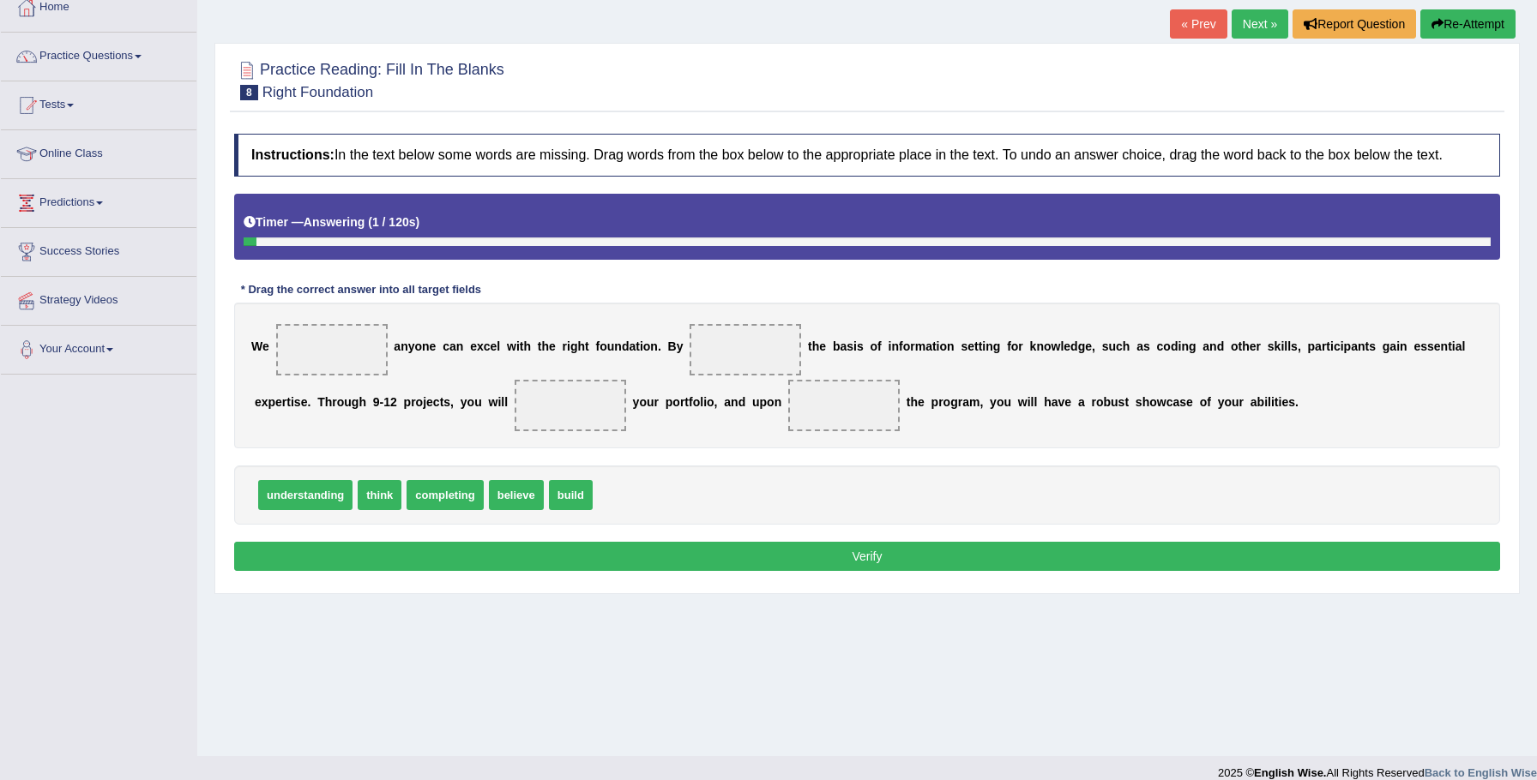
scroll to position [119, 0]
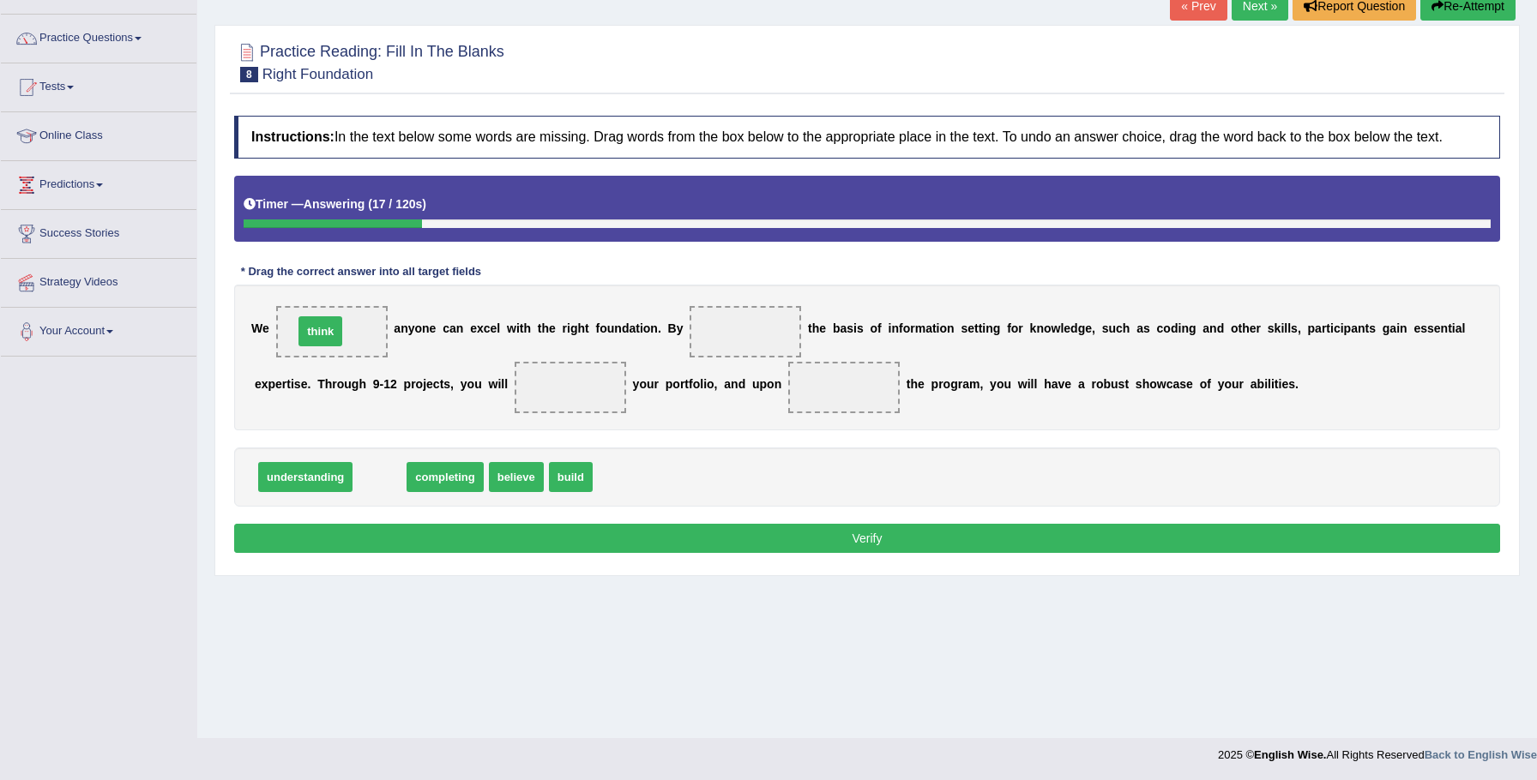
drag, startPoint x: 378, startPoint y: 494, endPoint x: 318, endPoint y: 345, distance: 160.9
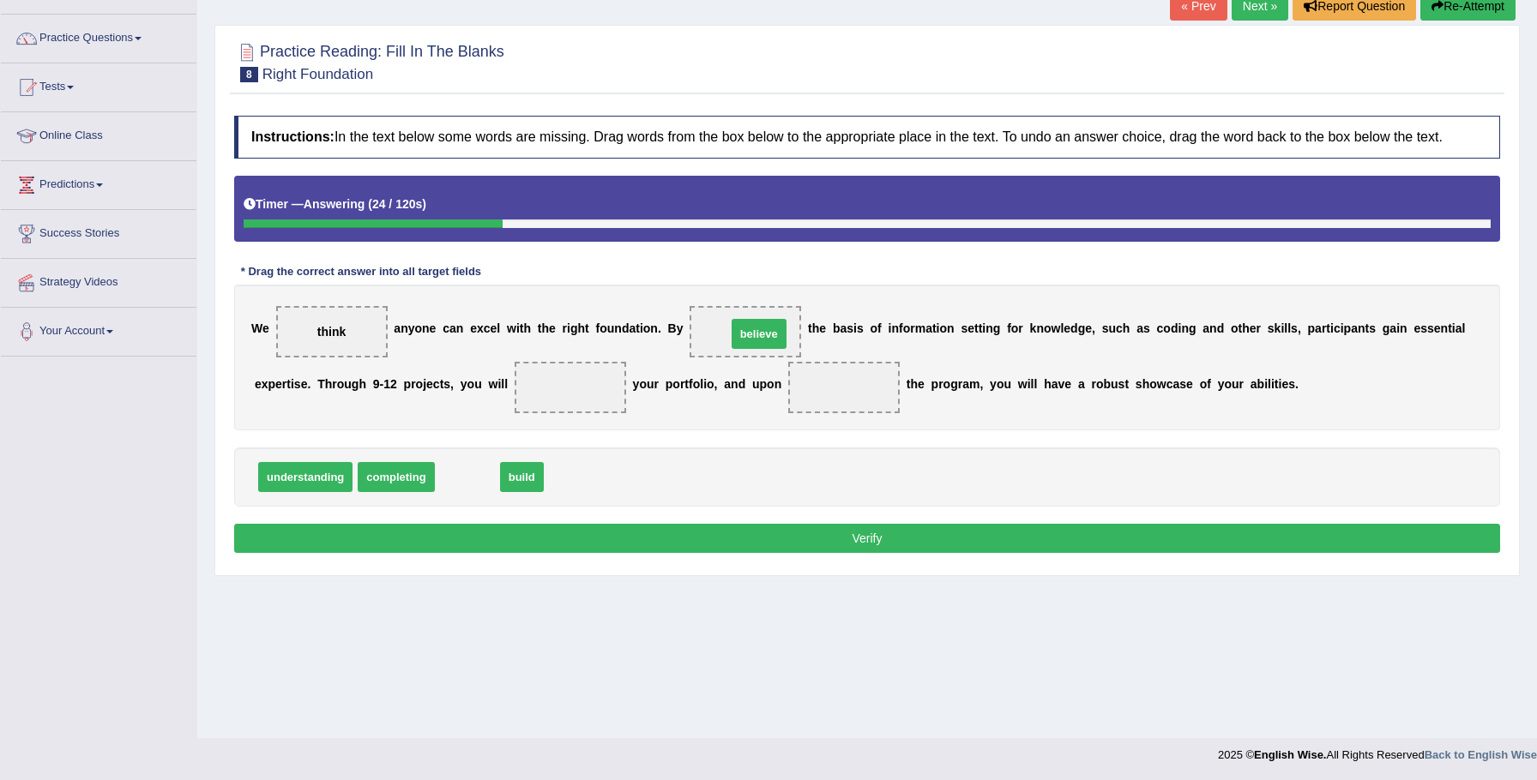
drag, startPoint x: 484, startPoint y: 499, endPoint x: 775, endPoint y: 354, distance: 325.6
drag, startPoint x: 474, startPoint y: 495, endPoint x: 437, endPoint y: 498, distance: 37.9
click at [474, 492] on span "build" at bounding box center [462, 477] width 44 height 30
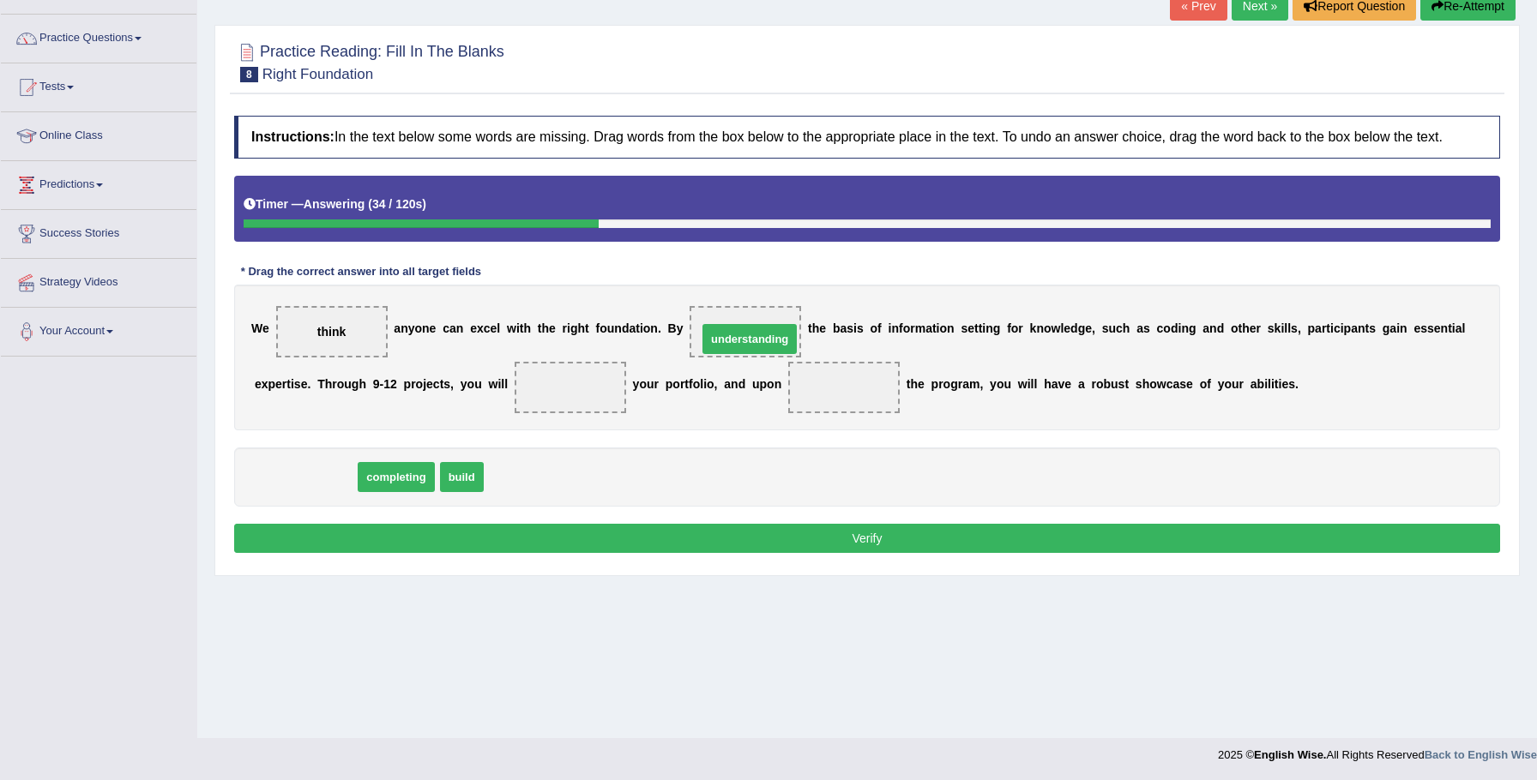
drag, startPoint x: 307, startPoint y: 497, endPoint x: 753, endPoint y: 358, distance: 467.1
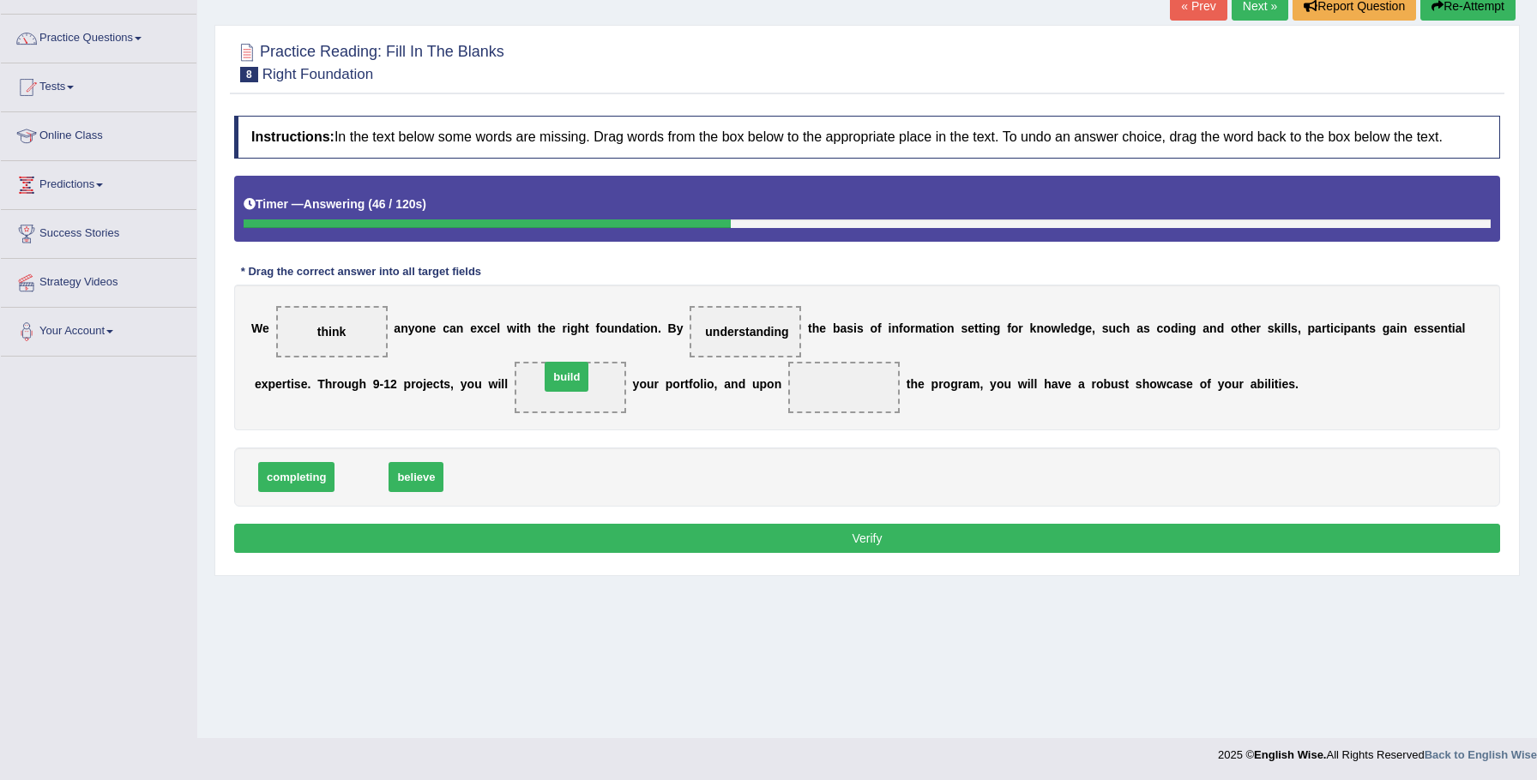
drag, startPoint x: 360, startPoint y: 498, endPoint x: 566, endPoint y: 398, distance: 229.0
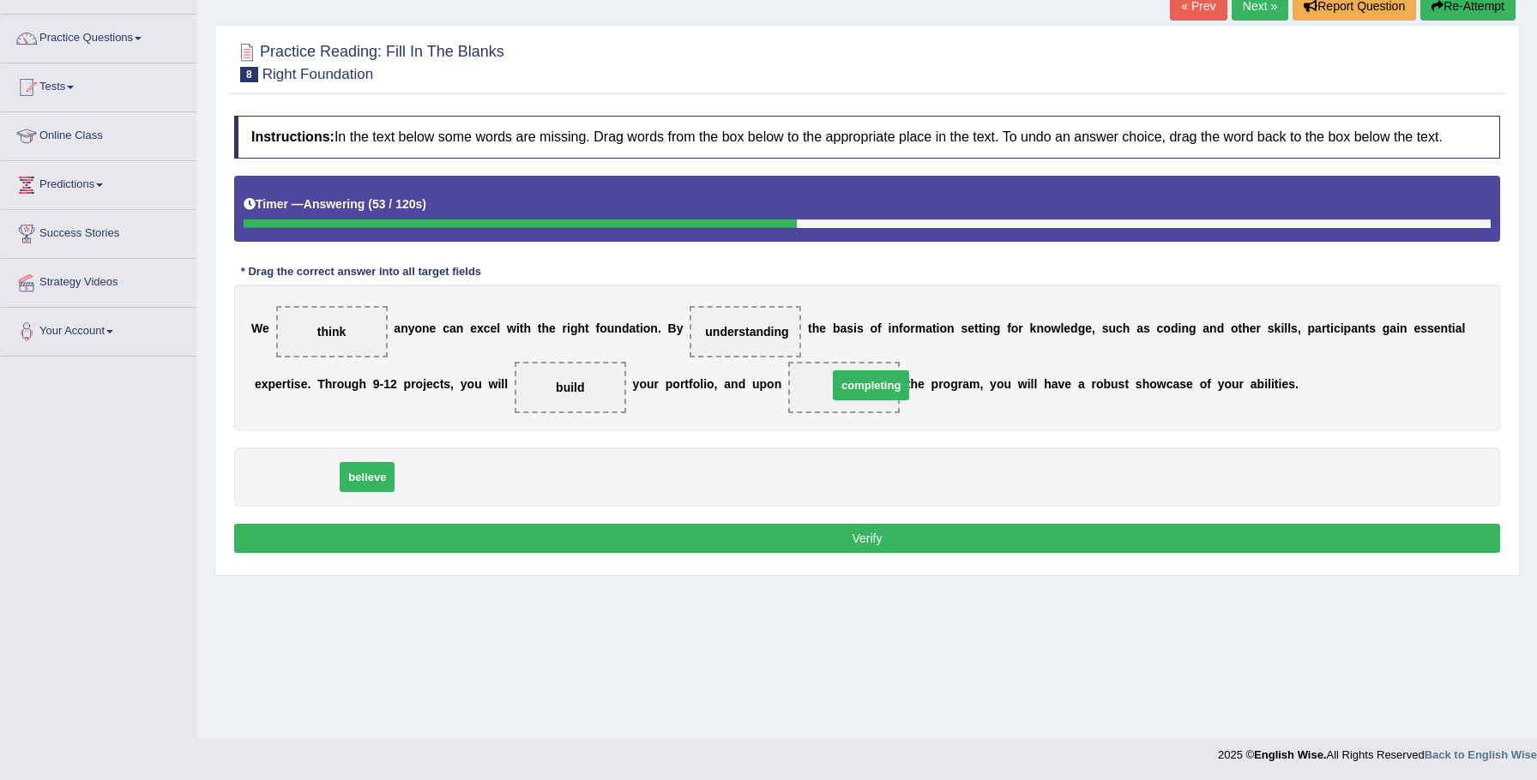
drag, startPoint x: 309, startPoint y: 497, endPoint x: 883, endPoint y: 404, distance: 582.0
click at [883, 545] on button "Verify" at bounding box center [867, 538] width 1266 height 29
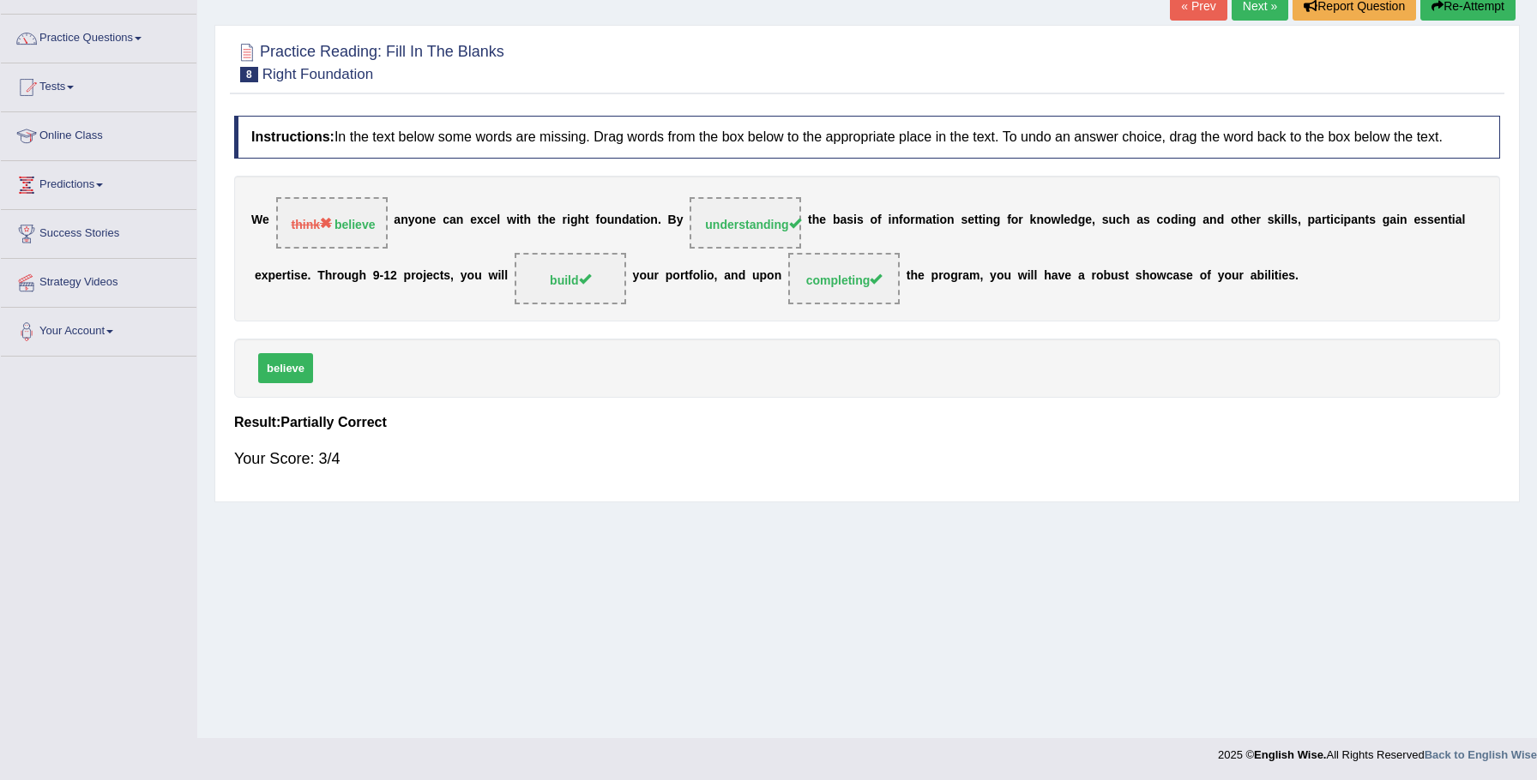
scroll to position [95, 0]
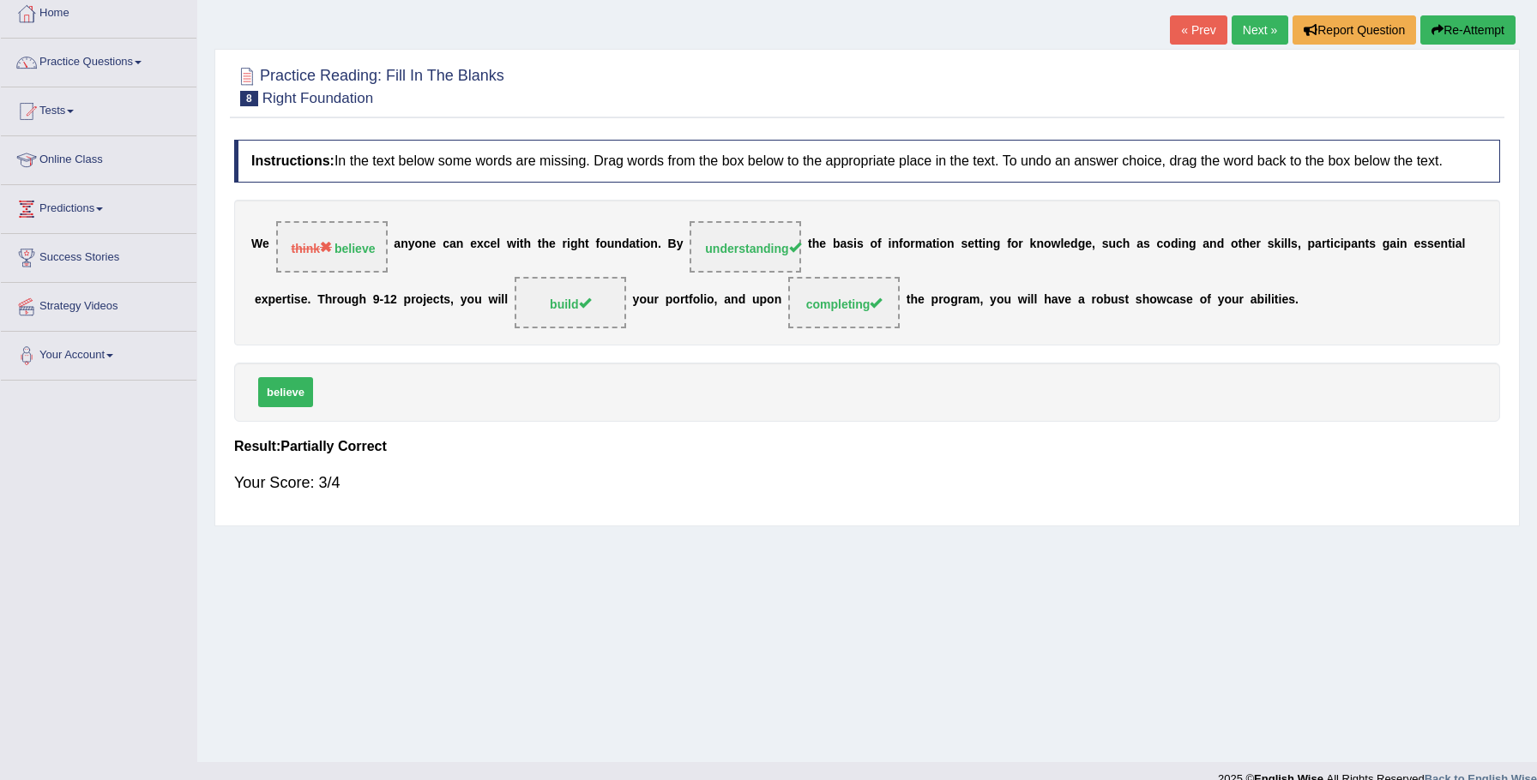
click at [1236, 37] on link "Next »" at bounding box center [1260, 29] width 57 height 29
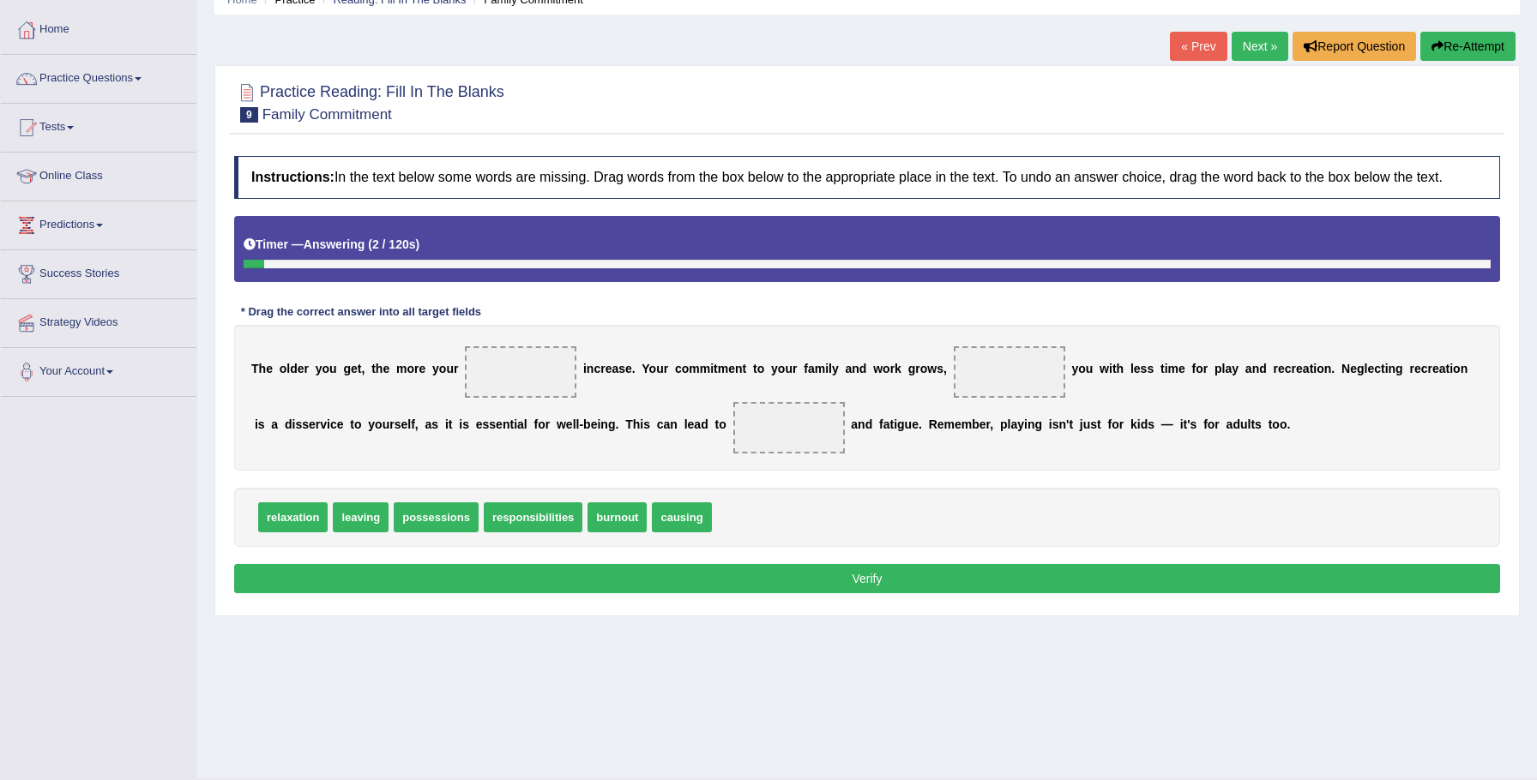
scroll to position [81, 0]
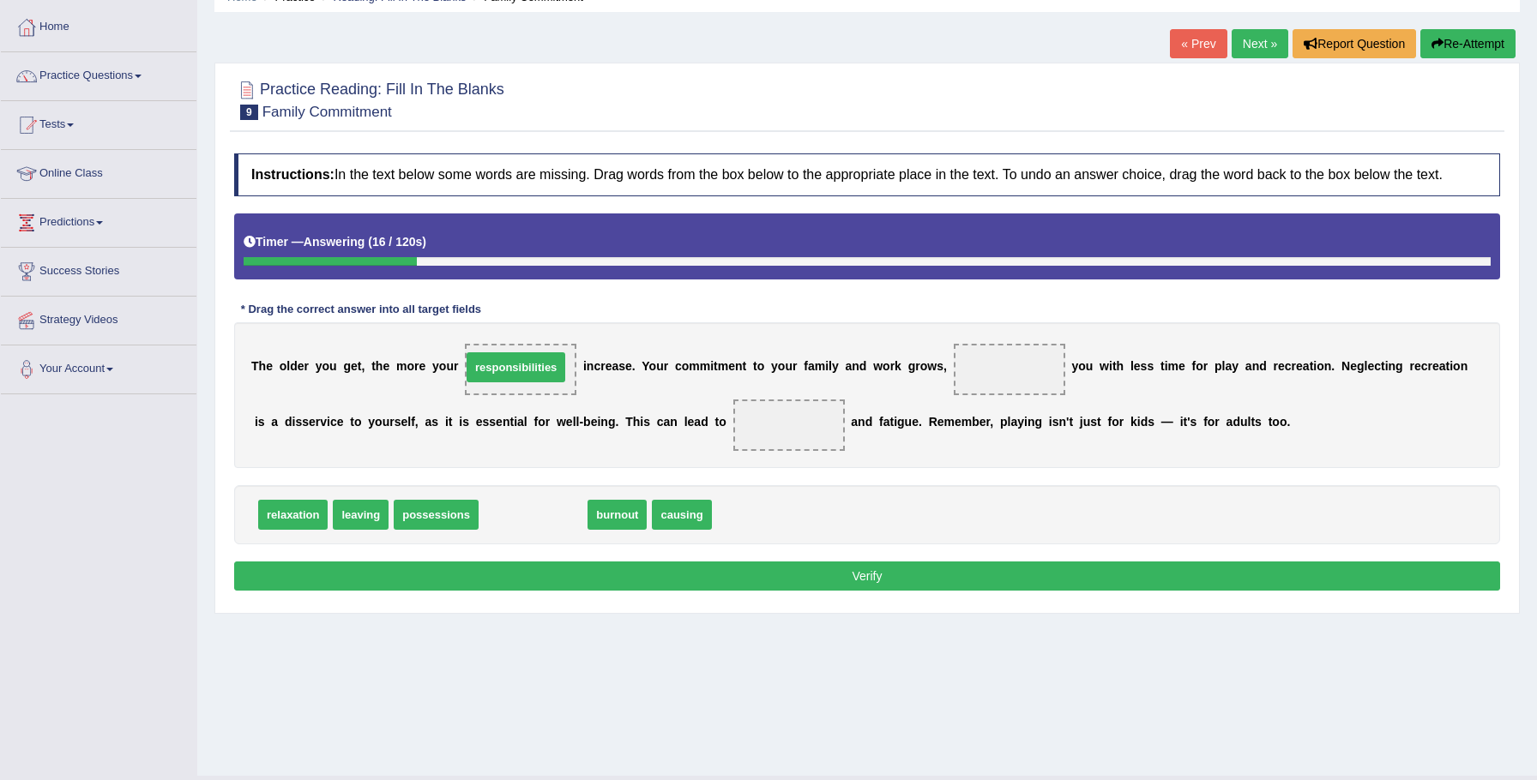
drag, startPoint x: 506, startPoint y: 536, endPoint x: 490, endPoint y: 388, distance: 149.3
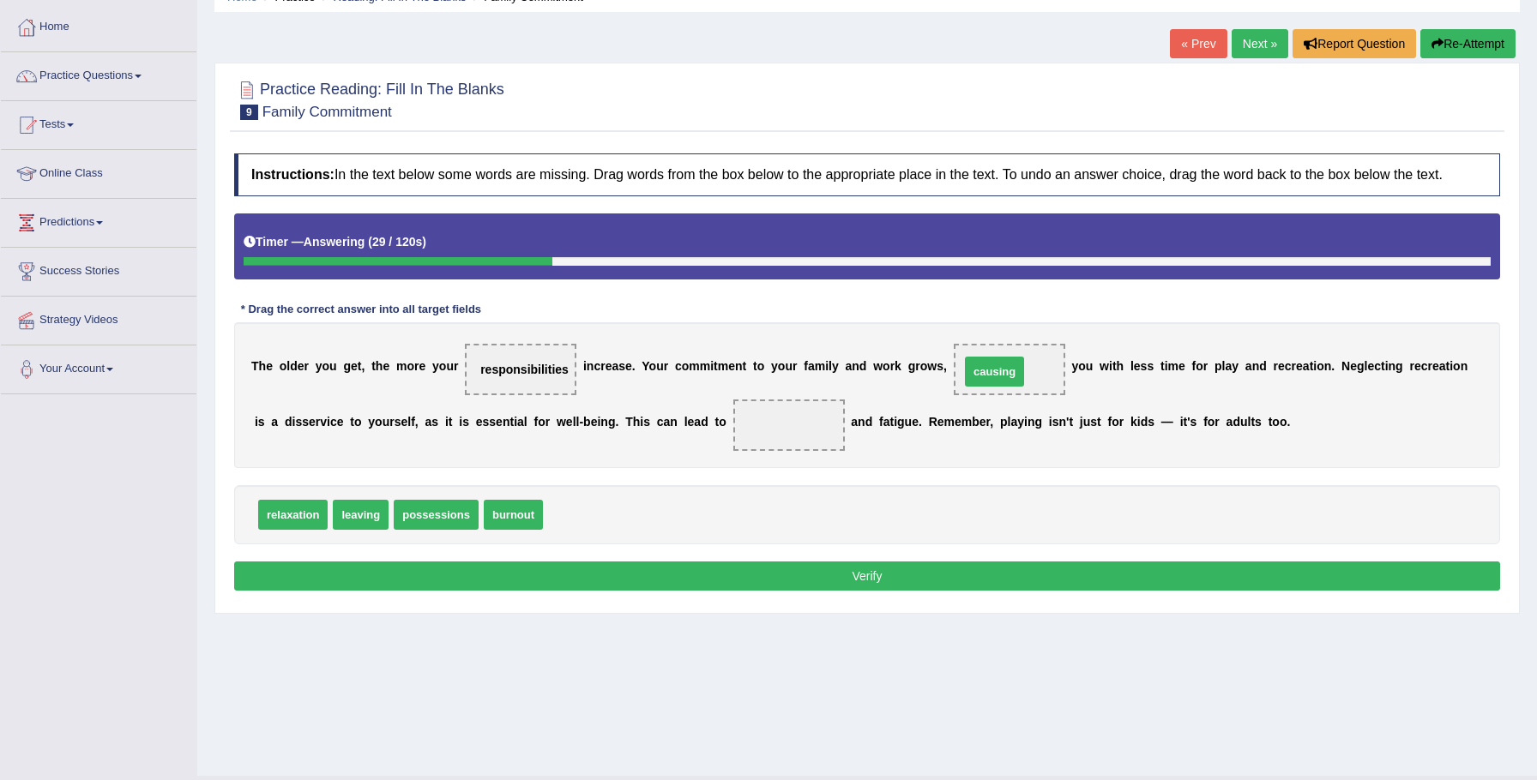
drag, startPoint x: 620, startPoint y: 492, endPoint x: 980, endPoint y: 393, distance: 373.7
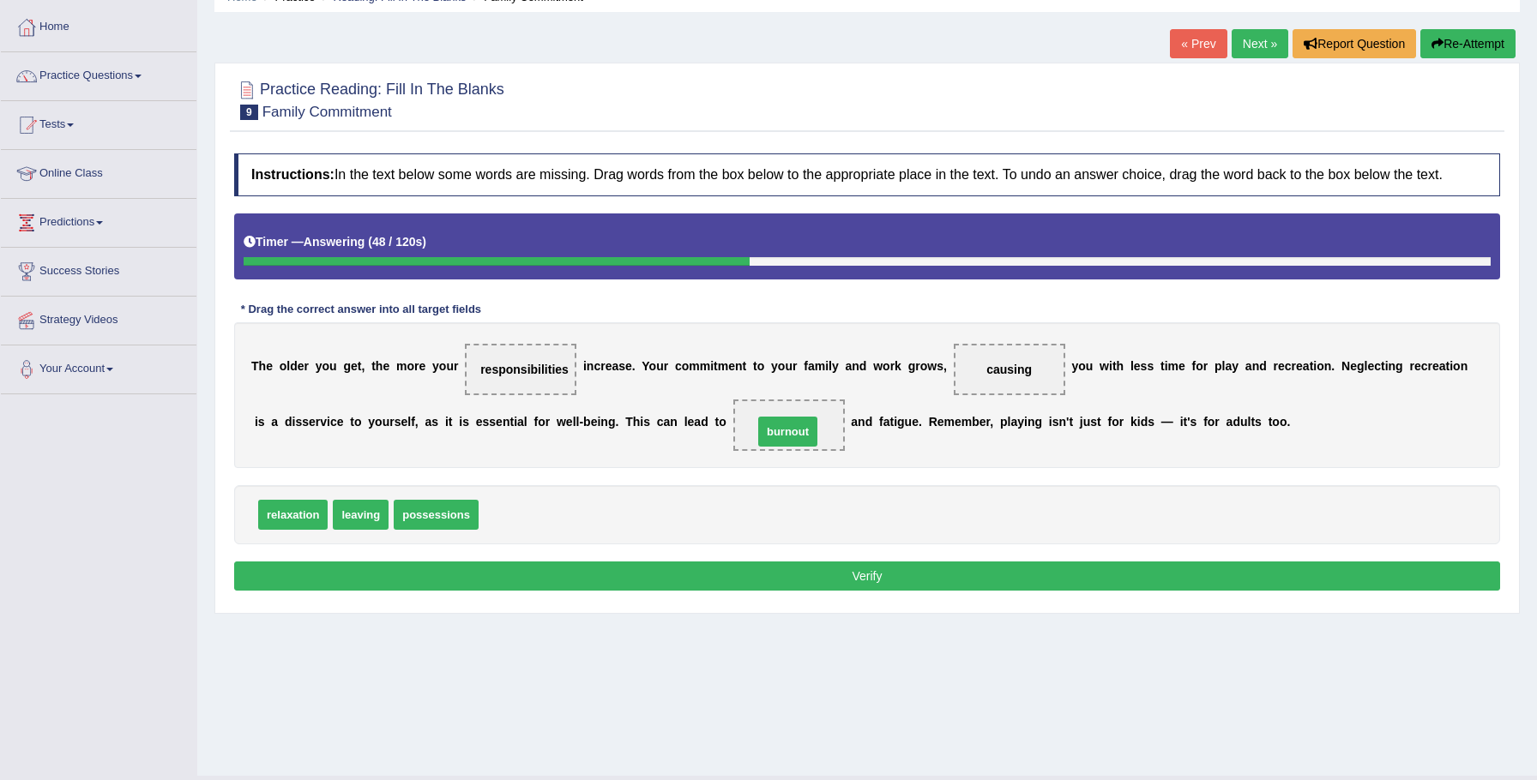
drag, startPoint x: 516, startPoint y: 530, endPoint x: 791, endPoint y: 446, distance: 287.0
click at [924, 588] on button "Verify" at bounding box center [867, 576] width 1266 height 29
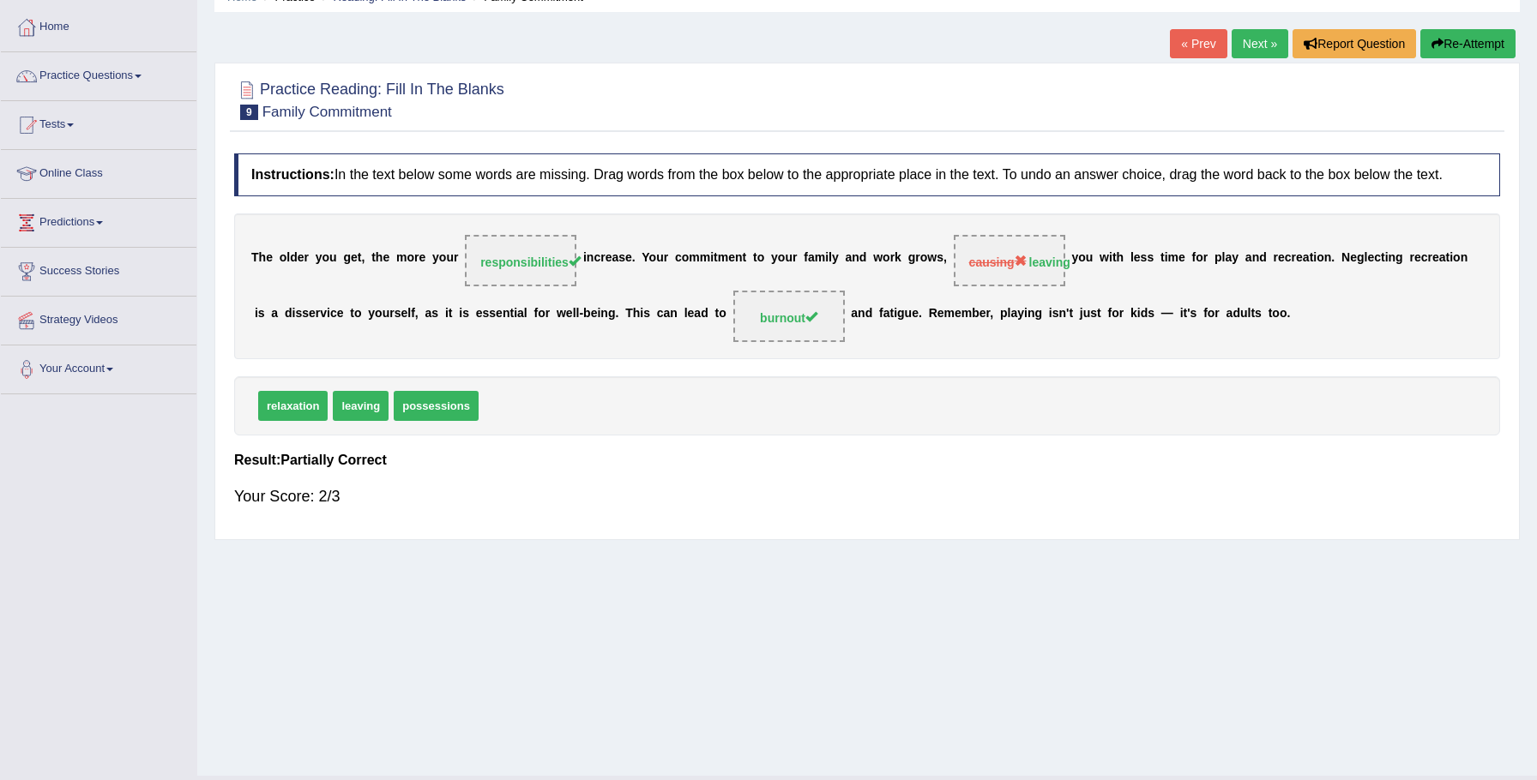
click at [1276, 46] on link "Next »" at bounding box center [1260, 43] width 57 height 29
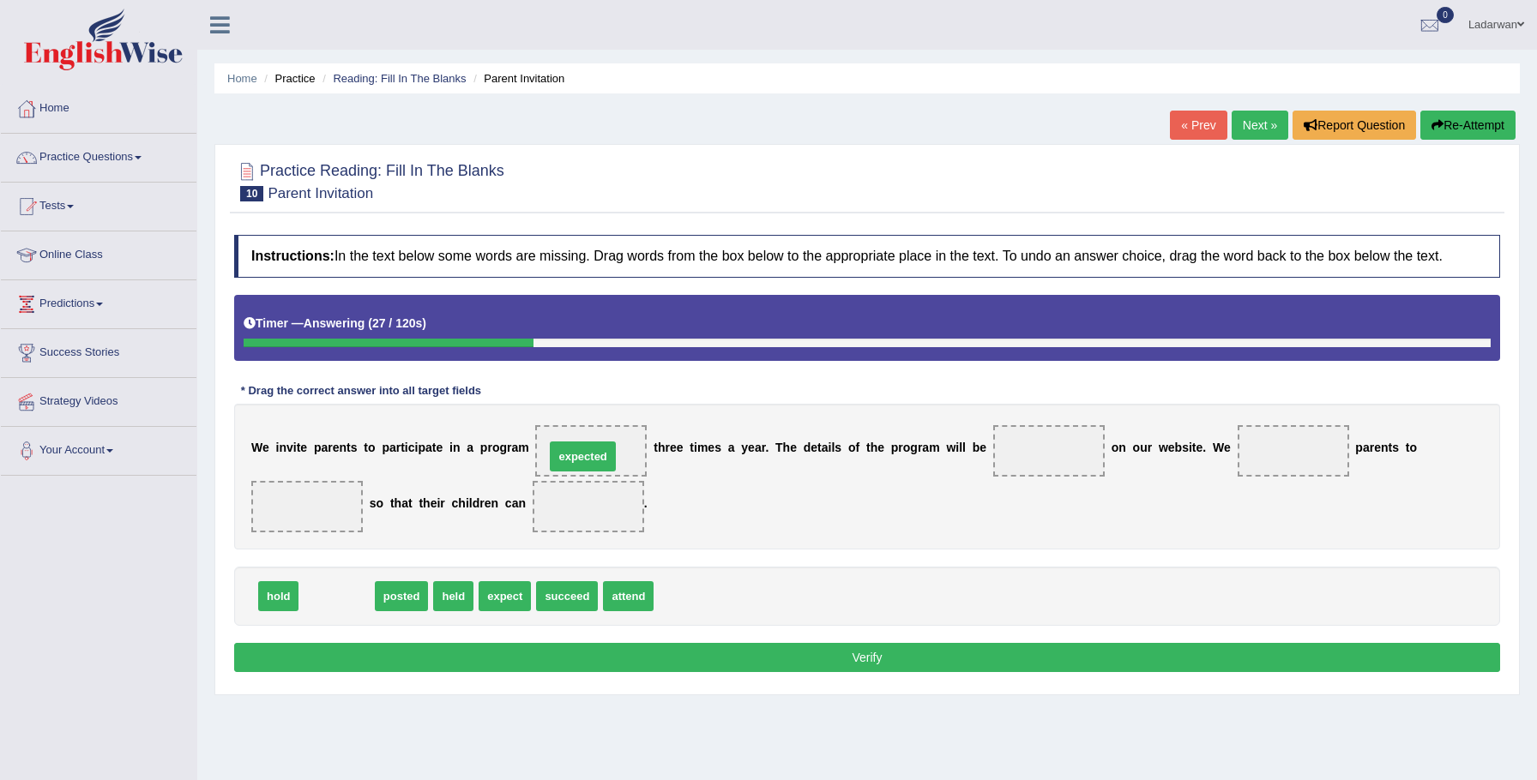
drag, startPoint x: 347, startPoint y: 621, endPoint x: 597, endPoint y: 479, distance: 287.3
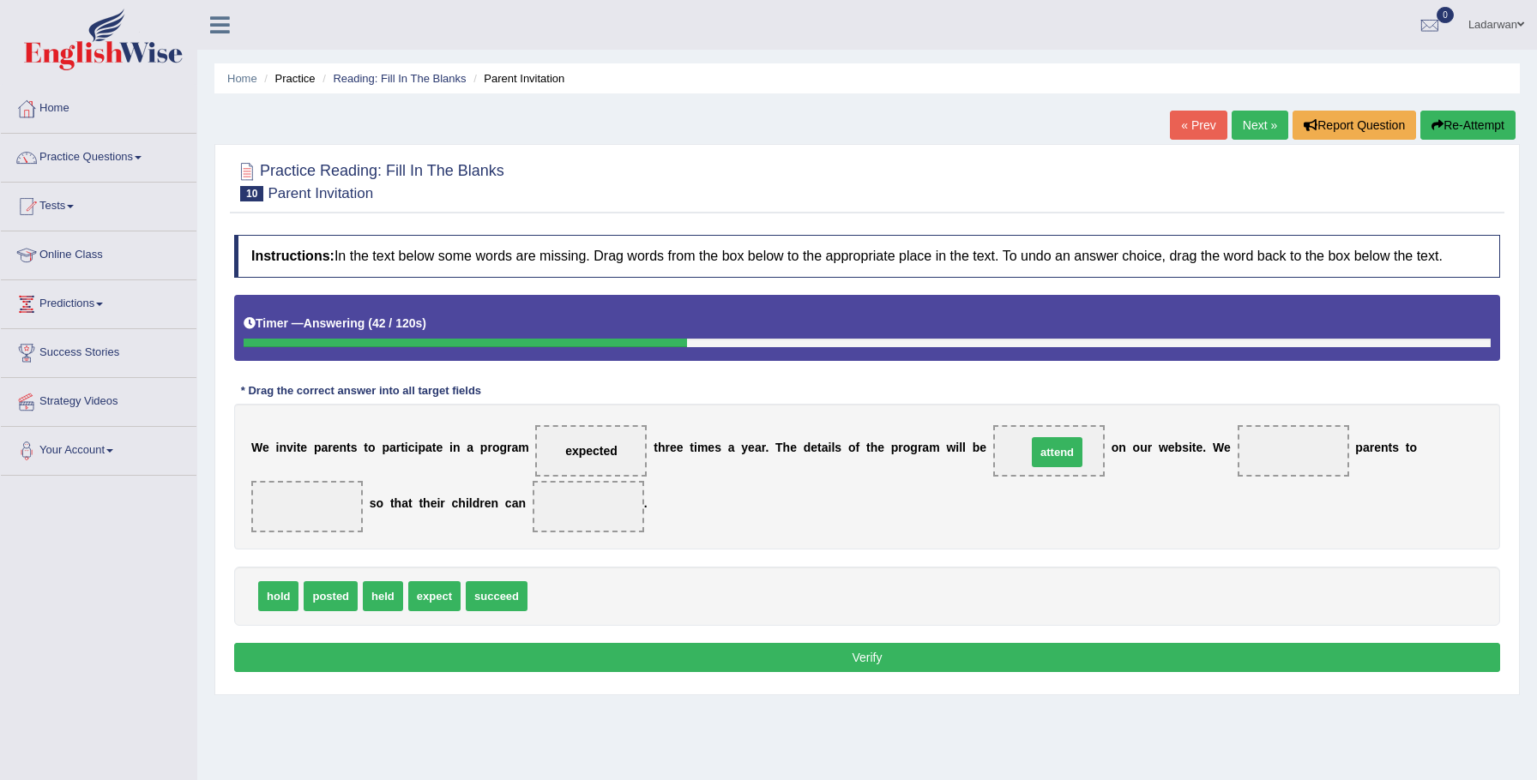
drag, startPoint x: 565, startPoint y: 617, endPoint x: 1057, endPoint y: 474, distance: 511.6
drag, startPoint x: 349, startPoint y: 612, endPoint x: 1066, endPoint y: 477, distance: 729.7
drag, startPoint x: 612, startPoint y: 461, endPoint x: 1333, endPoint y: 457, distance: 721.3
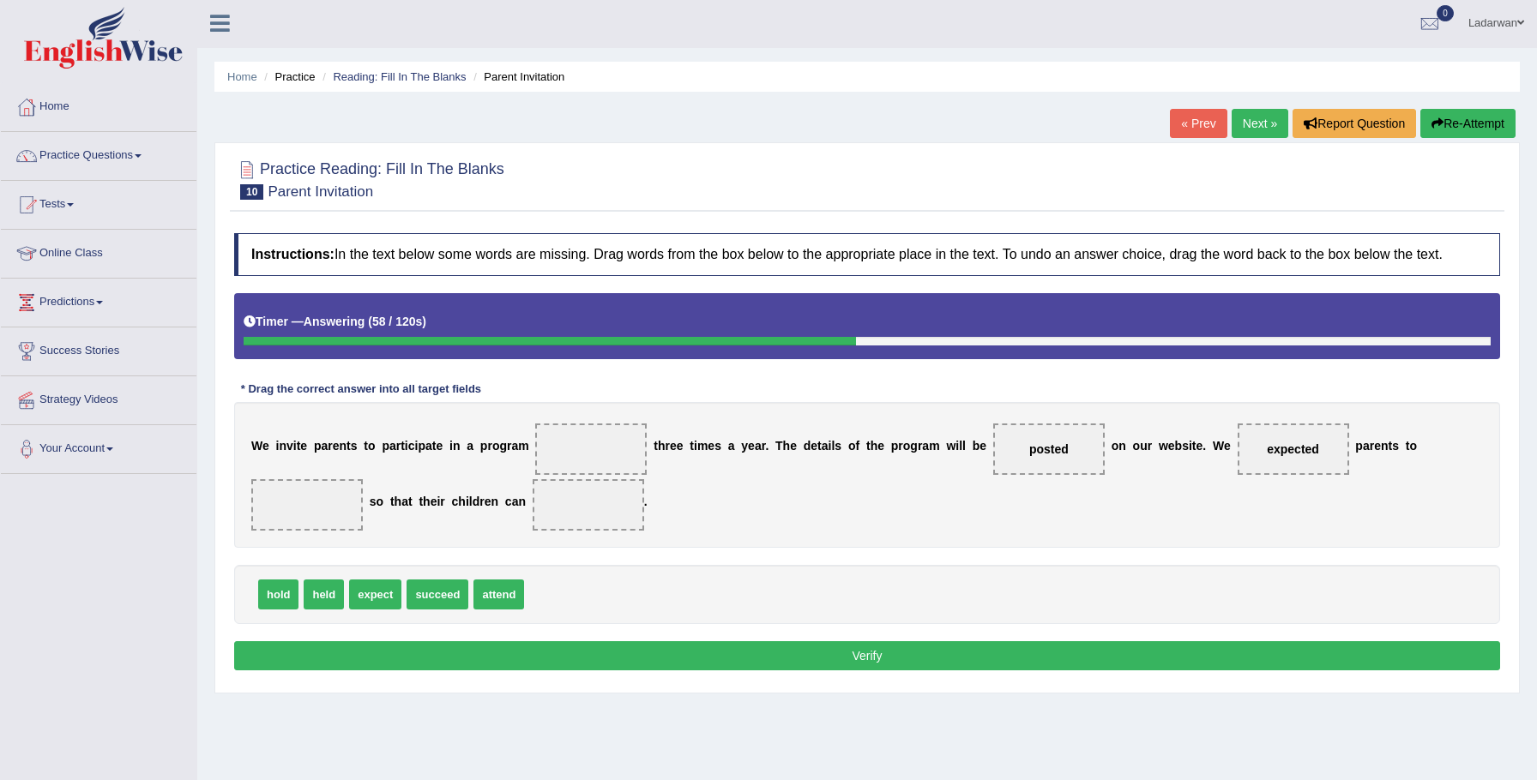
scroll to position [5, 0]
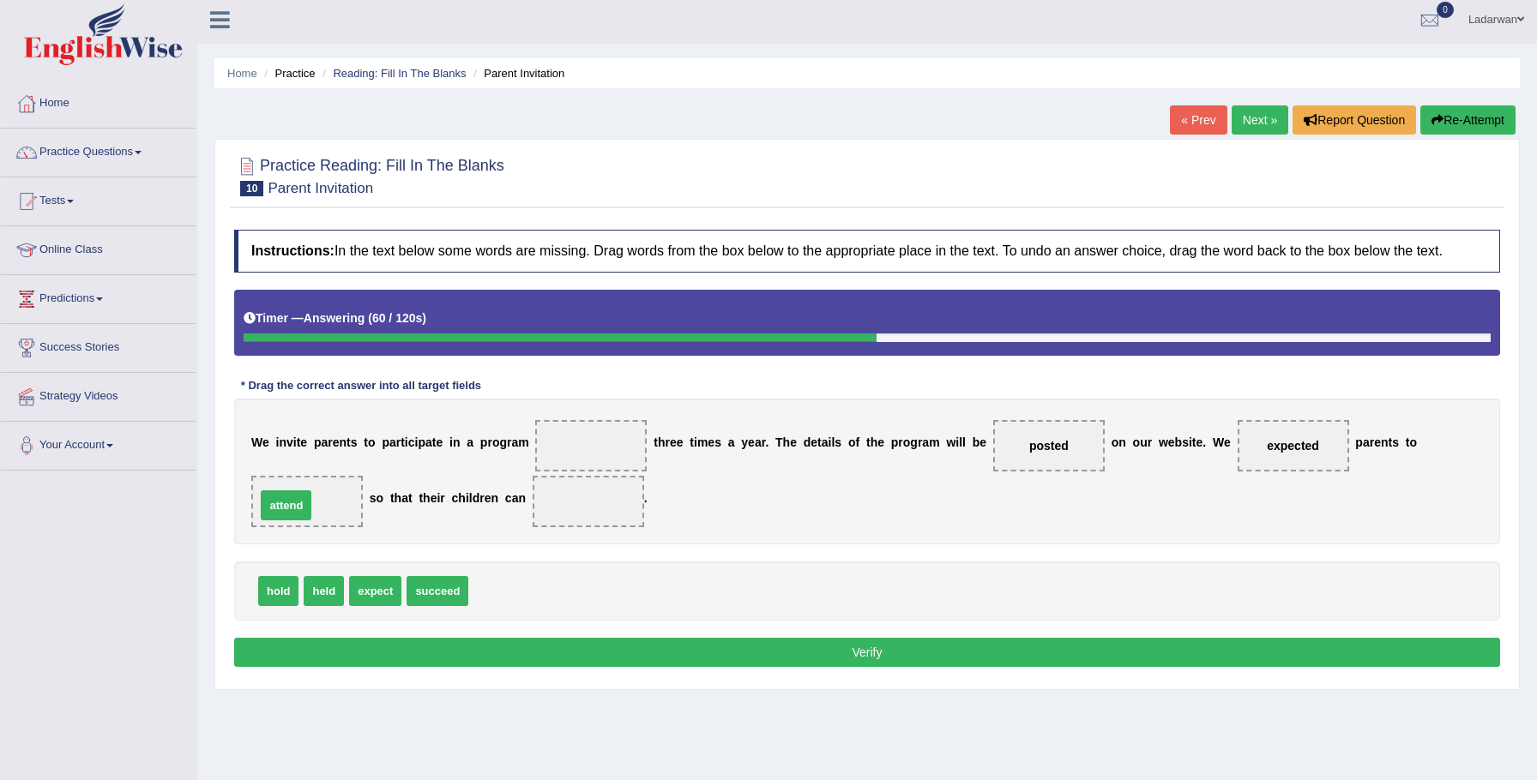
drag, startPoint x: 511, startPoint y: 600, endPoint x: 298, endPoint y: 514, distance: 229.7
drag, startPoint x: 435, startPoint y: 610, endPoint x: 536, endPoint y: 514, distance: 139.5
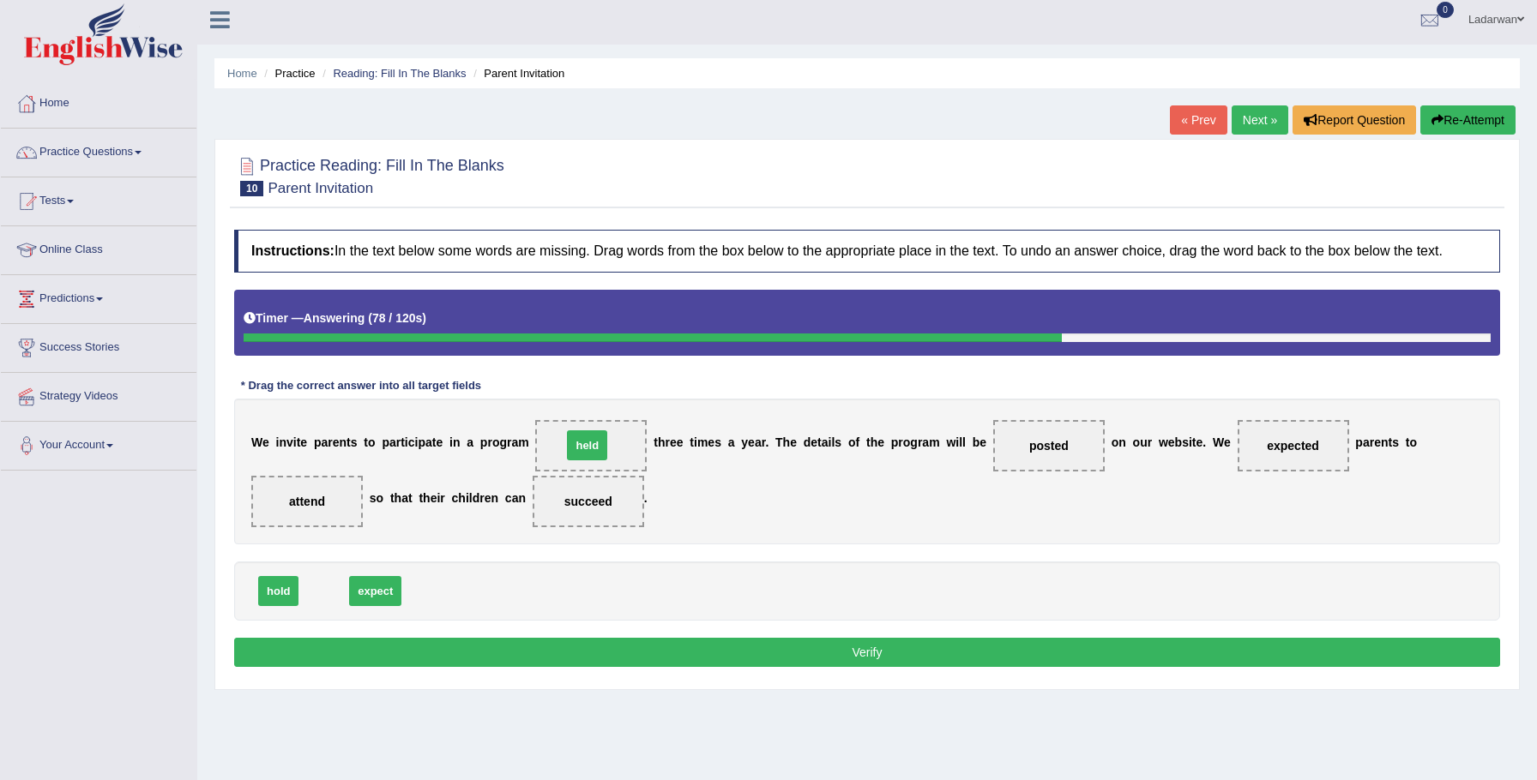
drag, startPoint x: 317, startPoint y: 606, endPoint x: 583, endPoint y: 461, distance: 302.8
click at [715, 663] on button "Verify" at bounding box center [867, 652] width 1266 height 29
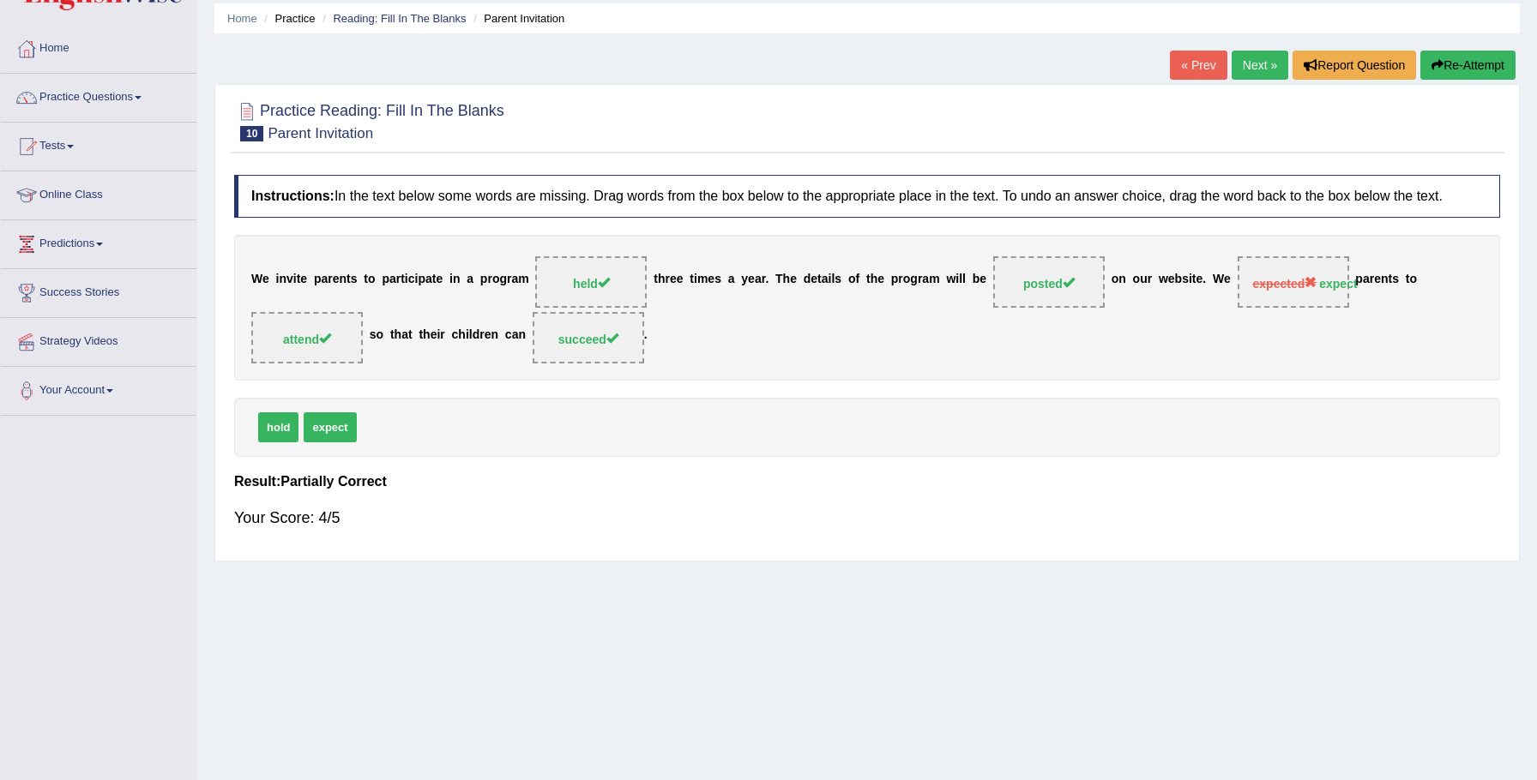
scroll to position [0, 0]
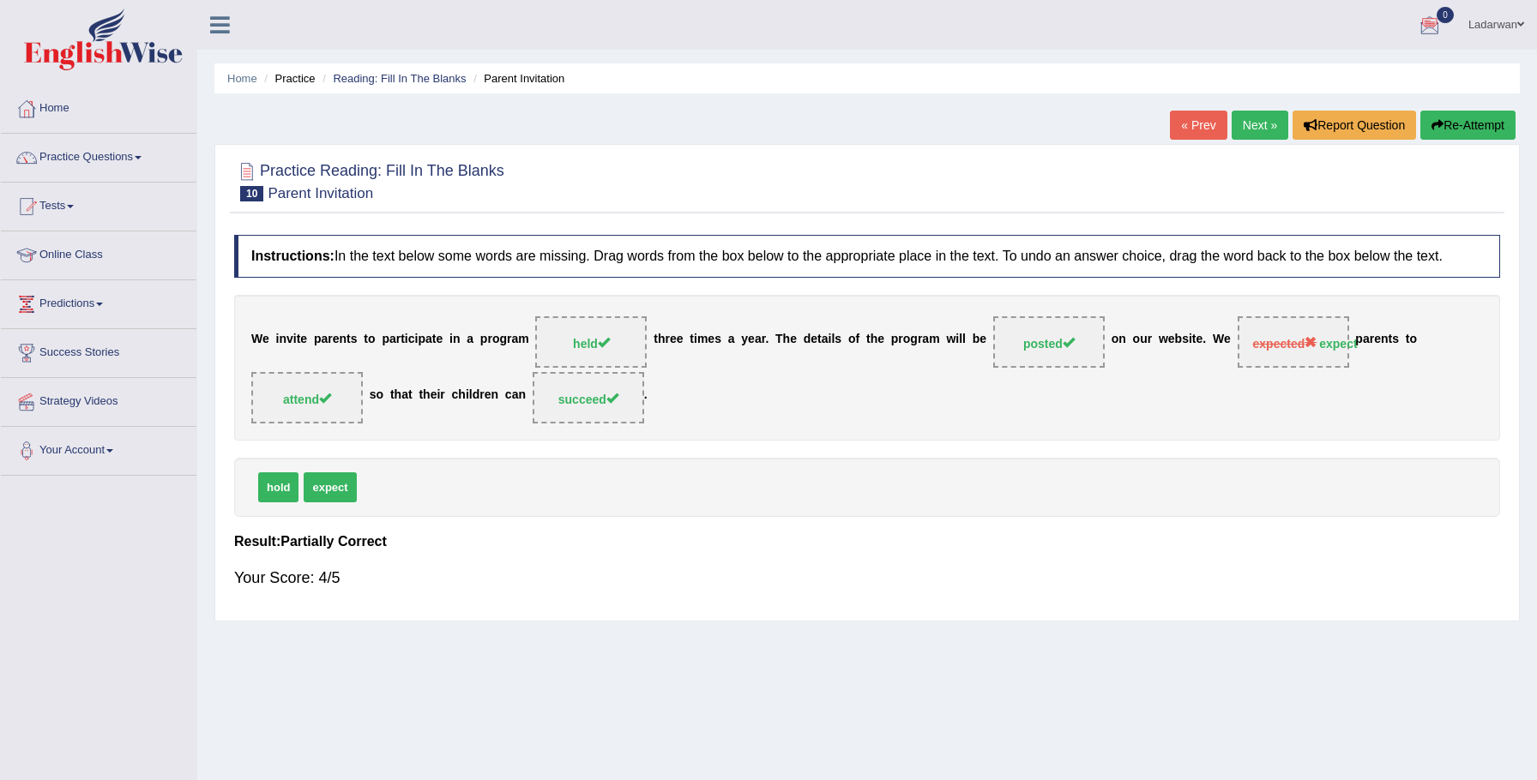
click at [1246, 119] on link "Next »" at bounding box center [1260, 125] width 57 height 29
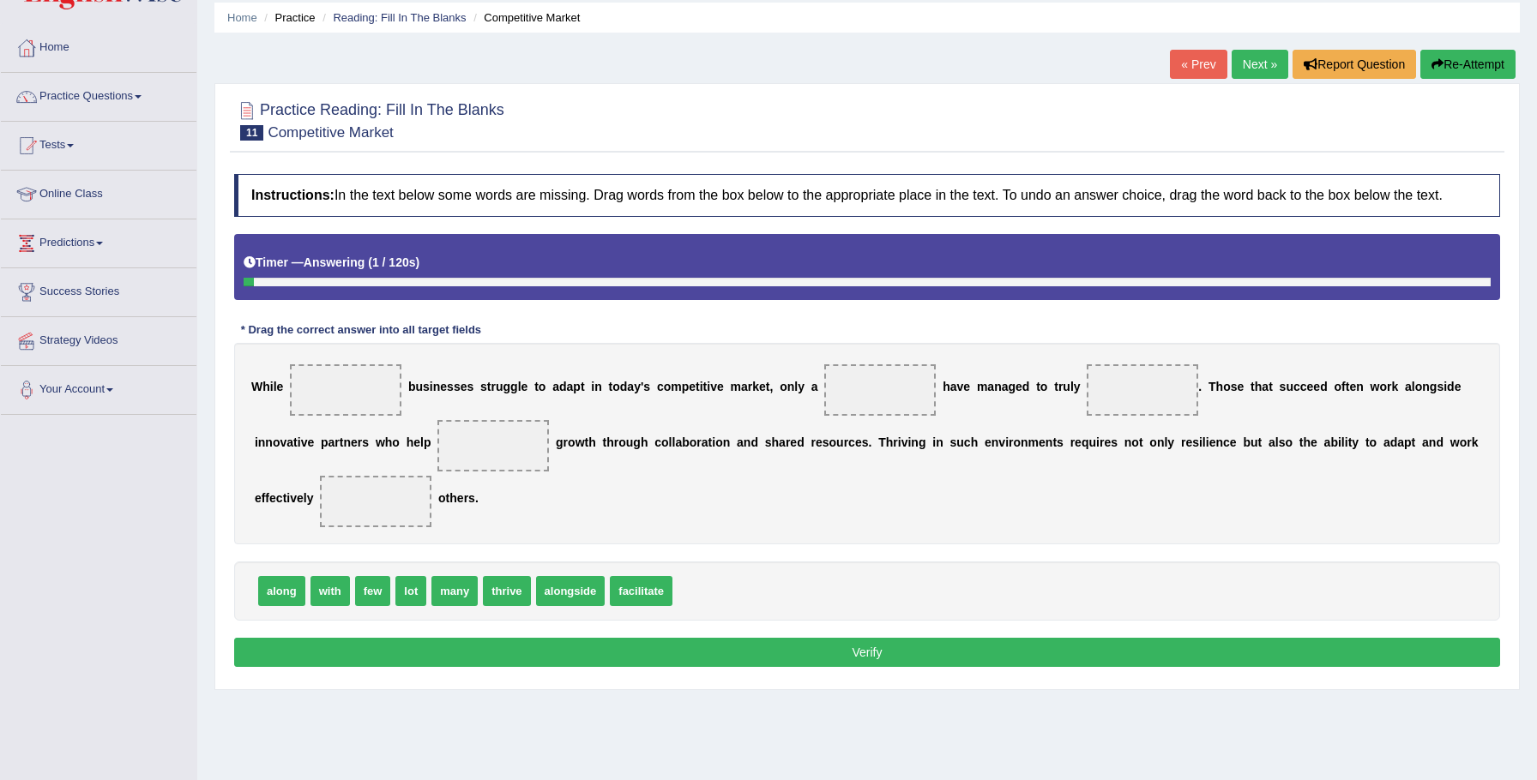
scroll to position [65, 0]
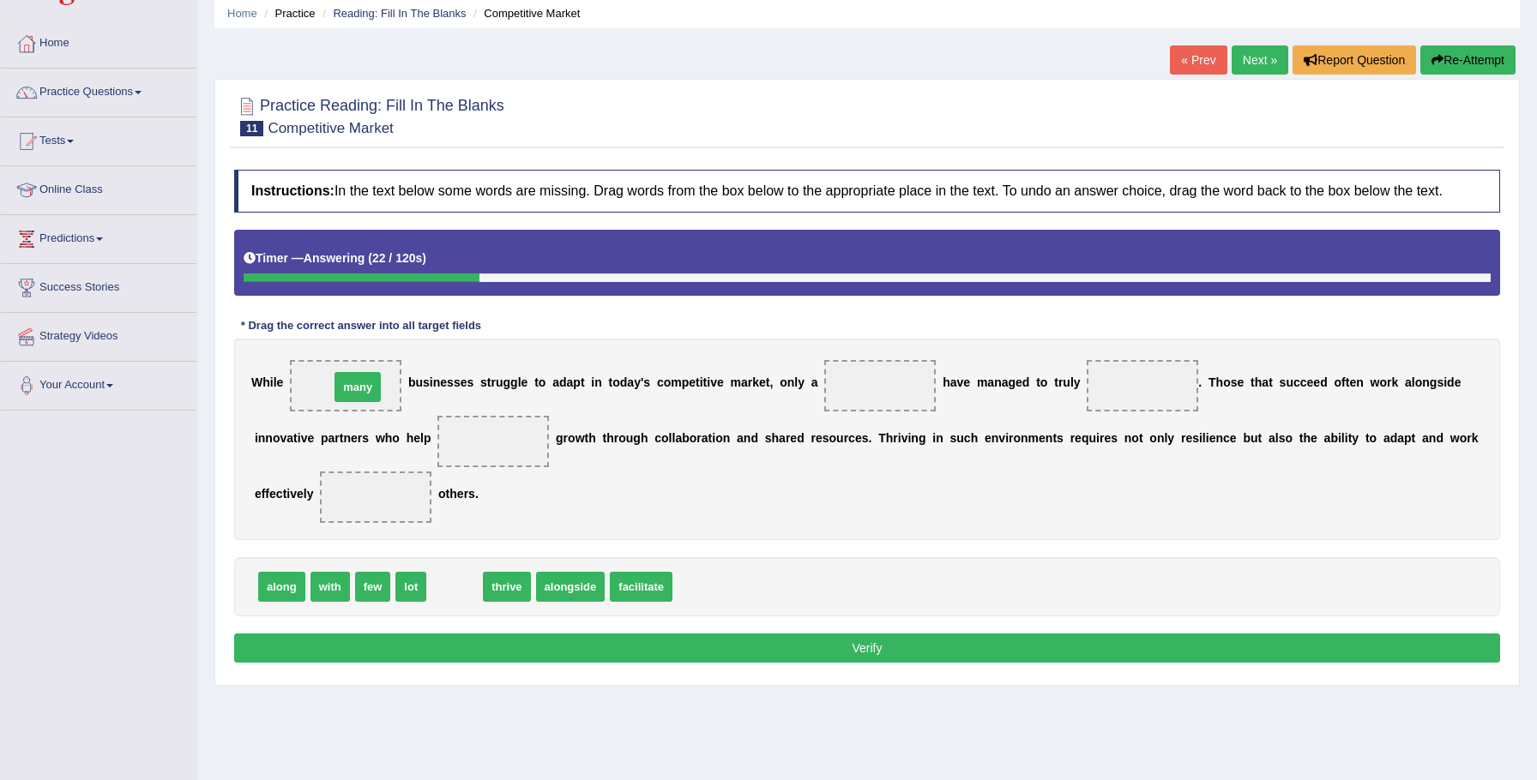
drag, startPoint x: 455, startPoint y: 580, endPoint x: 361, endPoint y: 401, distance: 202.2
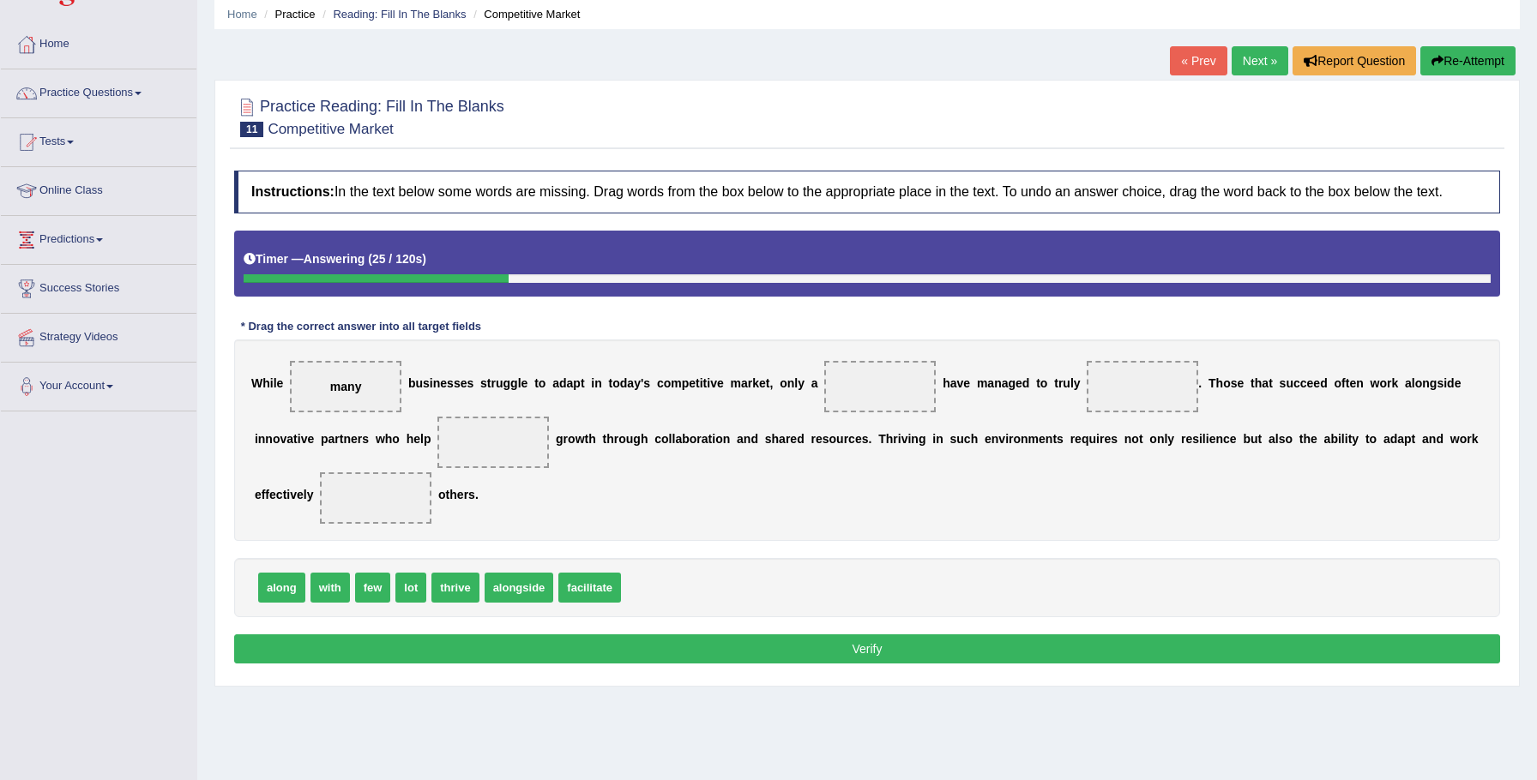
scroll to position [69, 0]
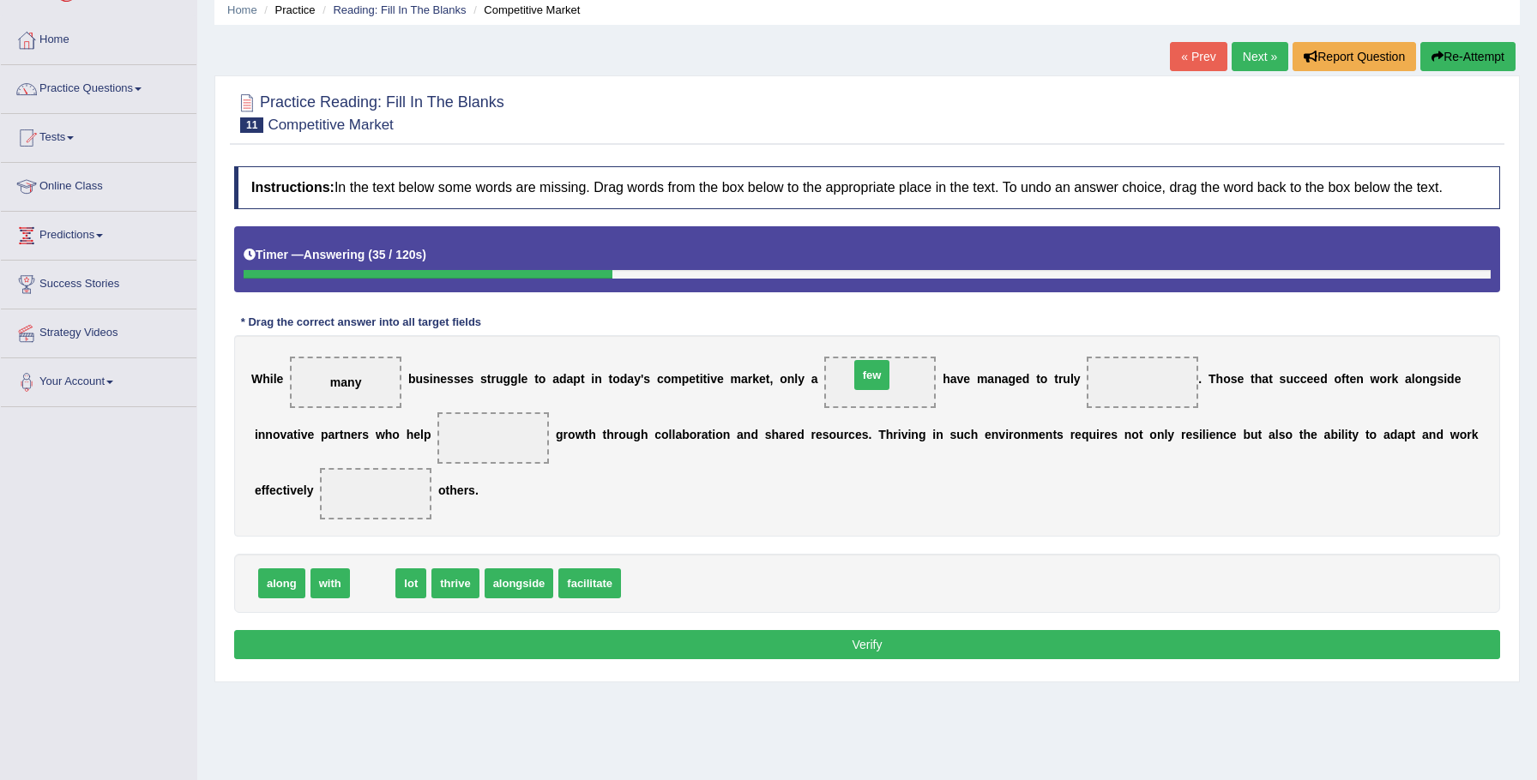
drag, startPoint x: 367, startPoint y: 599, endPoint x: 867, endPoint y: 393, distance: 540.7
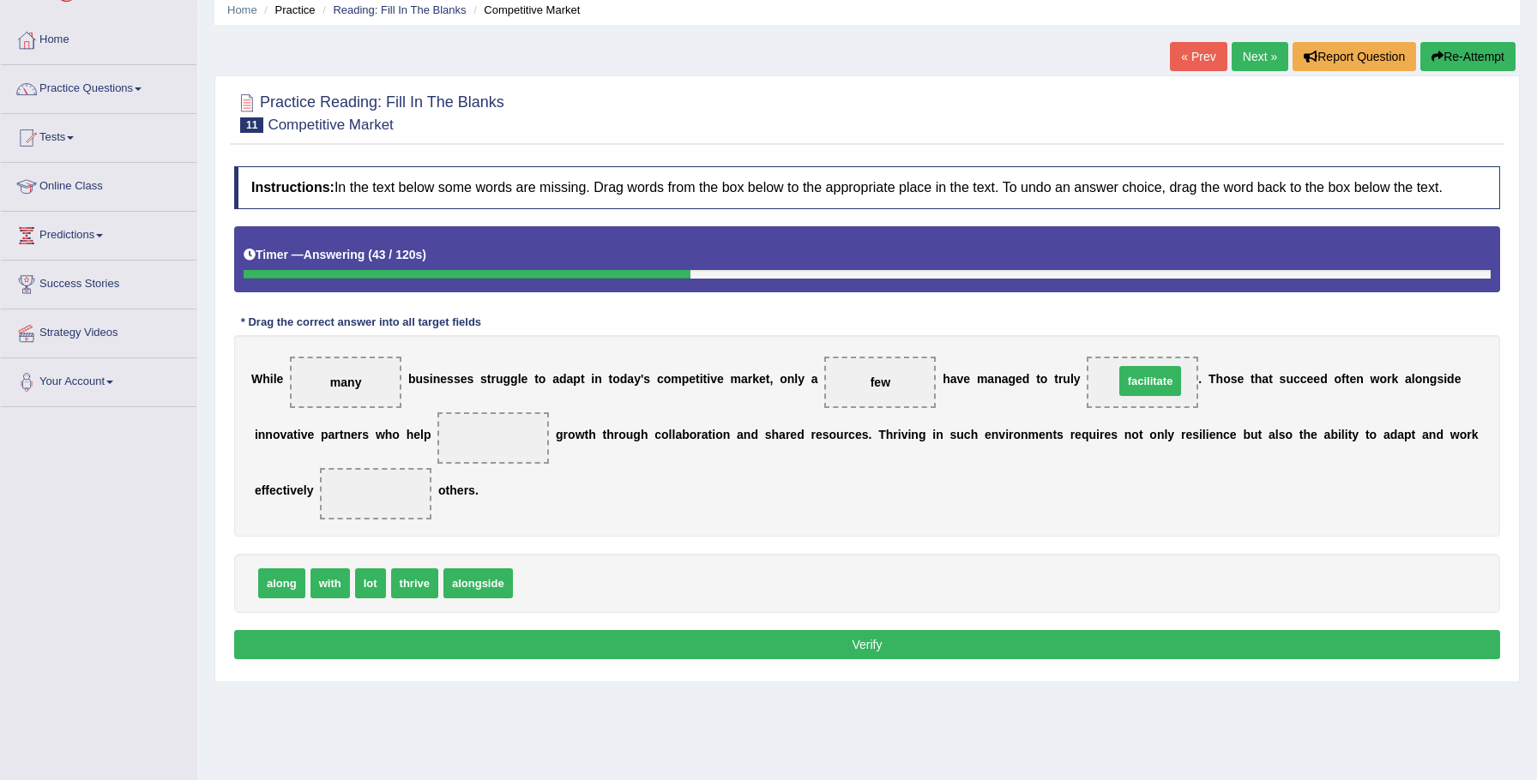
drag, startPoint x: 561, startPoint y: 595, endPoint x: 1162, endPoint y: 393, distance: 634.4
drag, startPoint x: 427, startPoint y: 607, endPoint x: 516, endPoint y: 455, distance: 176.1
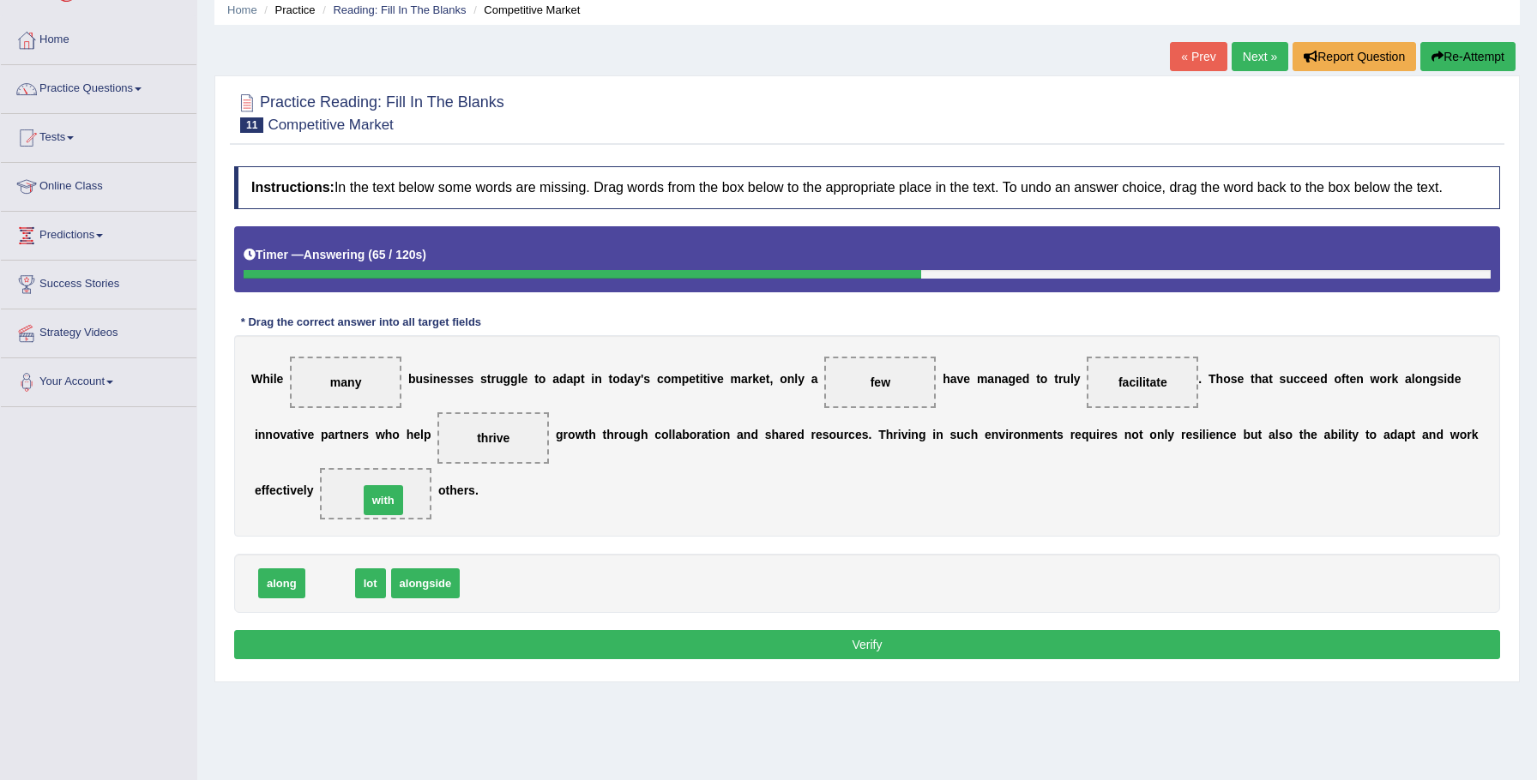
drag, startPoint x: 320, startPoint y: 605, endPoint x: 373, endPoint y: 521, distance: 99.5
click at [612, 660] on button "Verify" at bounding box center [867, 644] width 1266 height 29
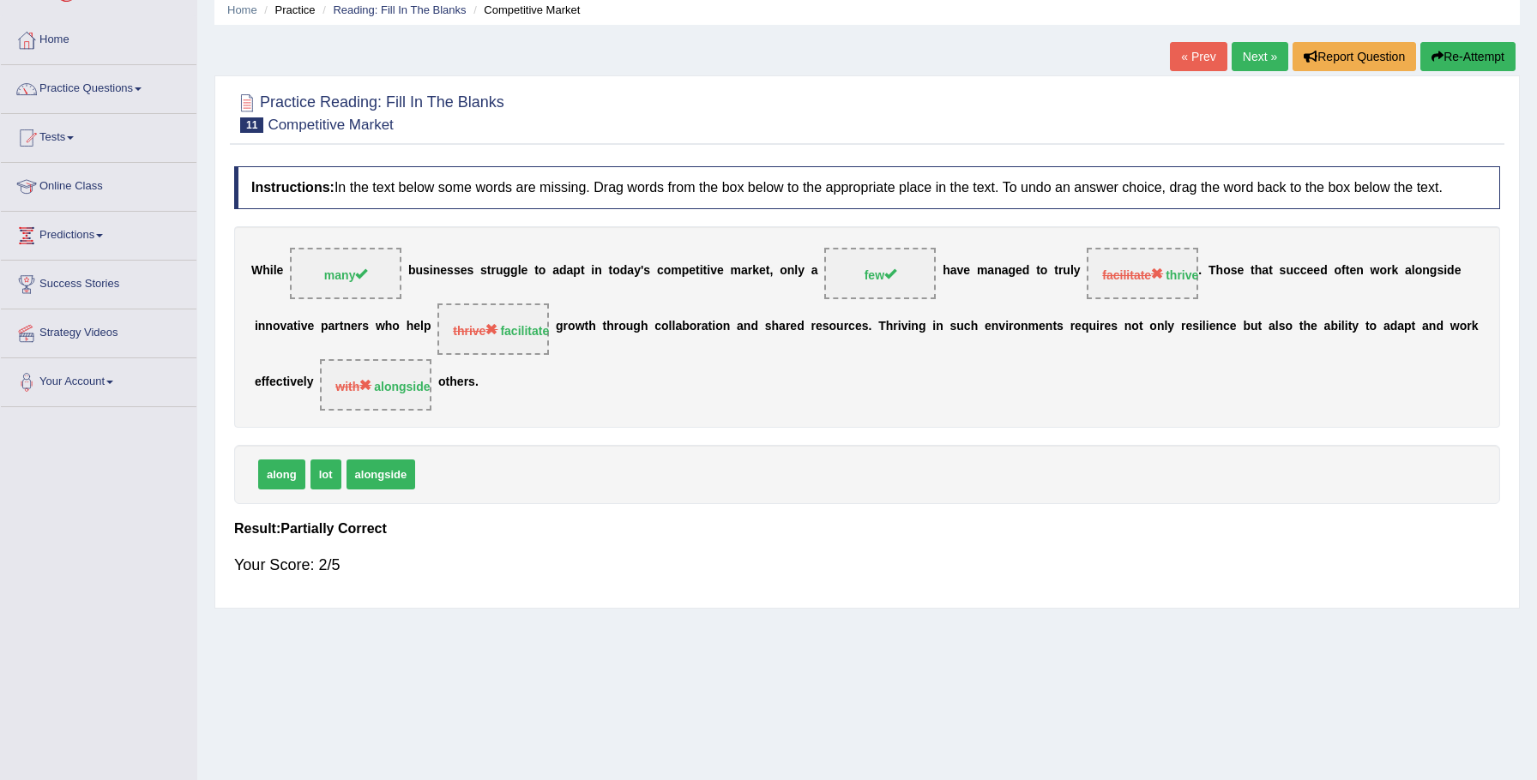
click at [1256, 52] on link "Next »" at bounding box center [1260, 56] width 57 height 29
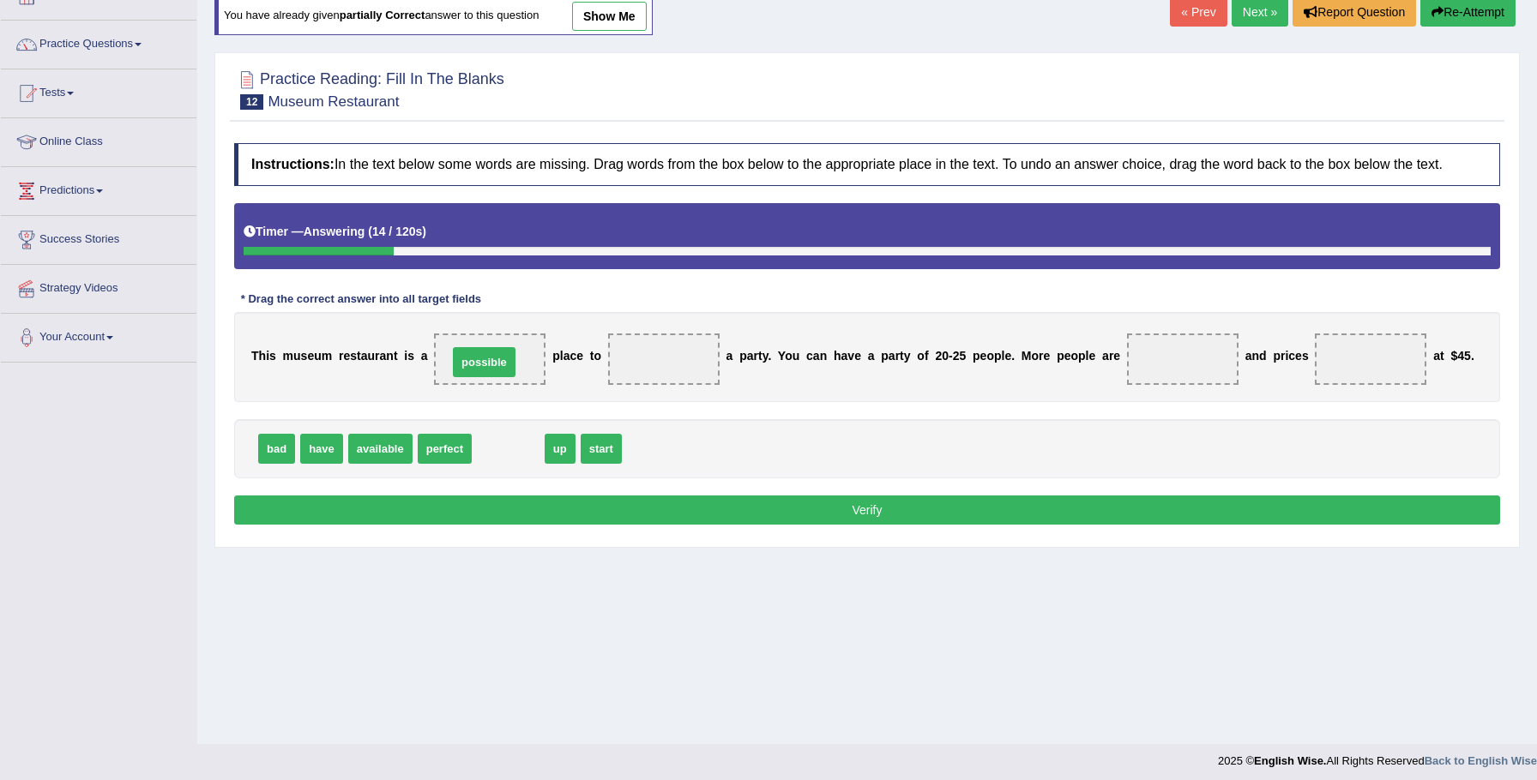
scroll to position [110, 0]
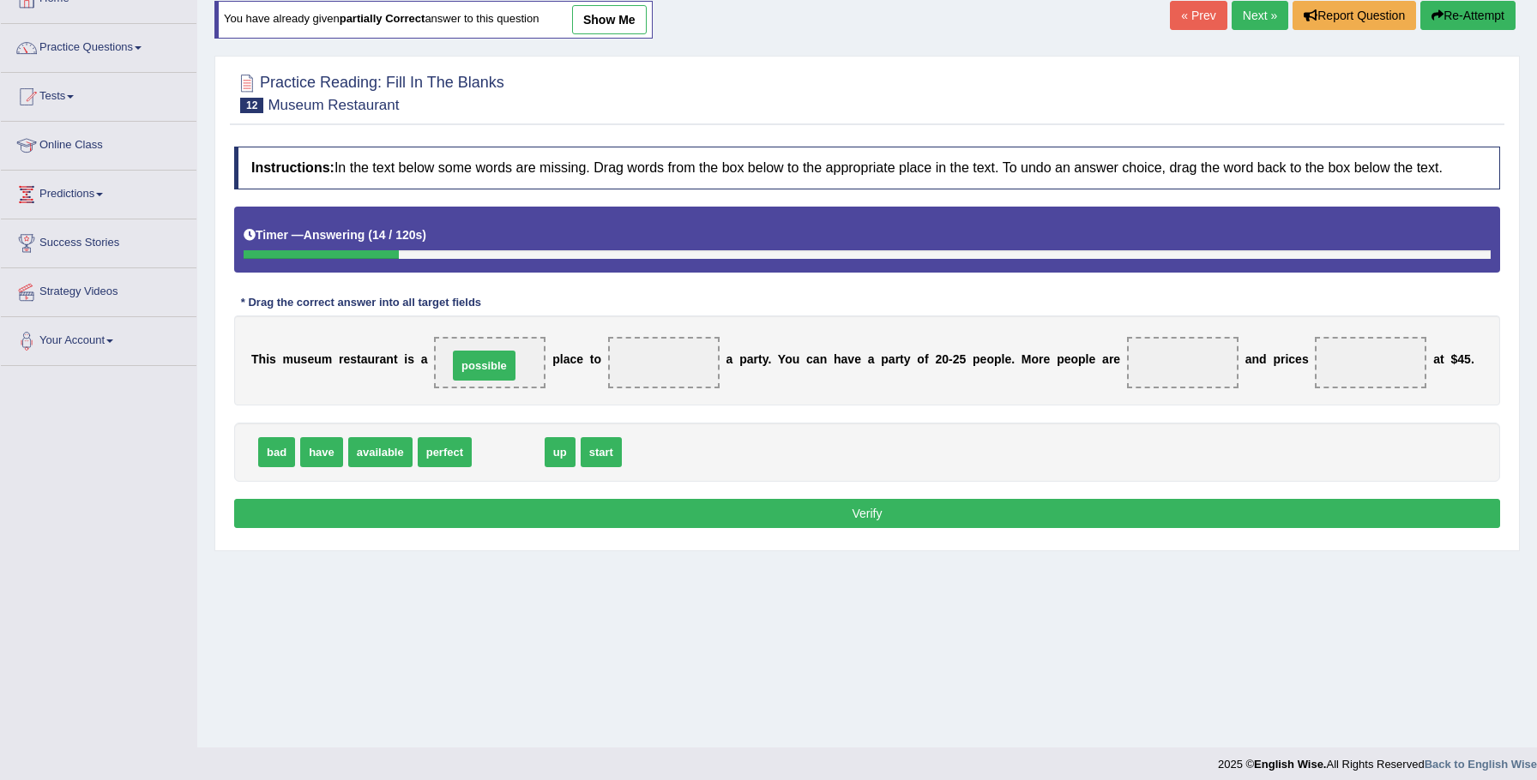
drag, startPoint x: 509, startPoint y: 457, endPoint x: 485, endPoint y: 371, distance: 89.9
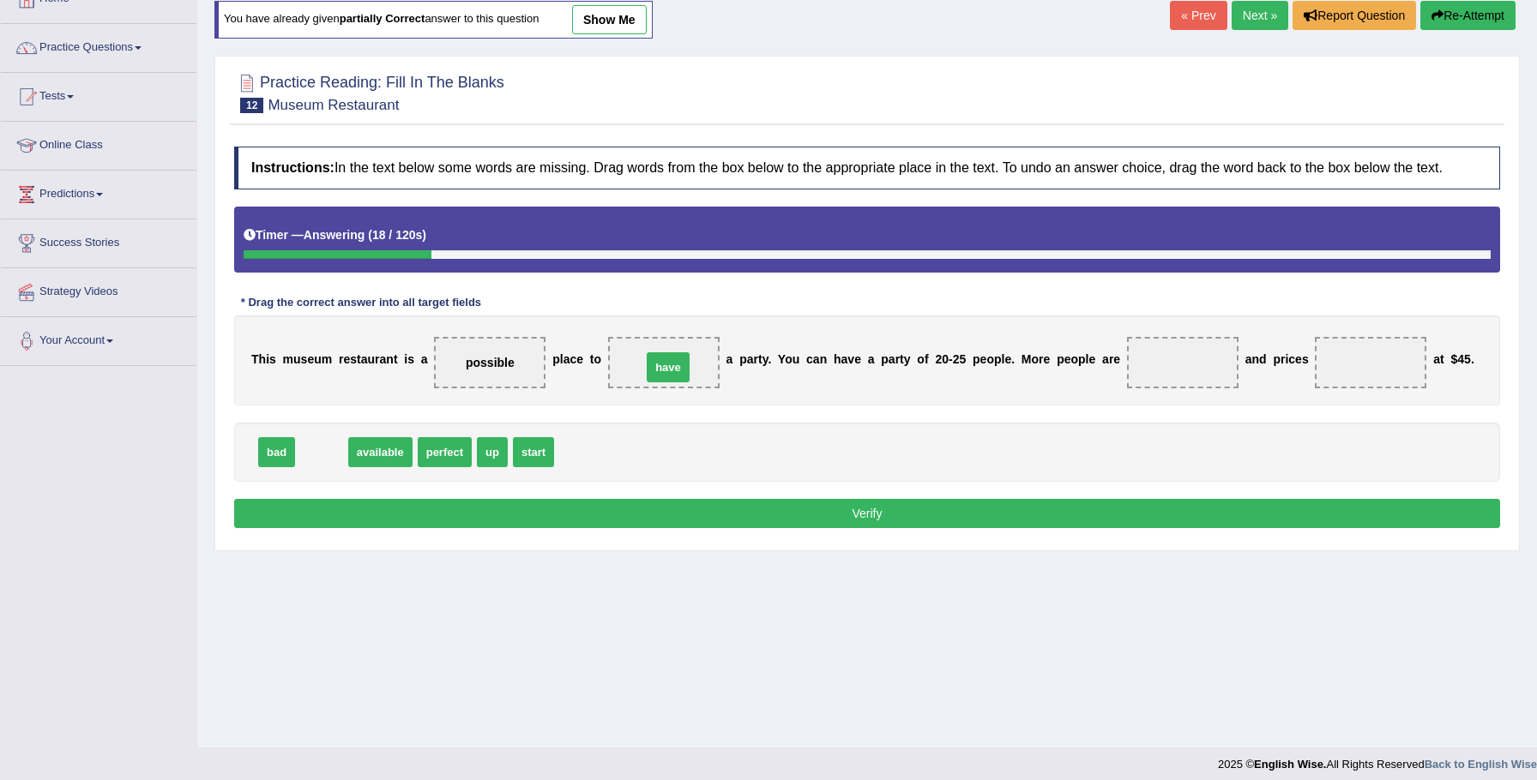
drag, startPoint x: 322, startPoint y: 465, endPoint x: 669, endPoint y: 383, distance: 356.1
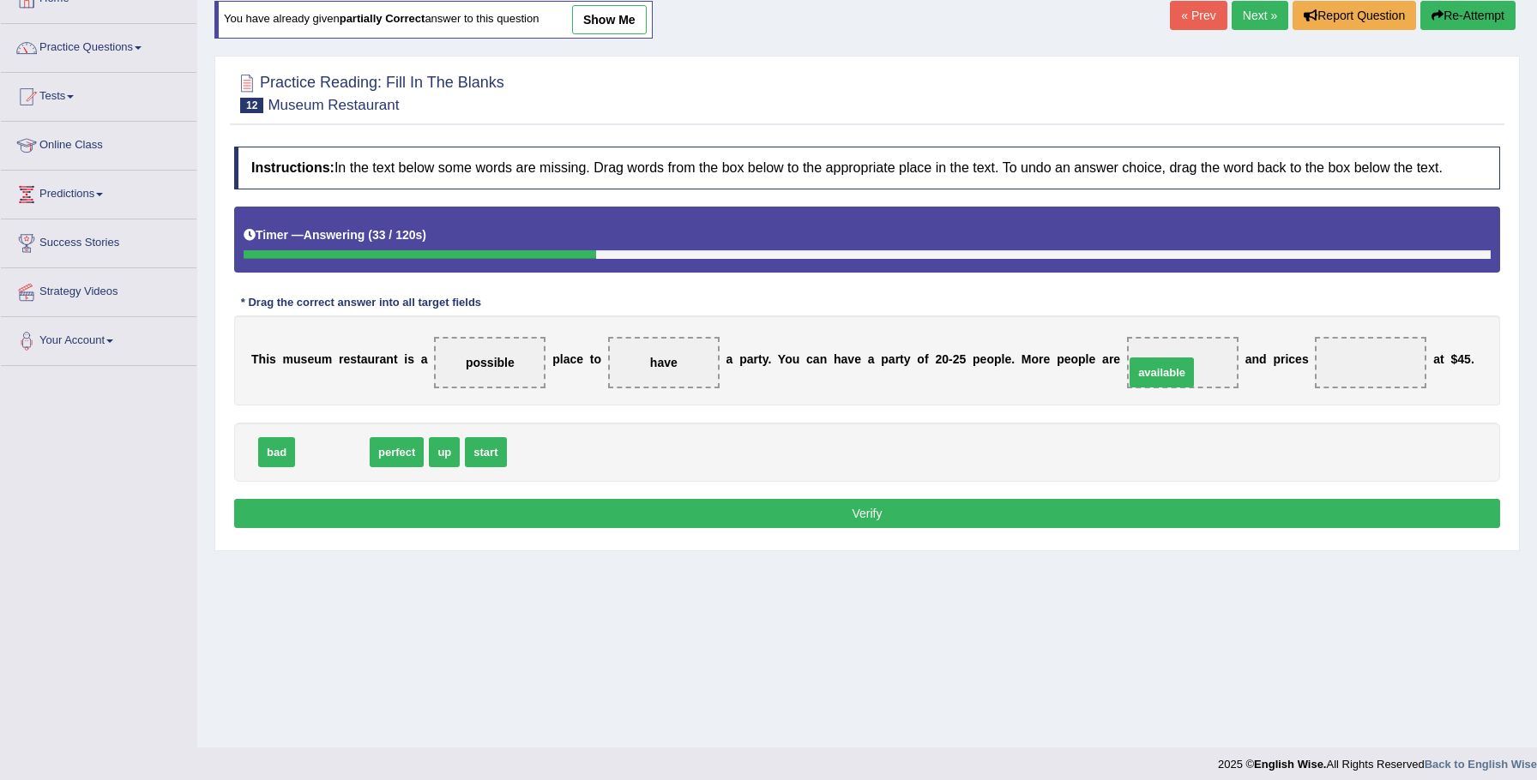
drag, startPoint x: 350, startPoint y: 466, endPoint x: 1180, endPoint y: 386, distance: 834.0
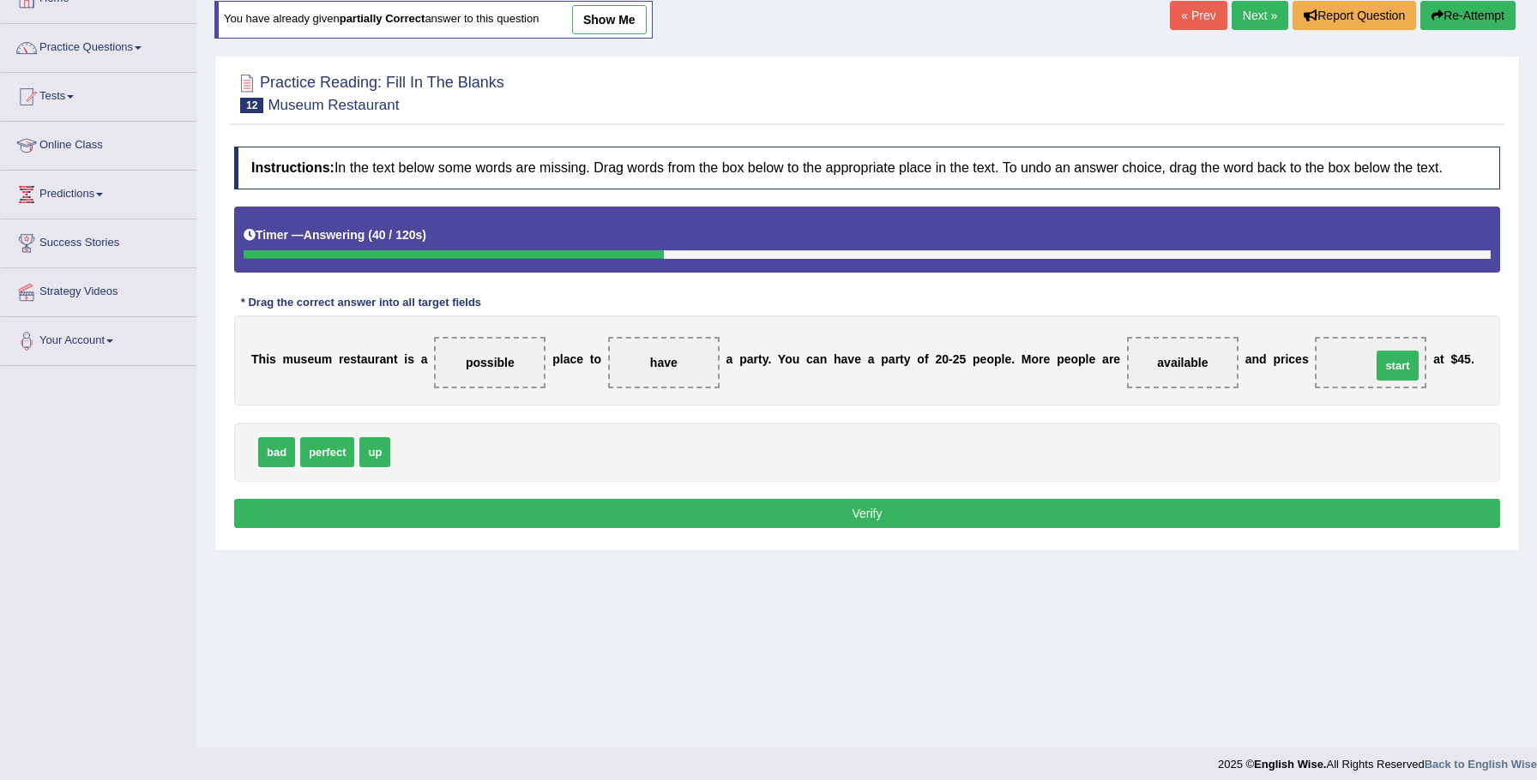
drag, startPoint x: 407, startPoint y: 470, endPoint x: 1387, endPoint y: 383, distance: 984.1
click at [828, 523] on button "Verify" at bounding box center [867, 513] width 1266 height 29
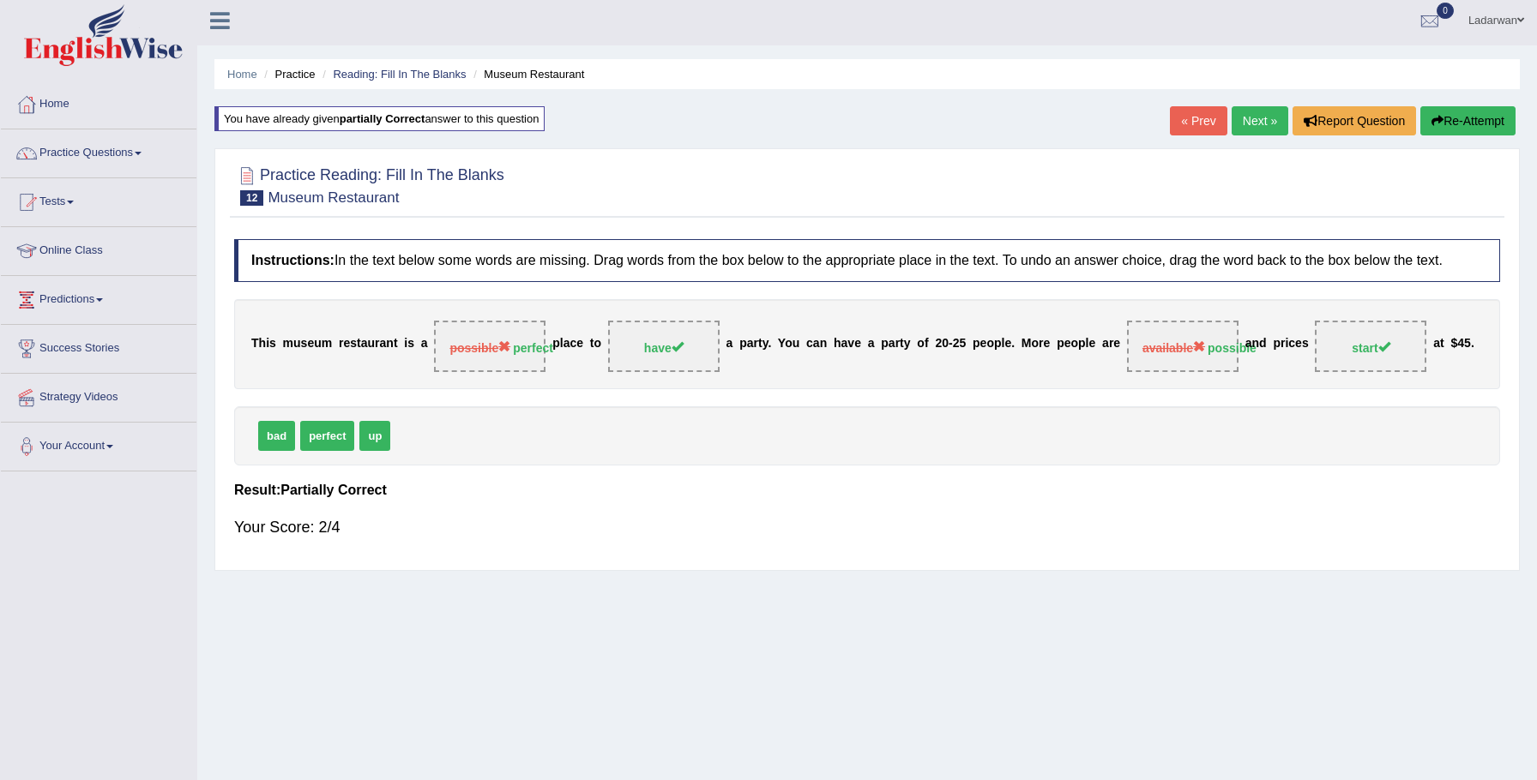
scroll to position [5, 0]
click at [1260, 124] on link "Next »" at bounding box center [1260, 119] width 57 height 29
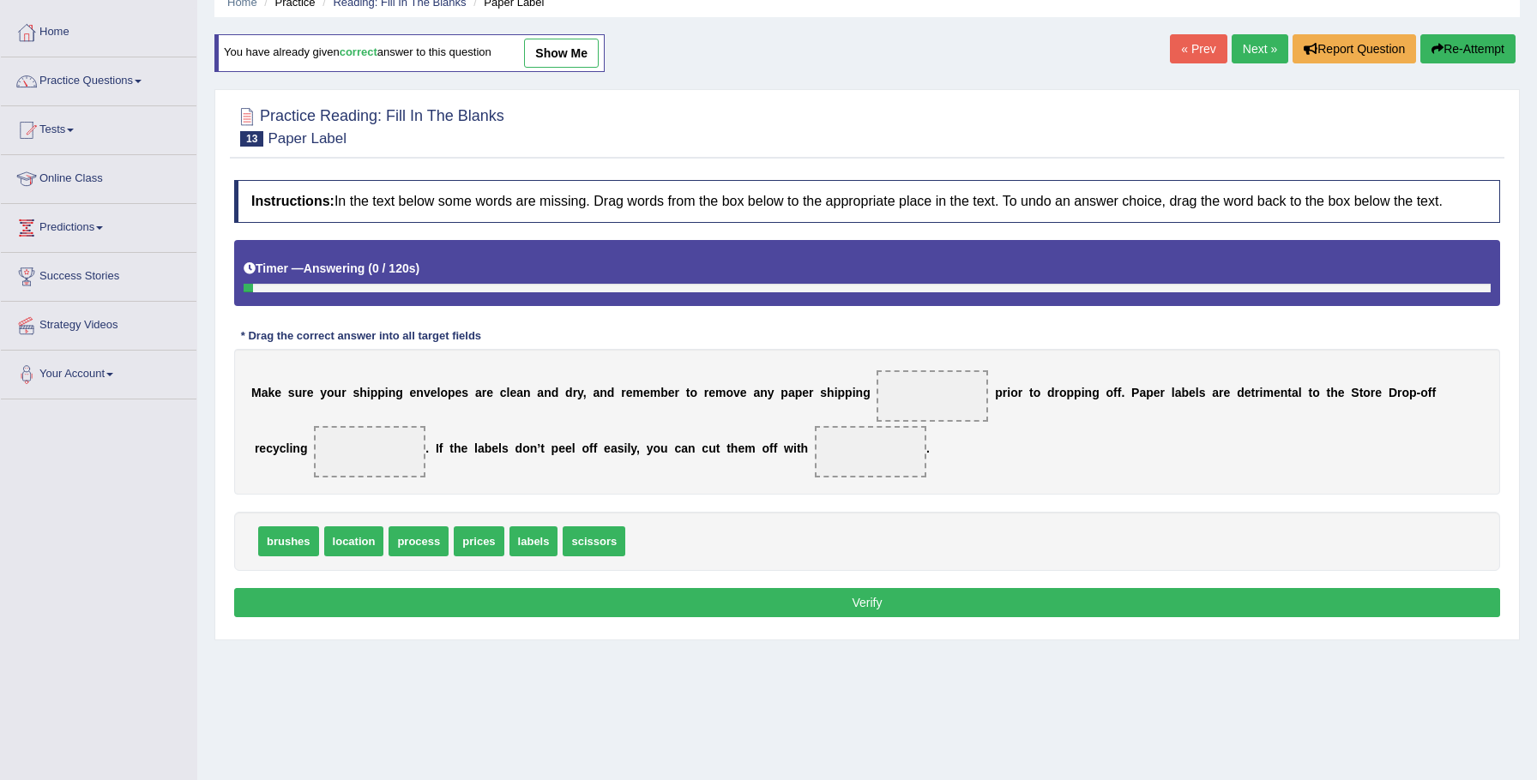
scroll to position [119, 0]
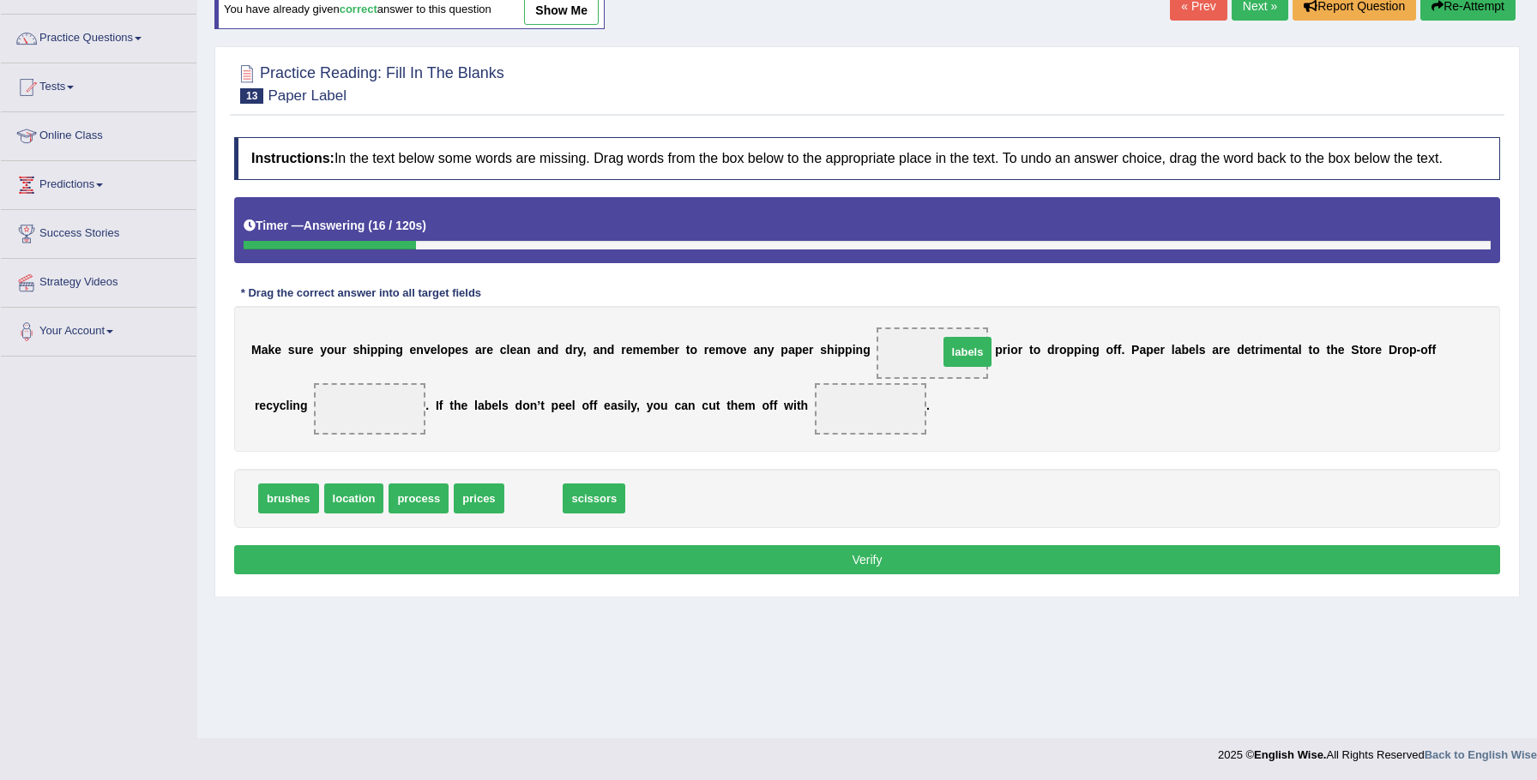
drag, startPoint x: 533, startPoint y: 517, endPoint x: 926, endPoint y: 368, distance: 421.0
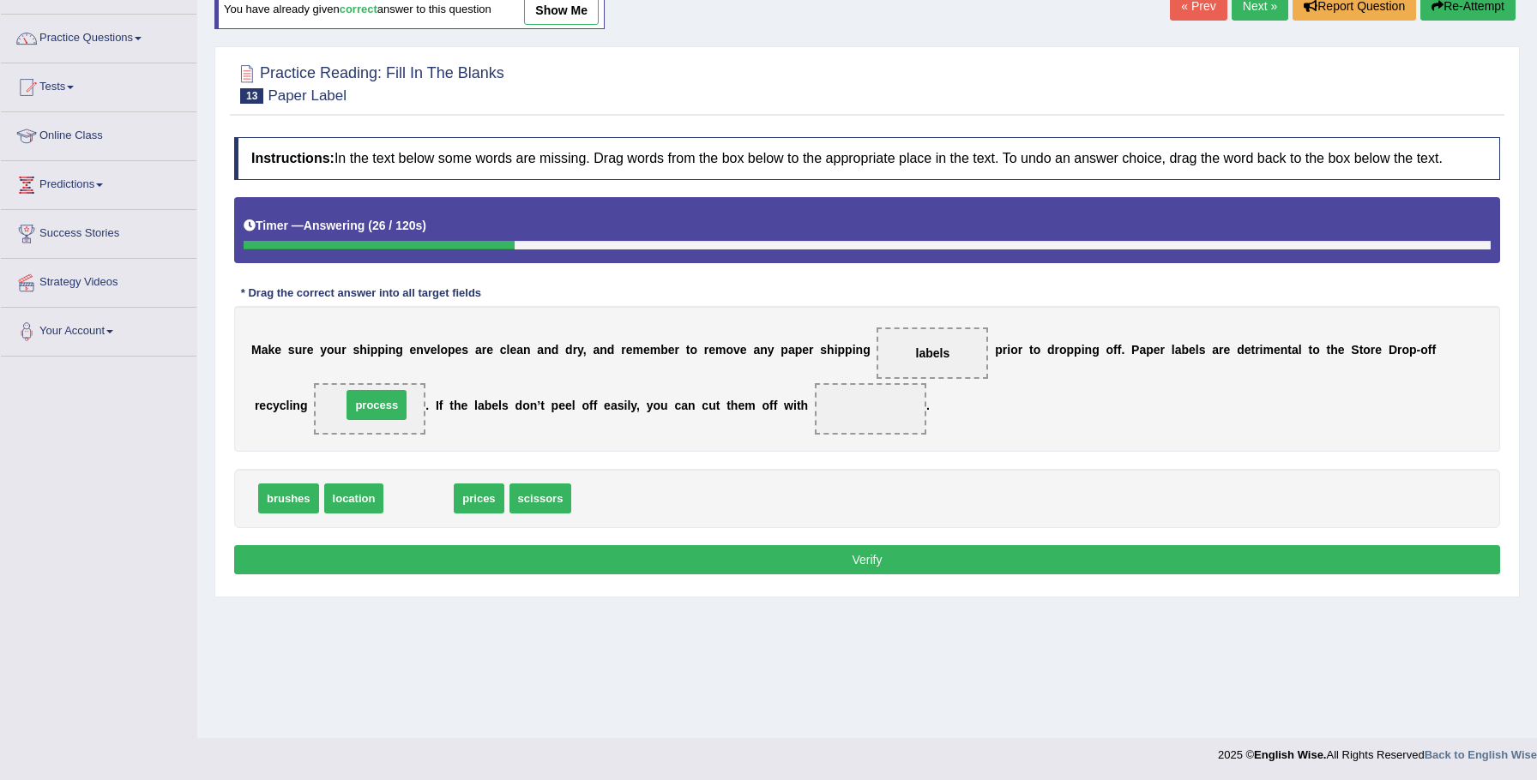
drag, startPoint x: 425, startPoint y: 508, endPoint x: 383, endPoint y: 423, distance: 94.4
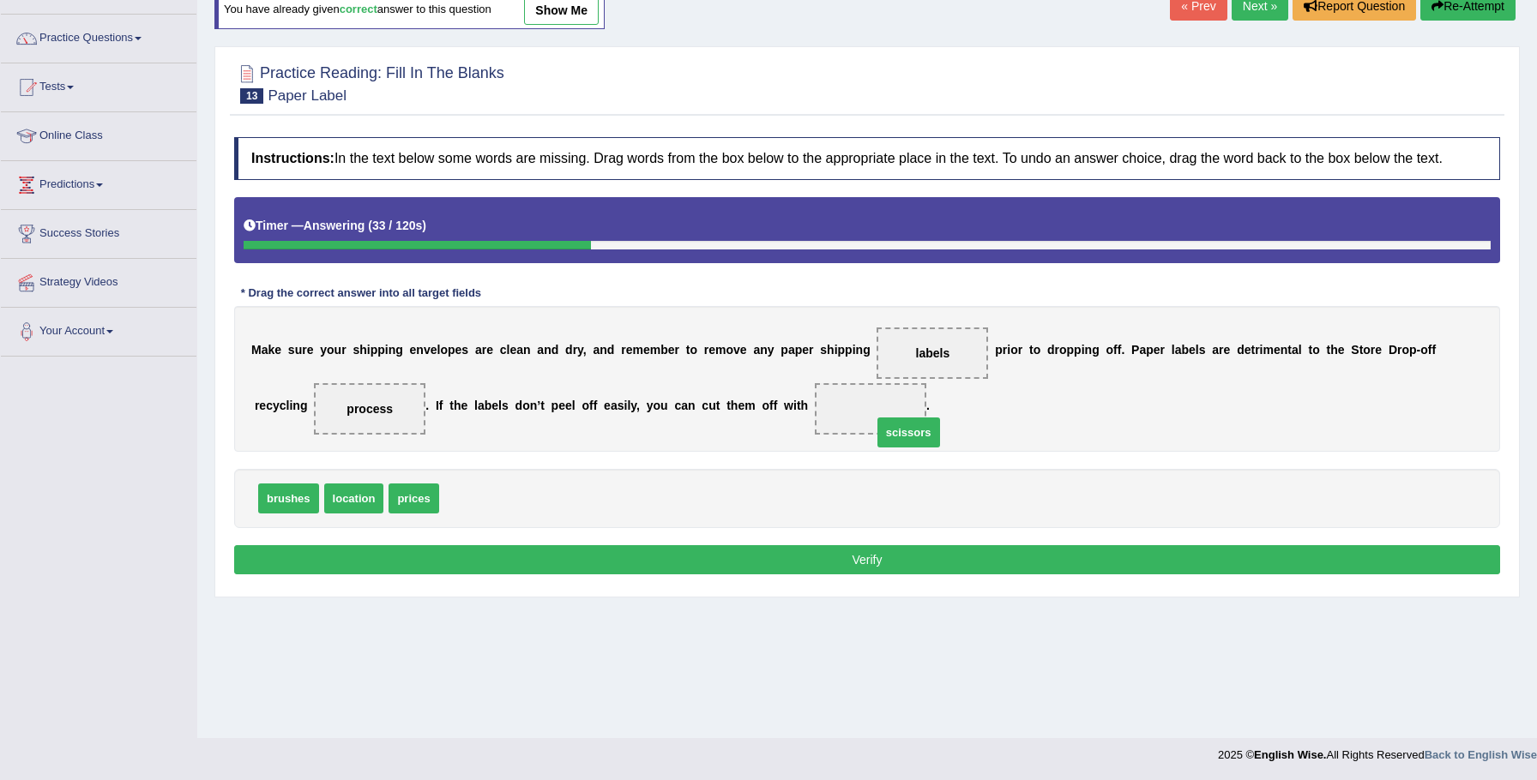
drag, startPoint x: 486, startPoint y: 507, endPoint x: 910, endPoint y: 452, distance: 427.2
click at [1087, 575] on button "Verify" at bounding box center [867, 559] width 1266 height 29
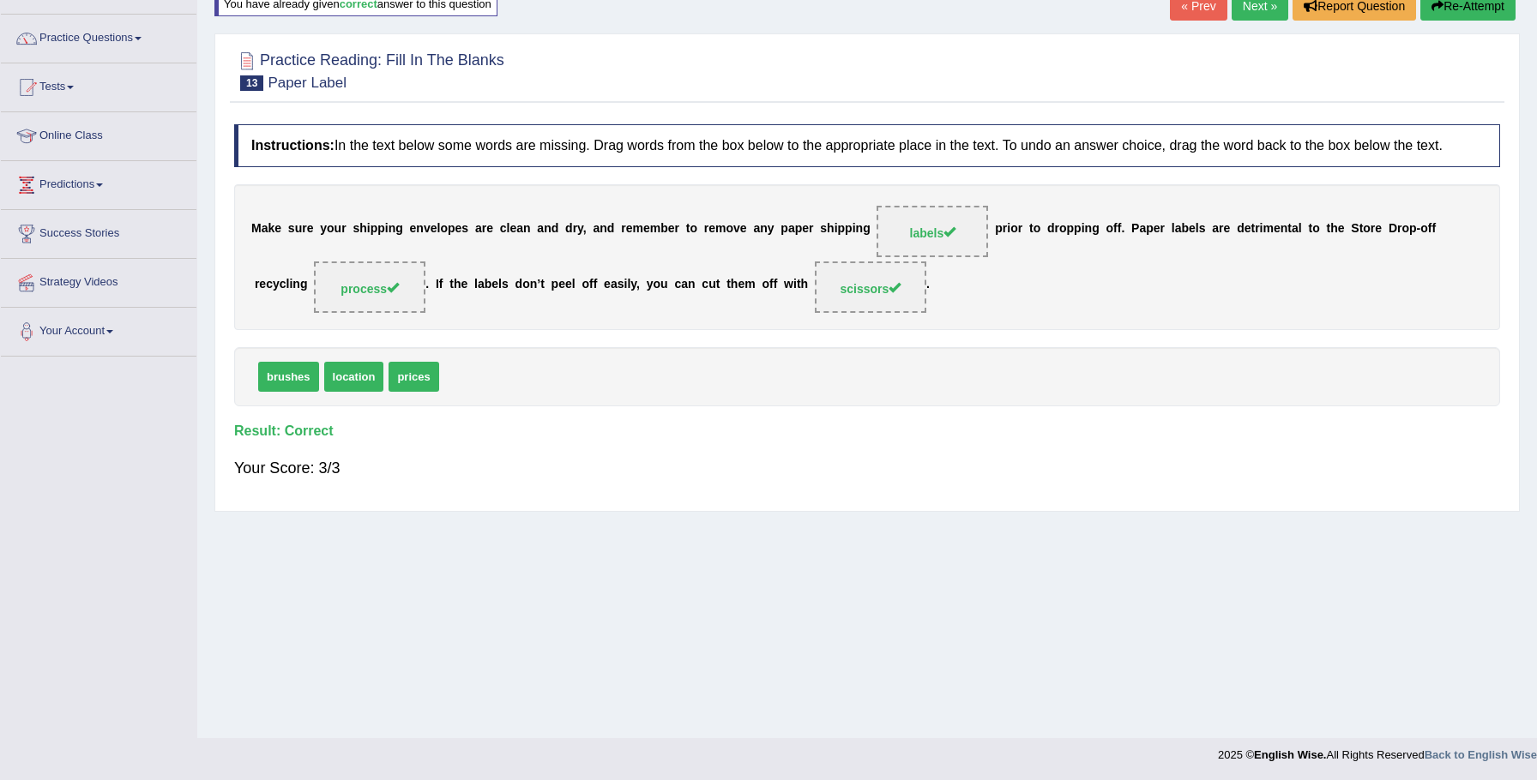
click at [1259, 9] on link "Next »" at bounding box center [1260, 5] width 57 height 29
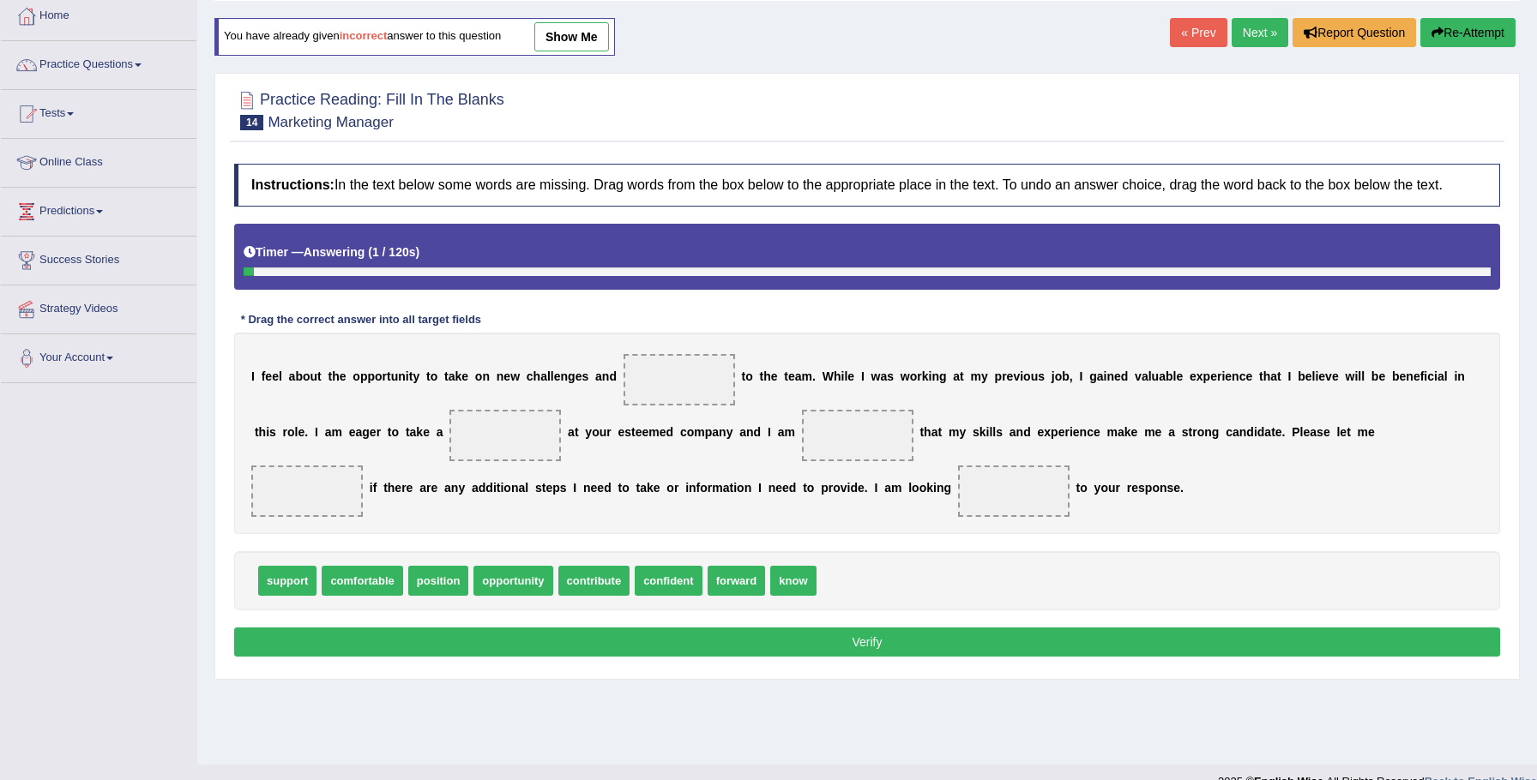
scroll to position [119, 0]
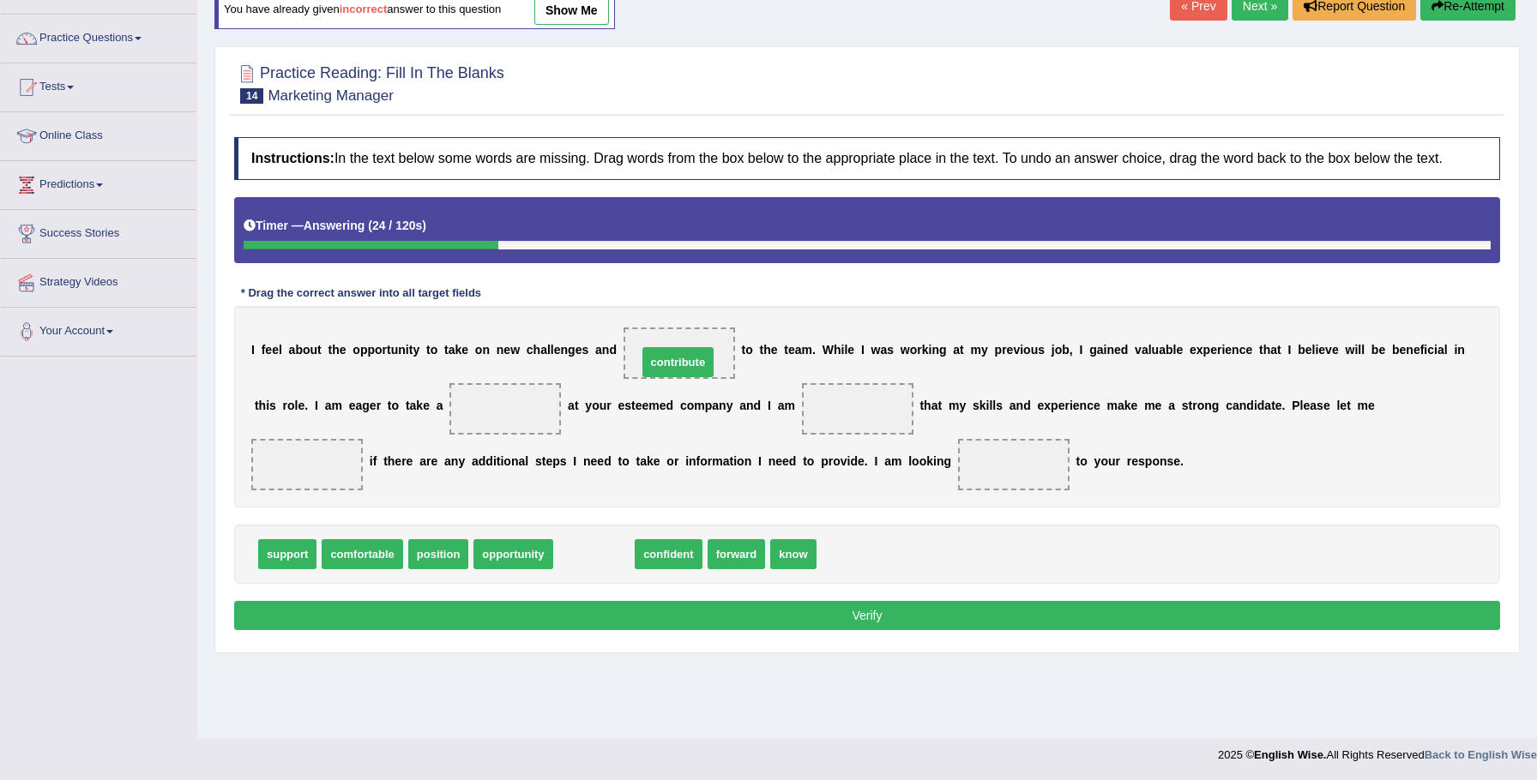
drag, startPoint x: 600, startPoint y: 566, endPoint x: 682, endPoint y: 374, distance: 208.7
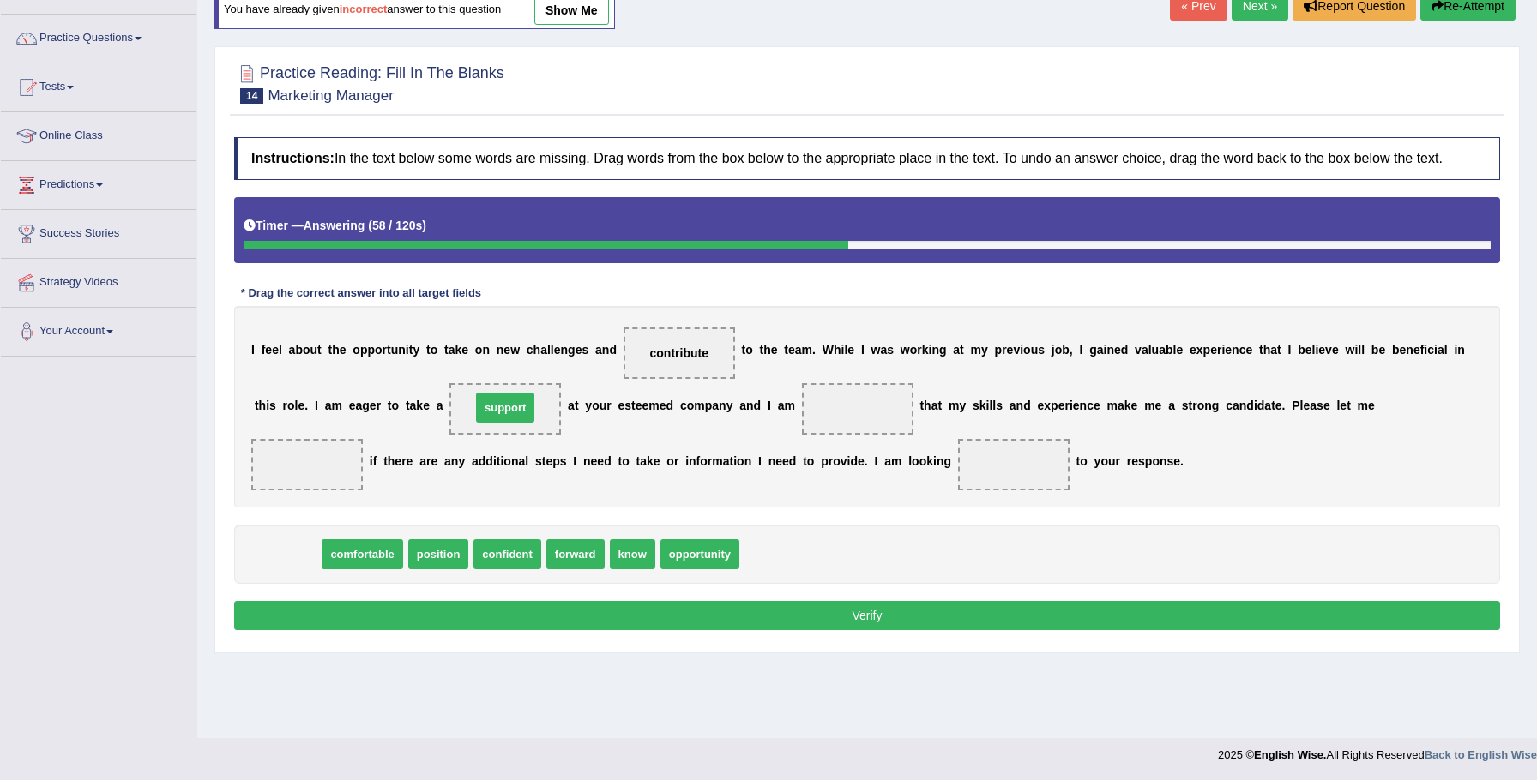
drag, startPoint x: 292, startPoint y: 572, endPoint x: 512, endPoint y: 425, distance: 264.7
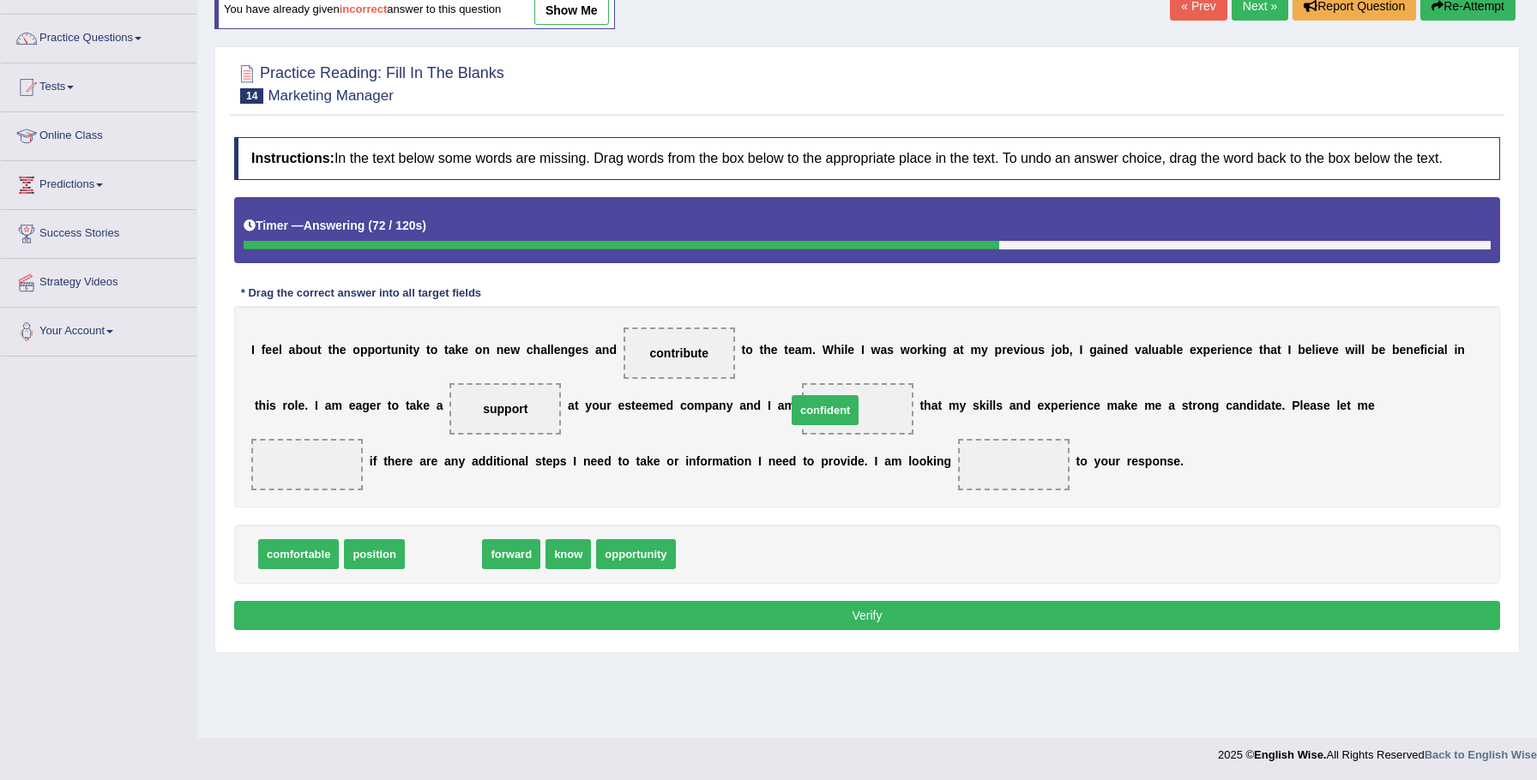
drag, startPoint x: 465, startPoint y: 572, endPoint x: 846, endPoint y: 432, distance: 406.5
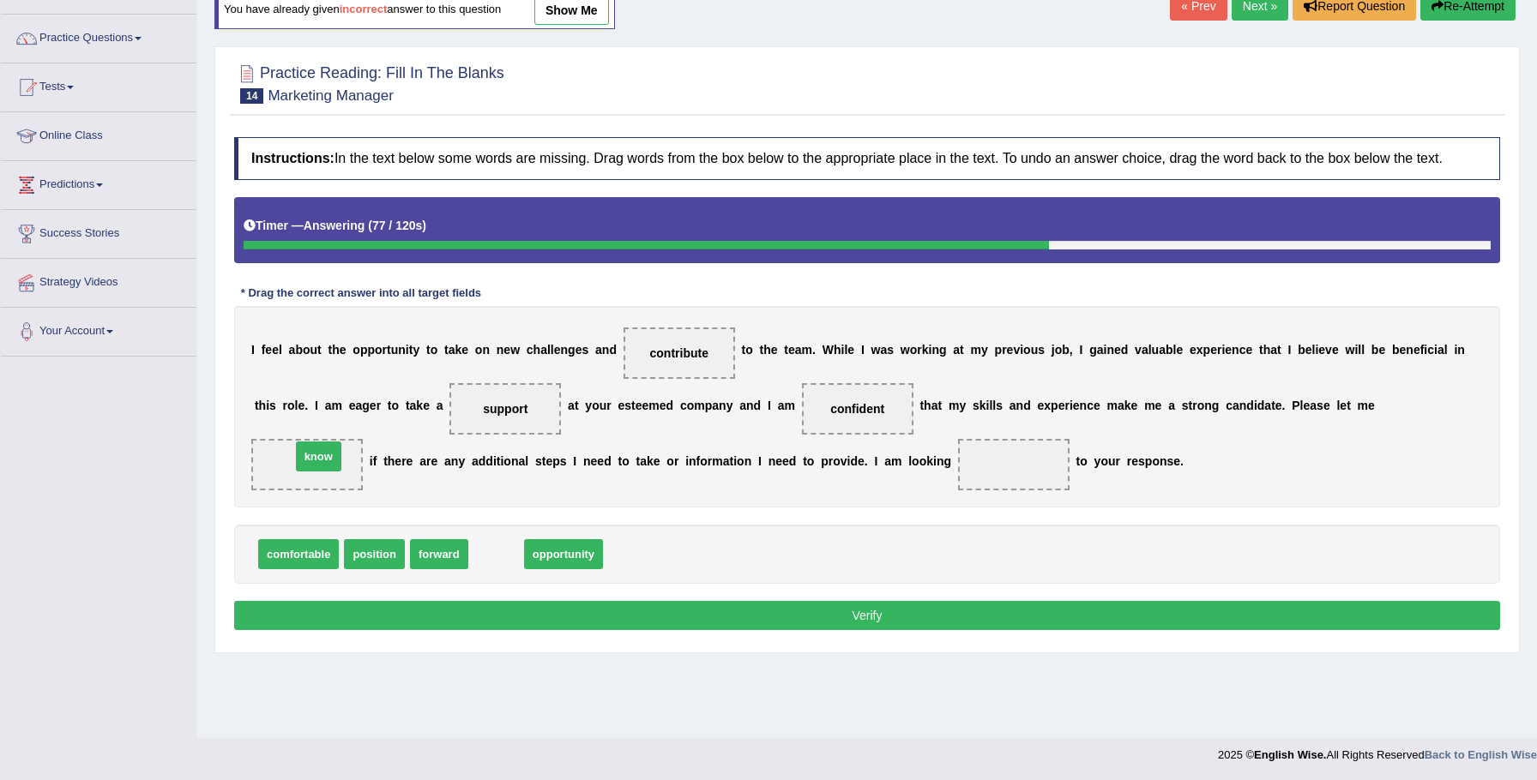
drag, startPoint x: 488, startPoint y: 565, endPoint x: 311, endPoint y: 467, distance: 202.3
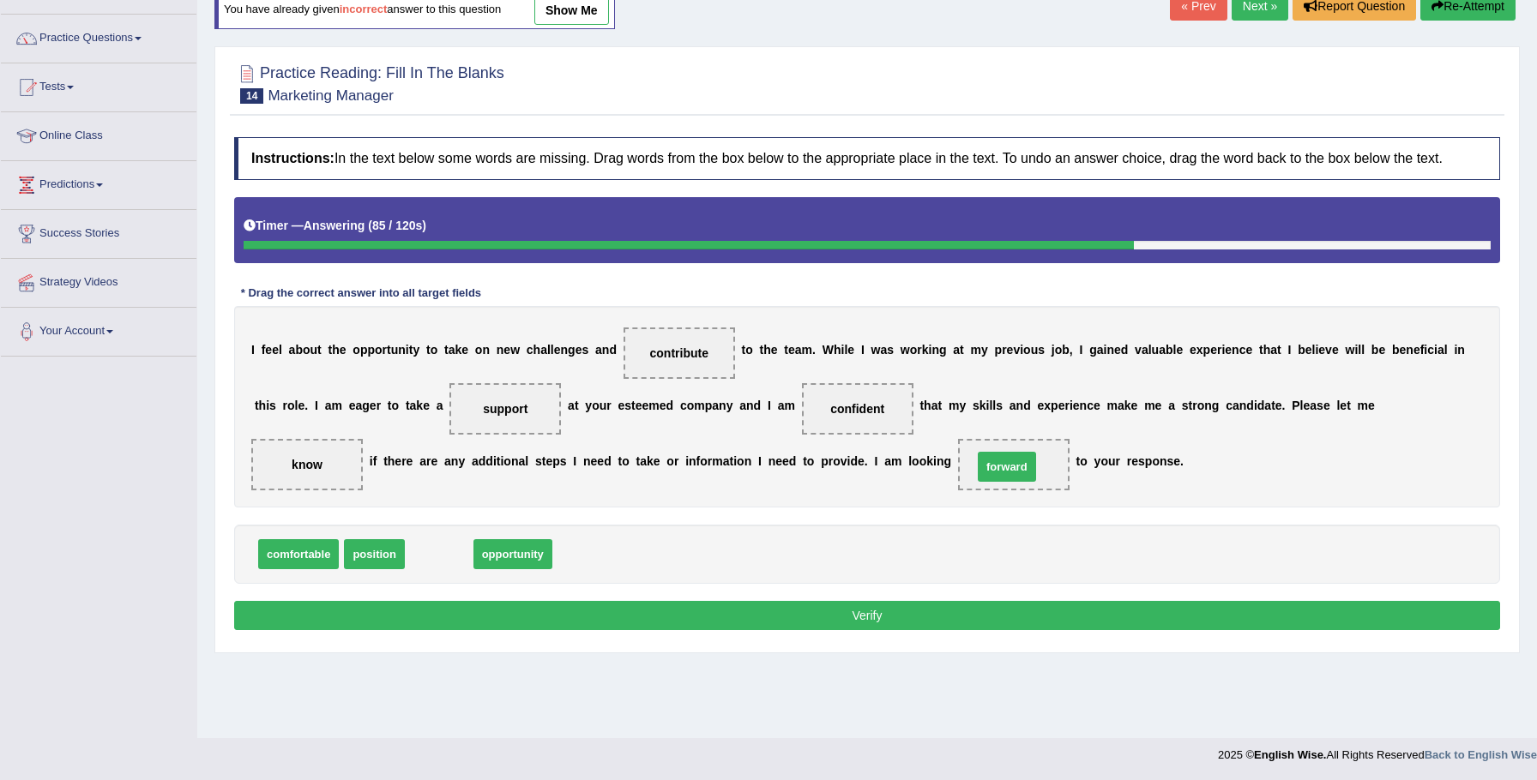
drag, startPoint x: 443, startPoint y: 563, endPoint x: 1009, endPoint y: 479, distance: 571.3
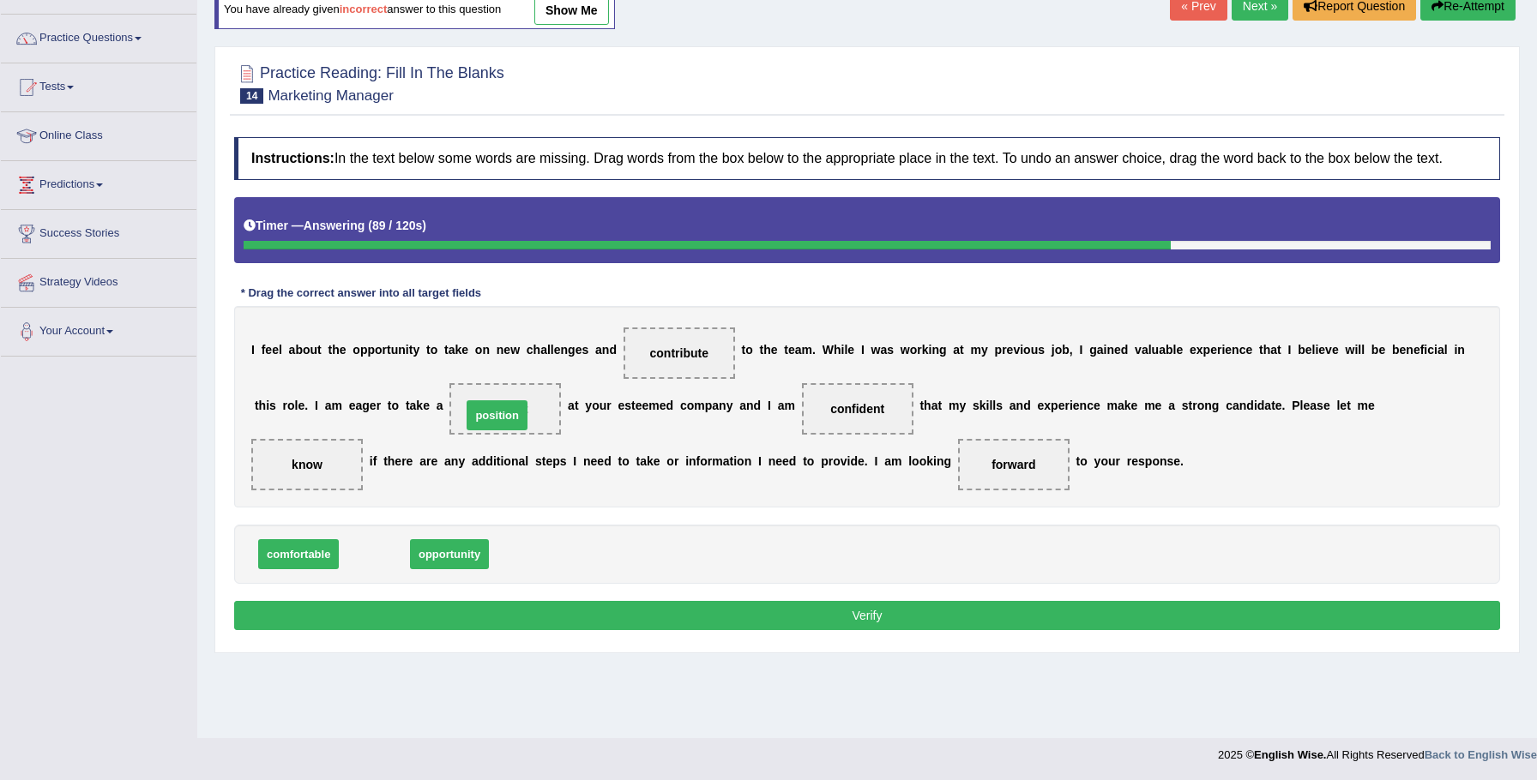
drag, startPoint x: 381, startPoint y: 574, endPoint x: 506, endPoint y: 436, distance: 186.4
click at [575, 630] on button "Verify" at bounding box center [867, 615] width 1266 height 29
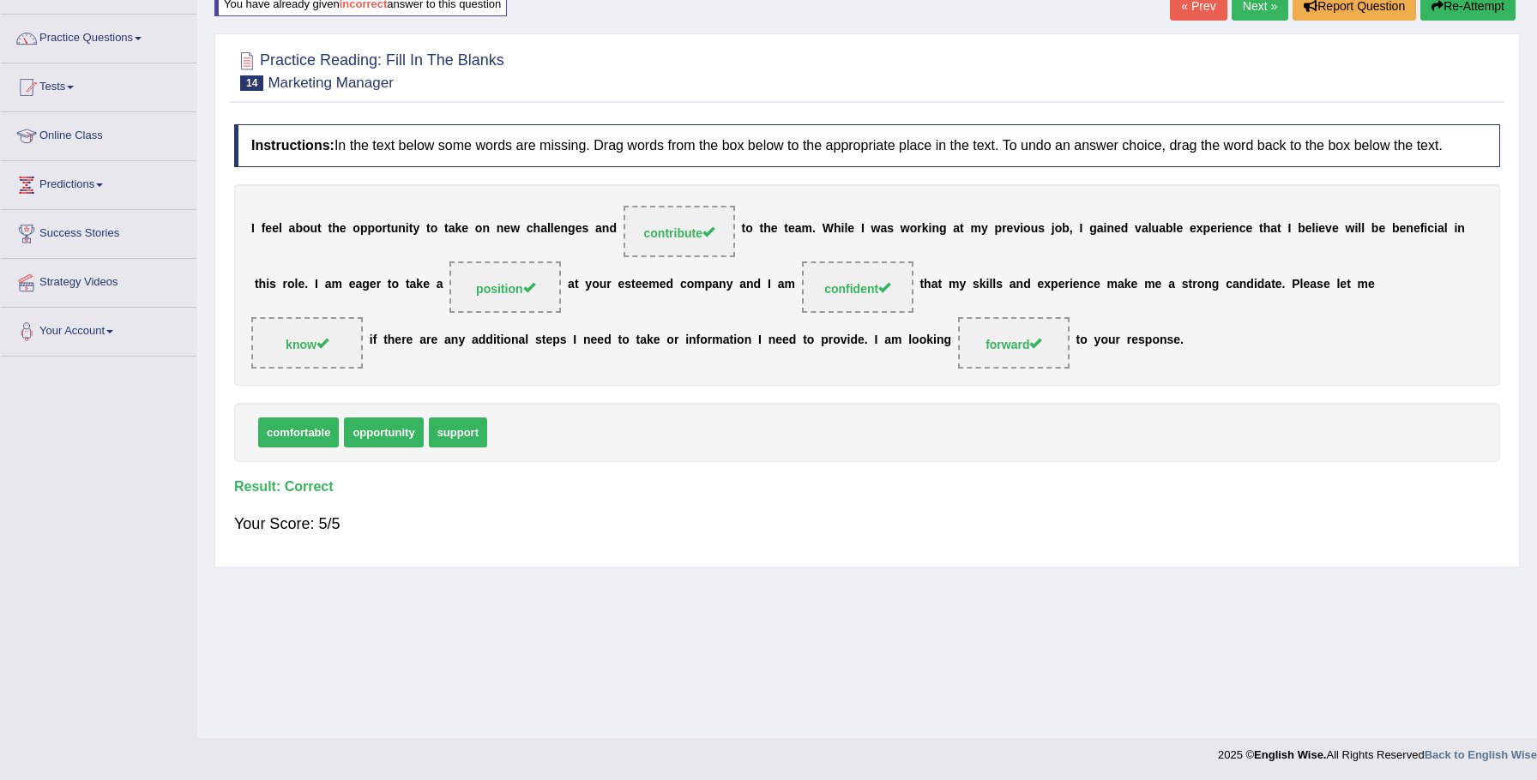
click at [1240, 6] on link "Next »" at bounding box center [1260, 5] width 57 height 29
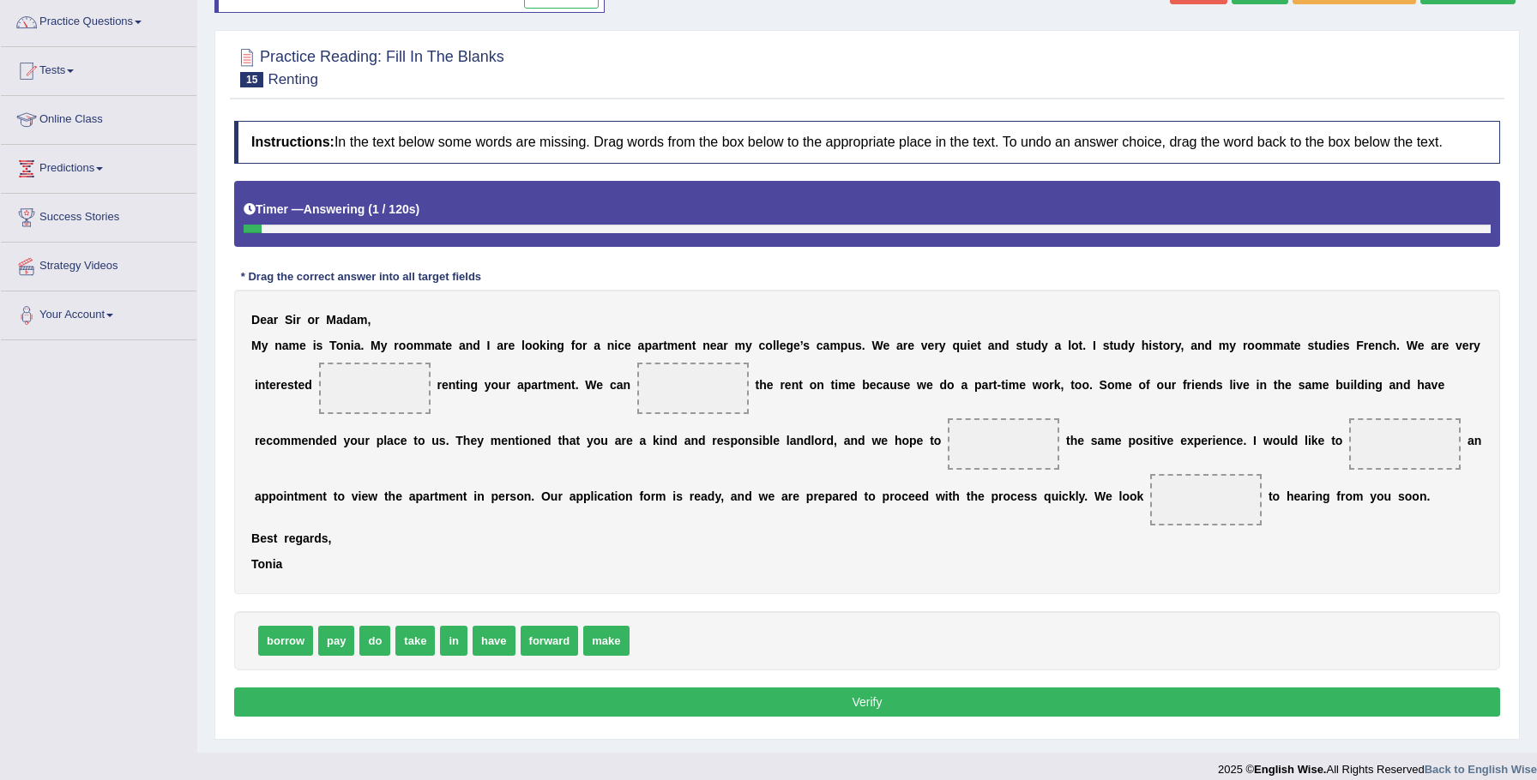
scroll to position [136, 0]
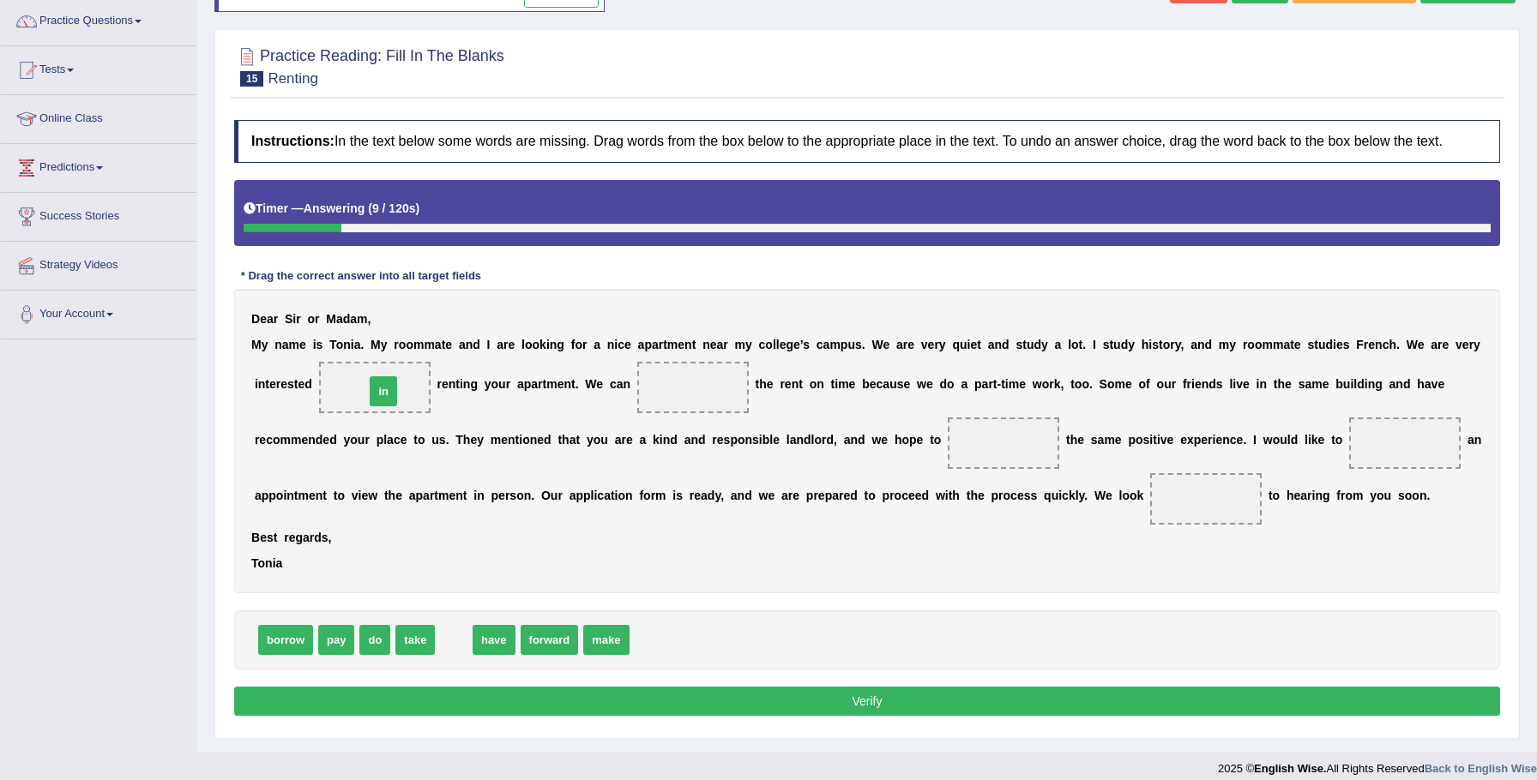
drag, startPoint x: 450, startPoint y: 657, endPoint x: 381, endPoint y: 409, distance: 257.4
drag, startPoint x: 339, startPoint y: 652, endPoint x: 699, endPoint y: 396, distance: 441.7
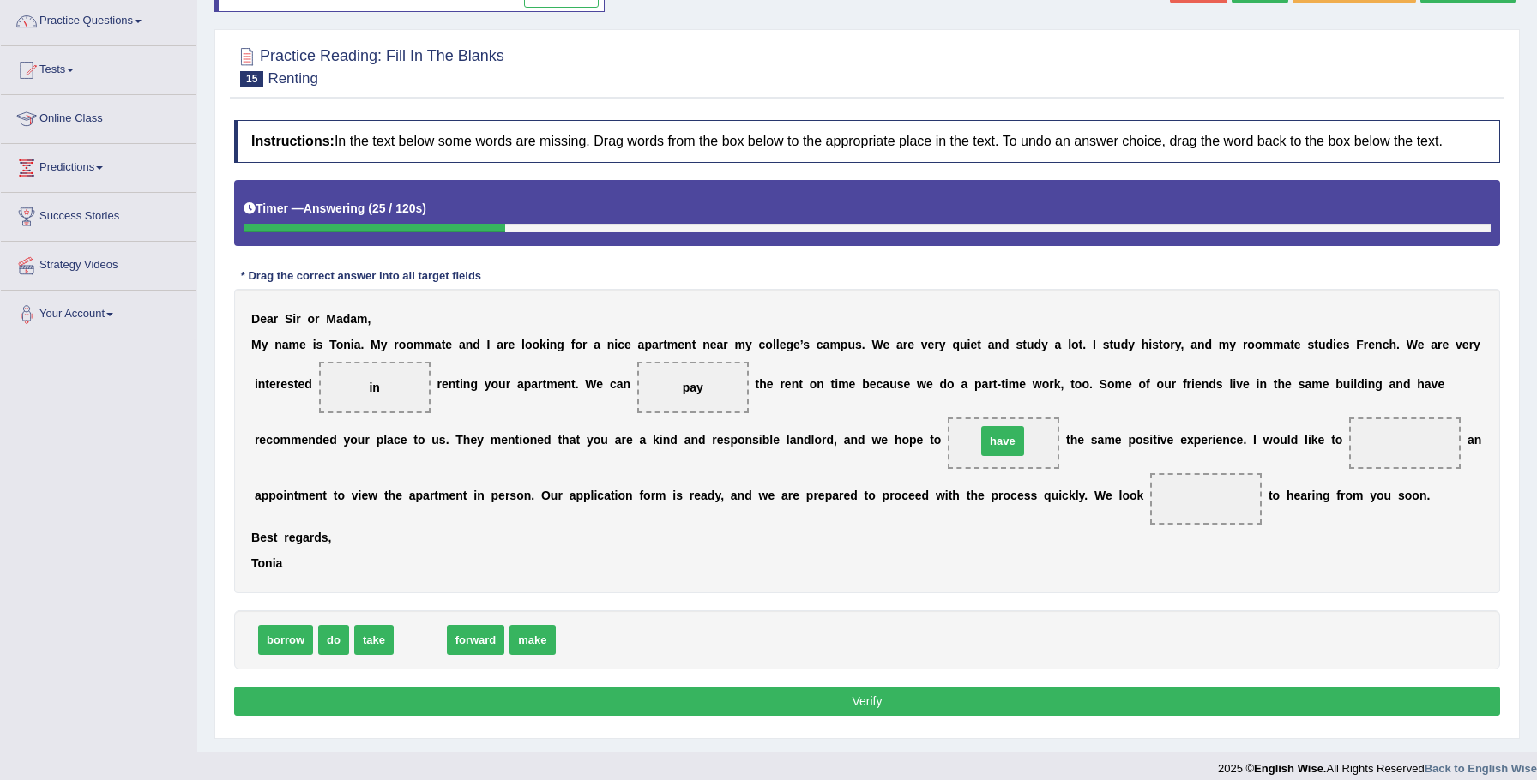
drag, startPoint x: 409, startPoint y: 653, endPoint x: 991, endPoint y: 453, distance: 615.7
drag, startPoint x: 502, startPoint y: 659, endPoint x: 1431, endPoint y: 472, distance: 947.5
drag, startPoint x: 442, startPoint y: 659, endPoint x: 1160, endPoint y: 524, distance: 731.2
click at [974, 716] on button "Verify" at bounding box center [867, 701] width 1266 height 29
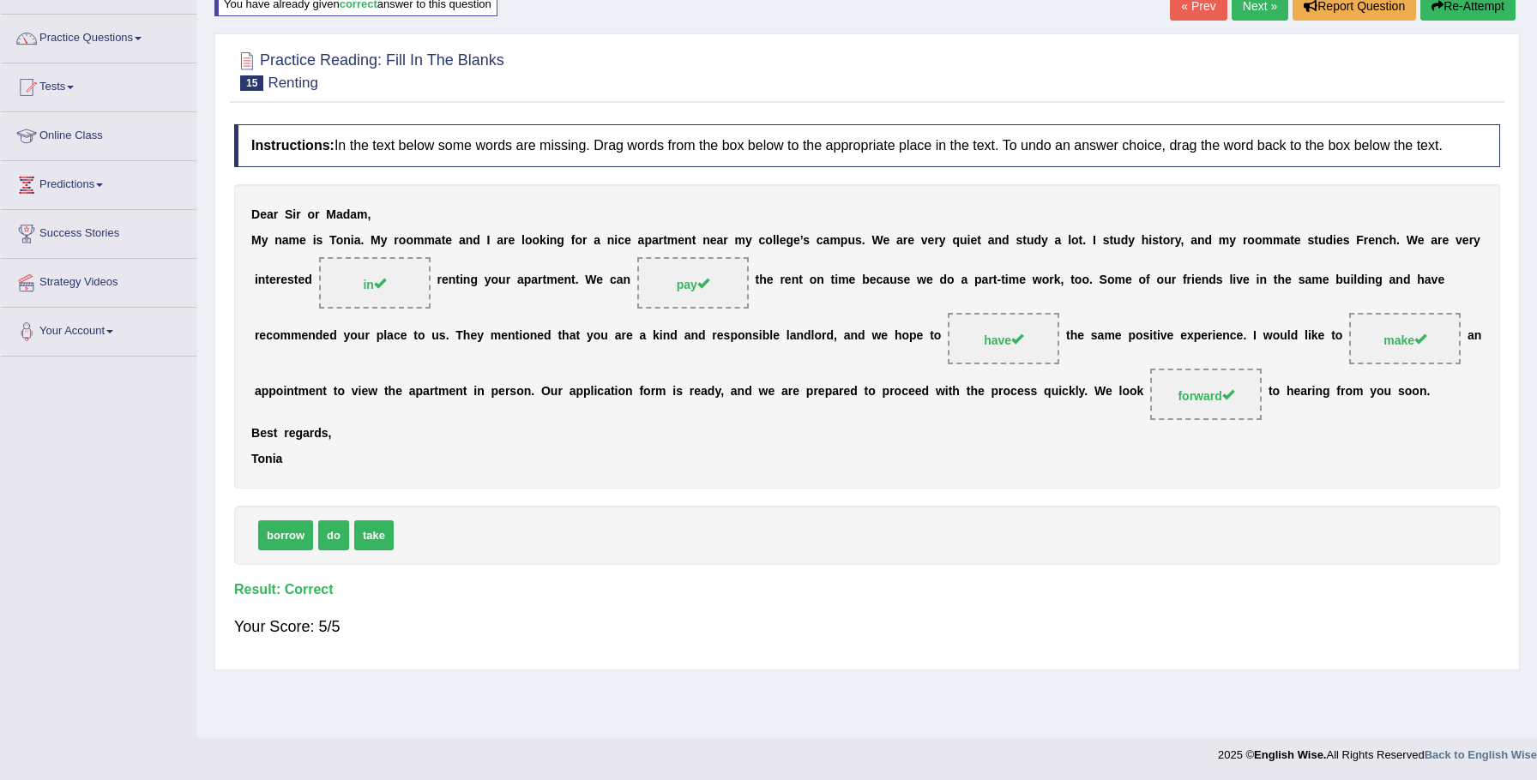
click at [1266, 7] on link "Next »" at bounding box center [1260, 5] width 57 height 29
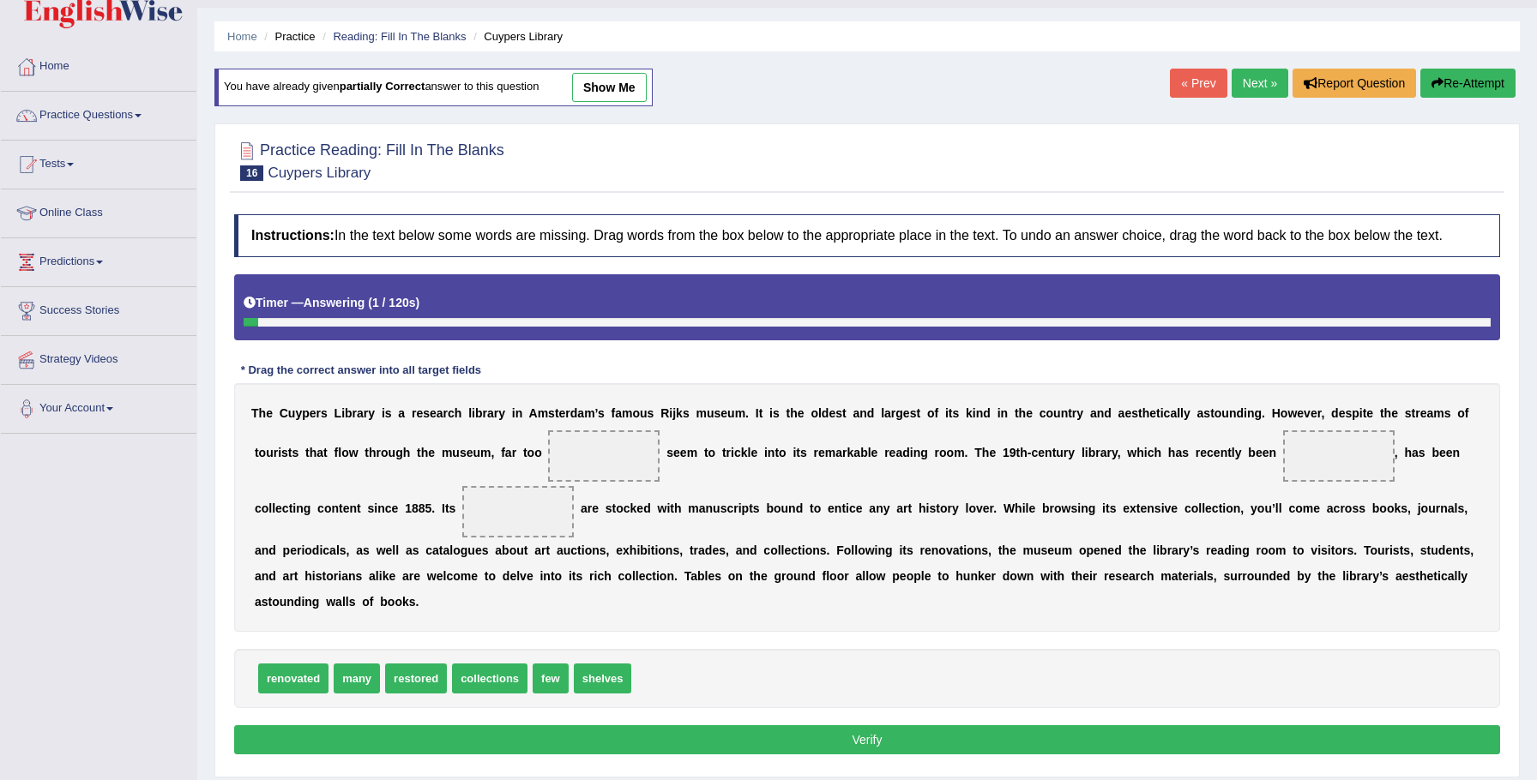
scroll to position [45, 0]
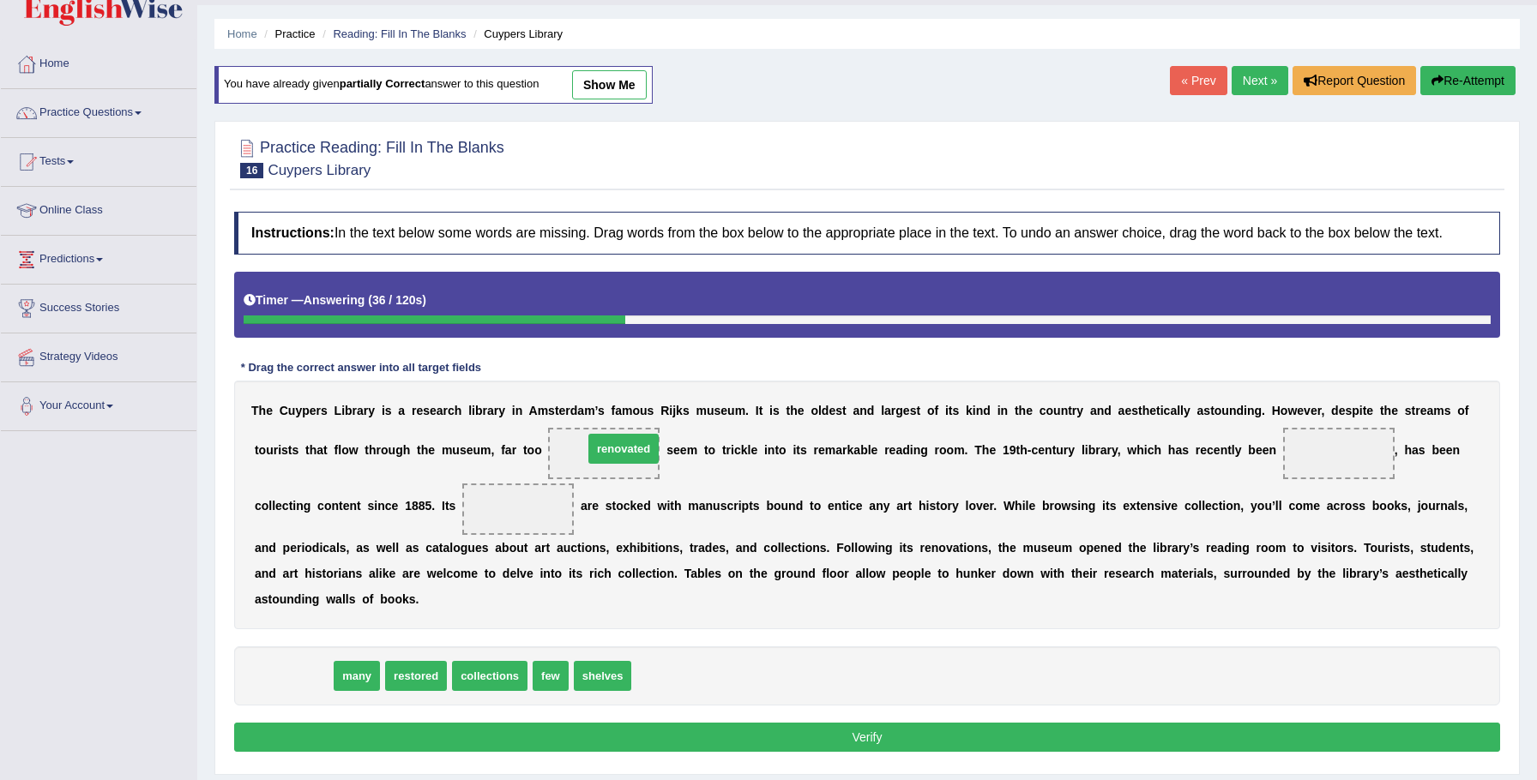
drag, startPoint x: 270, startPoint y: 690, endPoint x: 598, endPoint y: 462, distance: 398.7
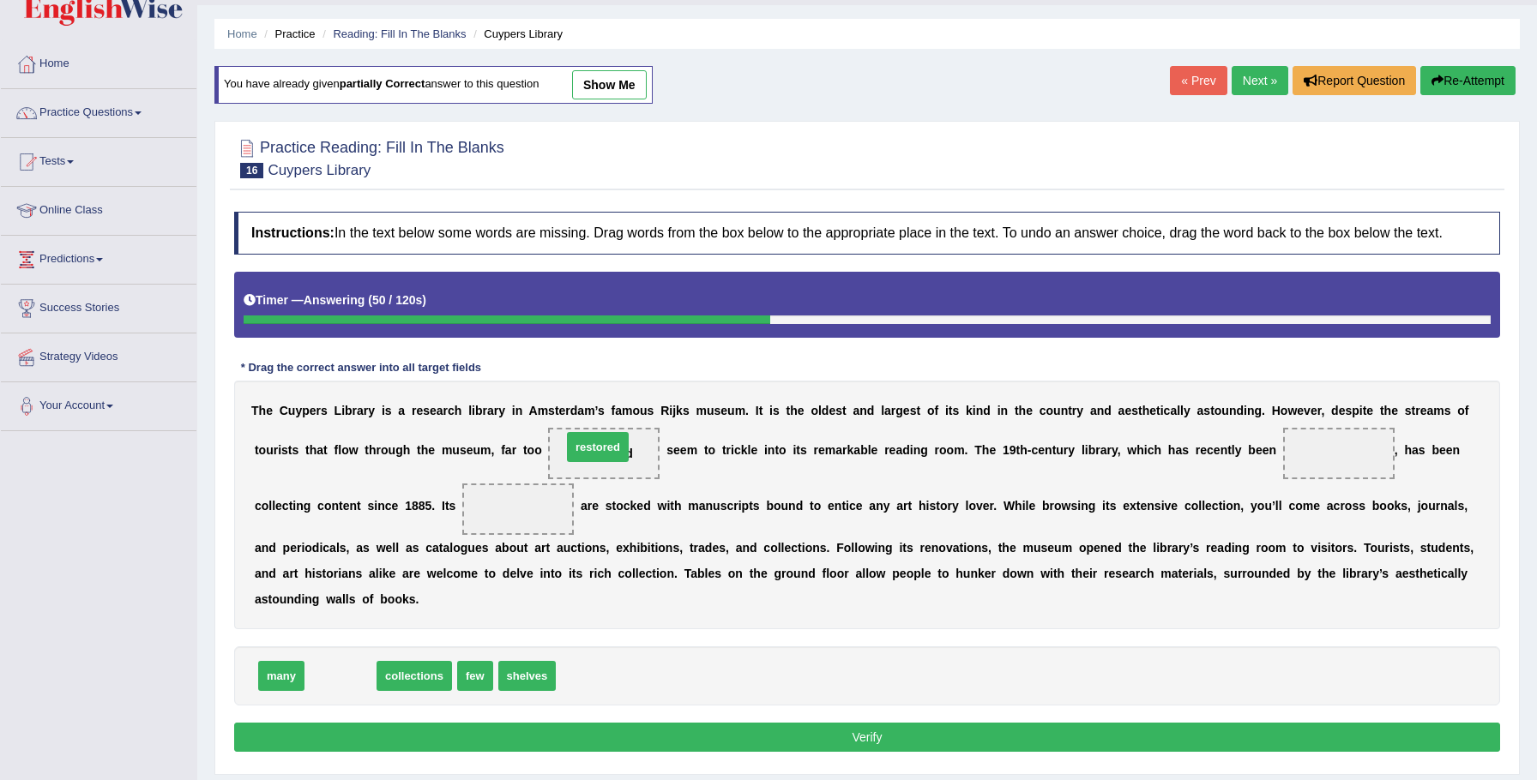
drag, startPoint x: 346, startPoint y: 686, endPoint x: 603, endPoint y: 457, distance: 344.4
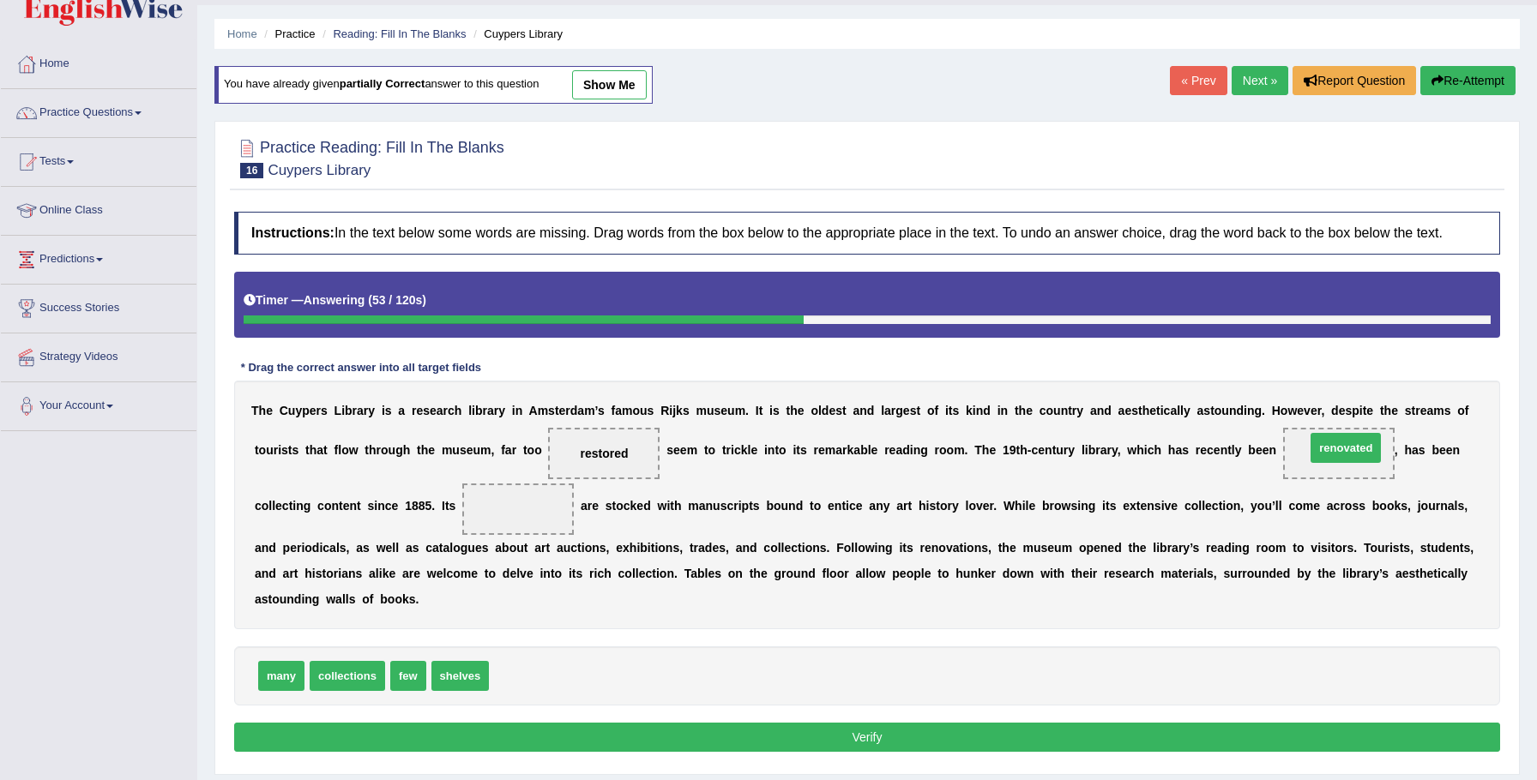
drag, startPoint x: 519, startPoint y: 690, endPoint x: 1335, endPoint y: 464, distance: 847.3
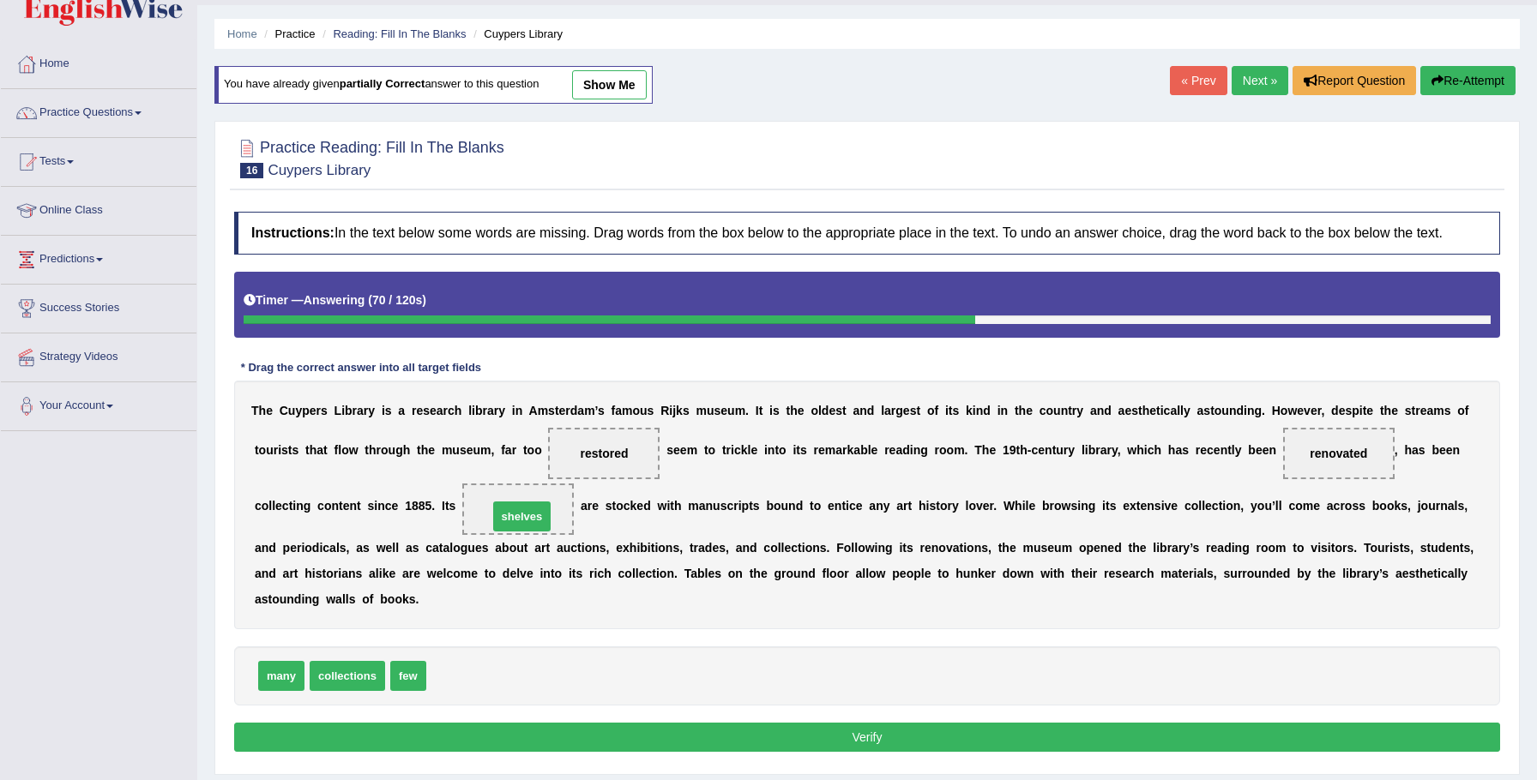
drag, startPoint x: 465, startPoint y: 693, endPoint x: 527, endPoint y: 533, distance: 171.1
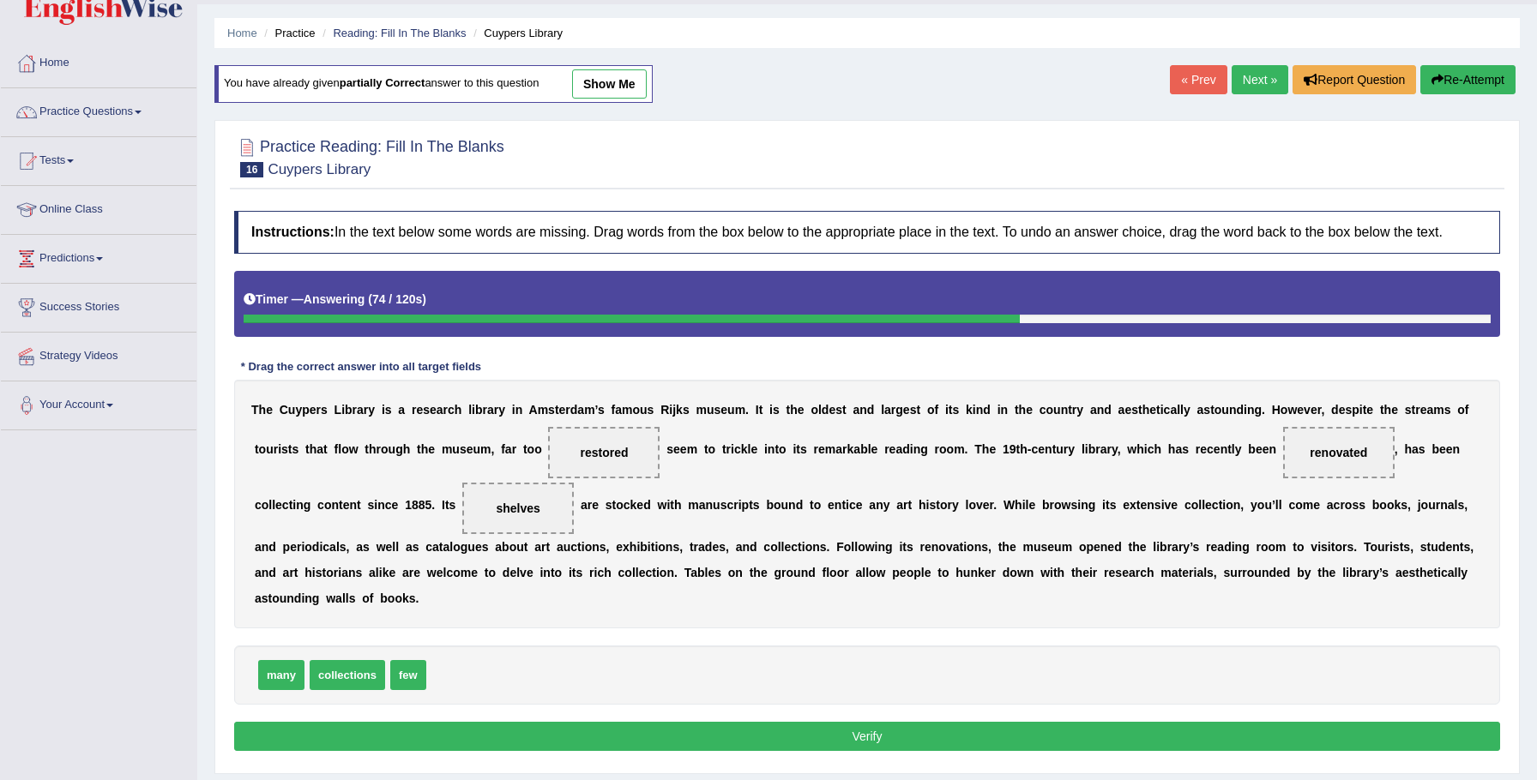
click at [730, 745] on button "Verify" at bounding box center [867, 736] width 1266 height 29
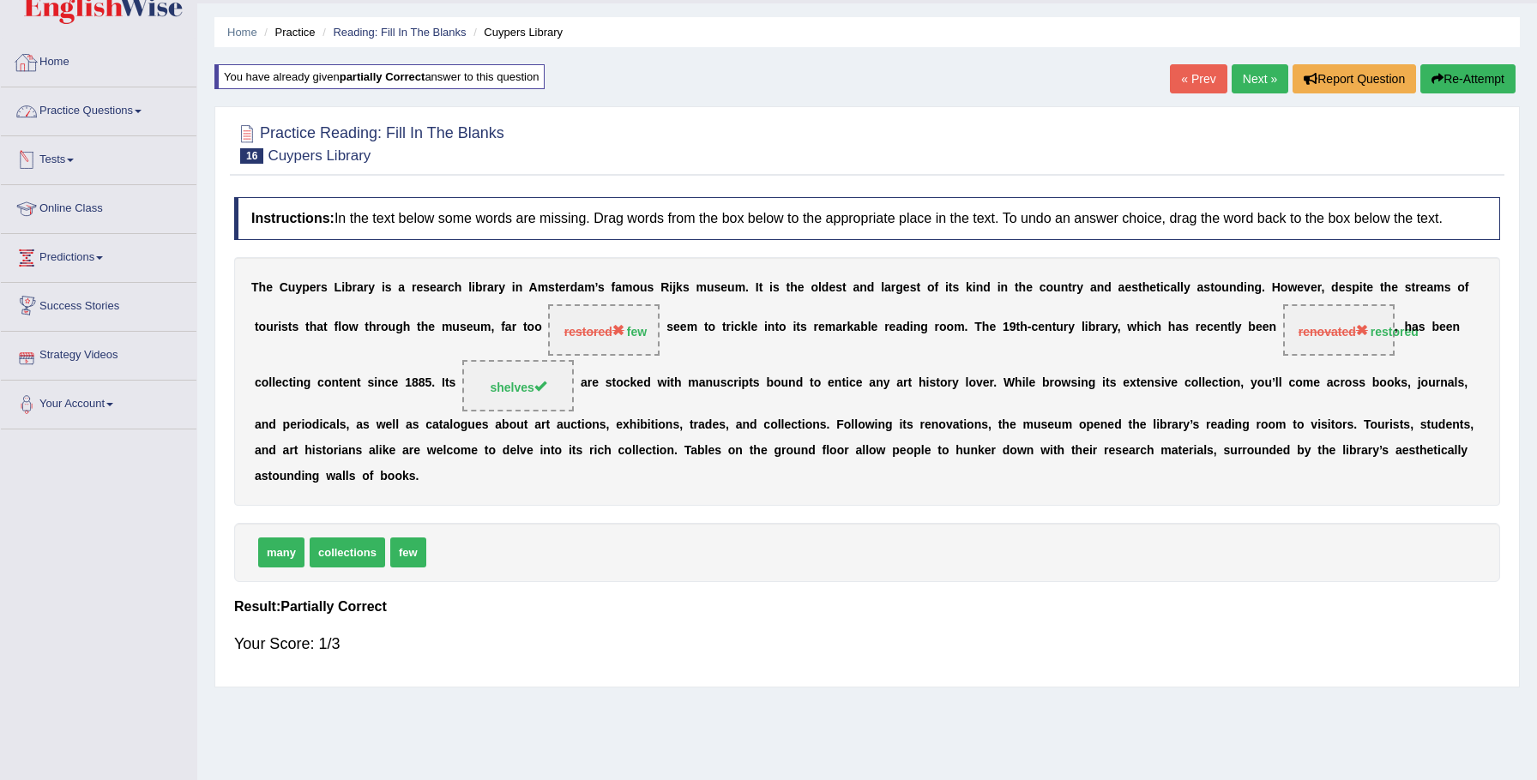
scroll to position [51, 0]
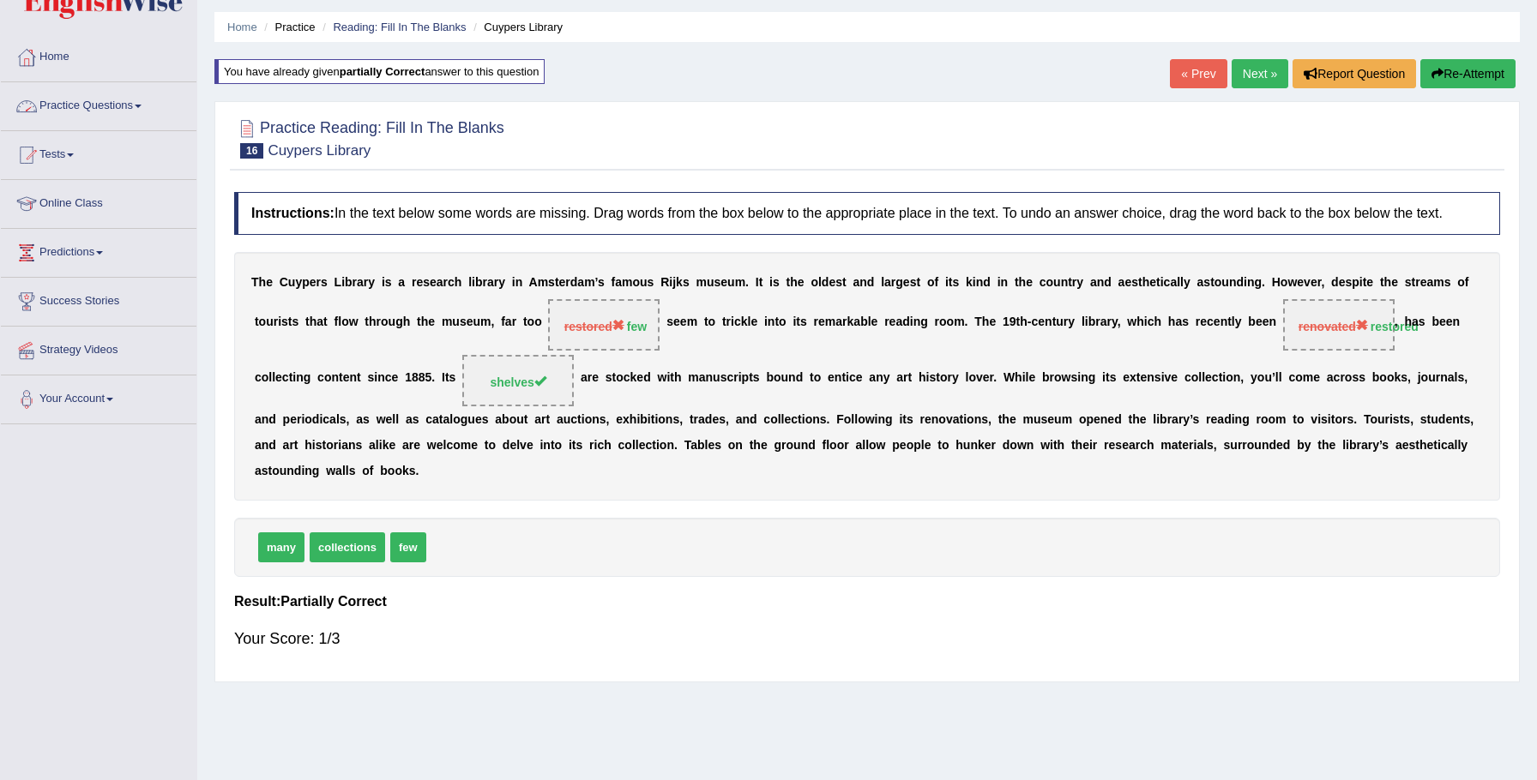
click at [134, 104] on link "Practice Questions" at bounding box center [99, 103] width 196 height 43
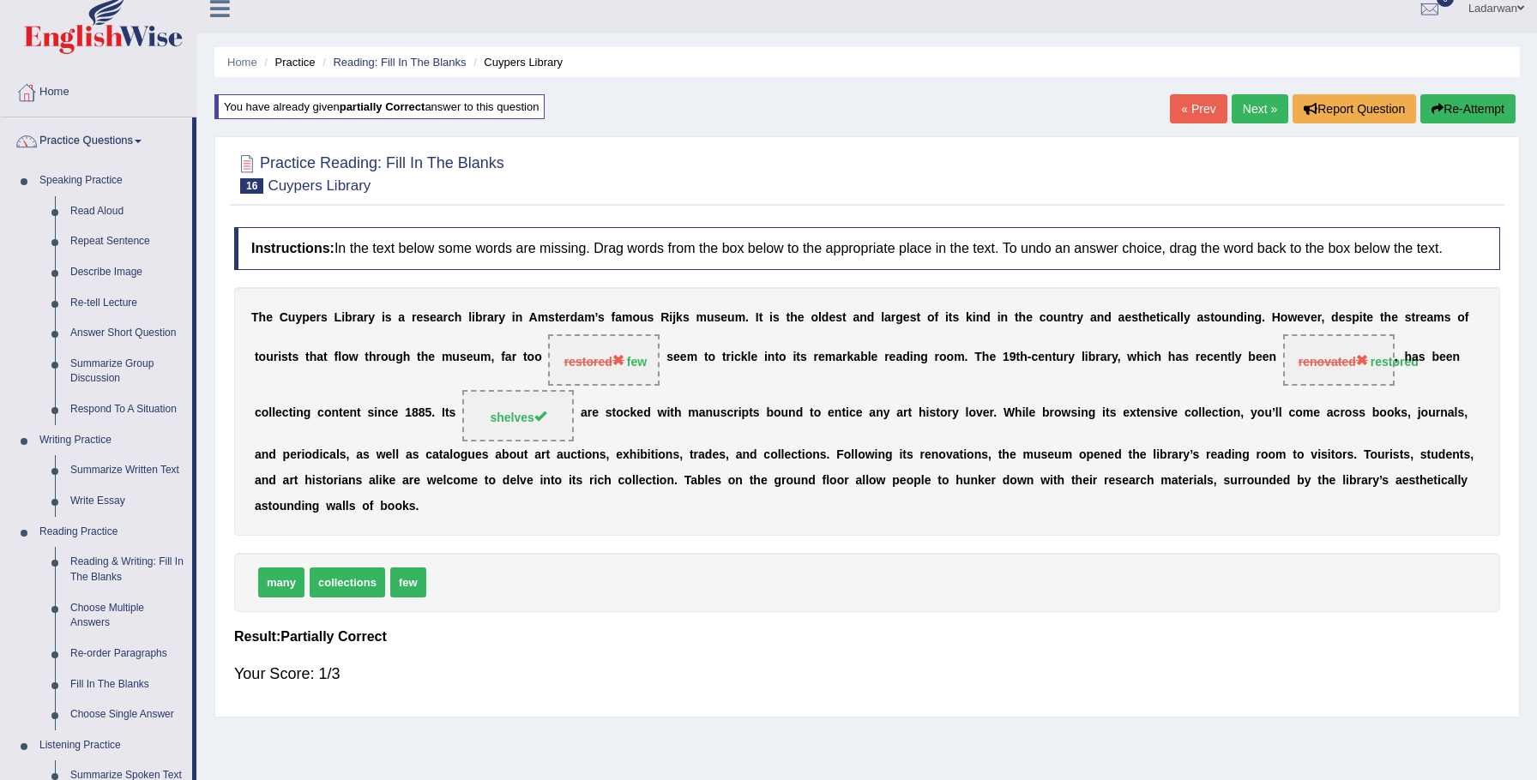
scroll to position [17, 0]
click at [106, 131] on link "Practice Questions" at bounding box center [96, 138] width 191 height 43
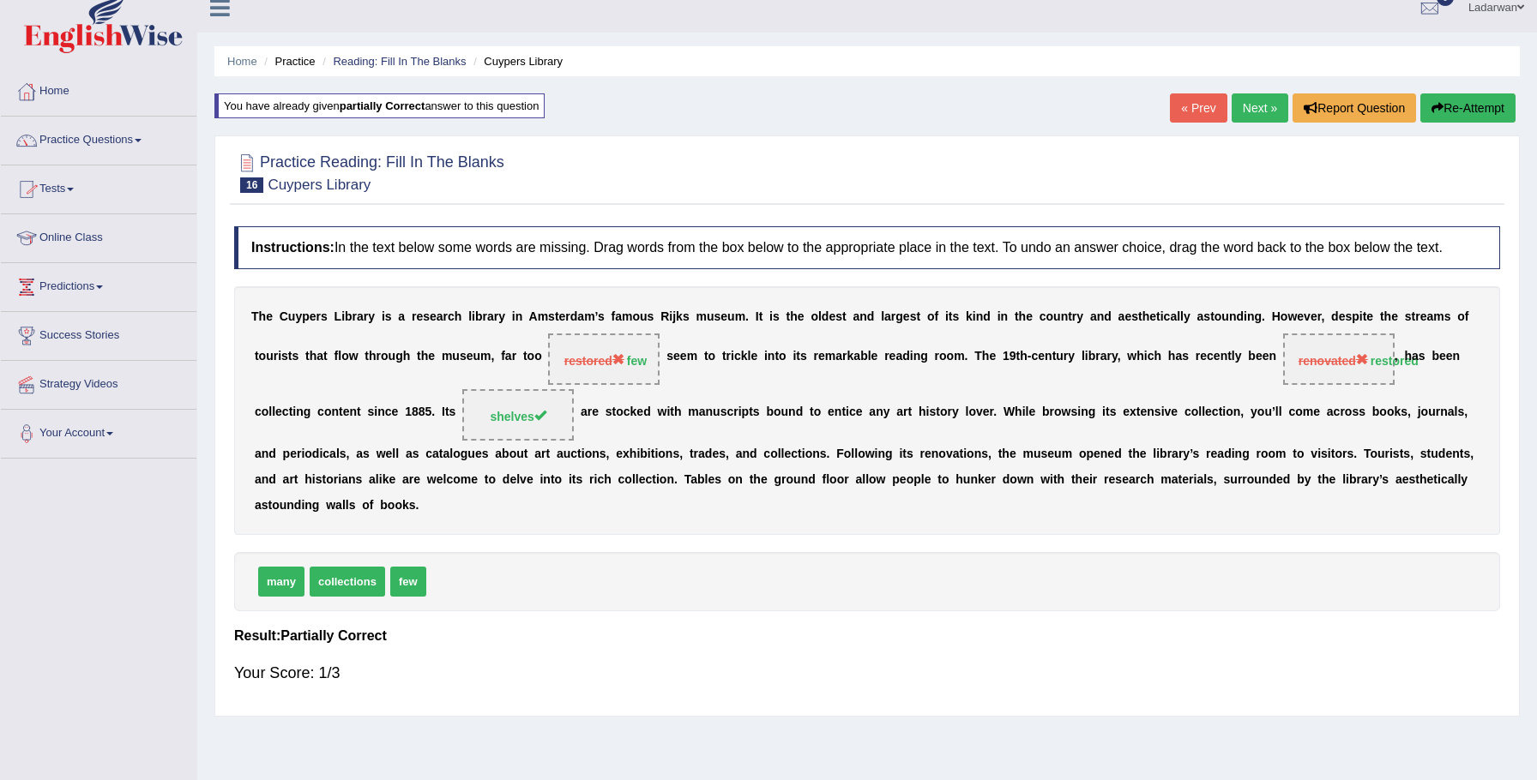
click at [65, 186] on link "Tests" at bounding box center [99, 187] width 196 height 43
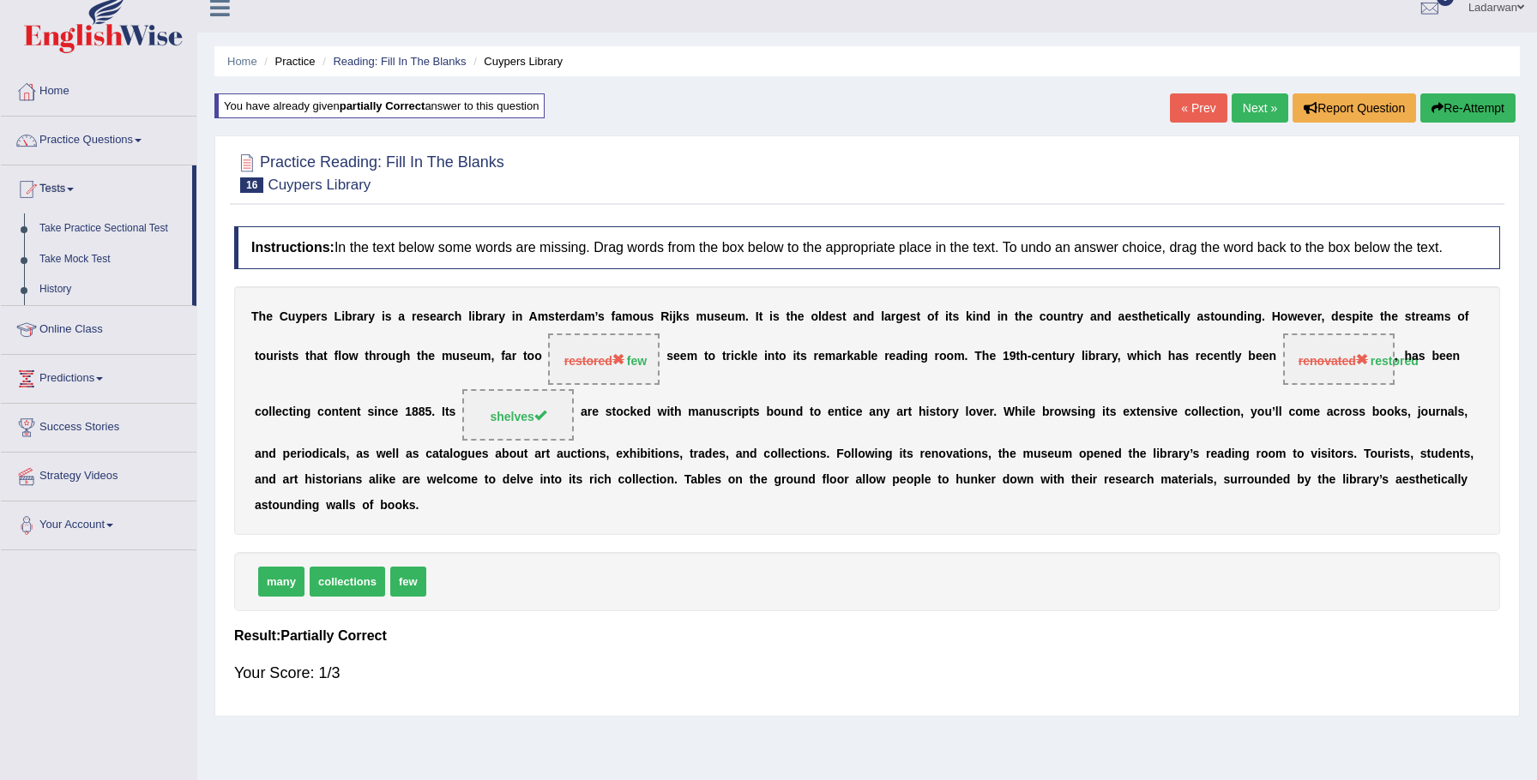
click at [1244, 110] on link "Next »" at bounding box center [1260, 107] width 57 height 29
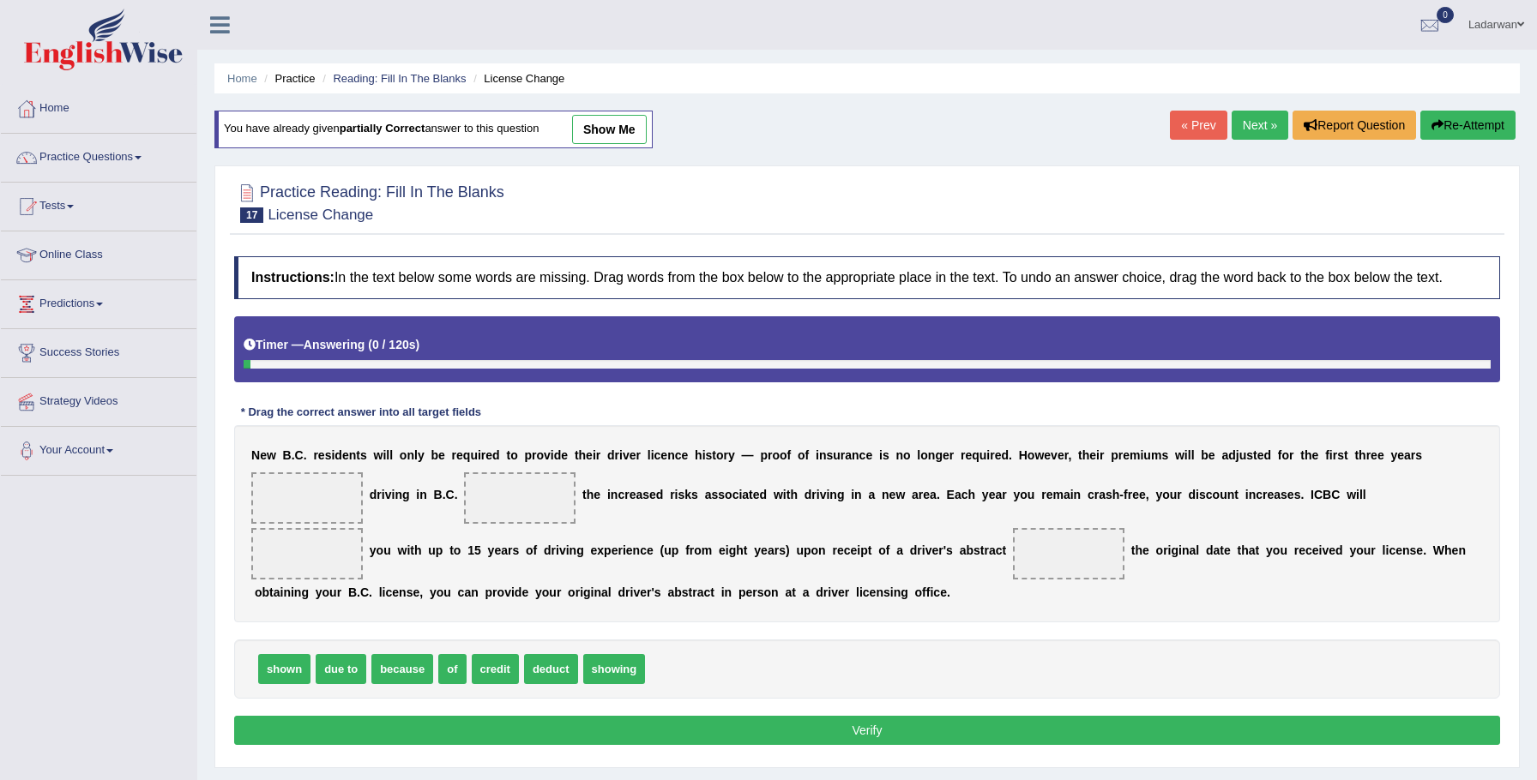
scroll to position [117, 0]
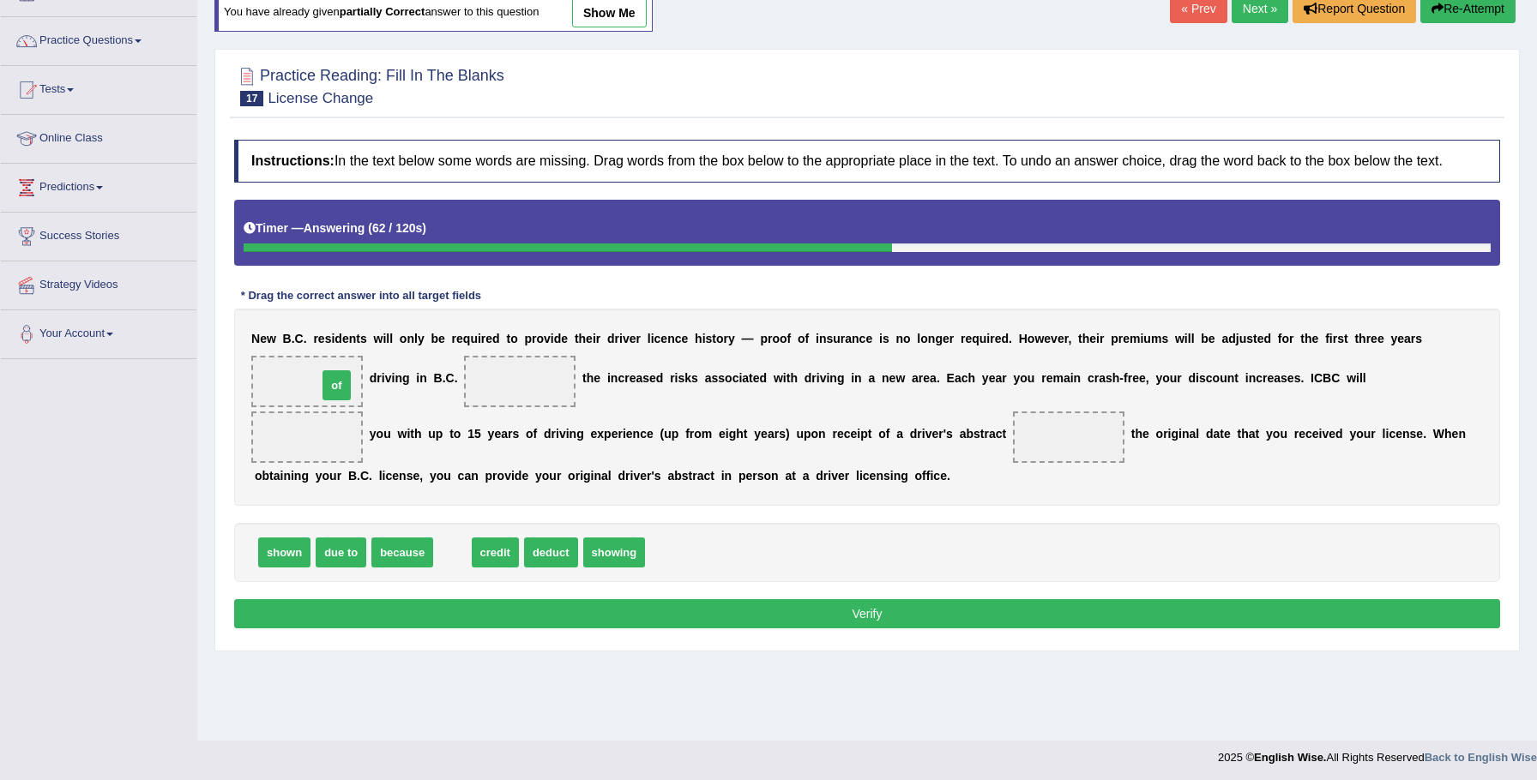
drag, startPoint x: 453, startPoint y: 572, endPoint x: 337, endPoint y: 405, distance: 203.4
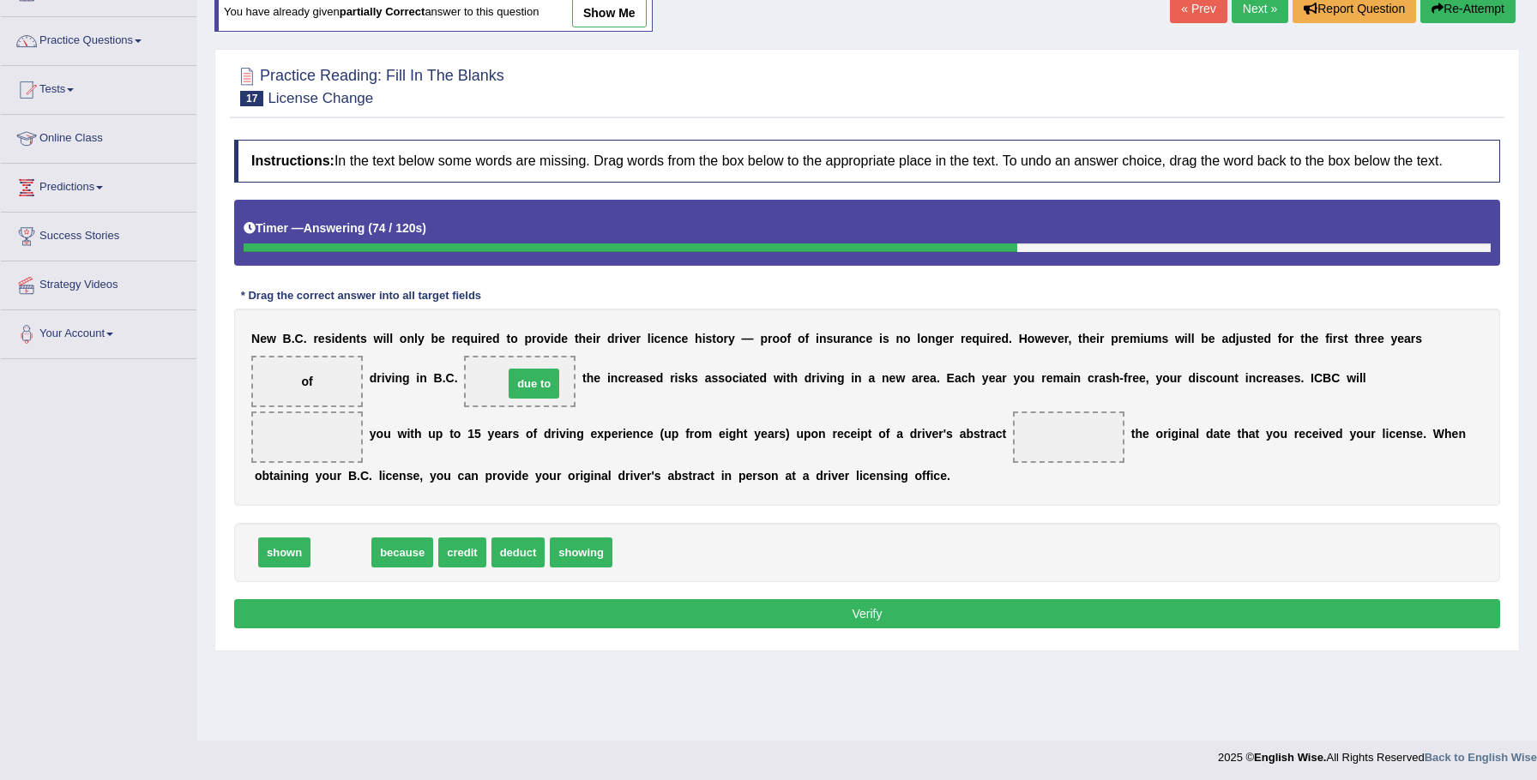
drag, startPoint x: 334, startPoint y: 569, endPoint x: 523, endPoint y: 400, distance: 253.9
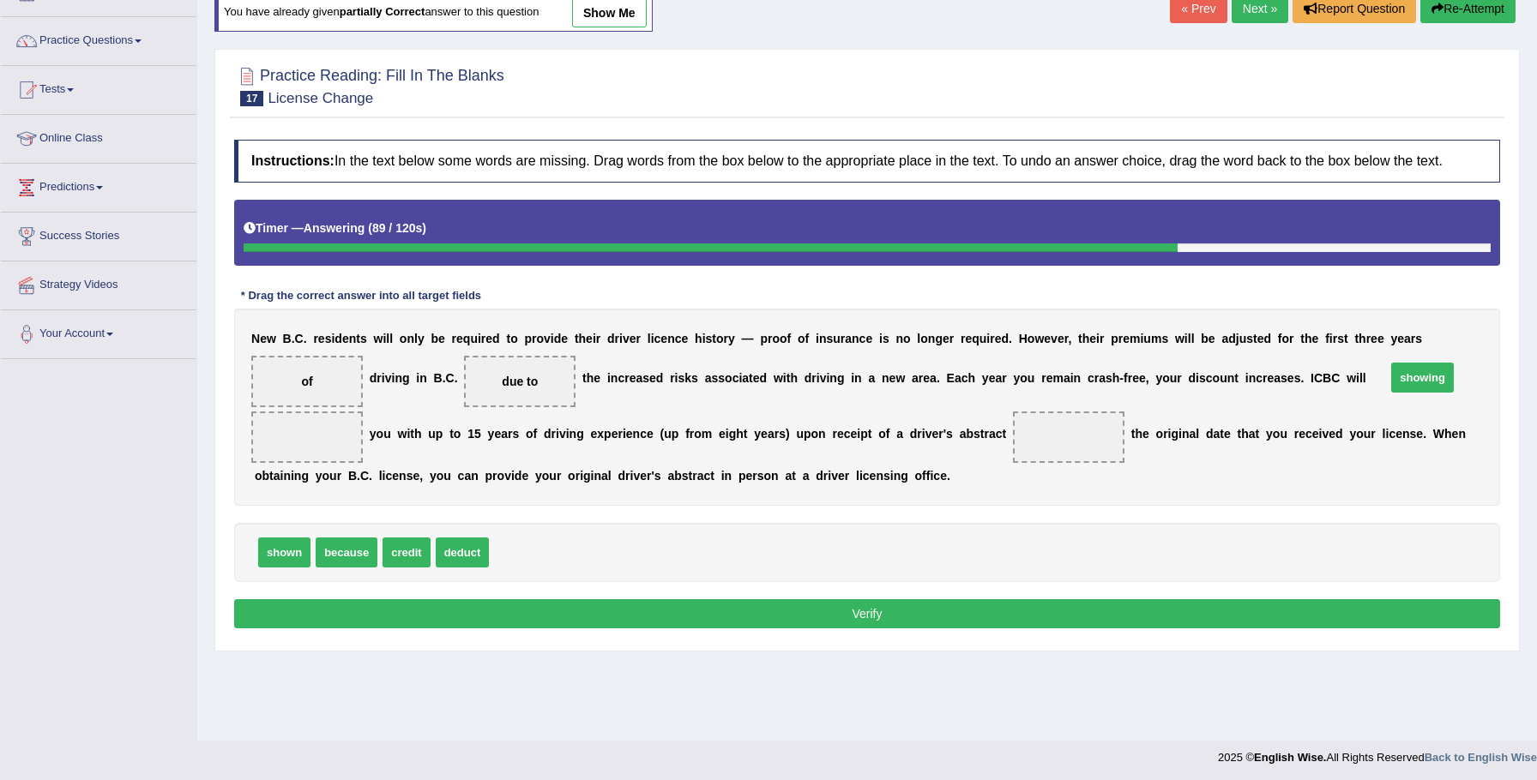
drag, startPoint x: 532, startPoint y: 571, endPoint x: 1418, endPoint y: 406, distance: 901.3
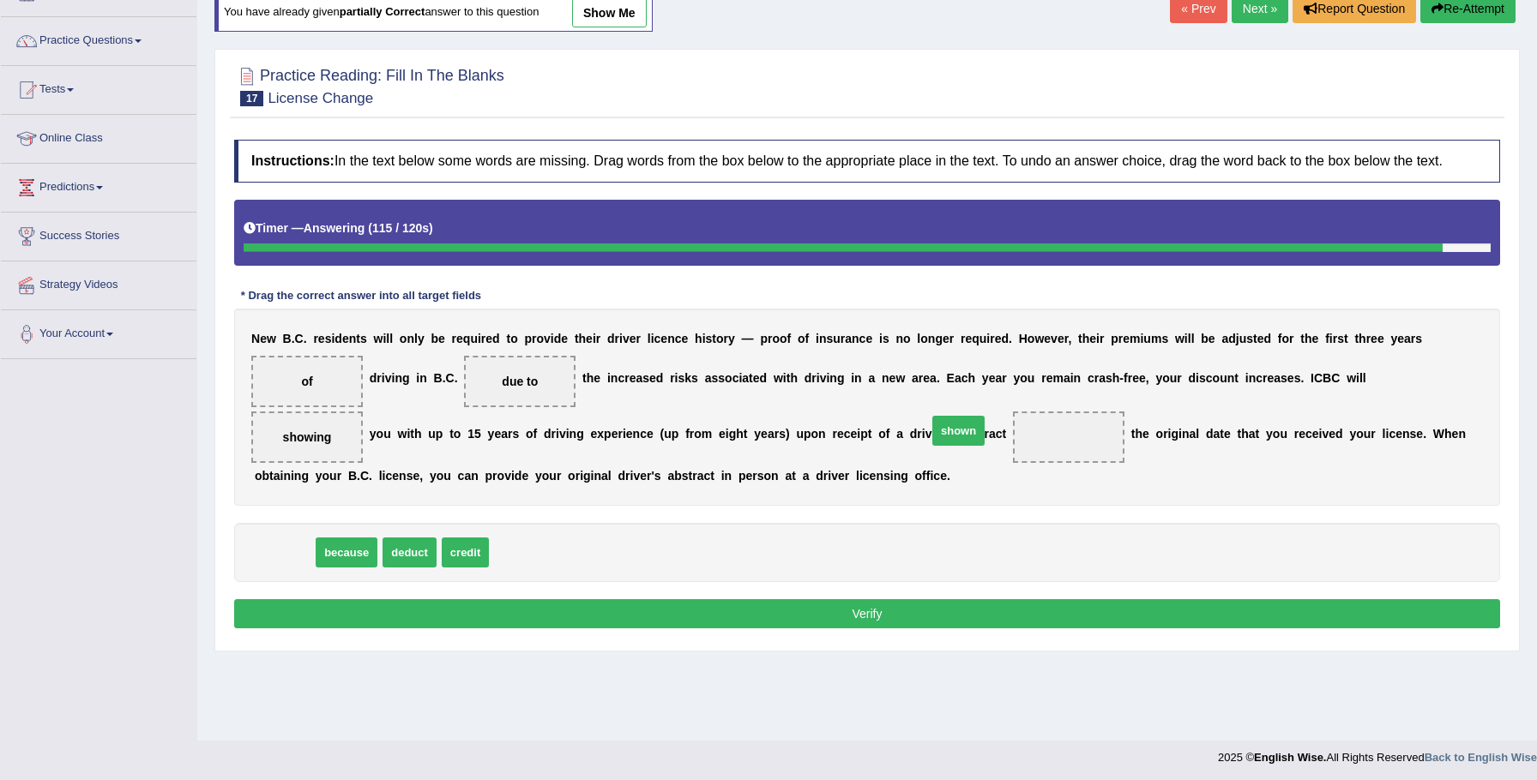
drag, startPoint x: 268, startPoint y: 568, endPoint x: 943, endPoint y: 446, distance: 685.0
drag, startPoint x: 1002, startPoint y: 626, endPoint x: 885, endPoint y: 603, distance: 118.9
click at [1000, 624] on button "Verify" at bounding box center [867, 613] width 1266 height 29
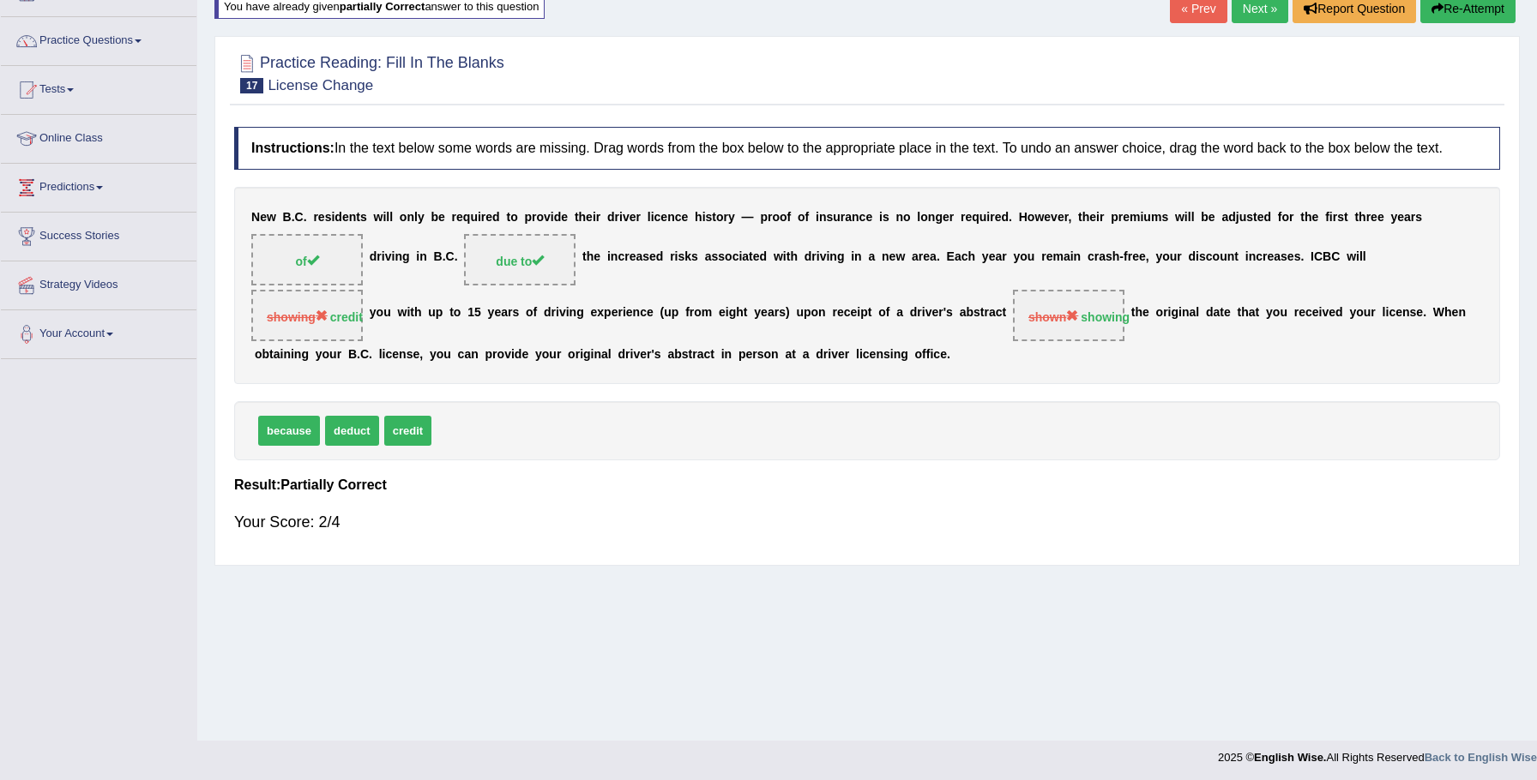
drag, startPoint x: 1268, startPoint y: 3, endPoint x: 1233, endPoint y: 21, distance: 39.5
click at [1268, 2] on link "Next »" at bounding box center [1260, 8] width 57 height 29
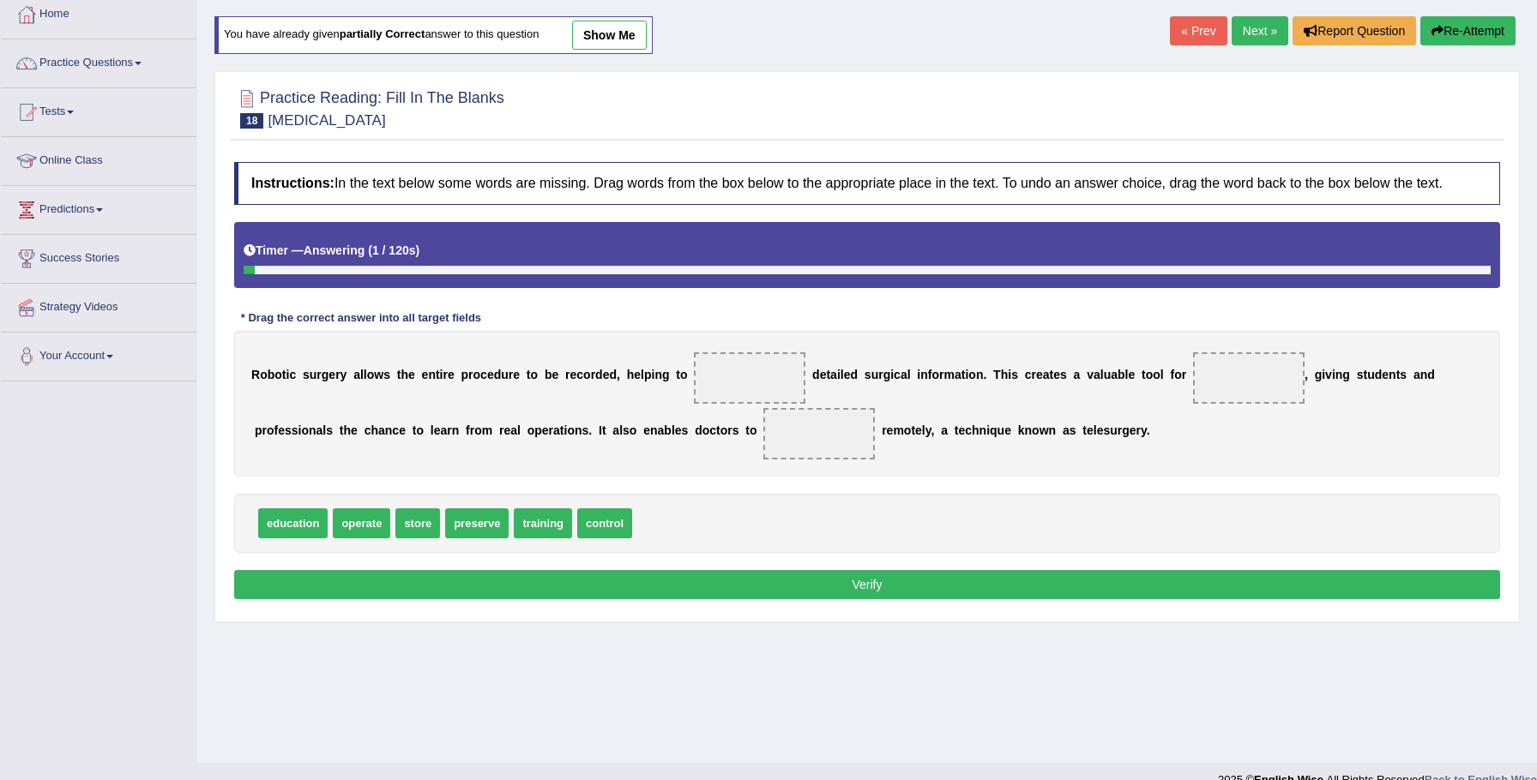
scroll to position [119, 0]
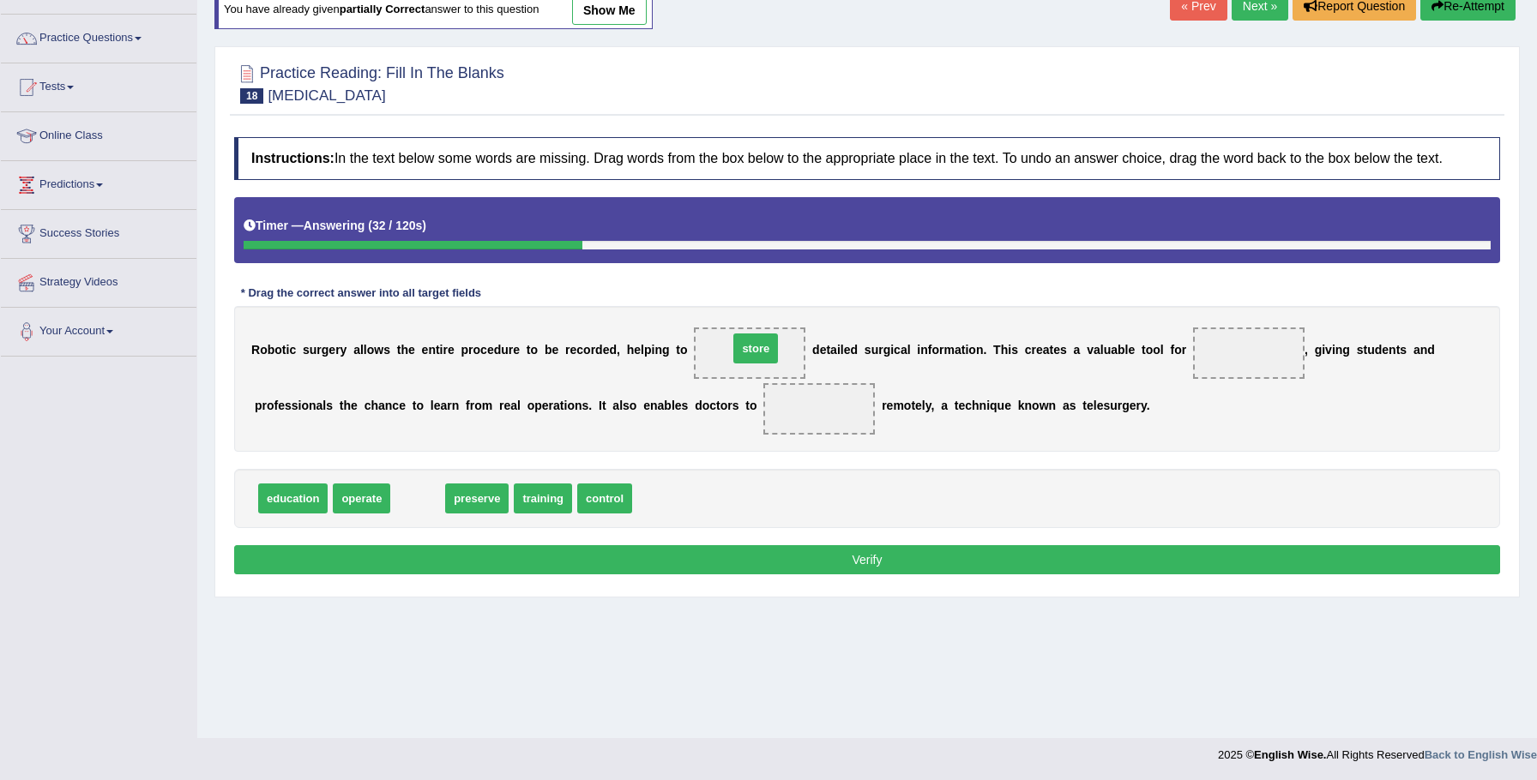
drag, startPoint x: 420, startPoint y: 516, endPoint x: 758, endPoint y: 365, distance: 370.1
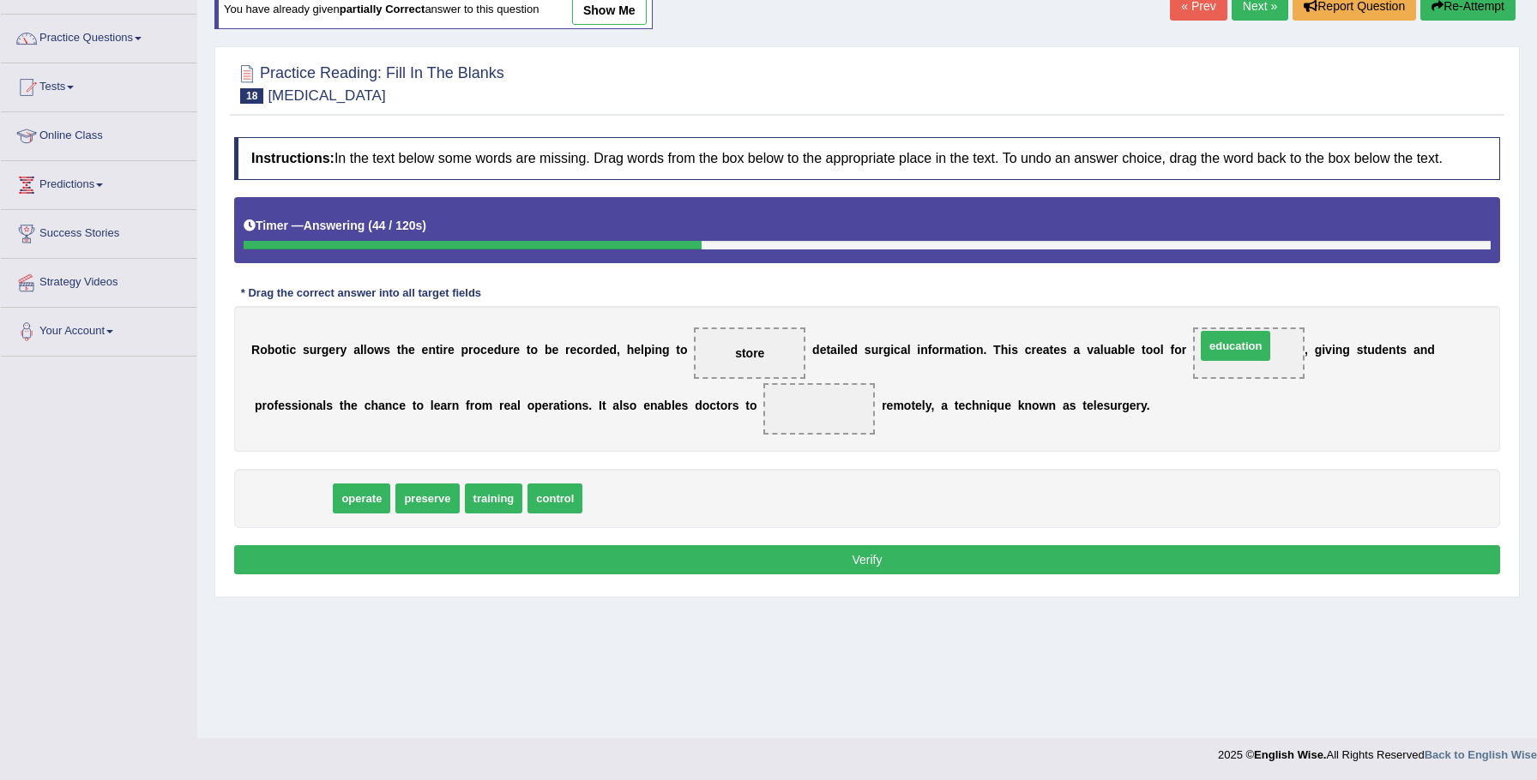
drag, startPoint x: 312, startPoint y: 515, endPoint x: 1260, endPoint y: 364, distance: 959.6
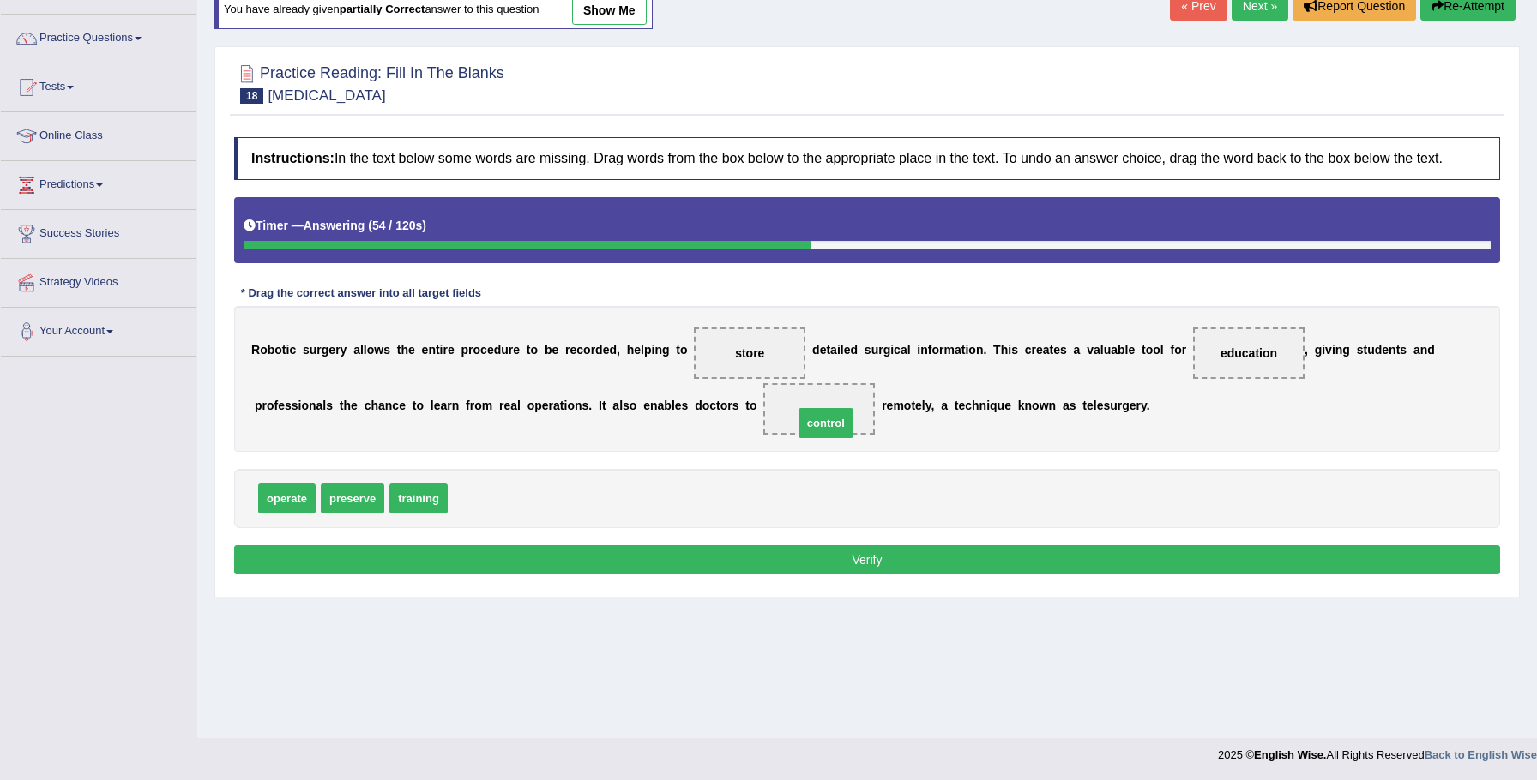
drag, startPoint x: 497, startPoint y: 522, endPoint x: 841, endPoint y: 446, distance: 353.1
click at [903, 574] on button "Verify" at bounding box center [867, 559] width 1266 height 29
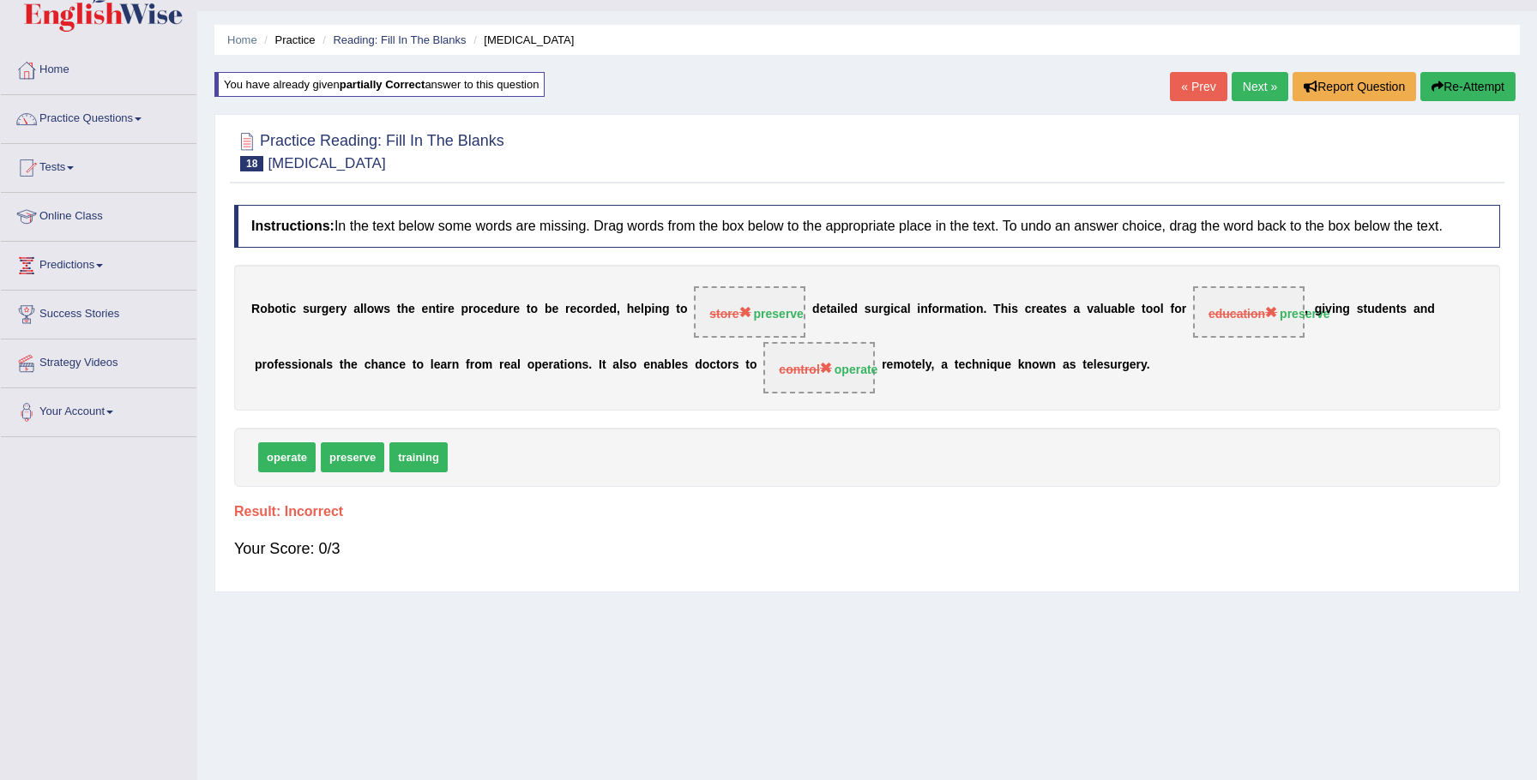
scroll to position [0, 0]
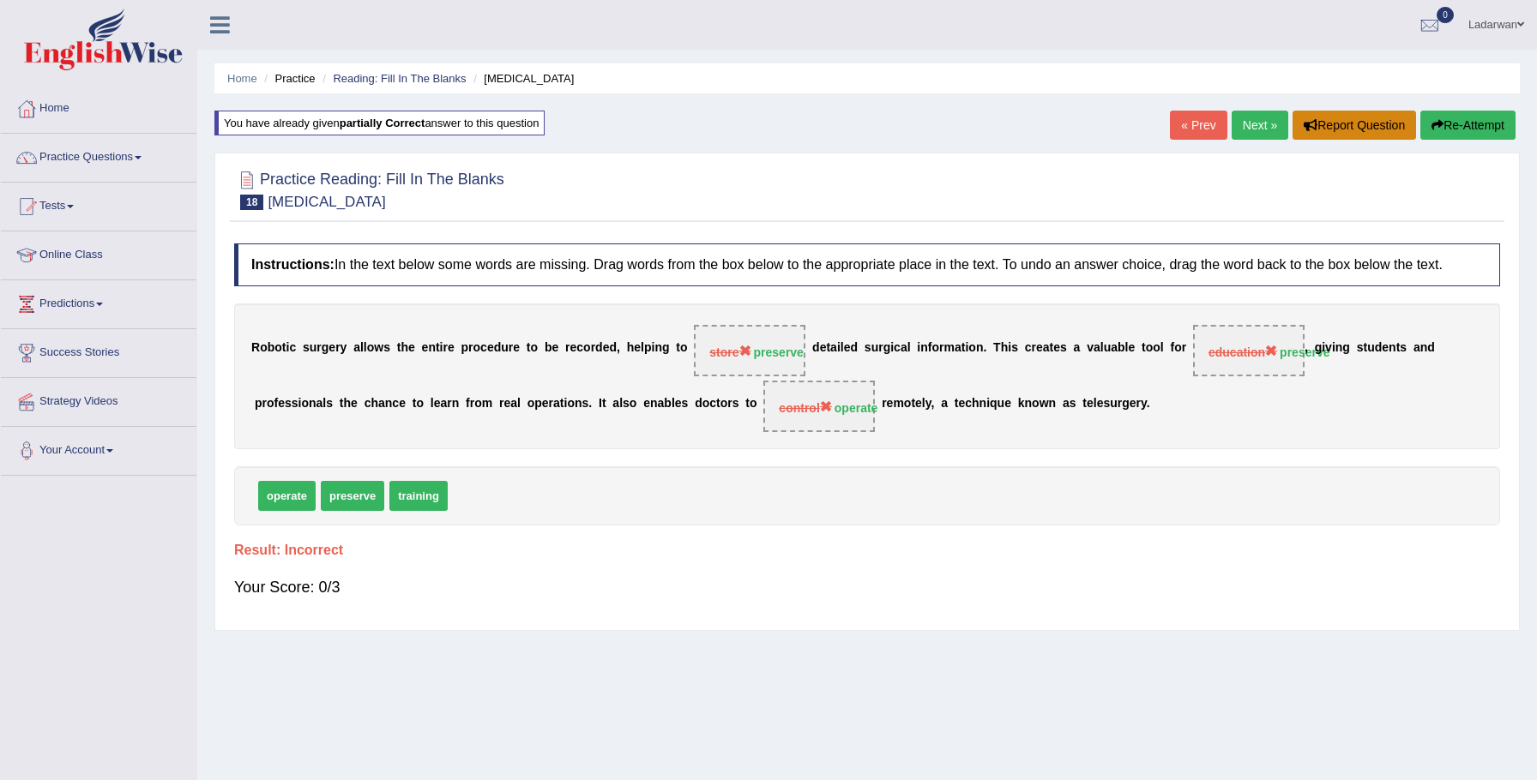
click at [1322, 124] on button "Report Question" at bounding box center [1354, 125] width 124 height 29
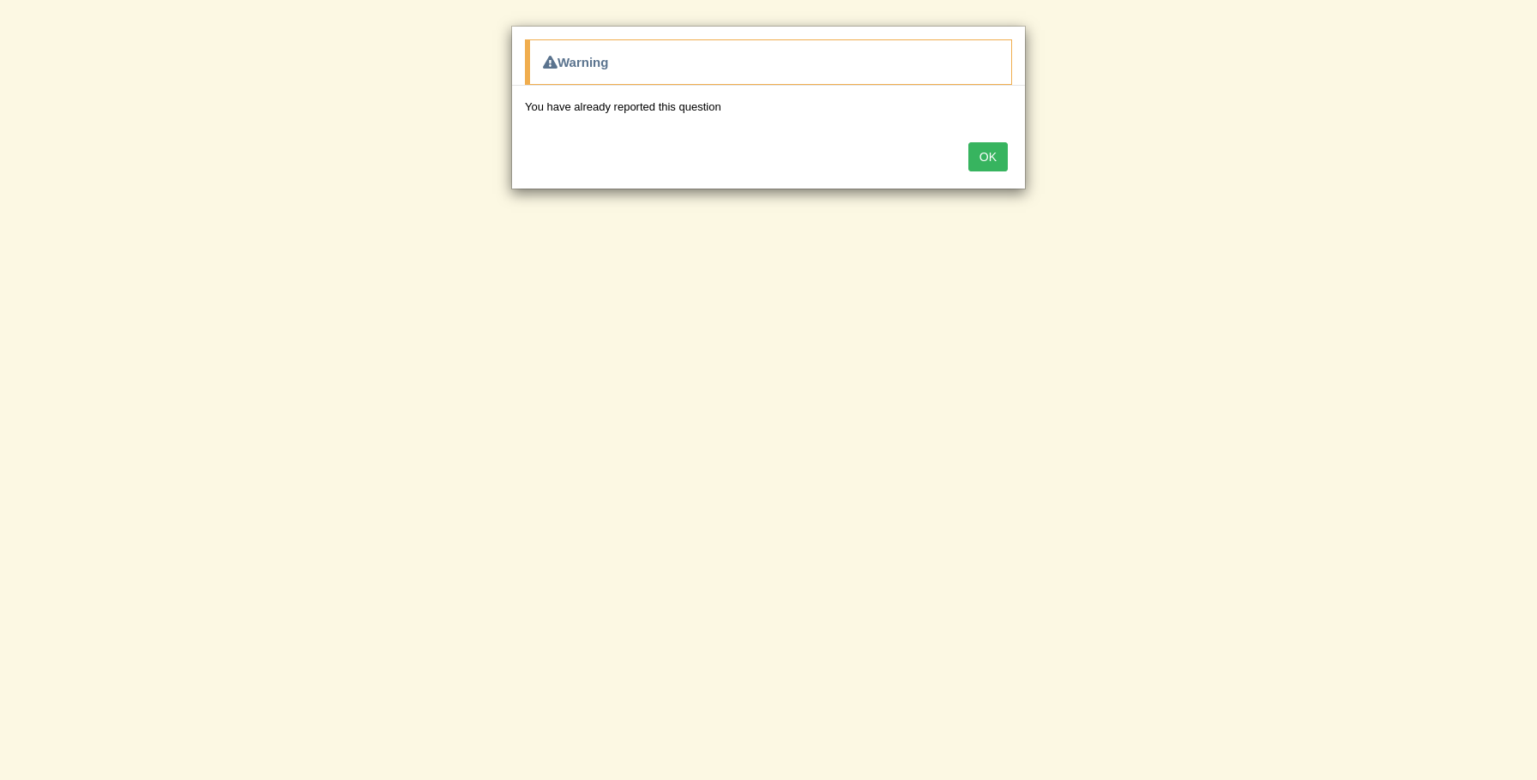
click at [994, 160] on button "OK" at bounding box center [987, 156] width 39 height 29
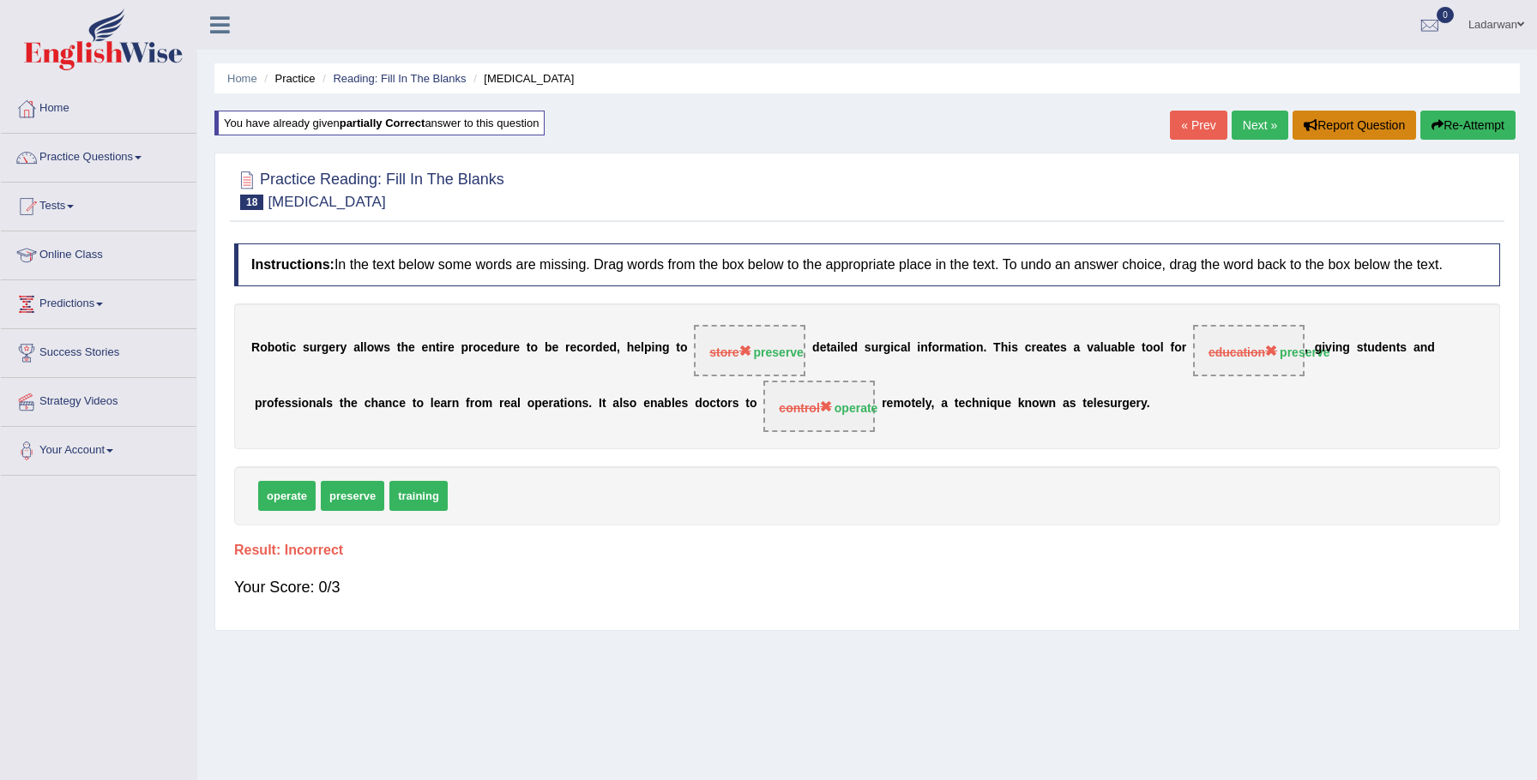
click at [1314, 127] on button "Report Question" at bounding box center [1354, 125] width 124 height 29
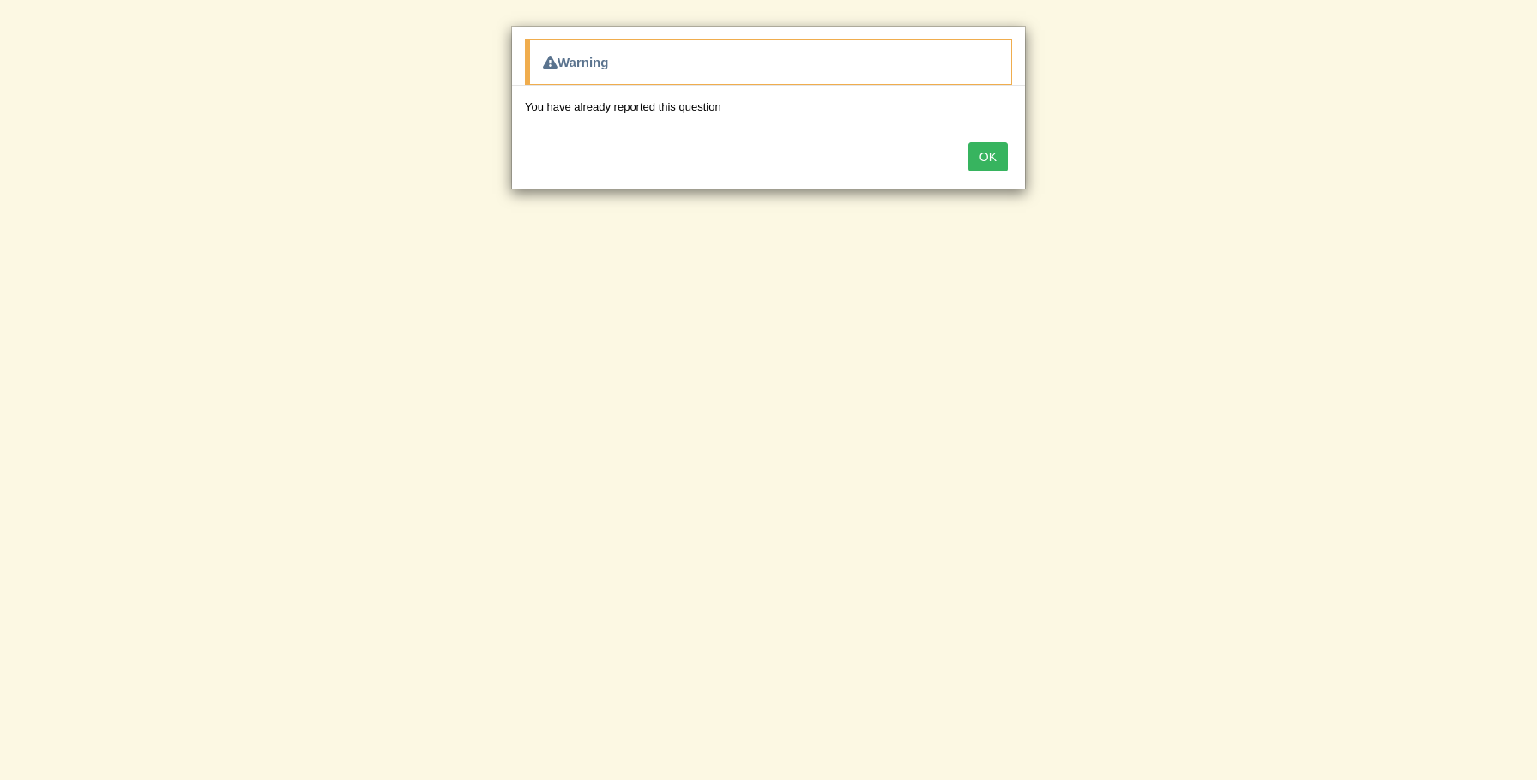
click at [994, 162] on button "OK" at bounding box center [987, 156] width 39 height 29
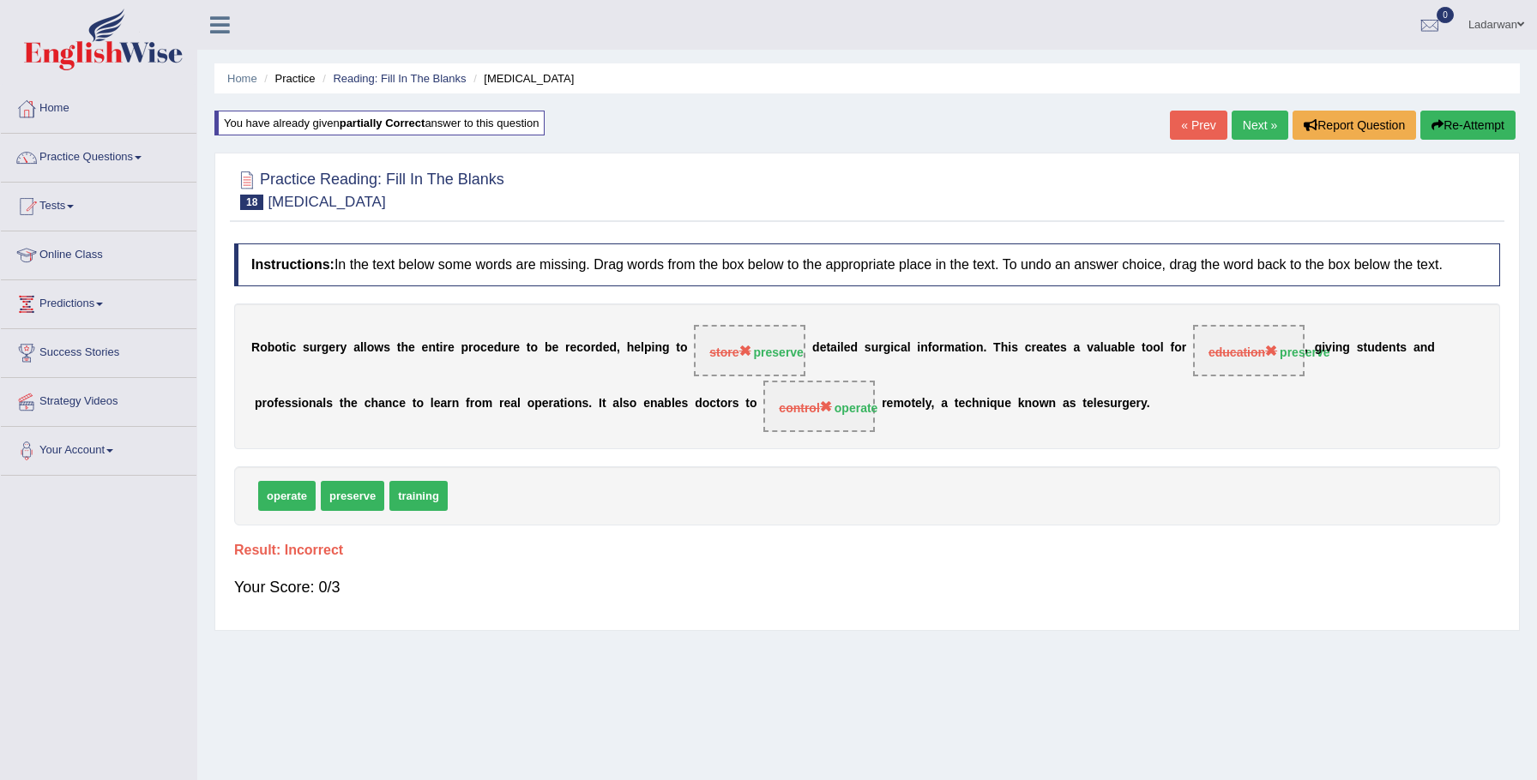
click at [1259, 133] on link "Next »" at bounding box center [1260, 125] width 57 height 29
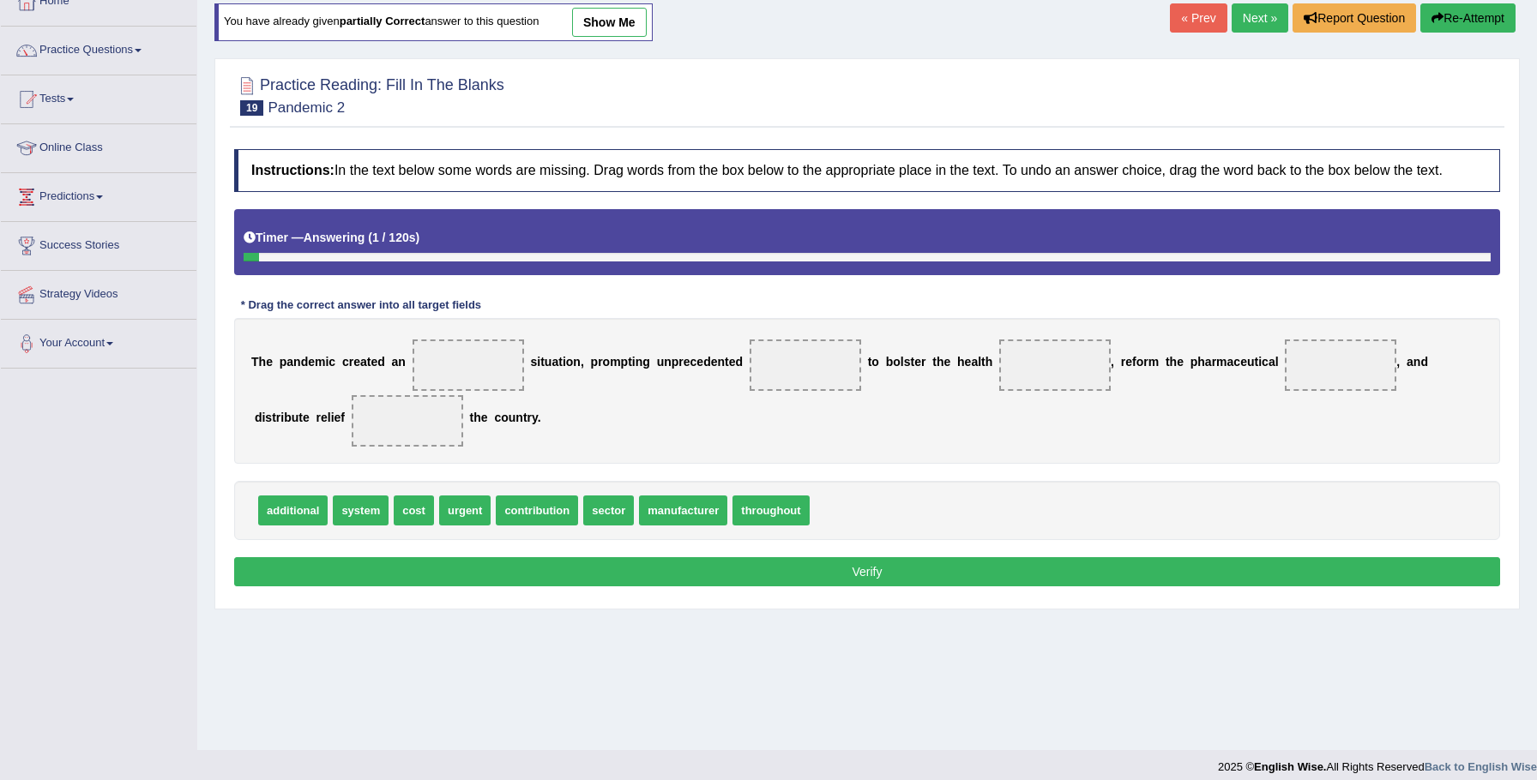
scroll to position [119, 0]
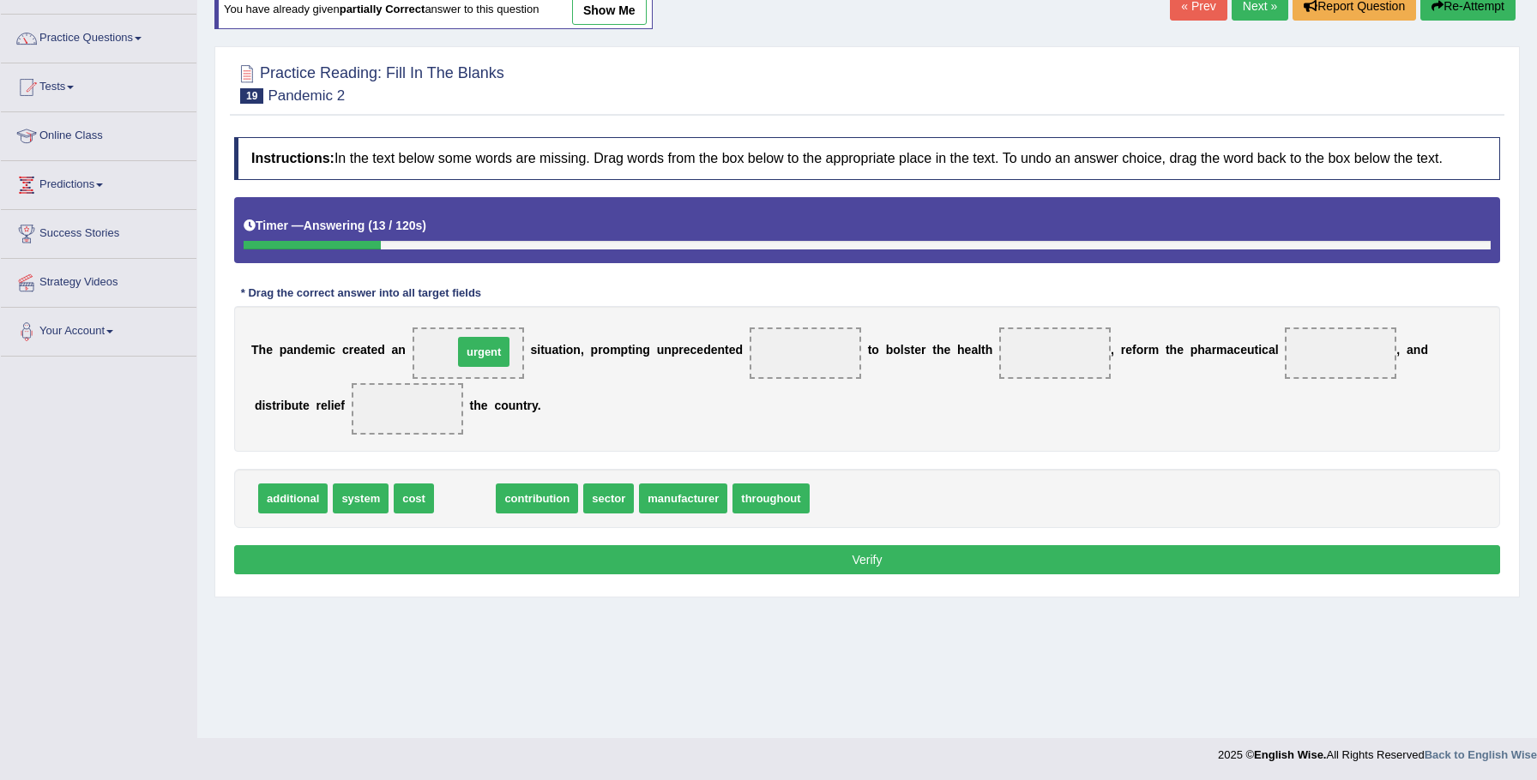
drag, startPoint x: 457, startPoint y: 518, endPoint x: 477, endPoint y: 365, distance: 153.9
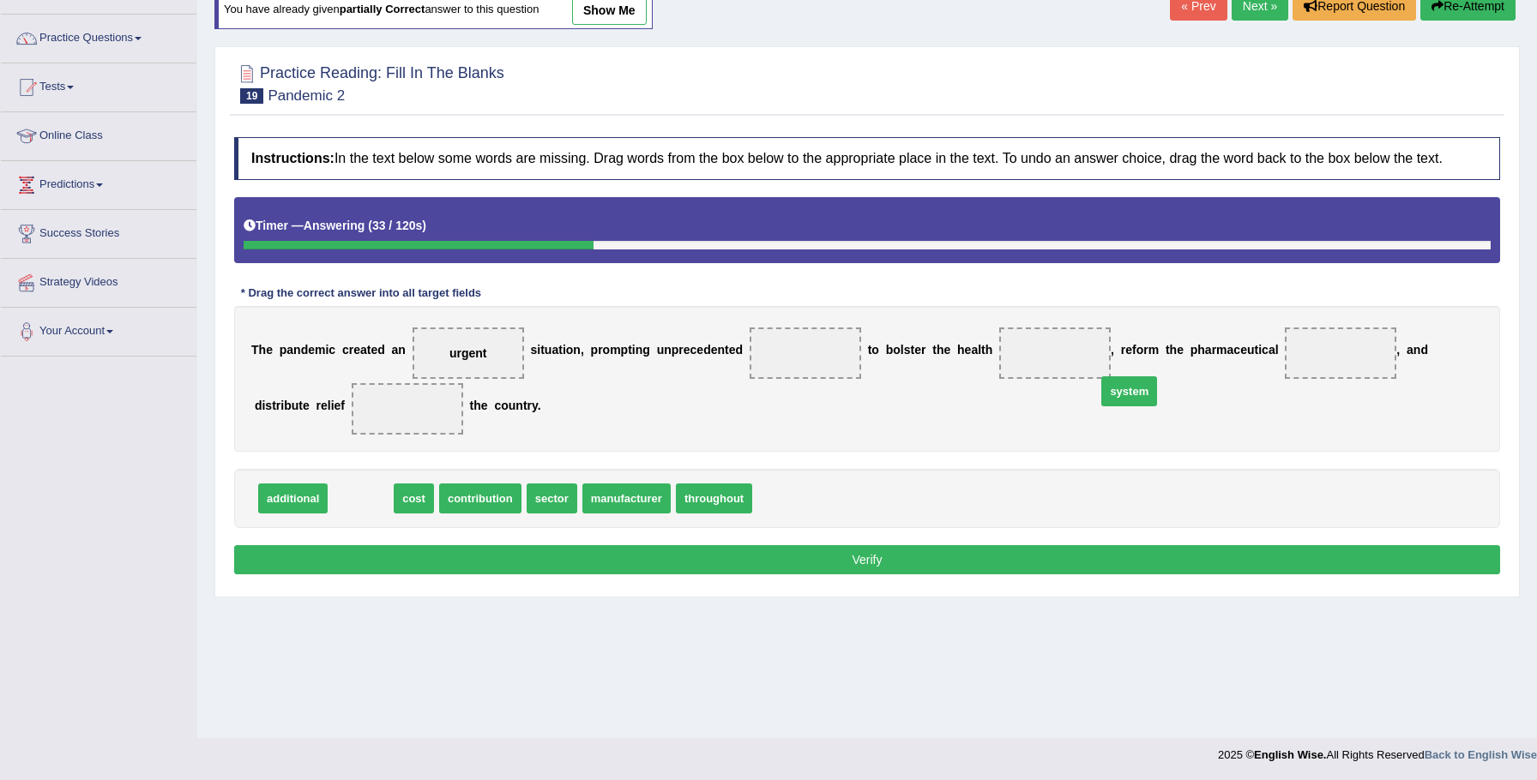
drag, startPoint x: 342, startPoint y: 509, endPoint x: 1024, endPoint y: 358, distance: 698.5
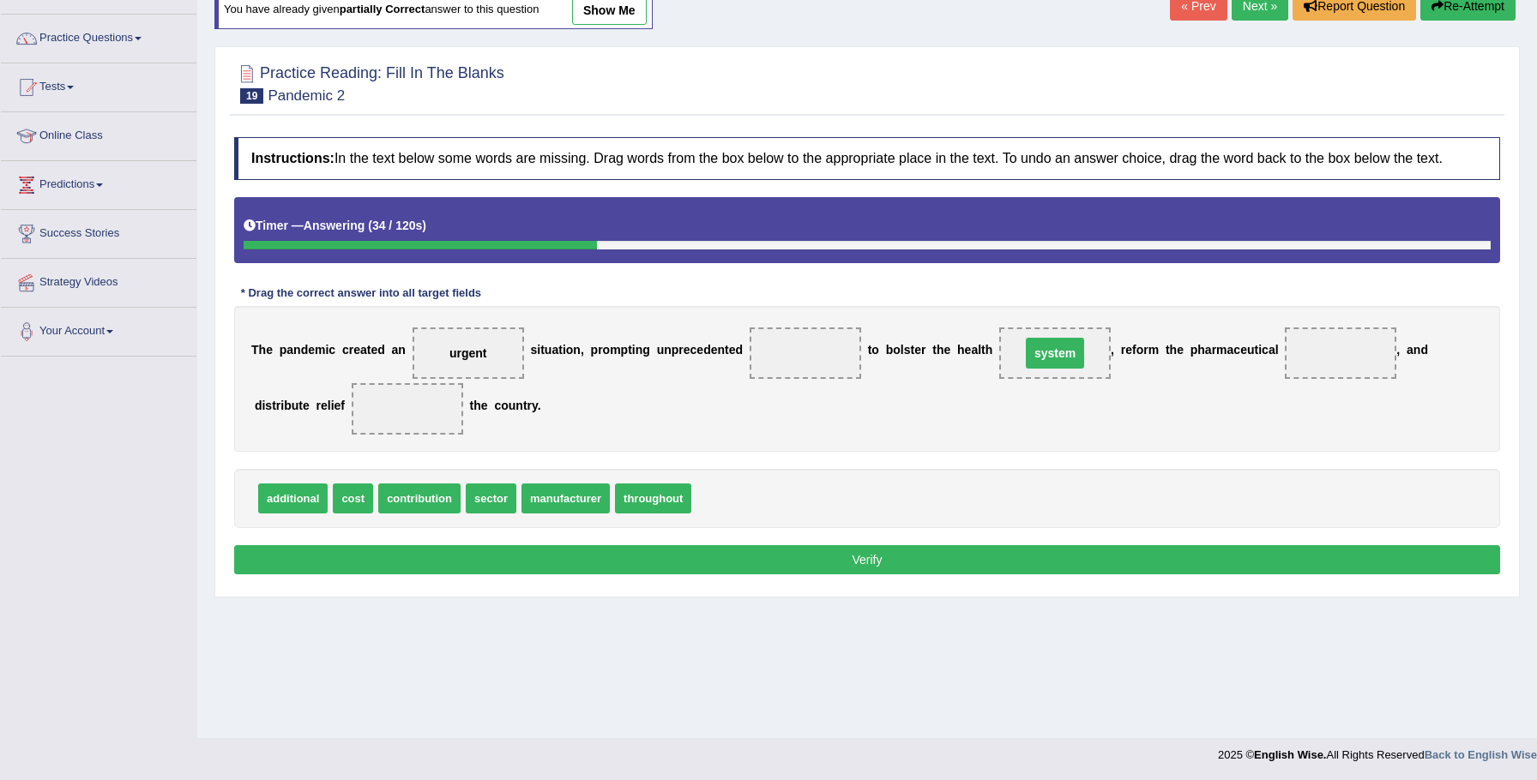
click at [1019, 353] on span "system" at bounding box center [1054, 353] width 111 height 51
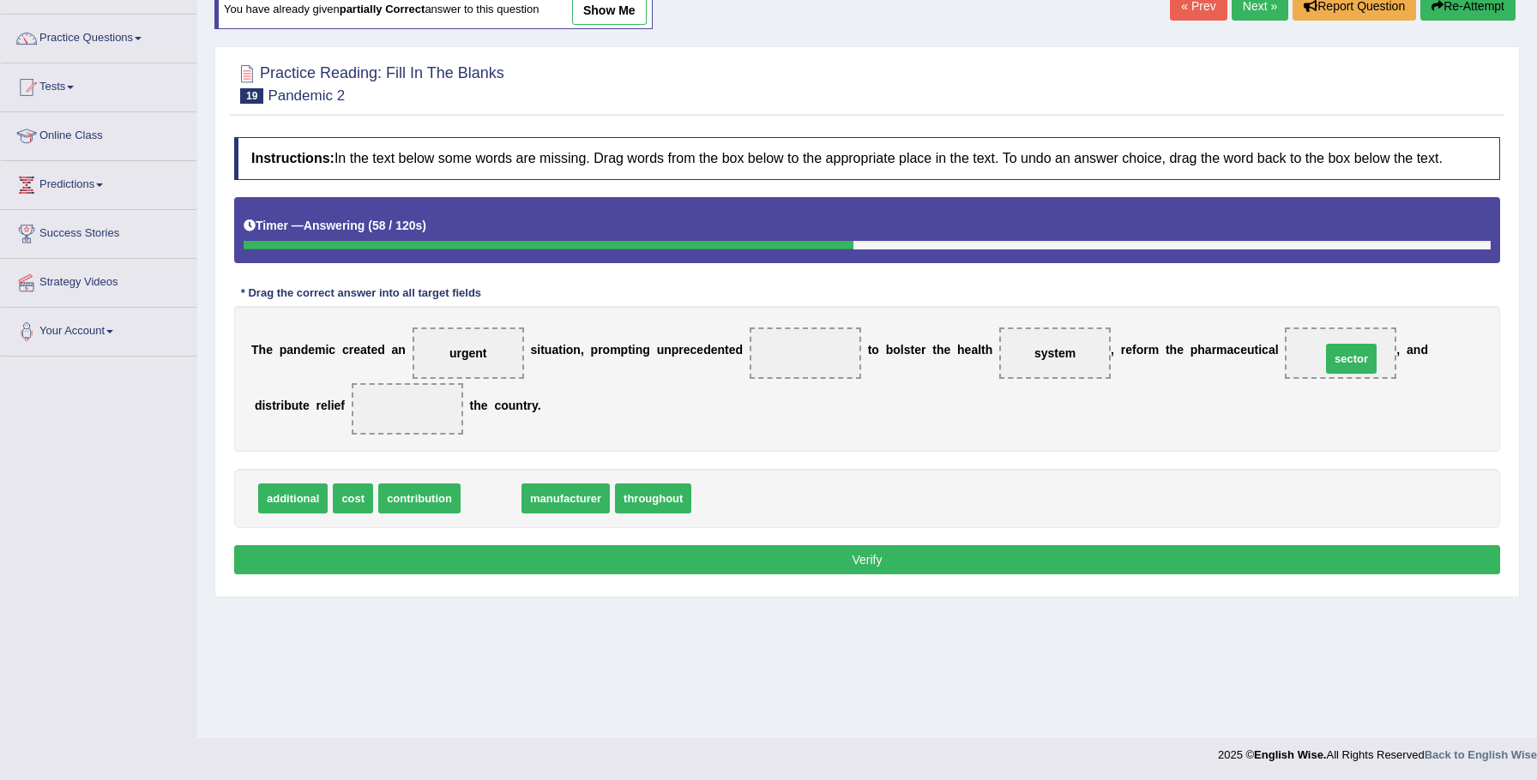
drag, startPoint x: 491, startPoint y: 517, endPoint x: 1352, endPoint y: 377, distance: 872.4
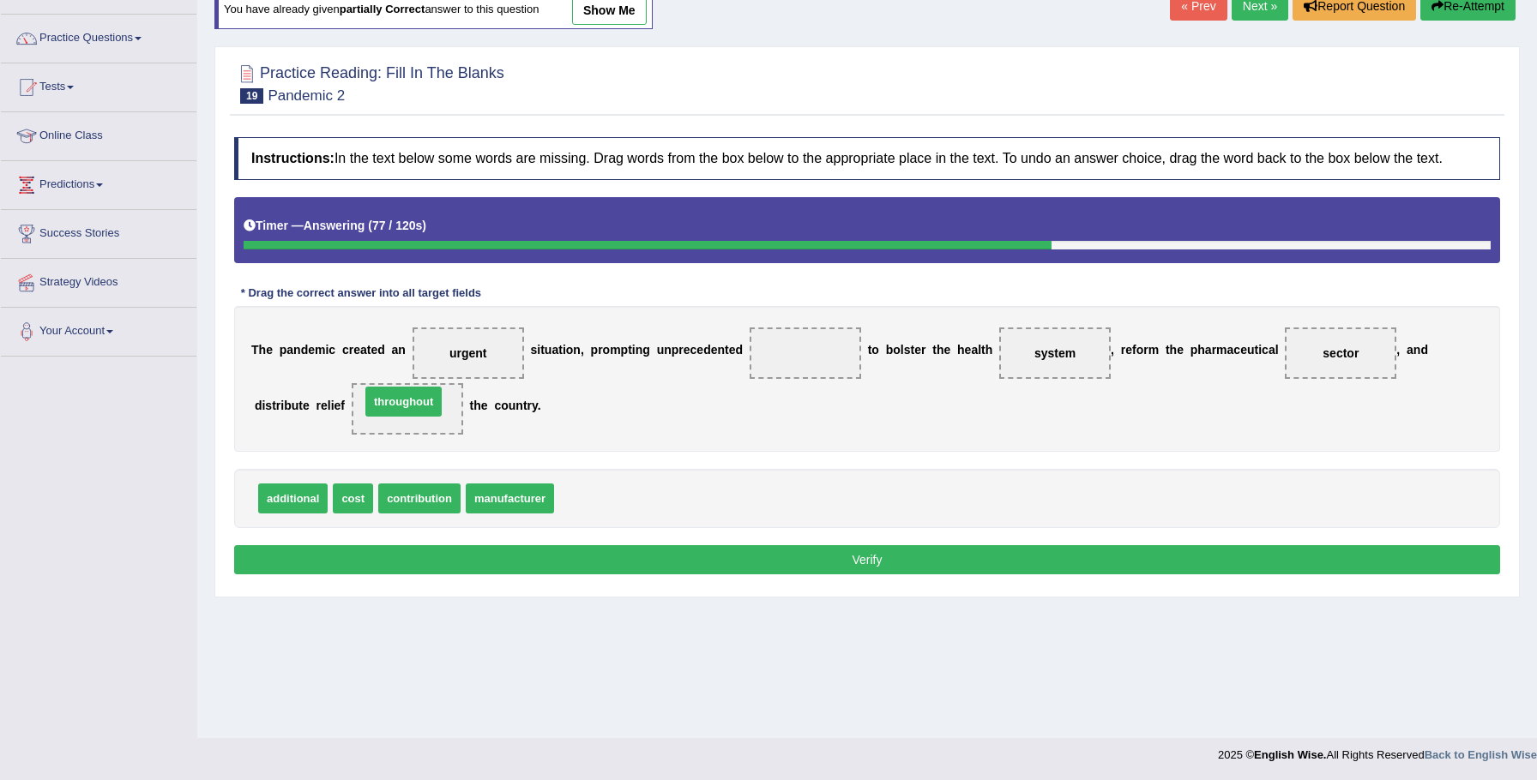
drag, startPoint x: 587, startPoint y: 513, endPoint x: 397, endPoint y: 416, distance: 212.9
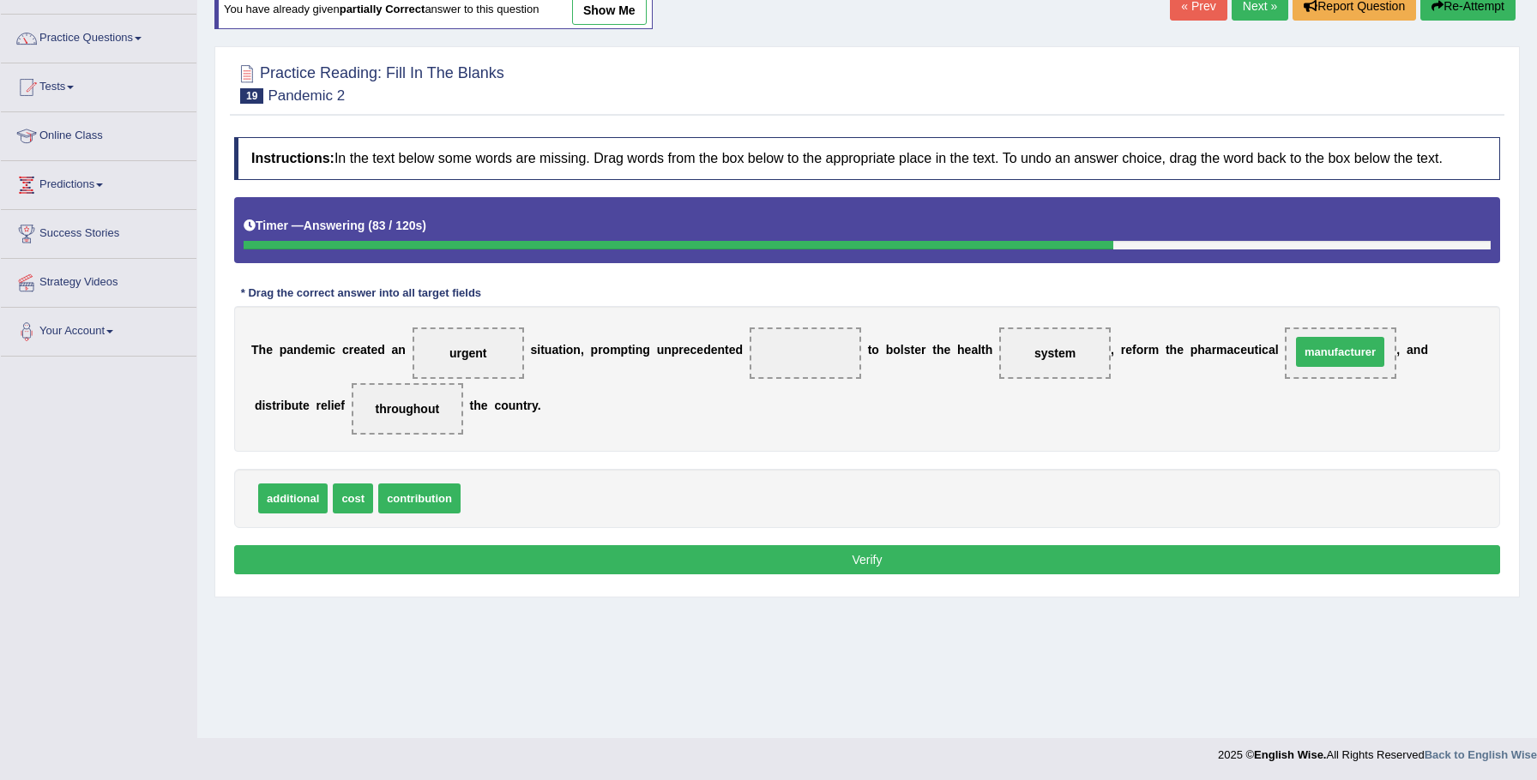
drag, startPoint x: 508, startPoint y: 519, endPoint x: 1341, endPoint y: 371, distance: 845.9
drag, startPoint x: 352, startPoint y: 516, endPoint x: 838, endPoint y: 370, distance: 507.1
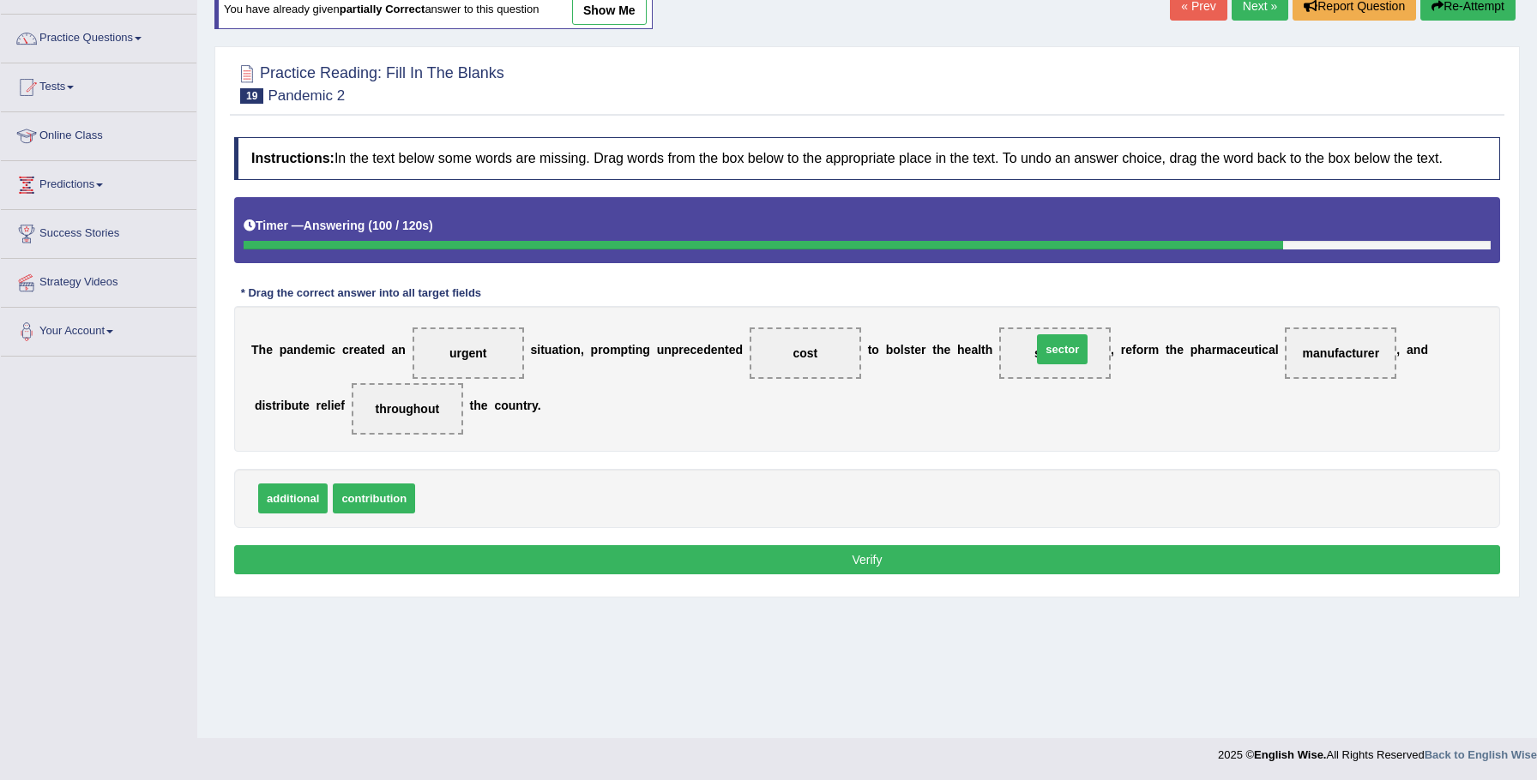
drag, startPoint x: 436, startPoint y: 516, endPoint x: 1053, endPoint y: 365, distance: 635.9
click at [1072, 570] on button "Verify" at bounding box center [867, 559] width 1266 height 29
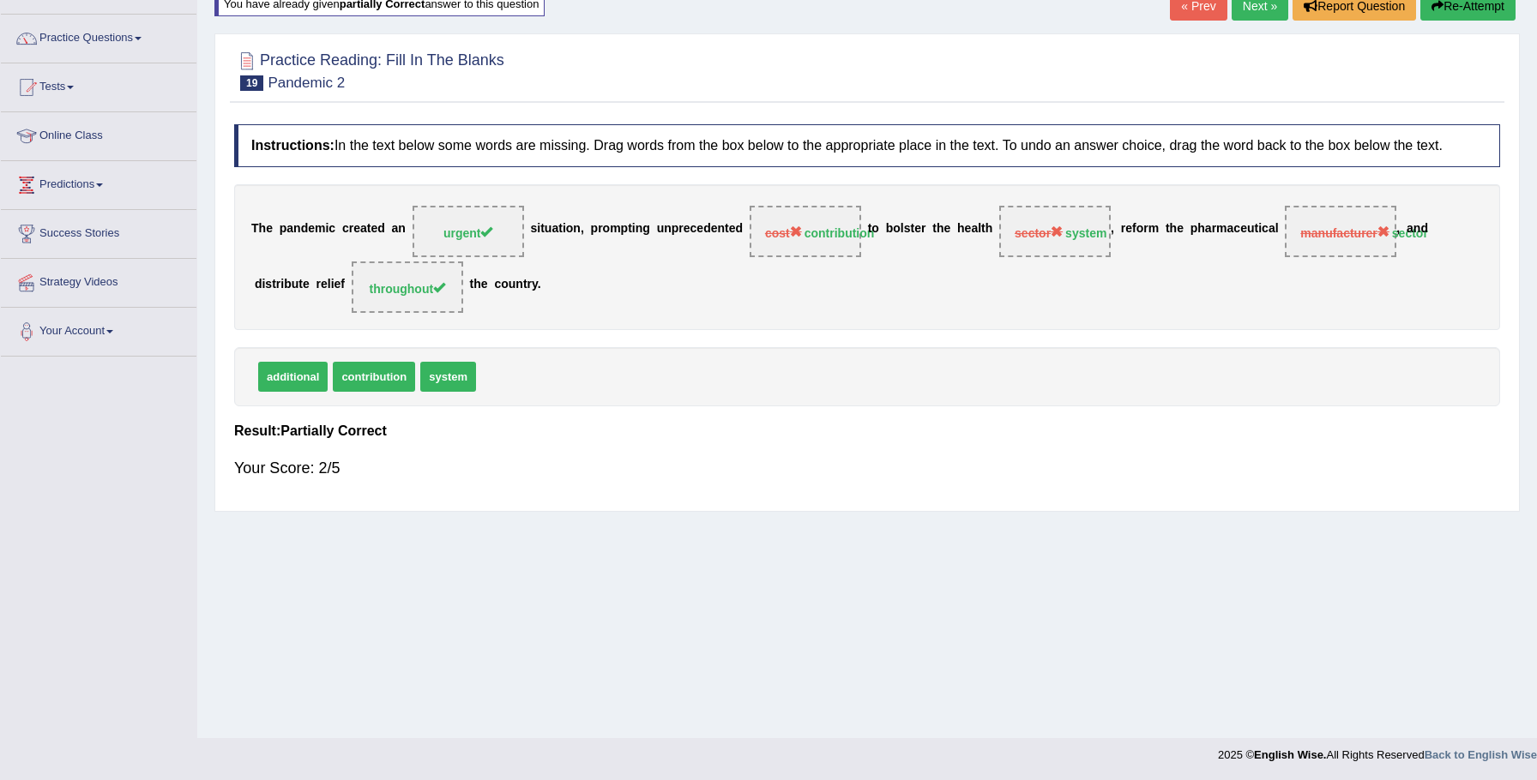
click at [1465, 10] on button "Re-Attempt" at bounding box center [1467, 5] width 95 height 29
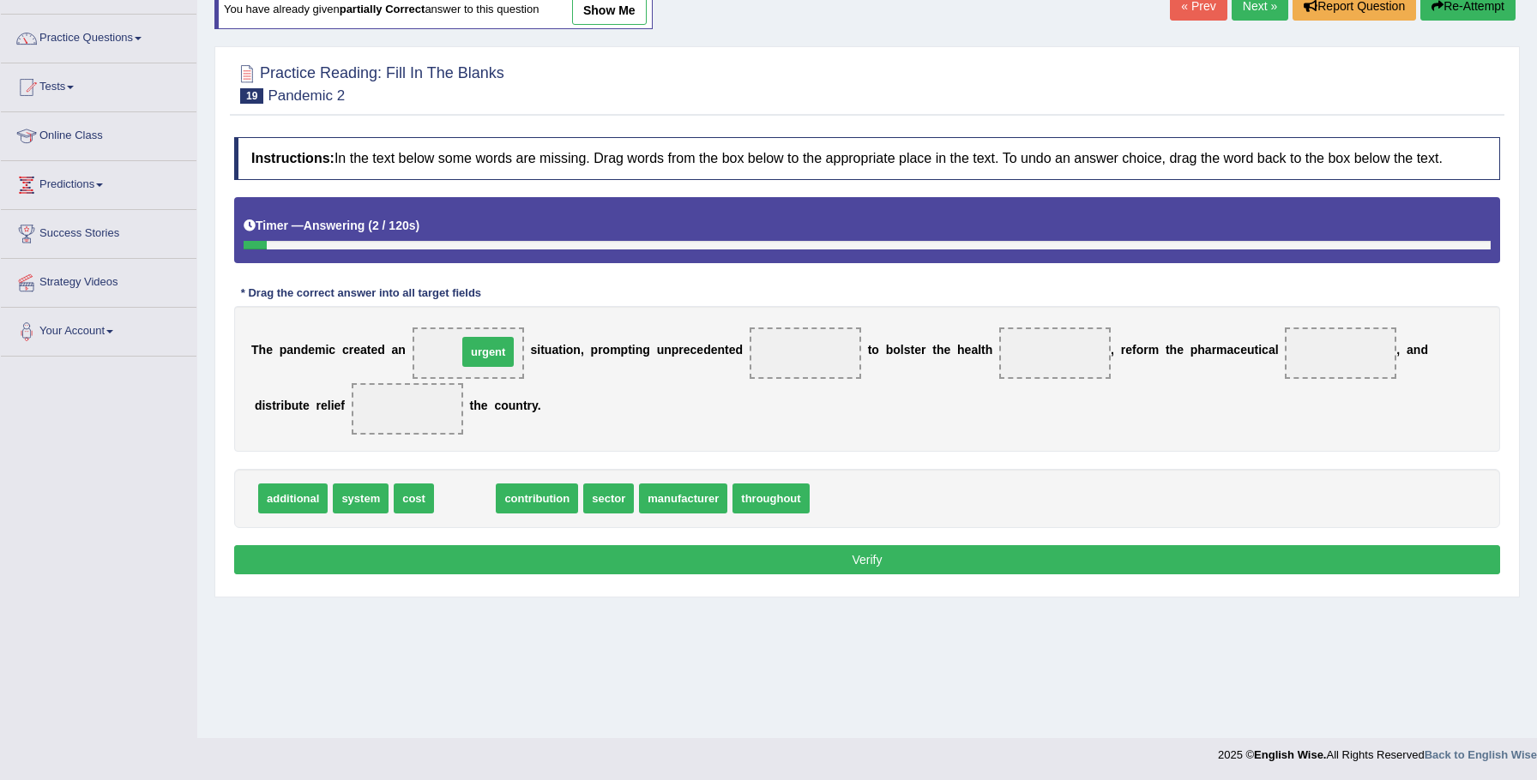
drag, startPoint x: 443, startPoint y: 514, endPoint x: 466, endPoint y: 368, distance: 147.5
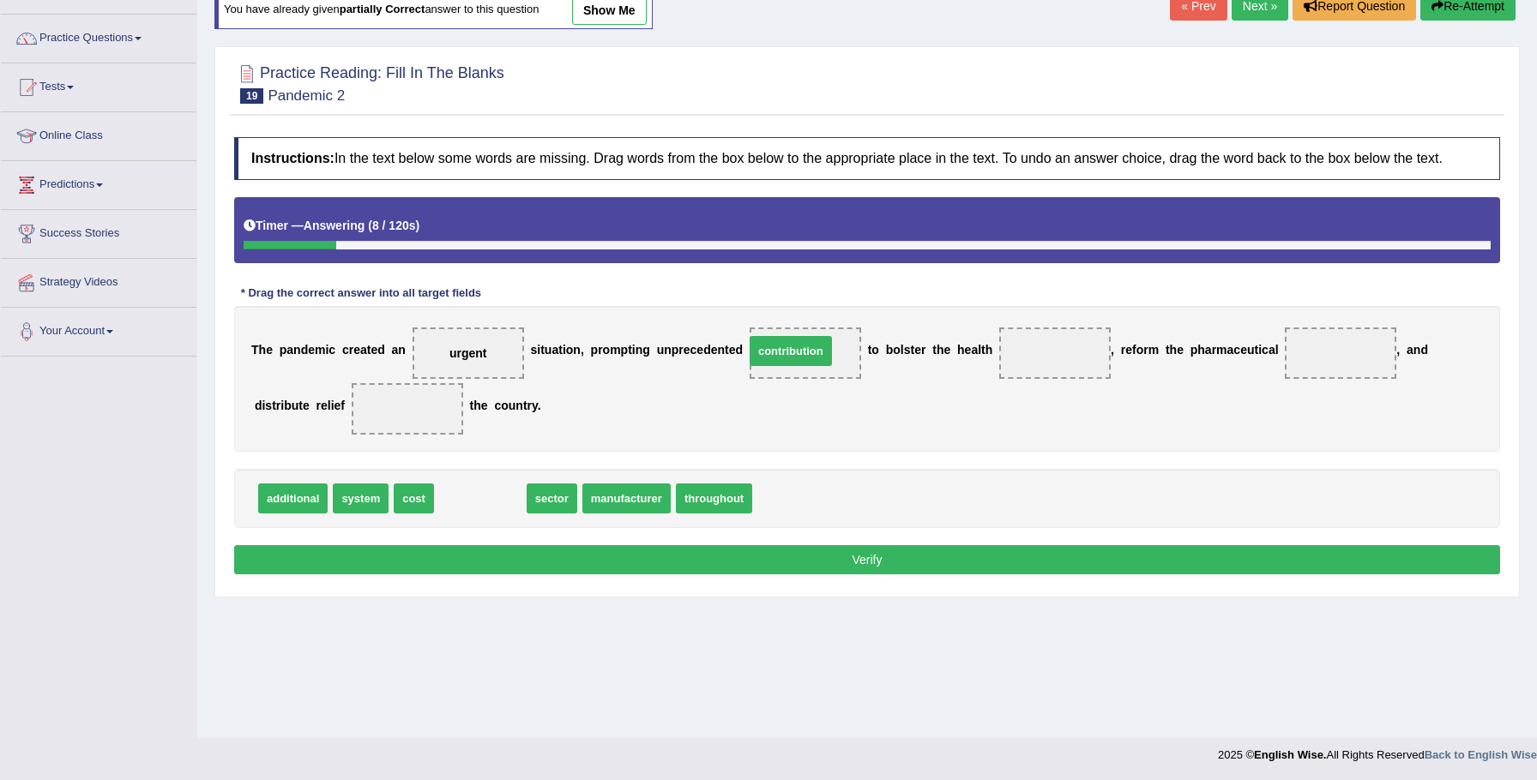
drag, startPoint x: 467, startPoint y: 503, endPoint x: 773, endPoint y: 357, distance: 339.1
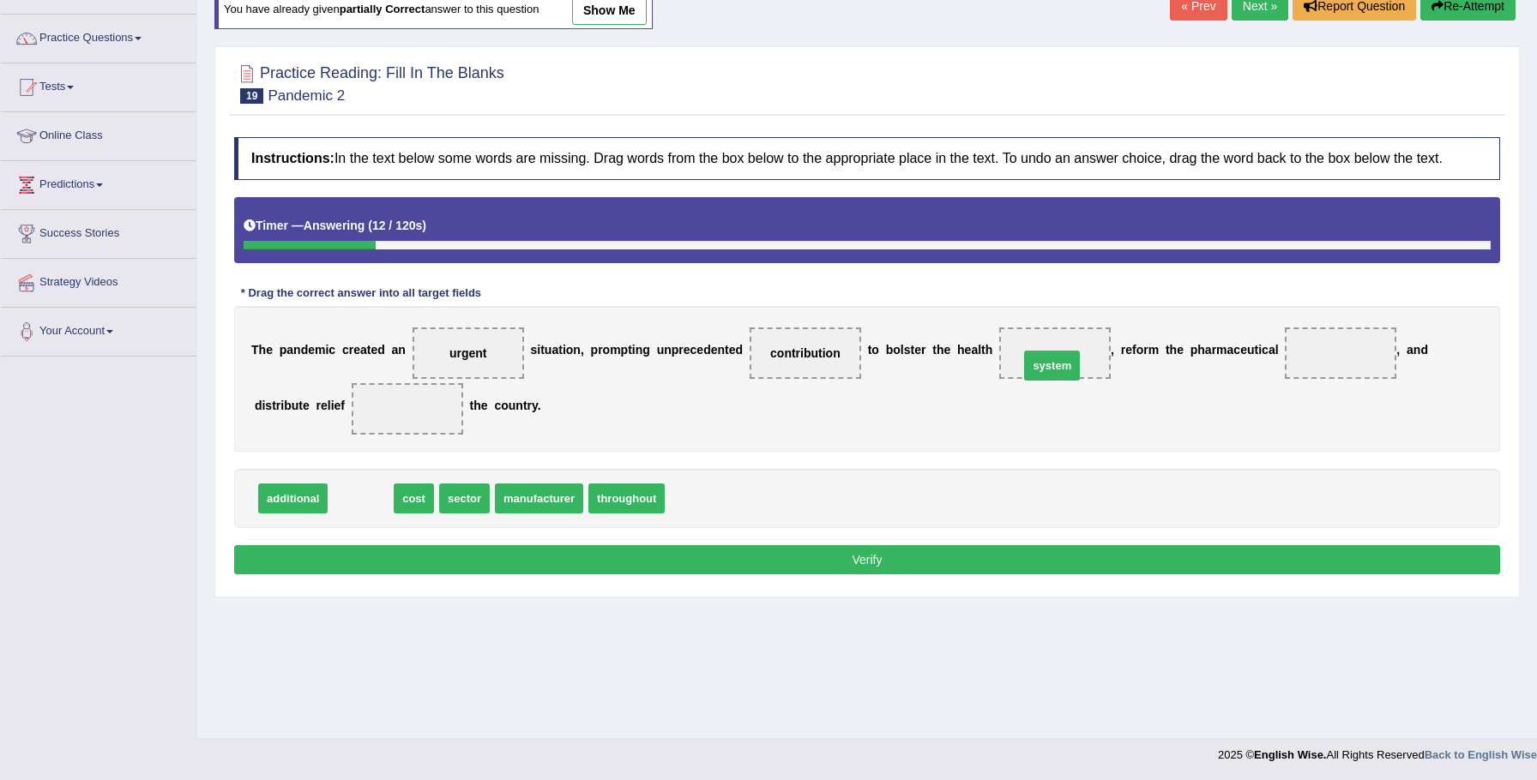
drag, startPoint x: 425, startPoint y: 489, endPoint x: 1053, endPoint y: 374, distance: 638.2
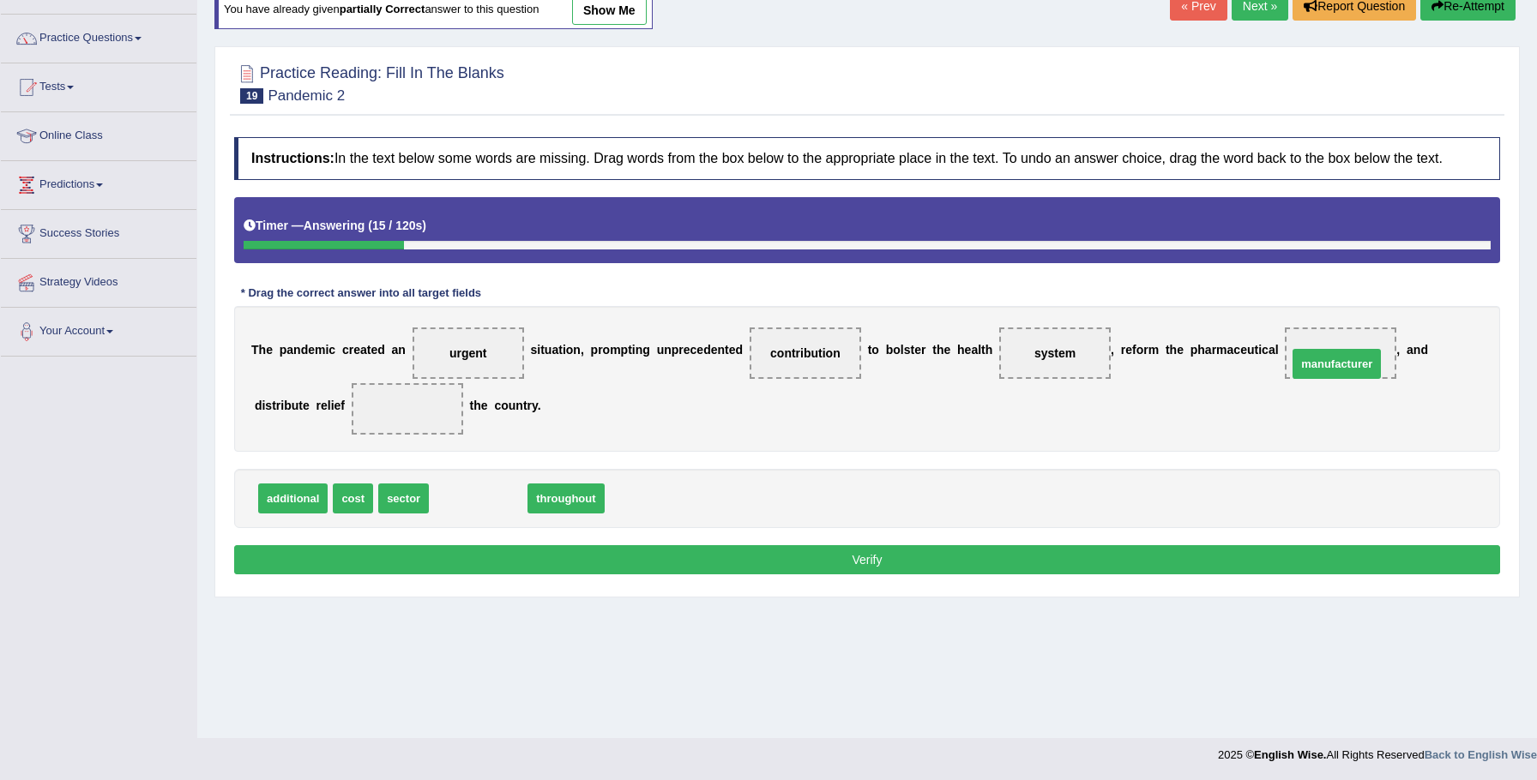
drag, startPoint x: 509, startPoint y: 507, endPoint x: 1362, endPoint y: 368, distance: 864.6
drag, startPoint x: 474, startPoint y: 517, endPoint x: 413, endPoint y: 433, distance: 103.8
drag, startPoint x: 582, startPoint y: 583, endPoint x: 569, endPoint y: 599, distance: 20.8
click at [582, 575] on button "Verify" at bounding box center [867, 559] width 1266 height 29
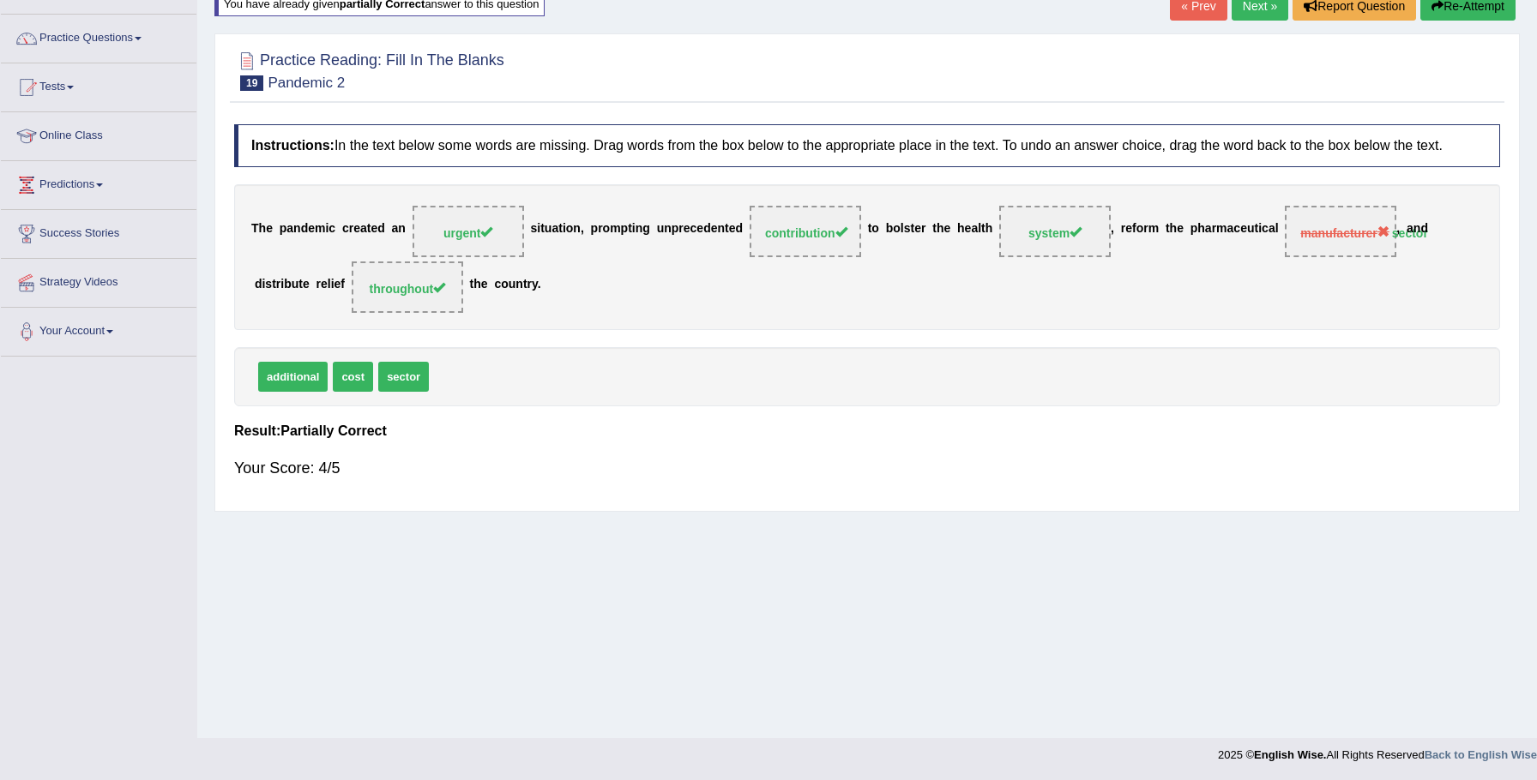
click at [1268, 7] on link "Next »" at bounding box center [1260, 5] width 57 height 29
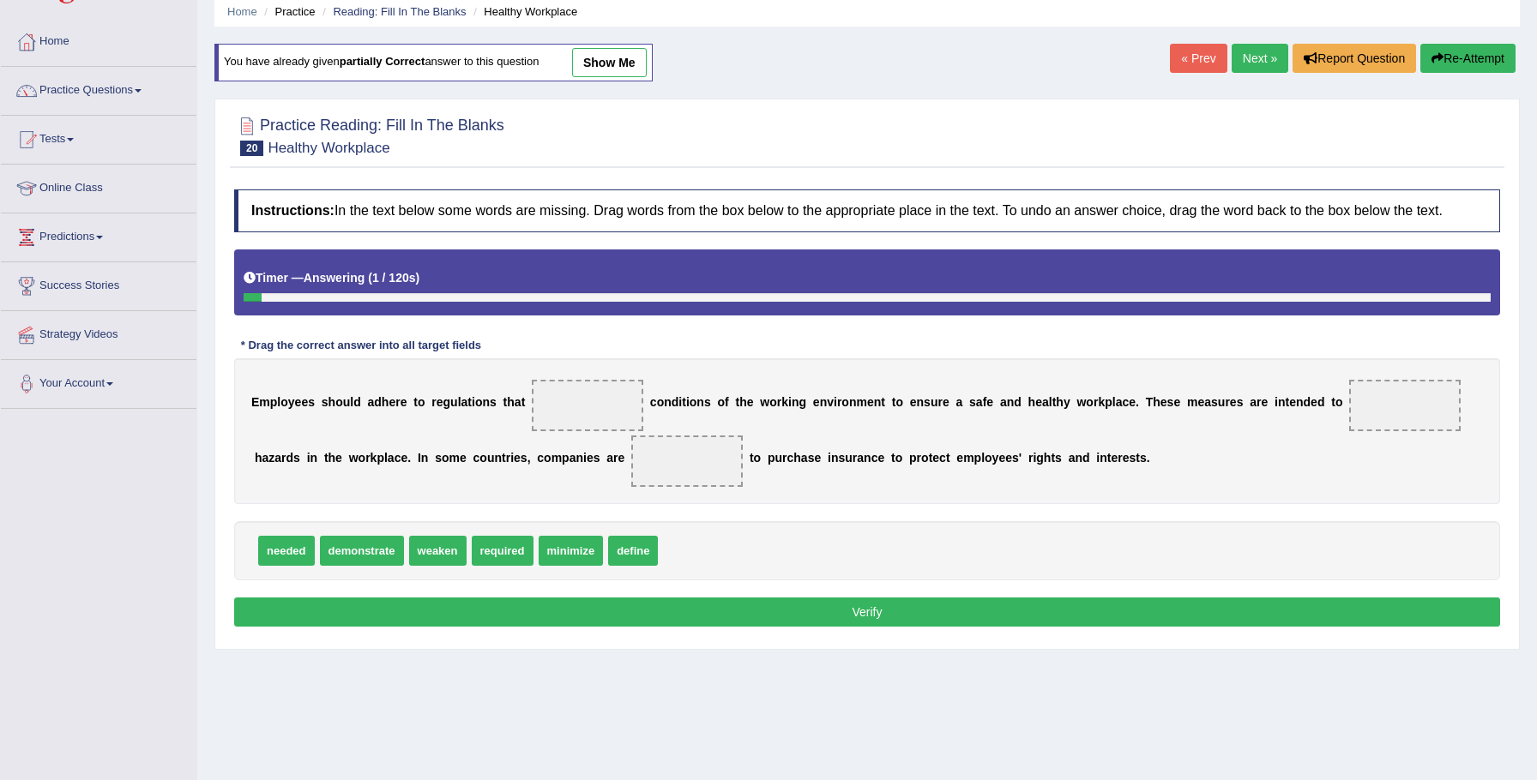
scroll to position [69, 0]
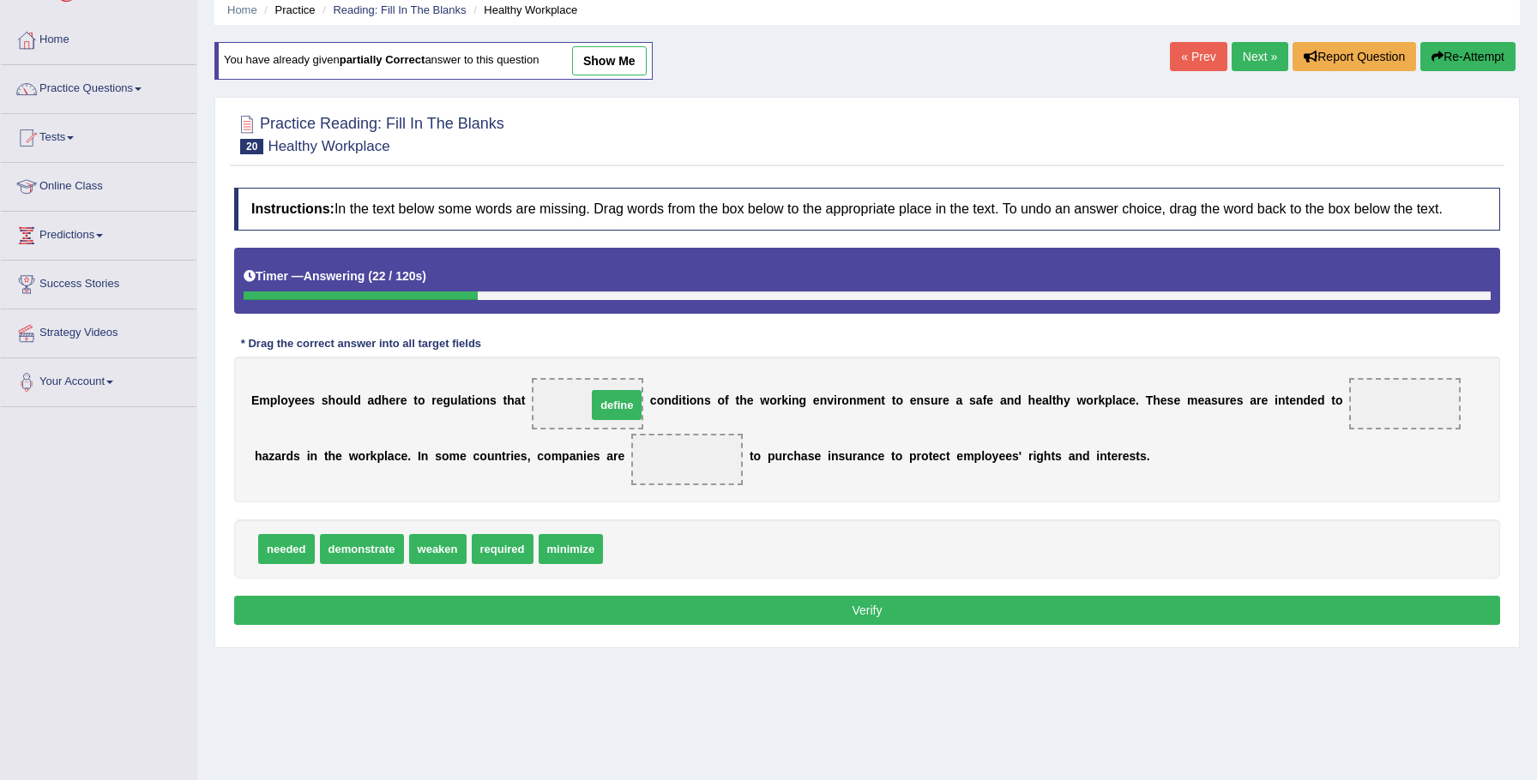
drag, startPoint x: 628, startPoint y: 569, endPoint x: 612, endPoint y: 426, distance: 144.2
drag, startPoint x: 554, startPoint y: 567, endPoint x: 1363, endPoint y: 424, distance: 821.3
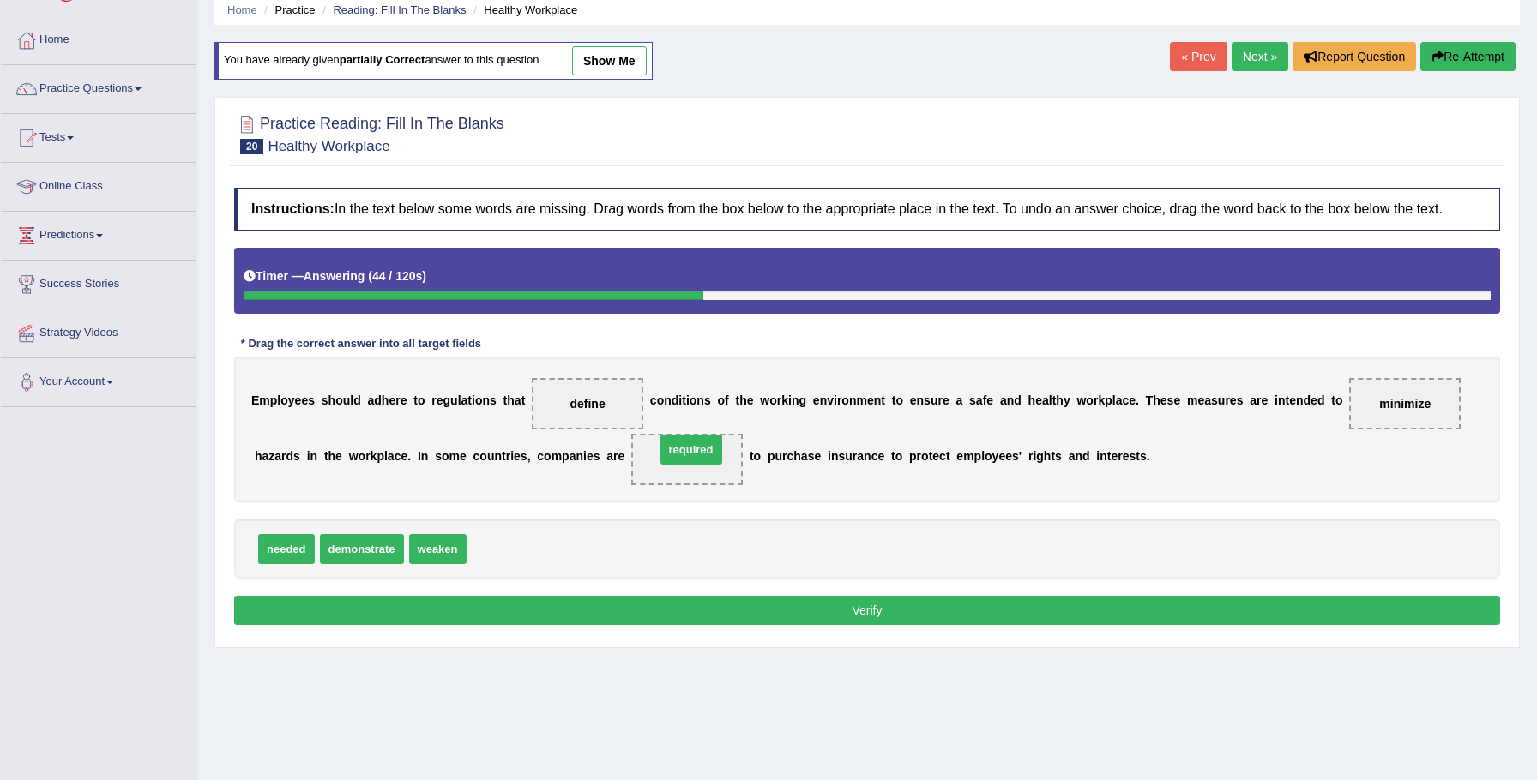
drag, startPoint x: 509, startPoint y: 567, endPoint x: 690, endPoint y: 473, distance: 204.4
click at [724, 625] on button "Verify" at bounding box center [867, 610] width 1266 height 29
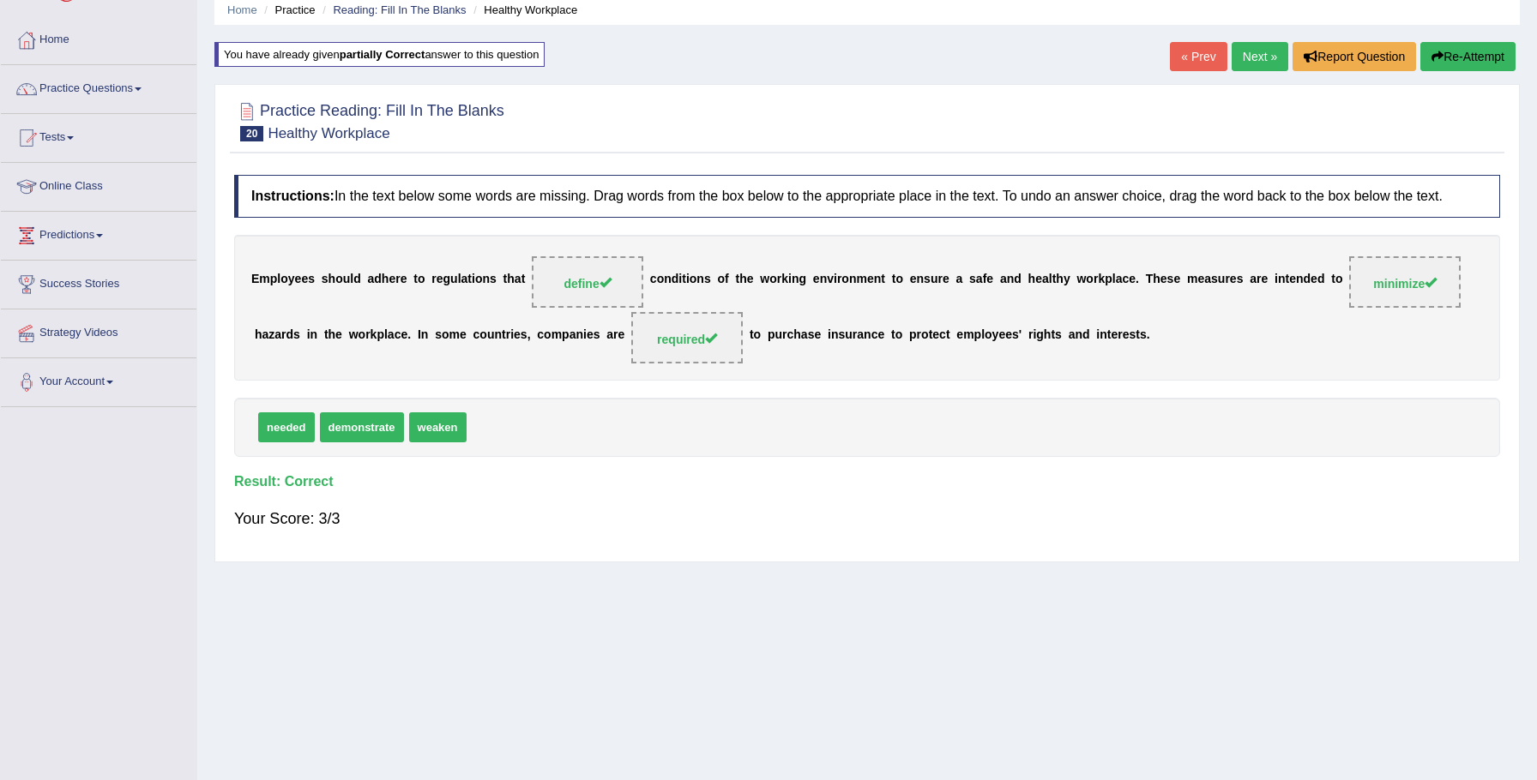
click at [1232, 61] on link "Next »" at bounding box center [1260, 56] width 57 height 29
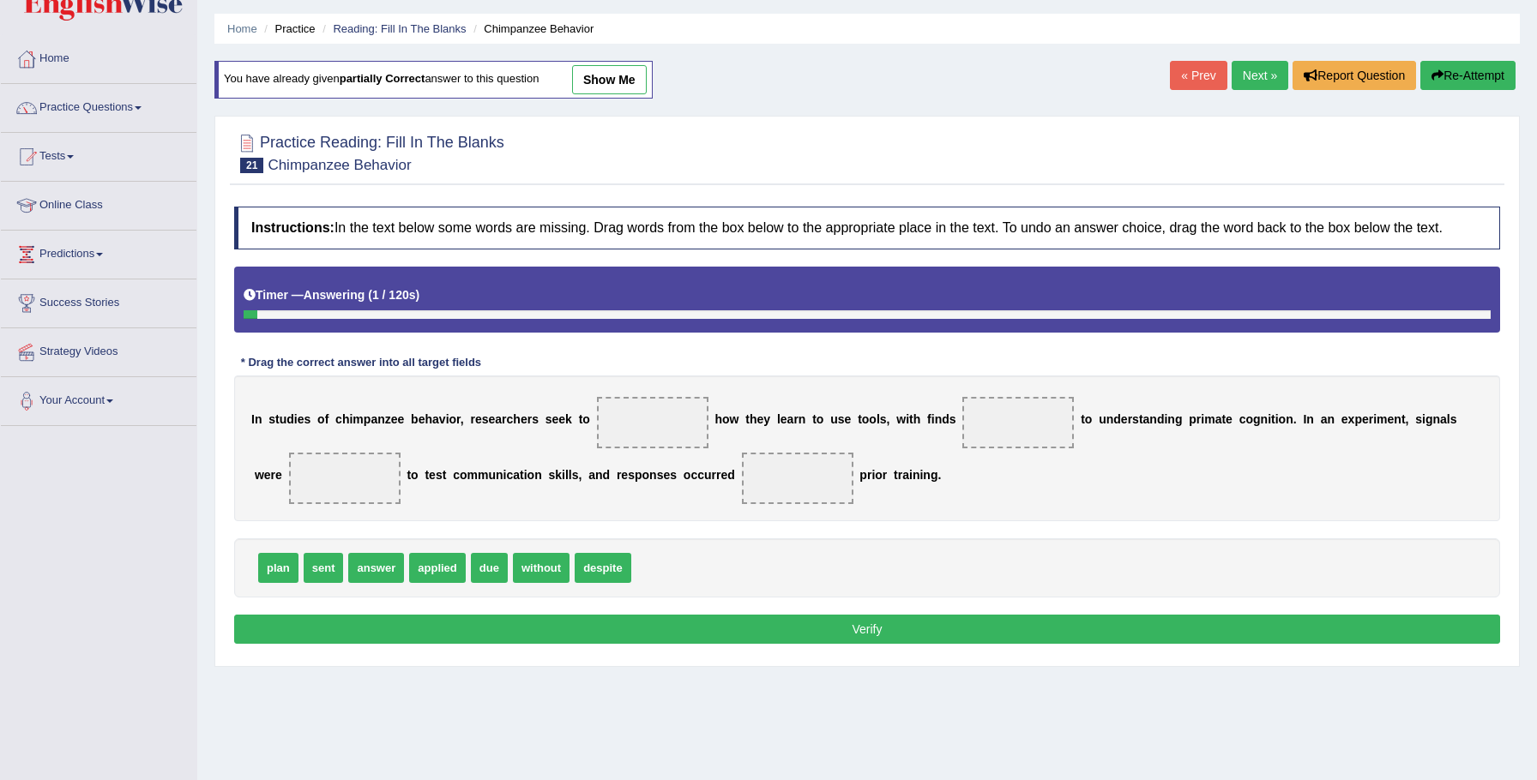
scroll to position [51, 0]
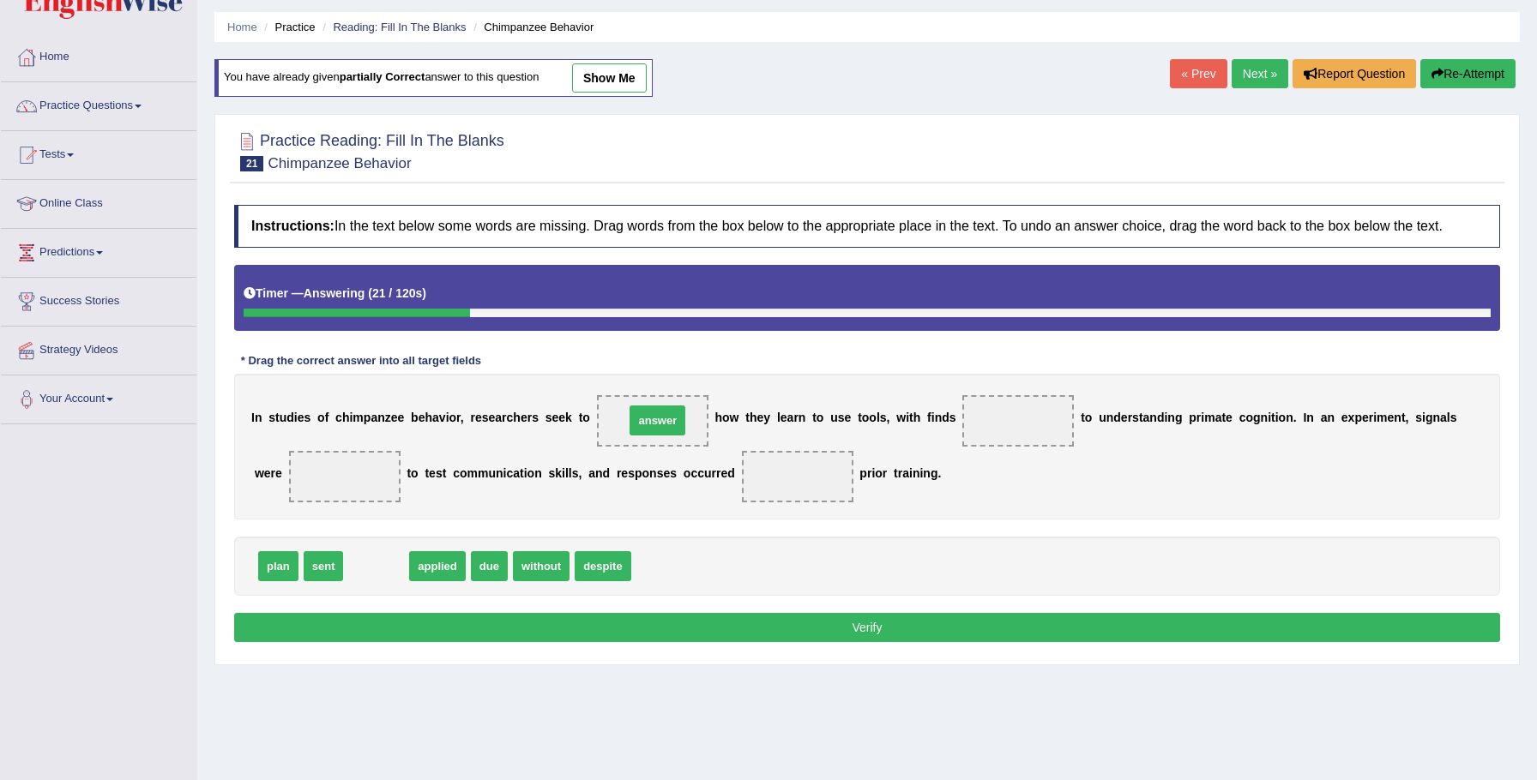
drag, startPoint x: 389, startPoint y: 582, endPoint x: 671, endPoint y: 437, distance: 316.8
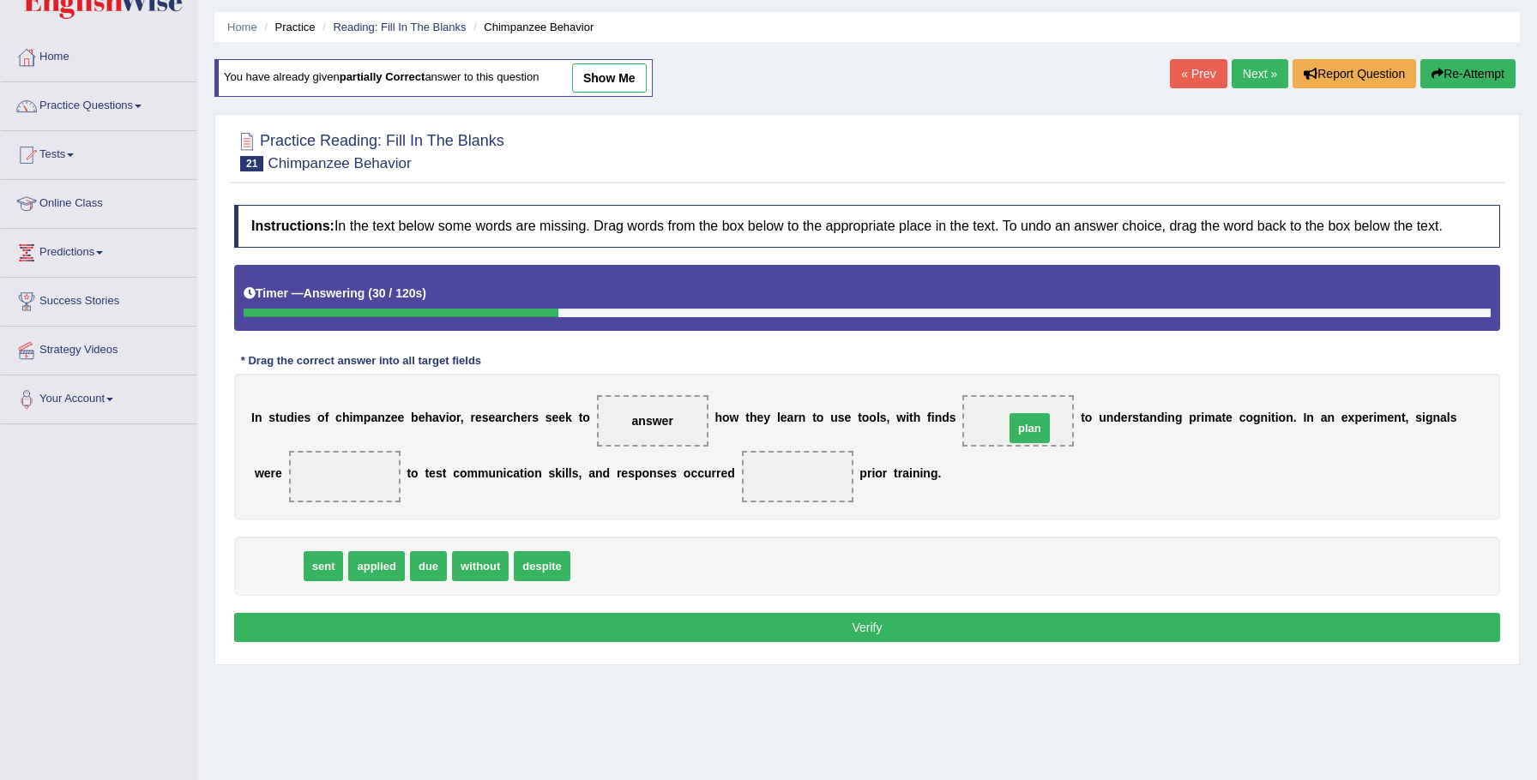
drag, startPoint x: 269, startPoint y: 580, endPoint x: 1013, endPoint y: 443, distance: 756.0
drag, startPoint x: 289, startPoint y: 577, endPoint x: 367, endPoint y: 484, distance: 121.8
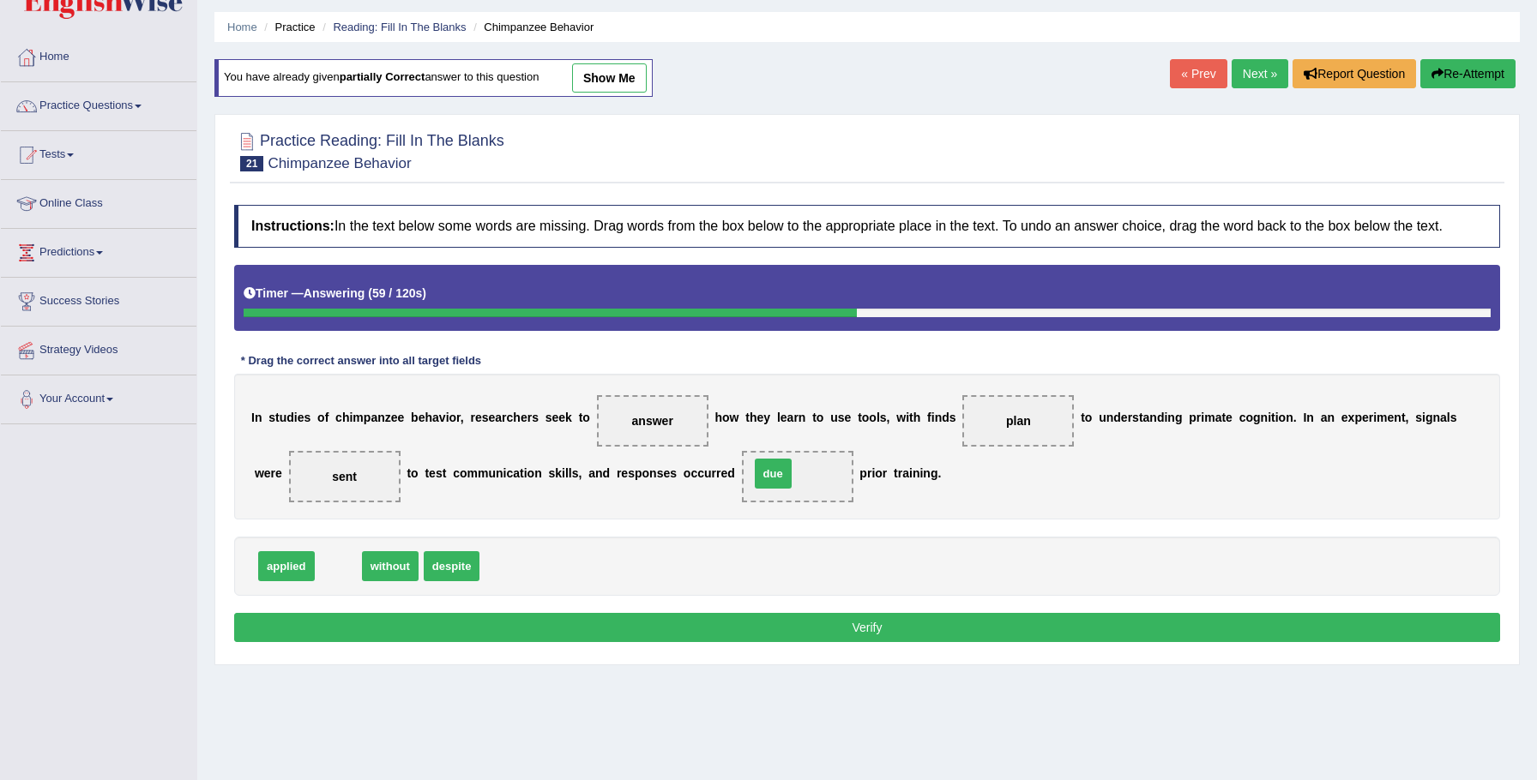
drag, startPoint x: 334, startPoint y: 584, endPoint x: 756, endPoint y: 503, distance: 430.4
click at [826, 636] on button "Verify" at bounding box center [867, 627] width 1266 height 29
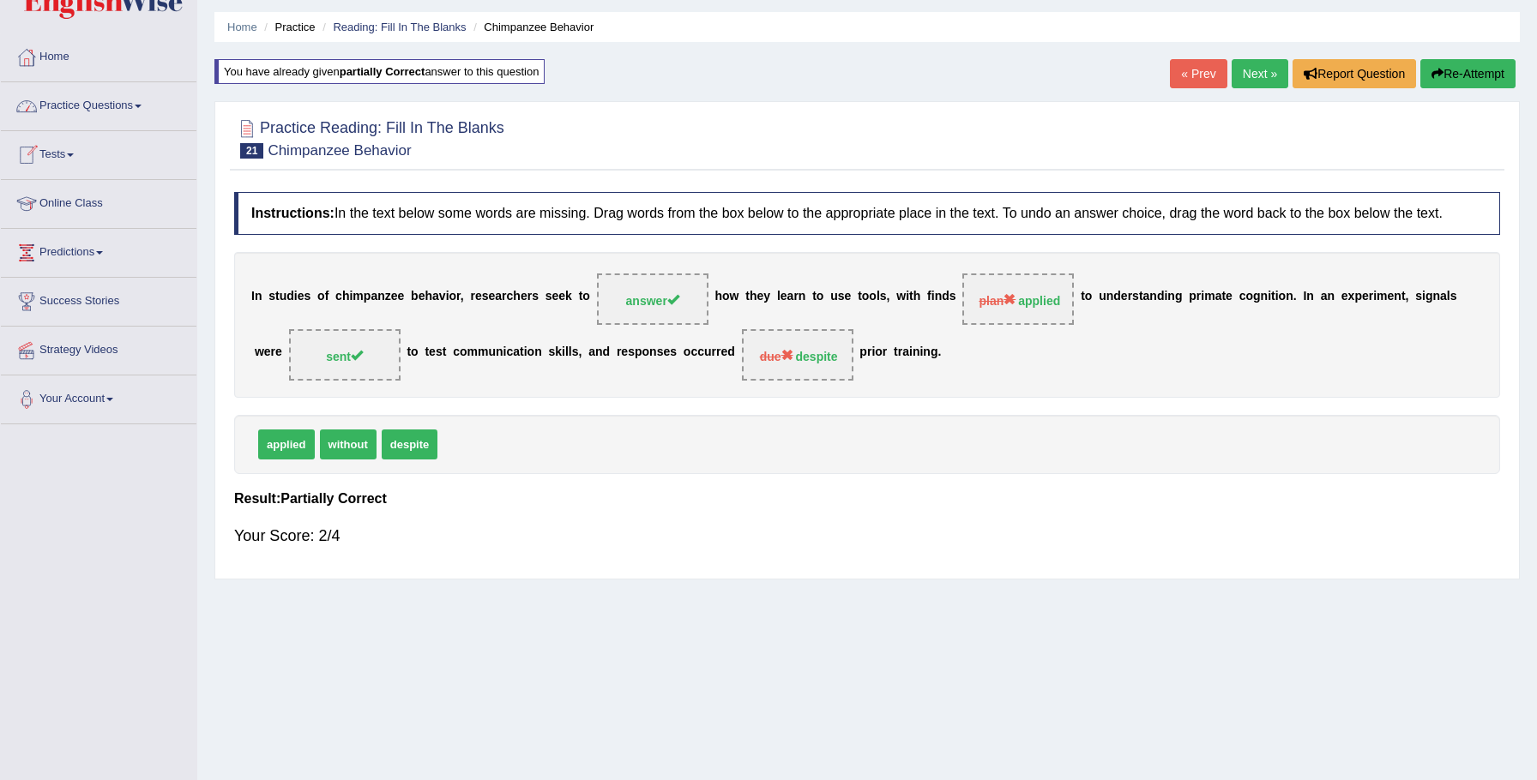
click at [63, 152] on link "Tests" at bounding box center [99, 152] width 196 height 43
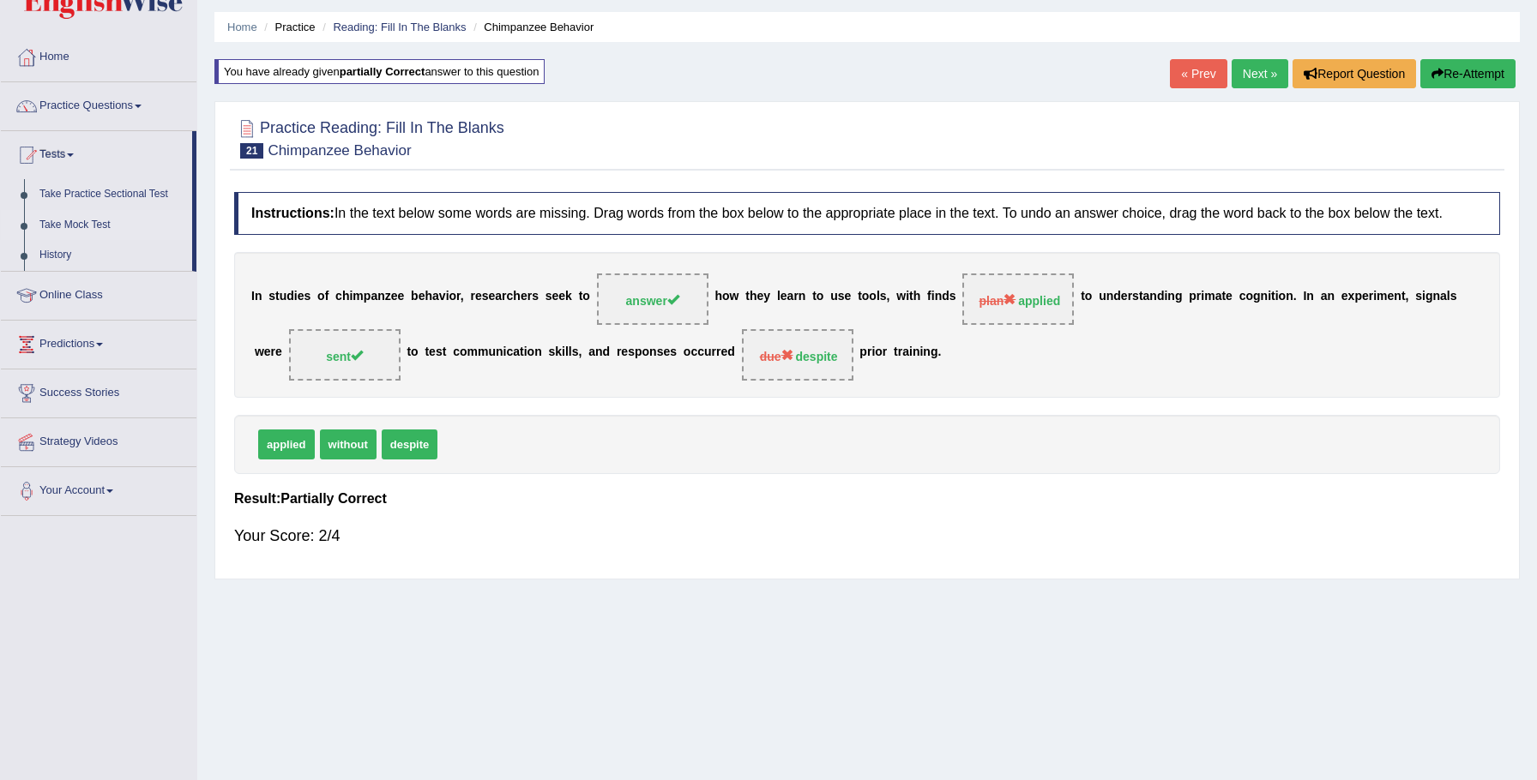
click at [86, 224] on link "Take Mock Test" at bounding box center [112, 225] width 160 height 31
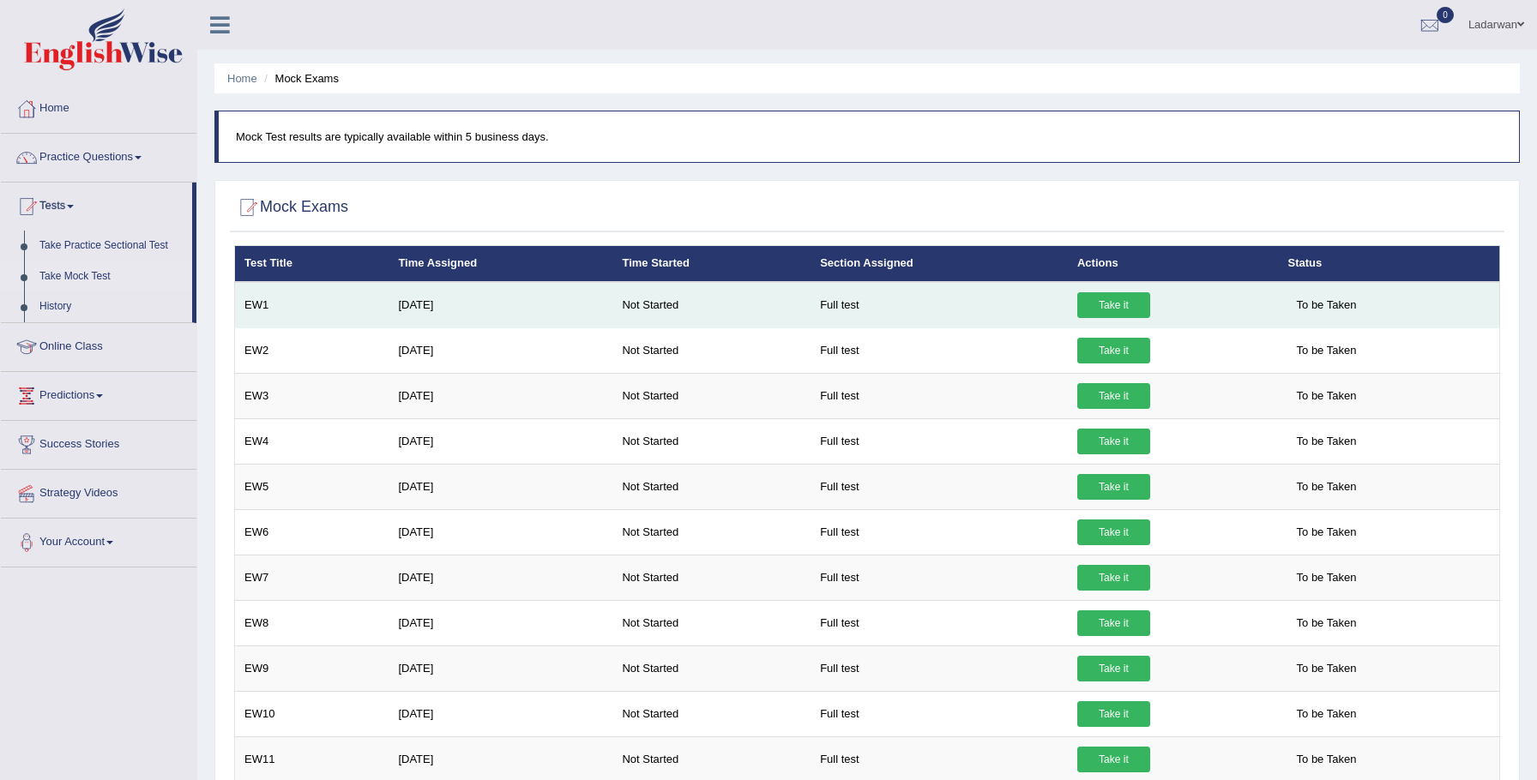
click at [1106, 307] on link "Take it" at bounding box center [1113, 305] width 73 height 26
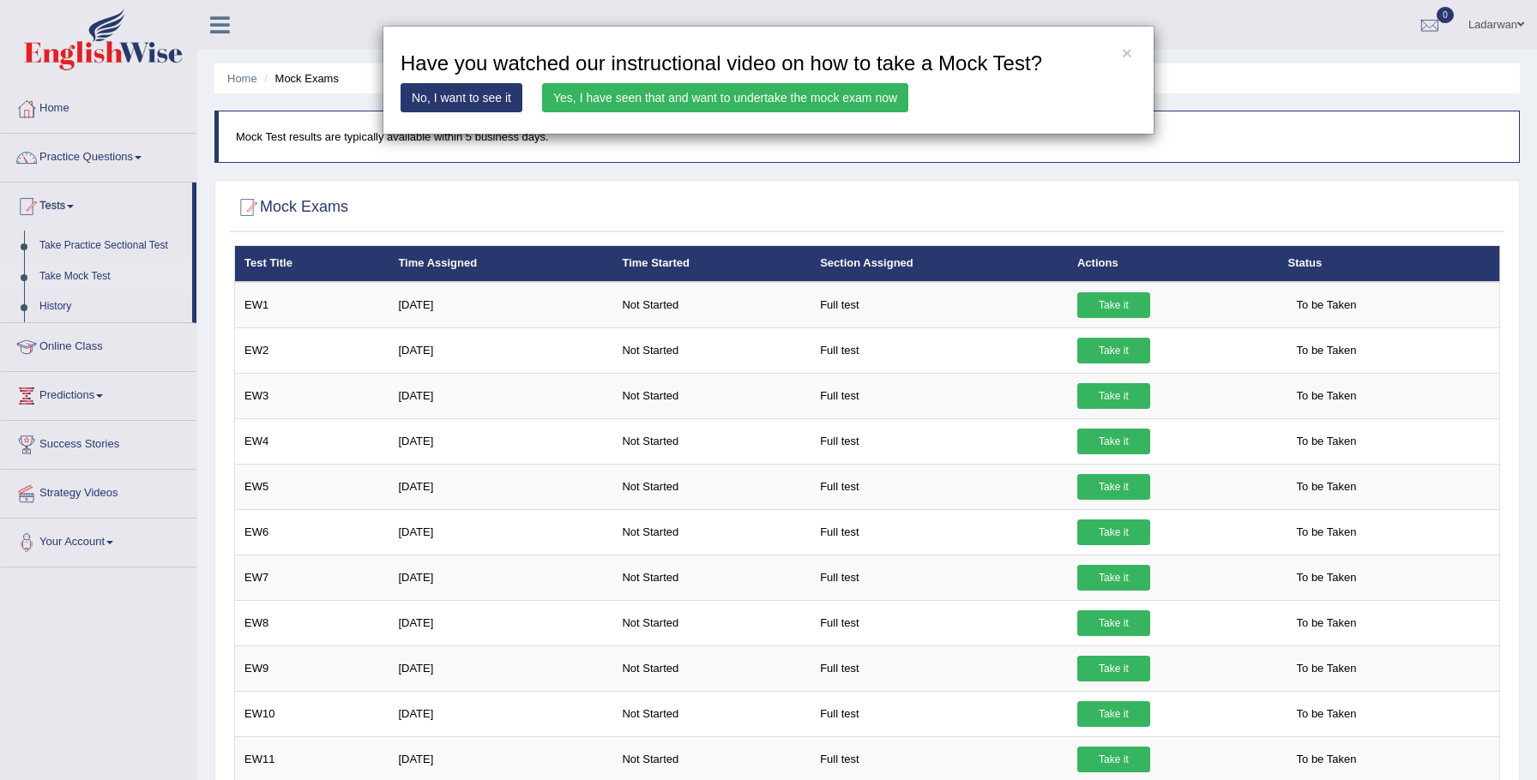
click at [880, 99] on link "Yes, I have seen that and want to undertake the mock exam now" at bounding box center [725, 97] width 366 height 29
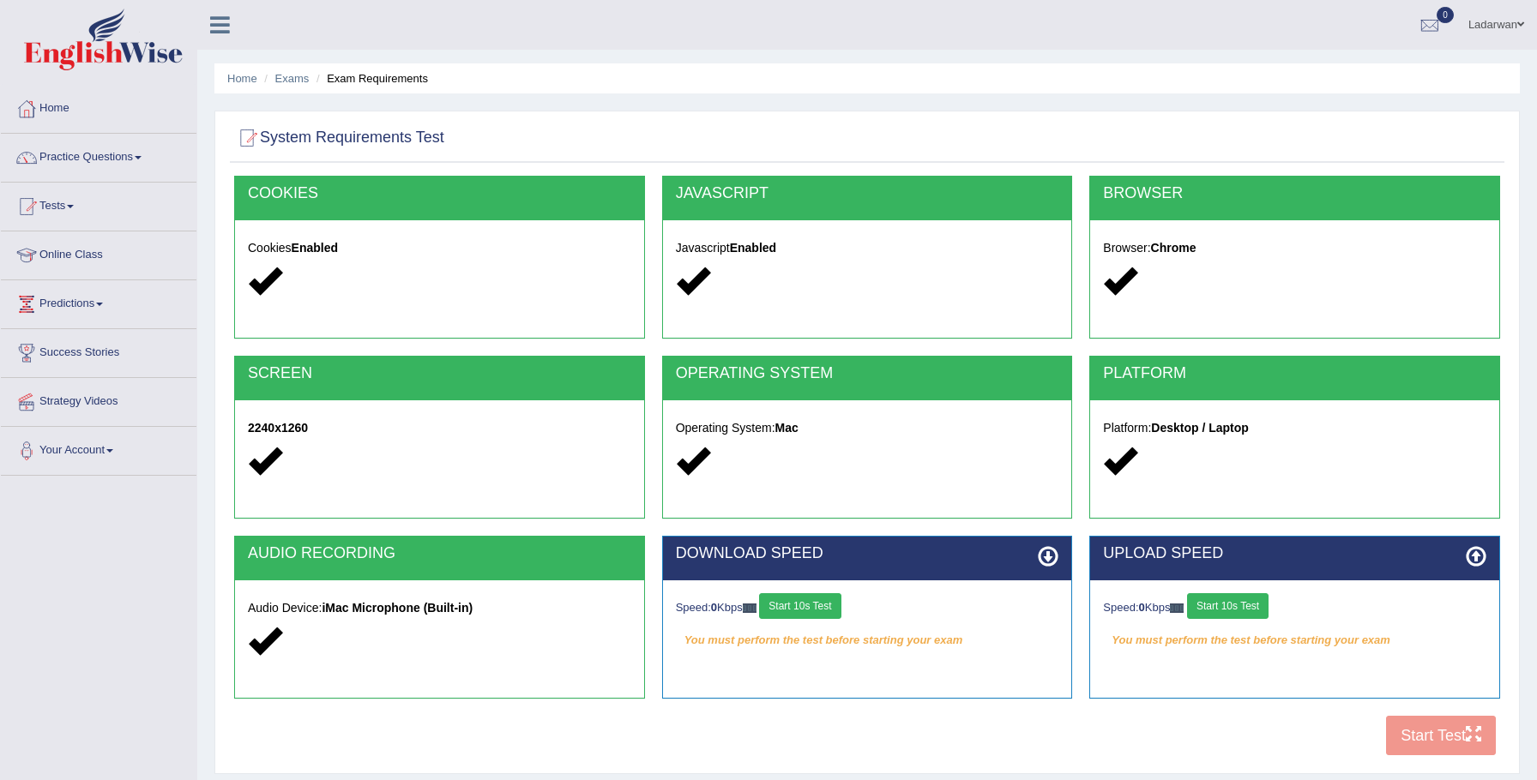
click at [1482, 50] on div "Home Exams Exam Requirements System Requirements Test [GEOGRAPHIC_DATA] Cookies…" at bounding box center [867, 429] width 1340 height 858
click at [806, 606] on button "Start 10s Test" at bounding box center [799, 606] width 81 height 26
click at [1252, 612] on button "Start 10s Test" at bounding box center [1227, 606] width 81 height 26
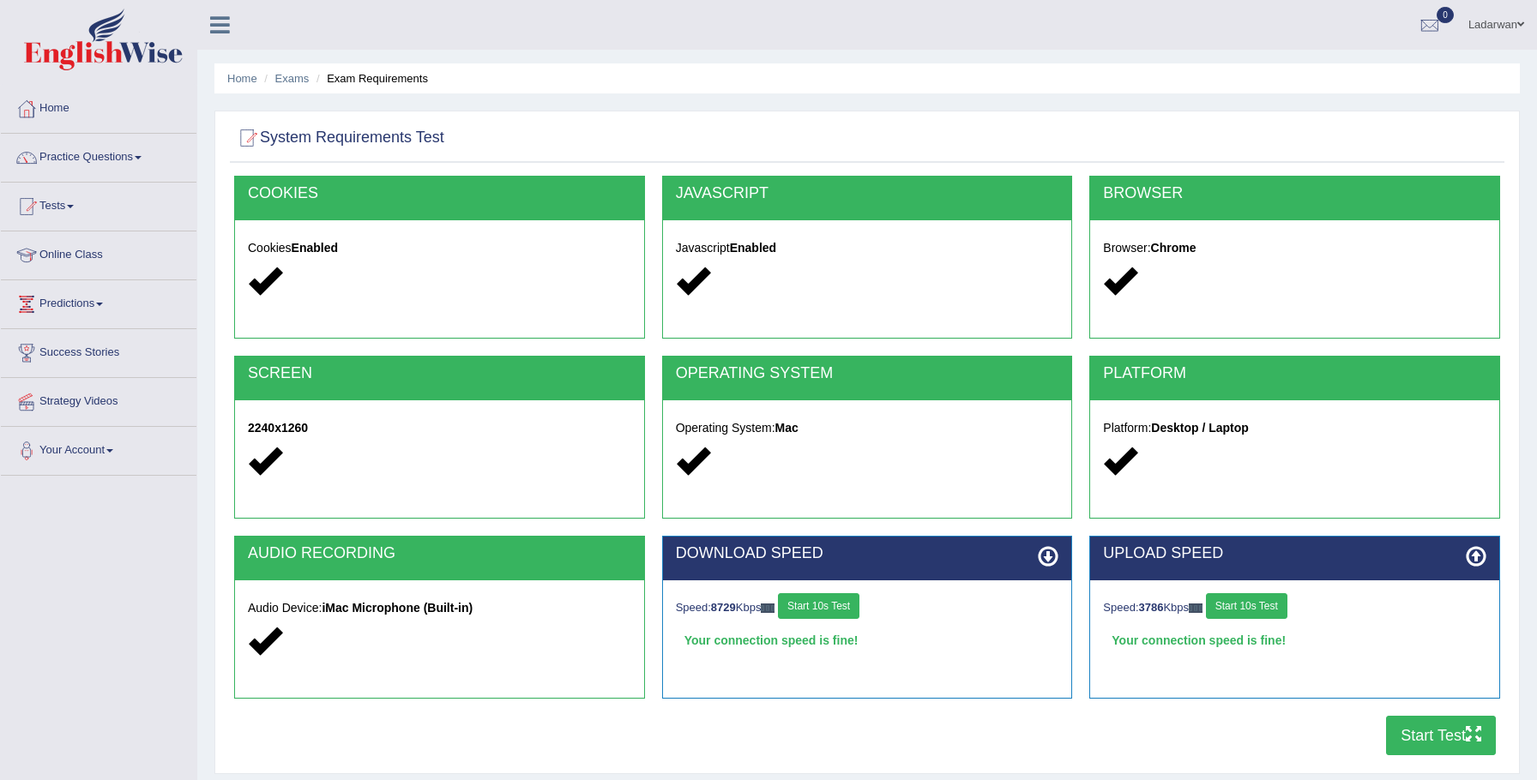
click at [1270, 610] on button "Start 10s Test" at bounding box center [1246, 606] width 81 height 26
click at [1453, 727] on button "Start Test" at bounding box center [1441, 735] width 110 height 39
